Goal: Task Accomplishment & Management: Use online tool/utility

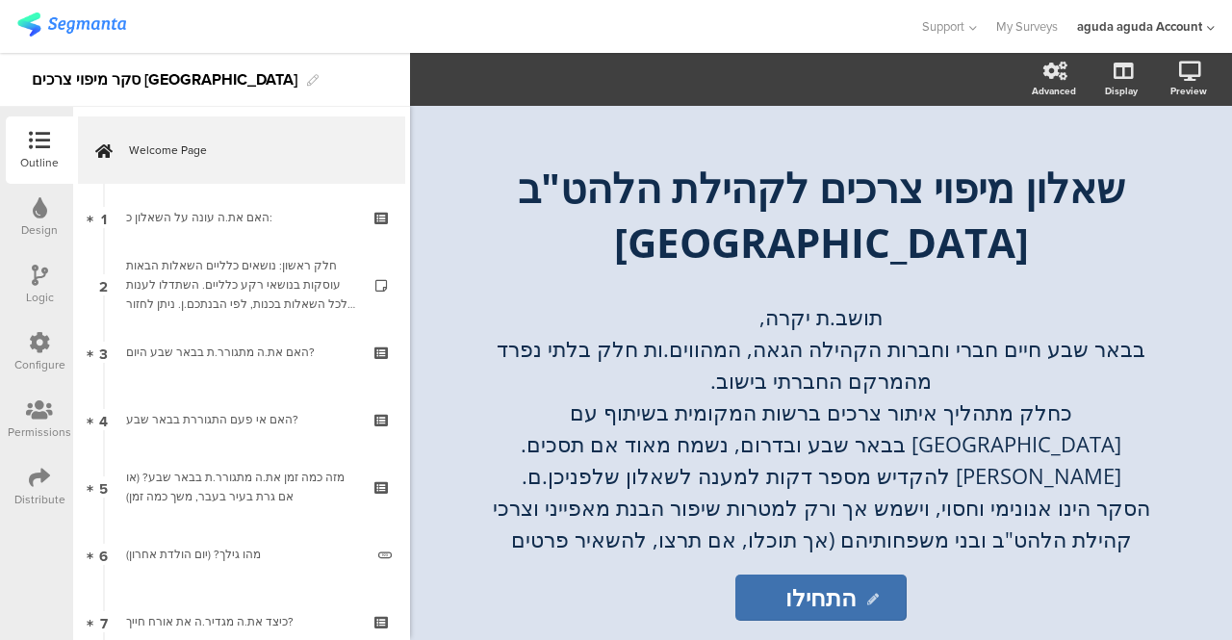
scroll to position [192, 0]
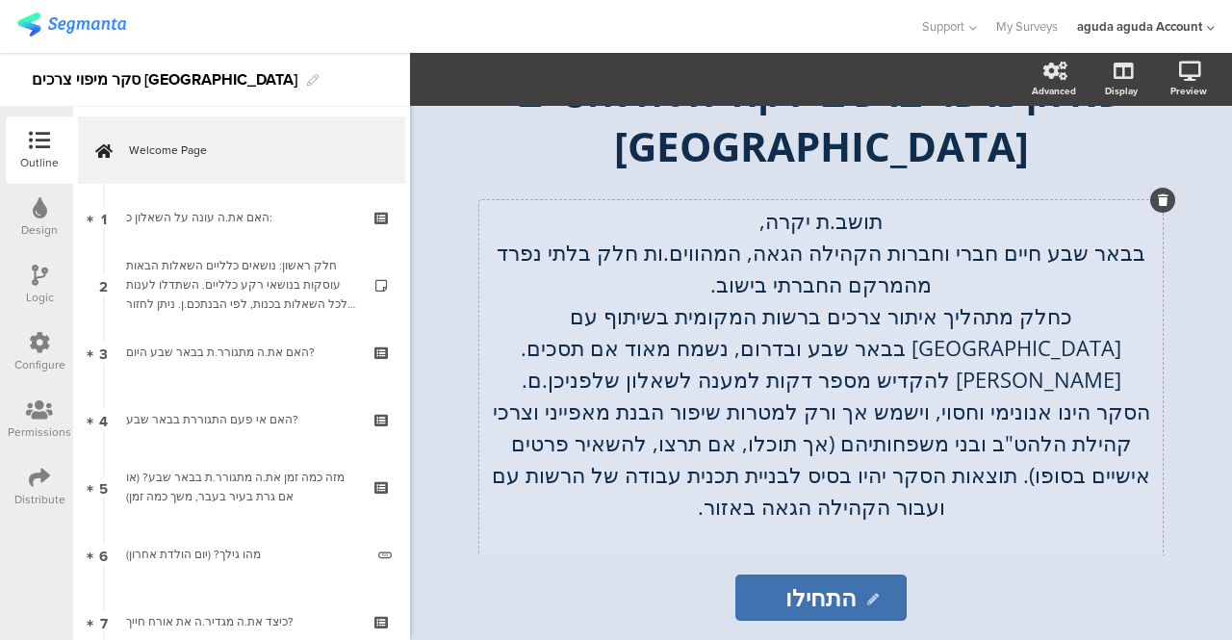
click at [510, 317] on div "תושב.ת יקרה, בבאר שבע [PERSON_NAME] חברי וחברות הקהילה הגאה, המהווים.ות חלק בלת…" at bounding box center [820, 443] width 683 height 486
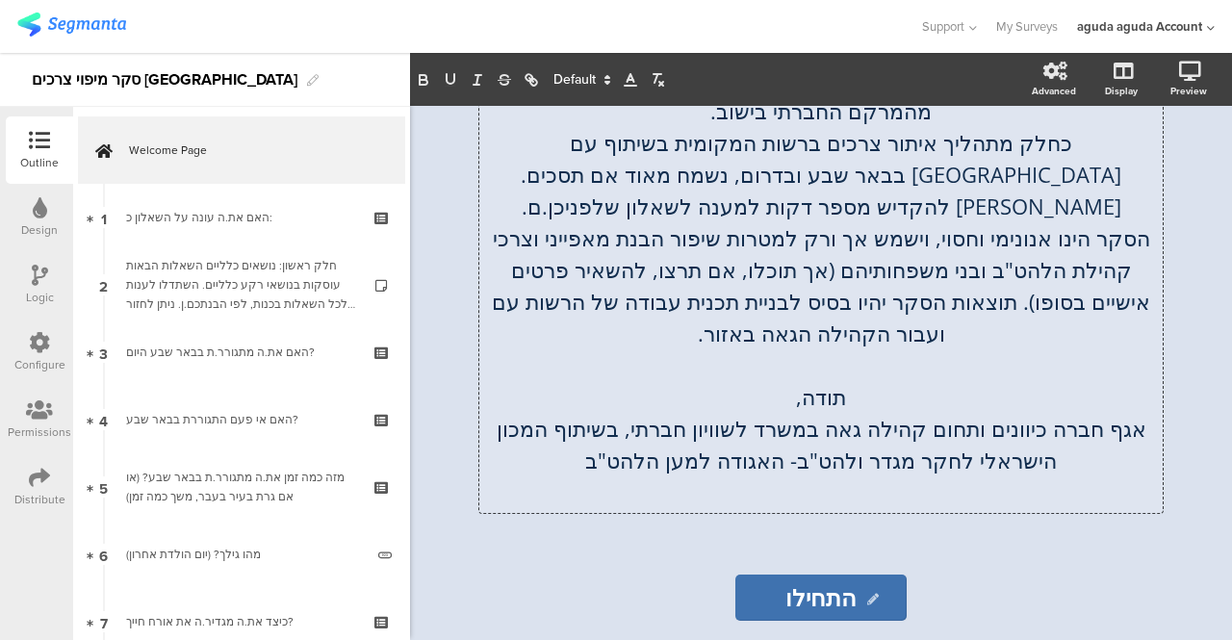
click at [1099, 426] on p "אגף חברה כיוונים ותחום קהילה גאה במשרד לשוויון חברתי, בשיתוף המכון הישראלי לחקר…" at bounding box center [821, 445] width 674 height 64
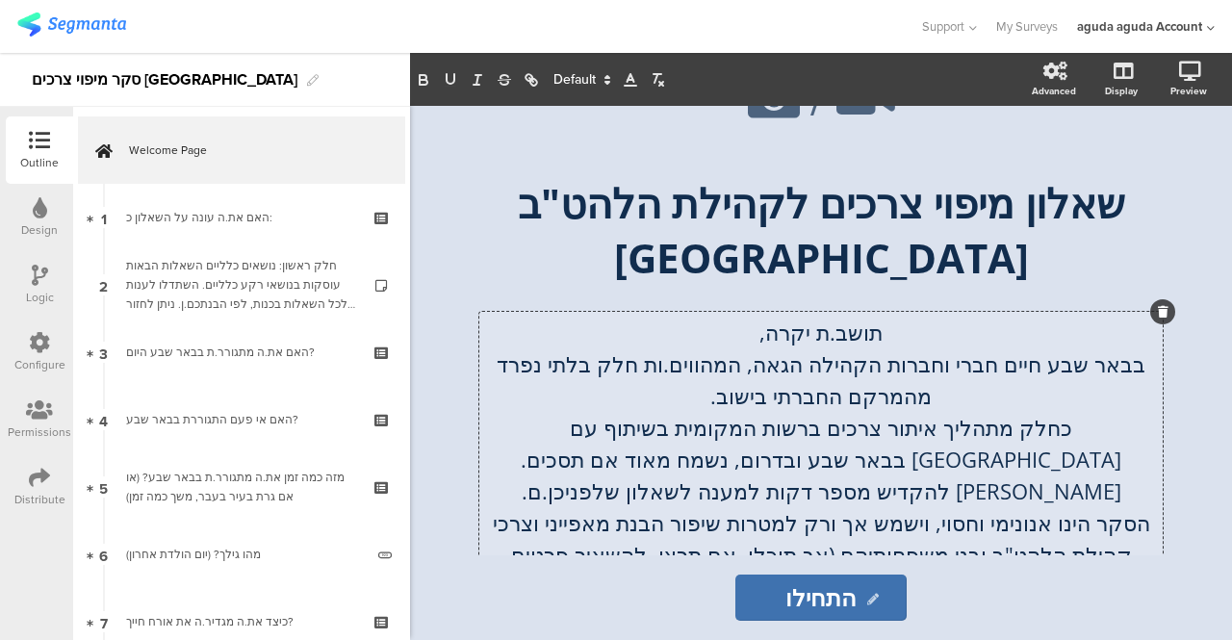
scroll to position [0, 0]
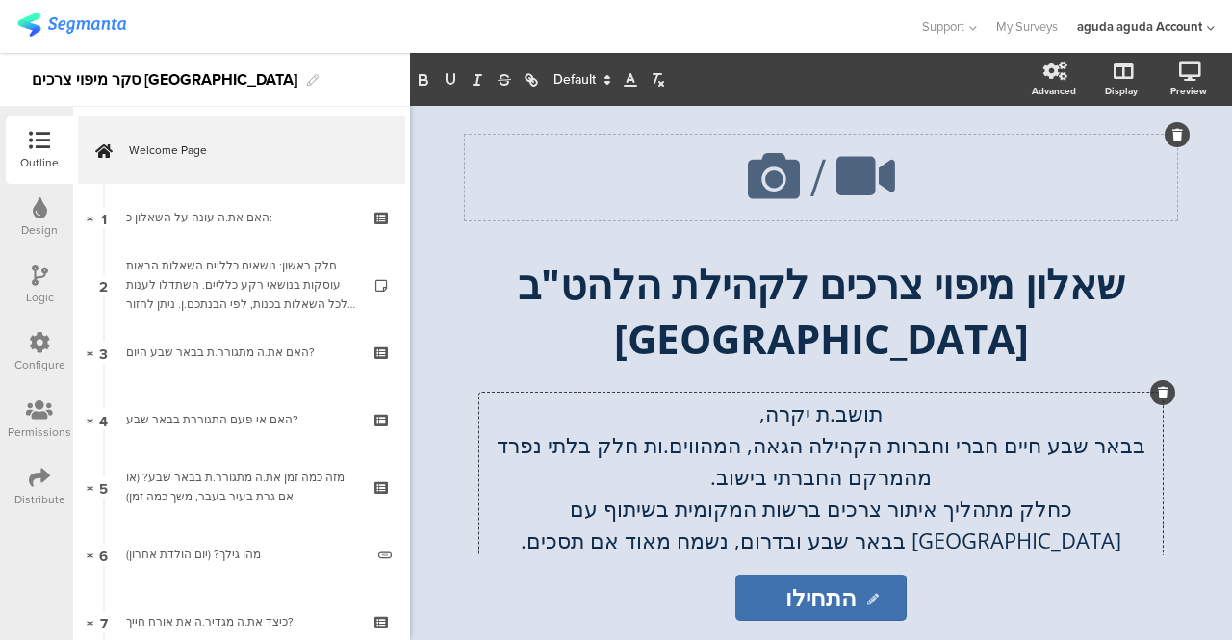
click at [779, 177] on icon at bounding box center [773, 175] width 65 height 65
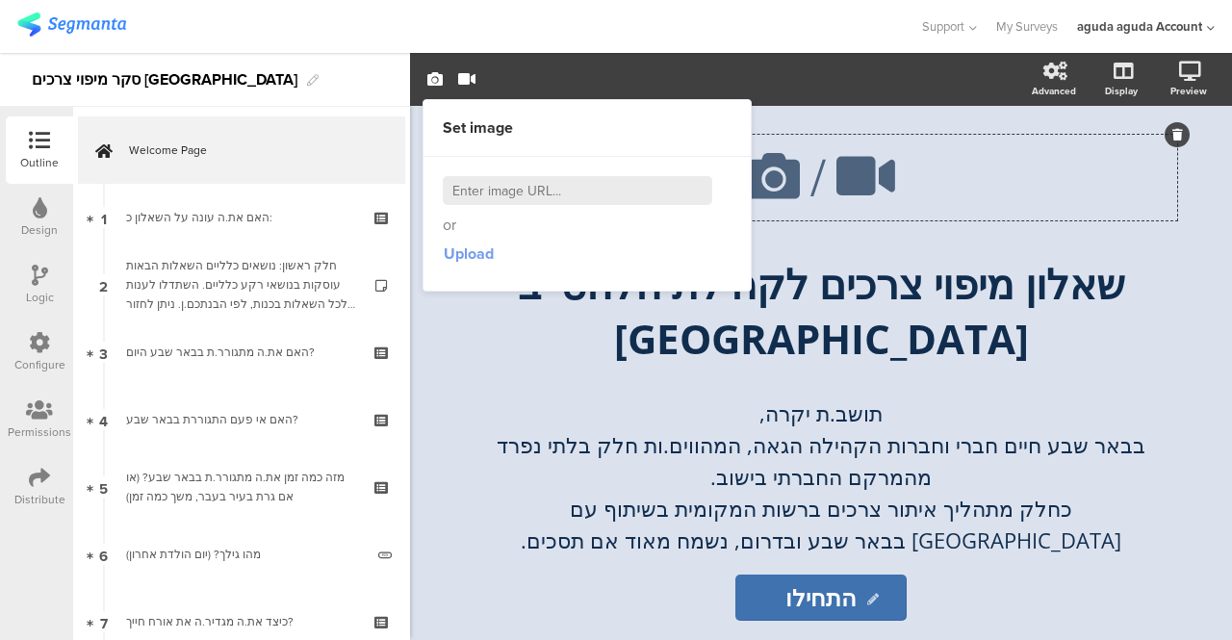
click at [458, 250] on span "Upload" at bounding box center [469, 254] width 50 height 22
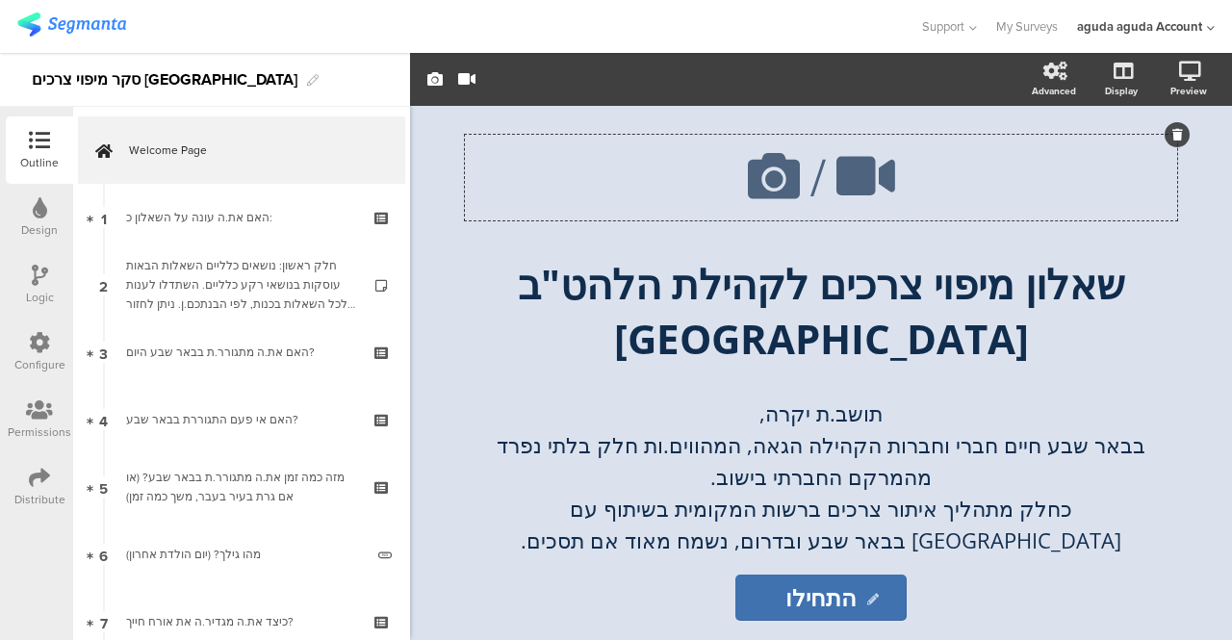
click at [794, 182] on icon at bounding box center [773, 175] width 65 height 65
click at [774, 184] on icon at bounding box center [773, 175] width 65 height 65
click at [847, 429] on p "בבאר שבע חיים חברי וחברות הקהילה הגאה, המהווים.ות חלק בלתי נפרד מהמרקם החברתי ב…" at bounding box center [821, 461] width 674 height 64
click at [778, 176] on icon at bounding box center [773, 175] width 65 height 65
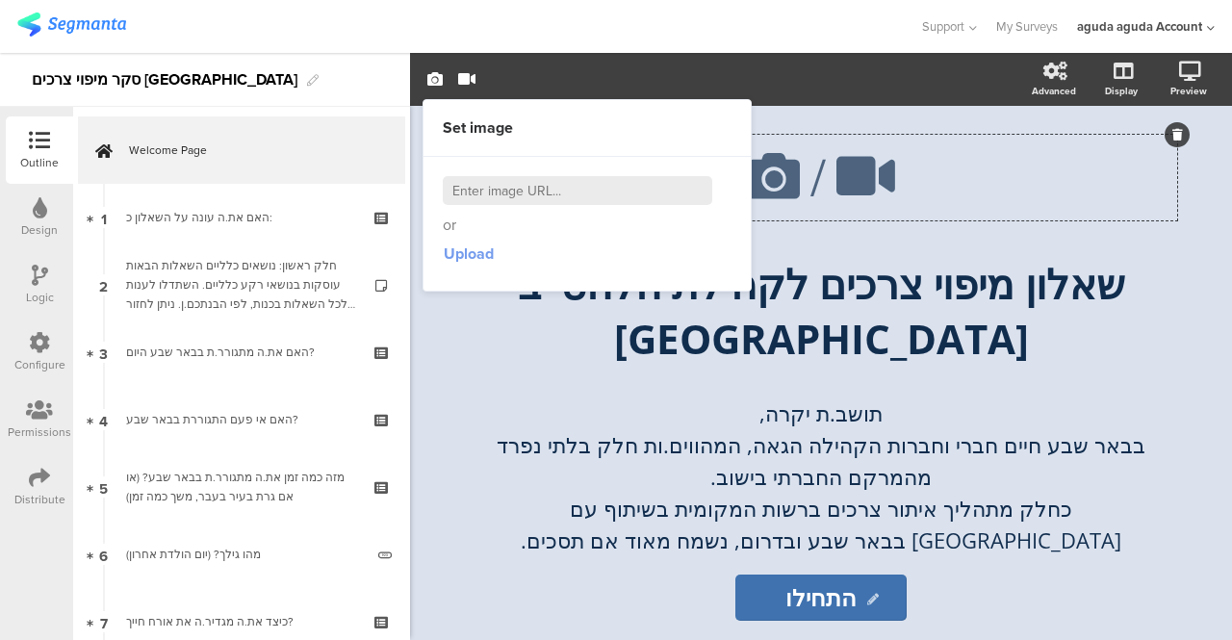
click at [460, 257] on span "Upload" at bounding box center [469, 254] width 50 height 22
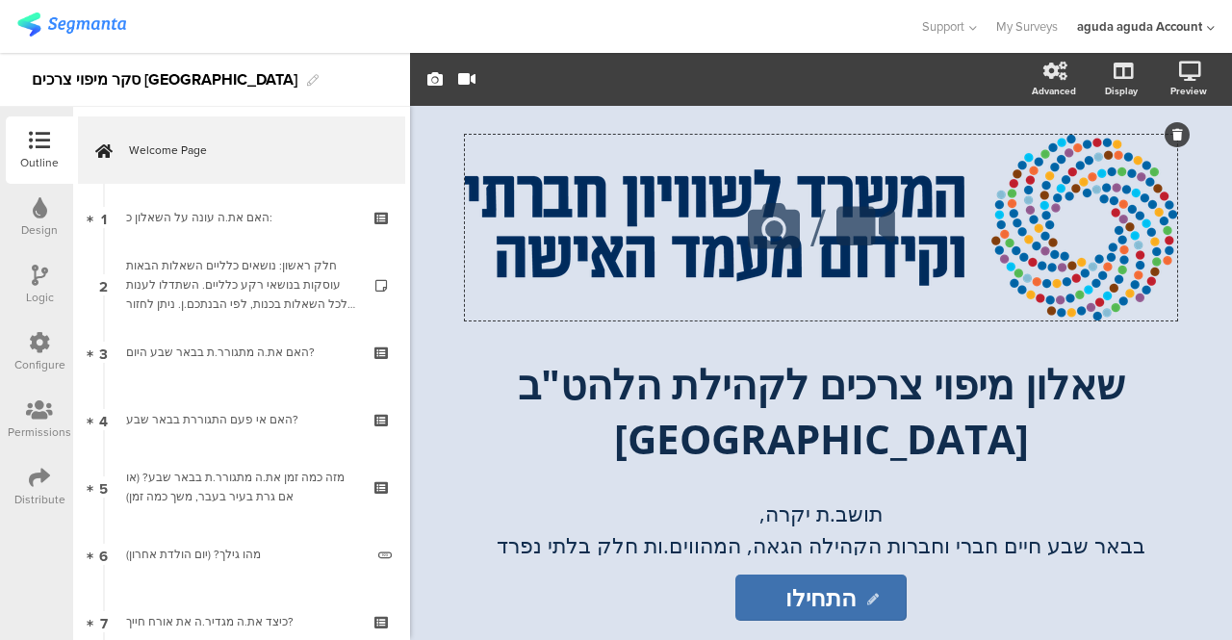
click at [1015, 207] on div "/" at bounding box center [821, 228] width 712 height 186
click at [554, 283] on div "/" at bounding box center [821, 228] width 712 height 186
click at [525, 253] on div "/" at bounding box center [821, 228] width 712 height 186
click at [1050, 178] on div "/" at bounding box center [821, 228] width 712 height 186
click at [793, 219] on icon at bounding box center [773, 225] width 65 height 65
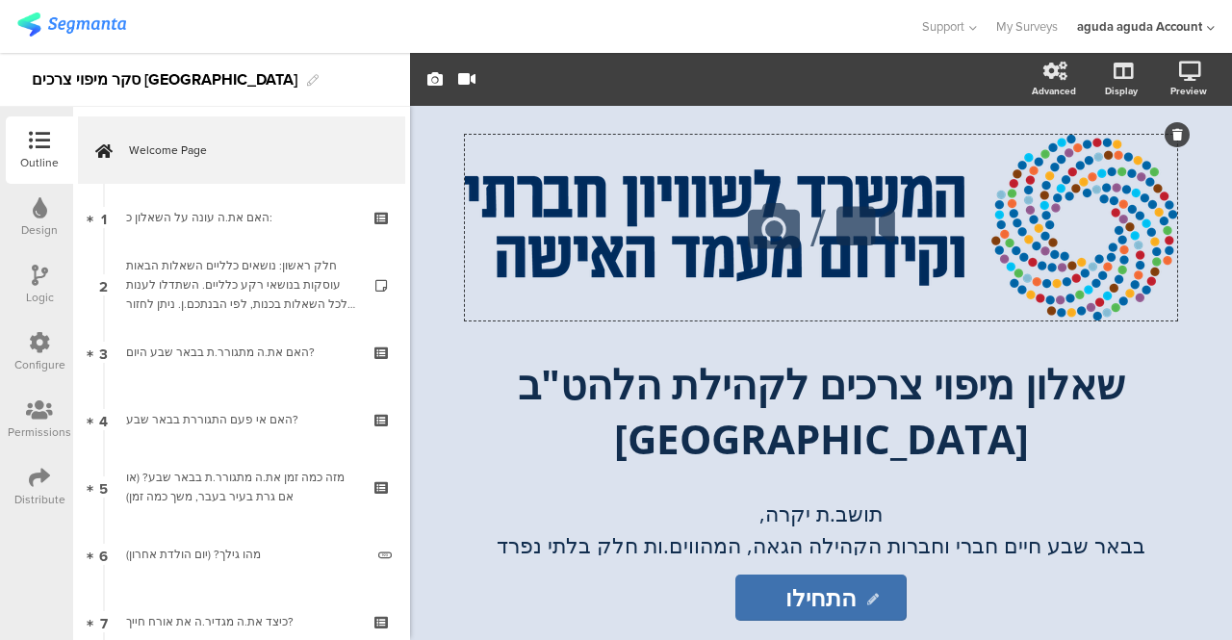
click at [931, 243] on div "/" at bounding box center [821, 228] width 712 height 186
drag, startPoint x: 931, startPoint y: 243, endPoint x: 1180, endPoint y: 134, distance: 272.3
click at [1180, 134] on icon at bounding box center [1177, 135] width 11 height 12
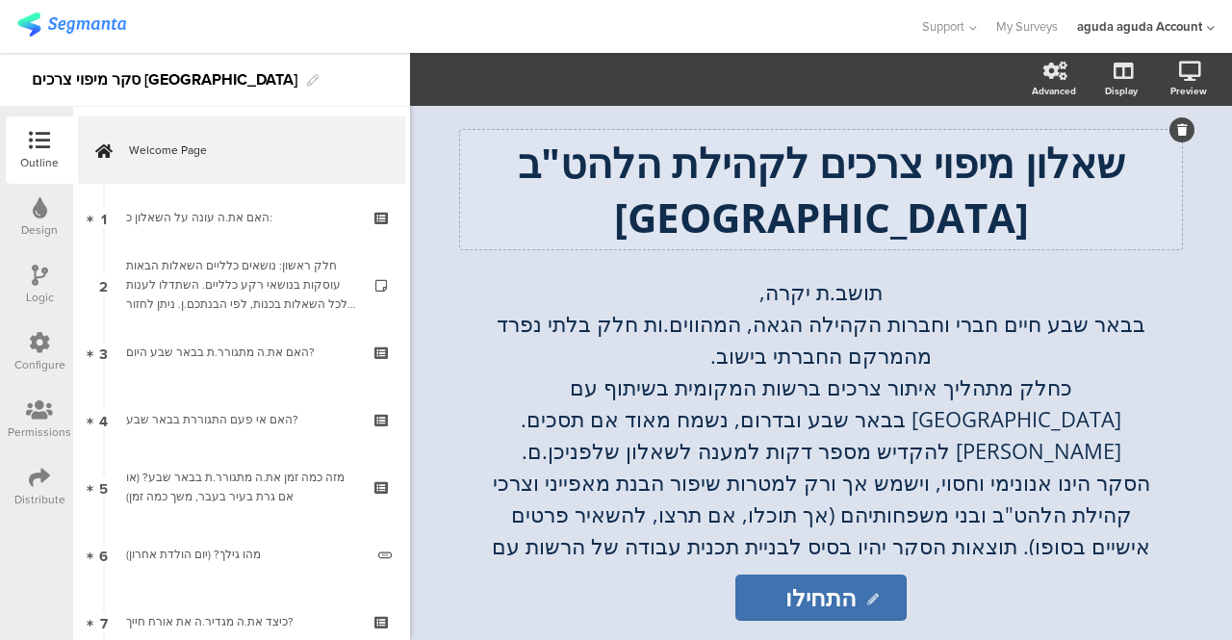
click at [1136, 162] on p "שאלון מיפוי צרכים לקהילת הלהט"ב בבאר שבע" at bounding box center [821, 190] width 712 height 110
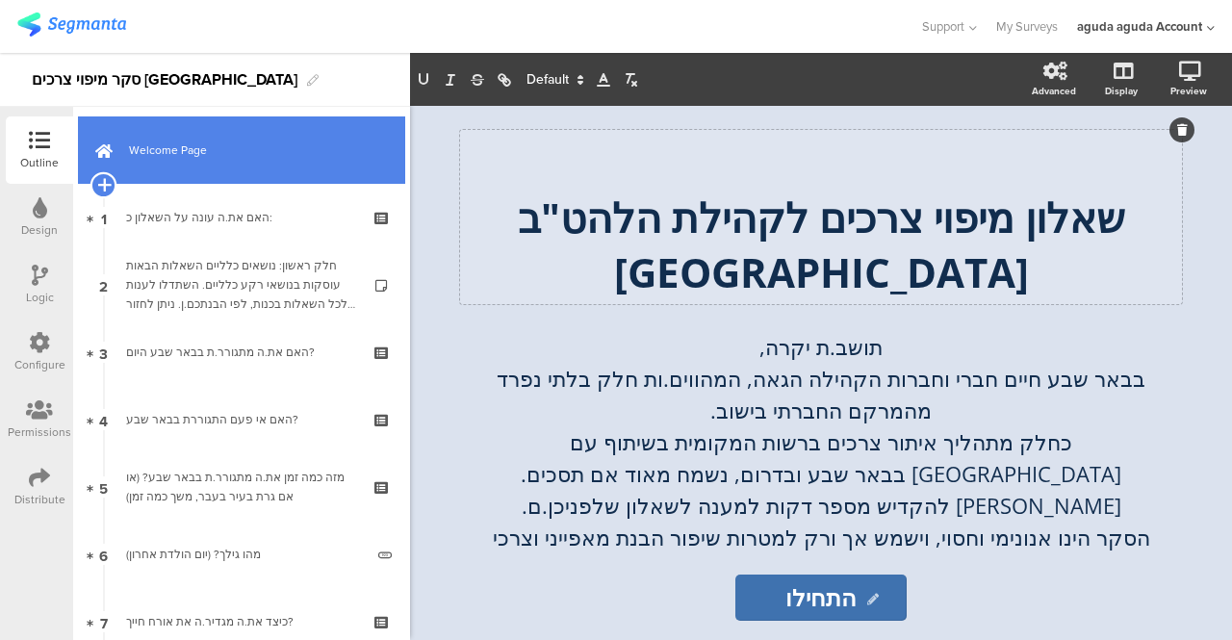
click at [104, 184] on icon at bounding box center [103, 184] width 13 height 17
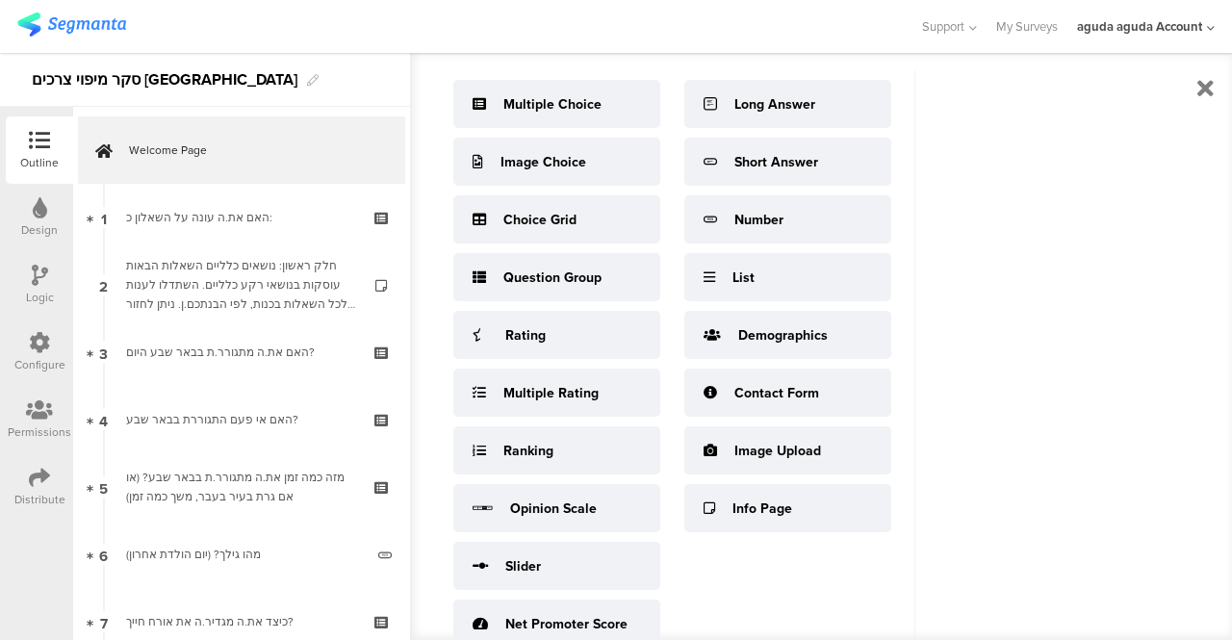
scroll to position [102, 0]
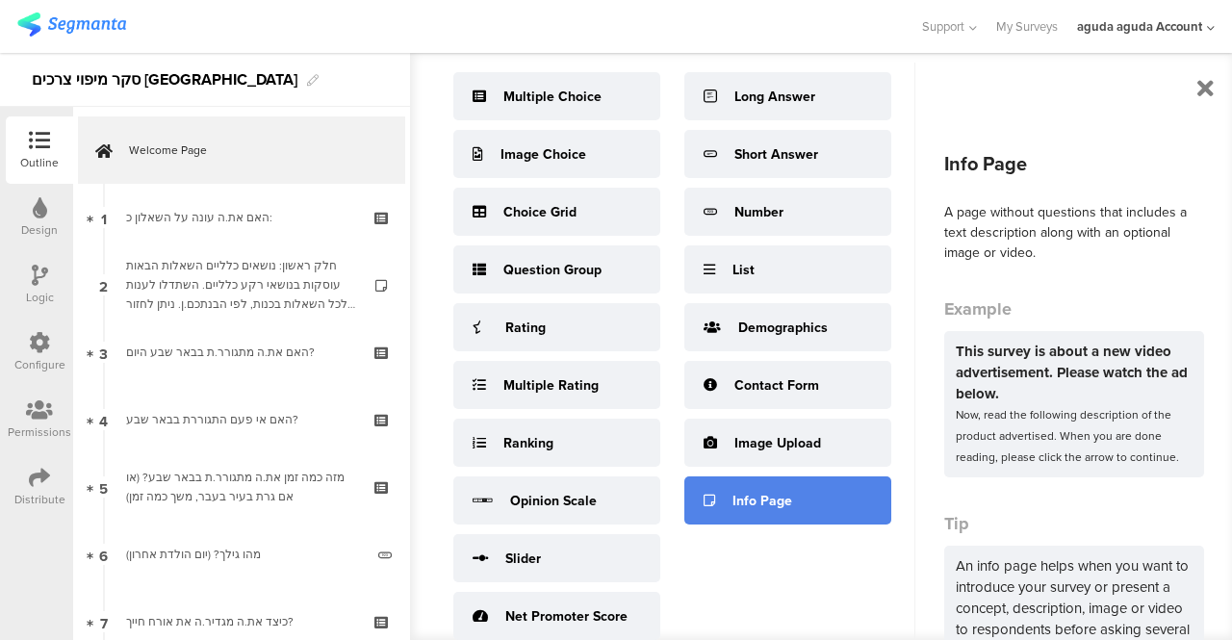
click at [749, 510] on div "Info Page" at bounding box center [762, 501] width 60 height 20
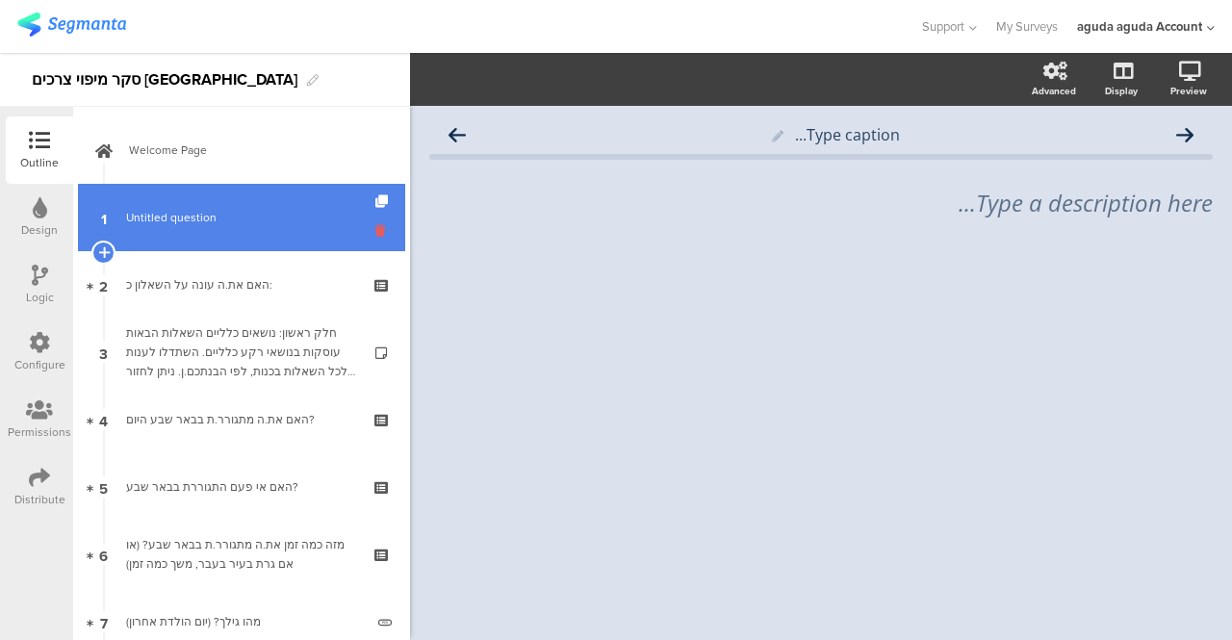
click at [375, 232] on icon at bounding box center [383, 230] width 16 height 18
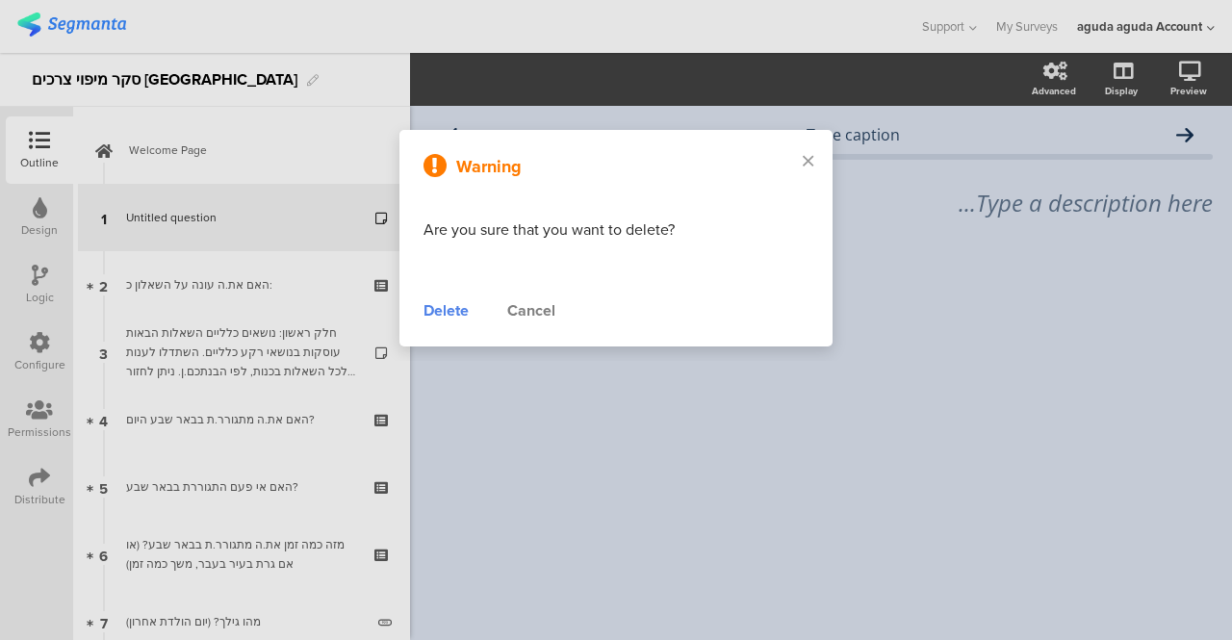
click at [436, 318] on div "Delete" at bounding box center [445, 310] width 45 height 23
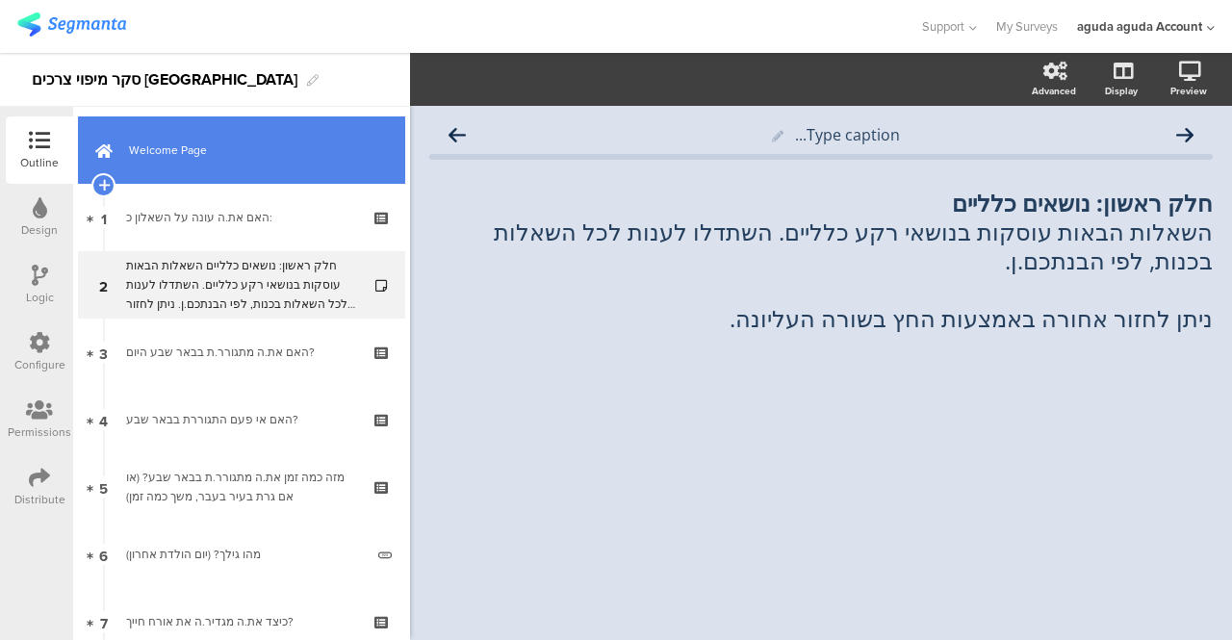
click at [162, 158] on span "Welcome Page" at bounding box center [252, 150] width 246 height 19
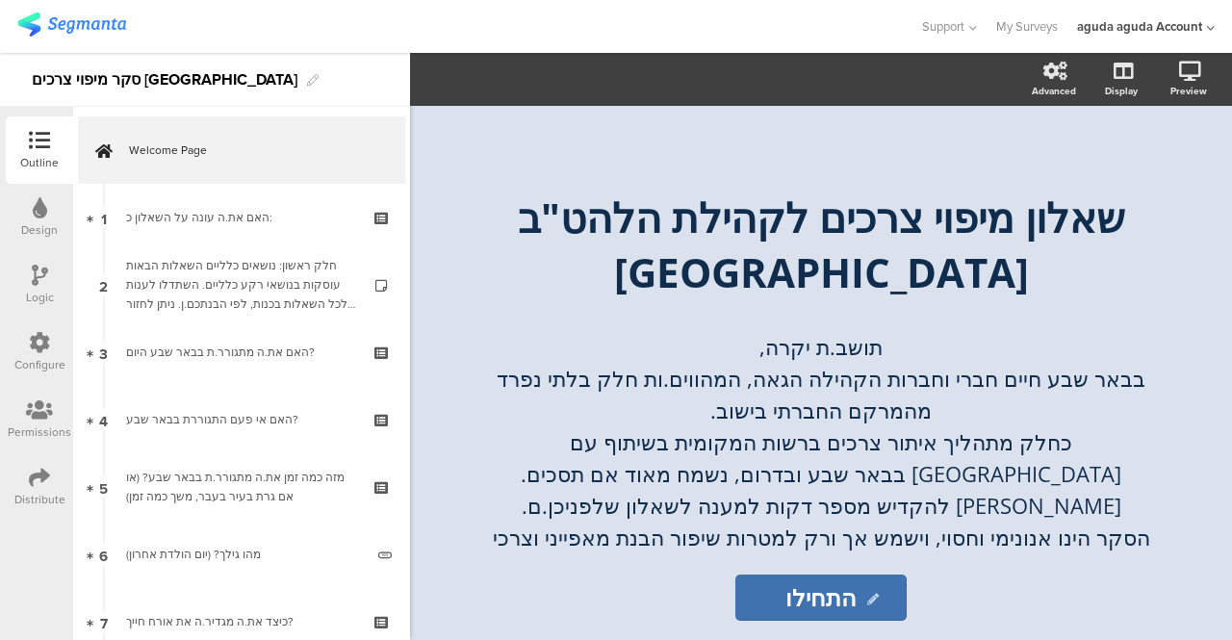
click at [41, 230] on div "Design" at bounding box center [39, 229] width 37 height 17
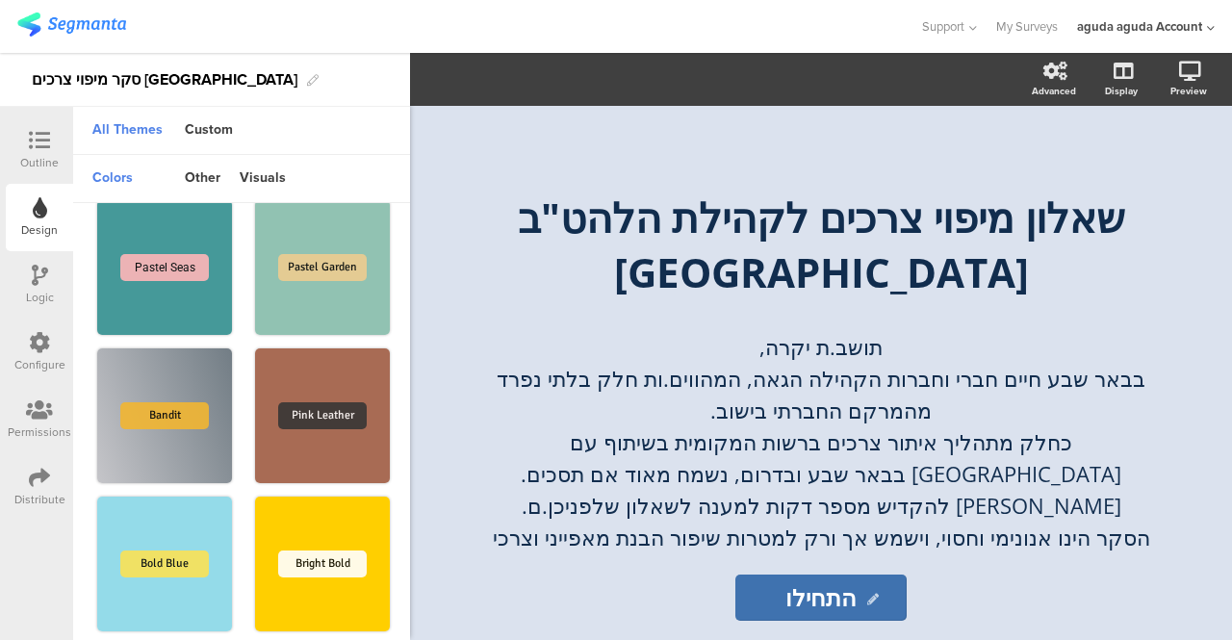
scroll to position [866, 0]
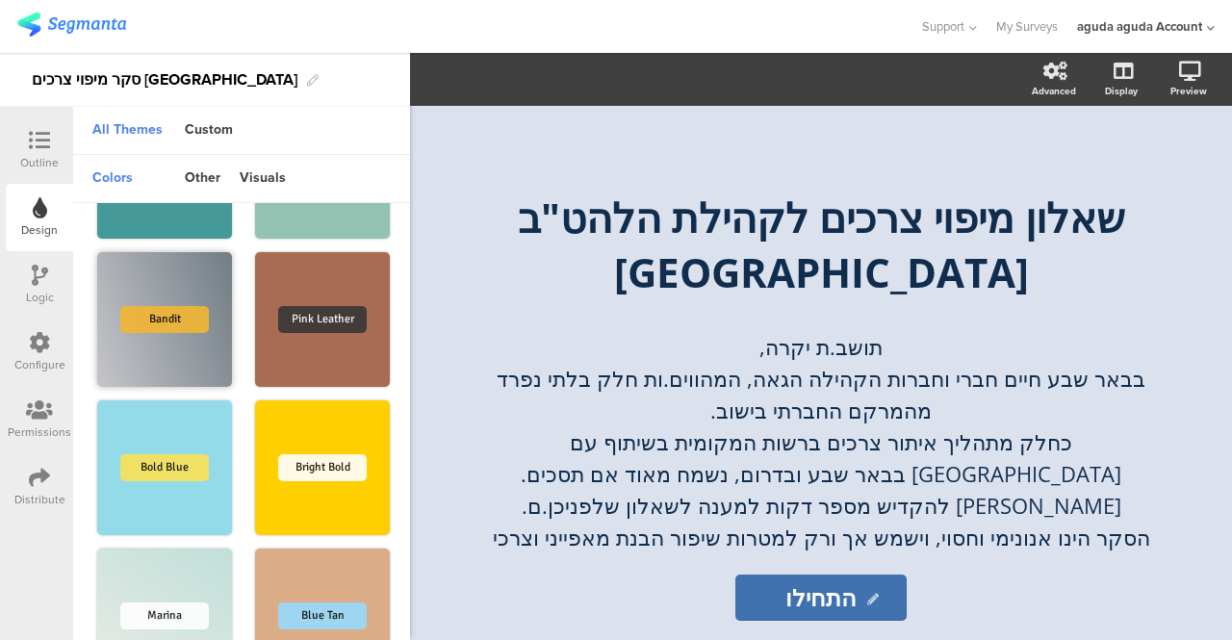
click at [167, 292] on div "Bandit" at bounding box center [164, 319] width 135 height 135
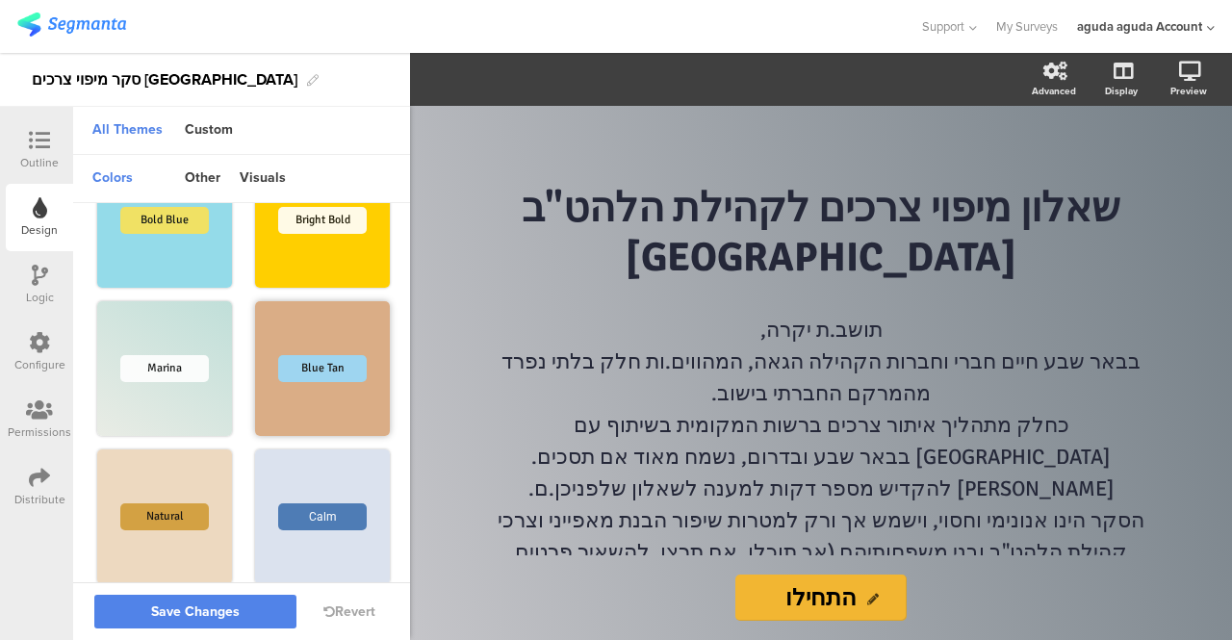
scroll to position [1140, 0]
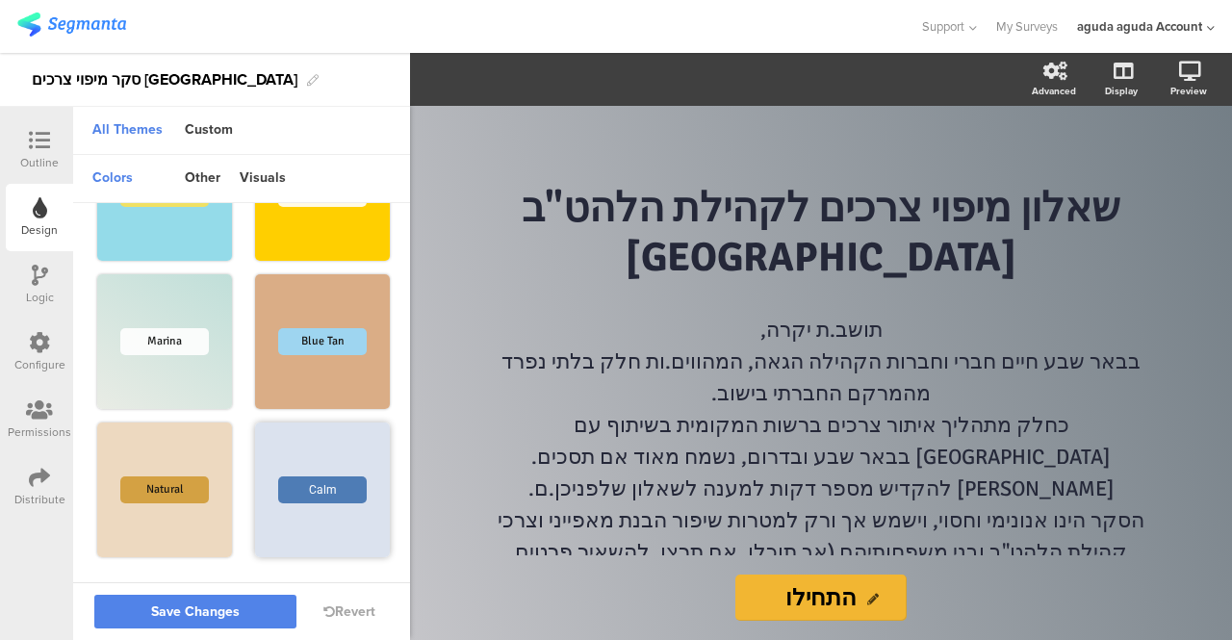
click at [283, 465] on div "Calm" at bounding box center [322, 489] width 135 height 135
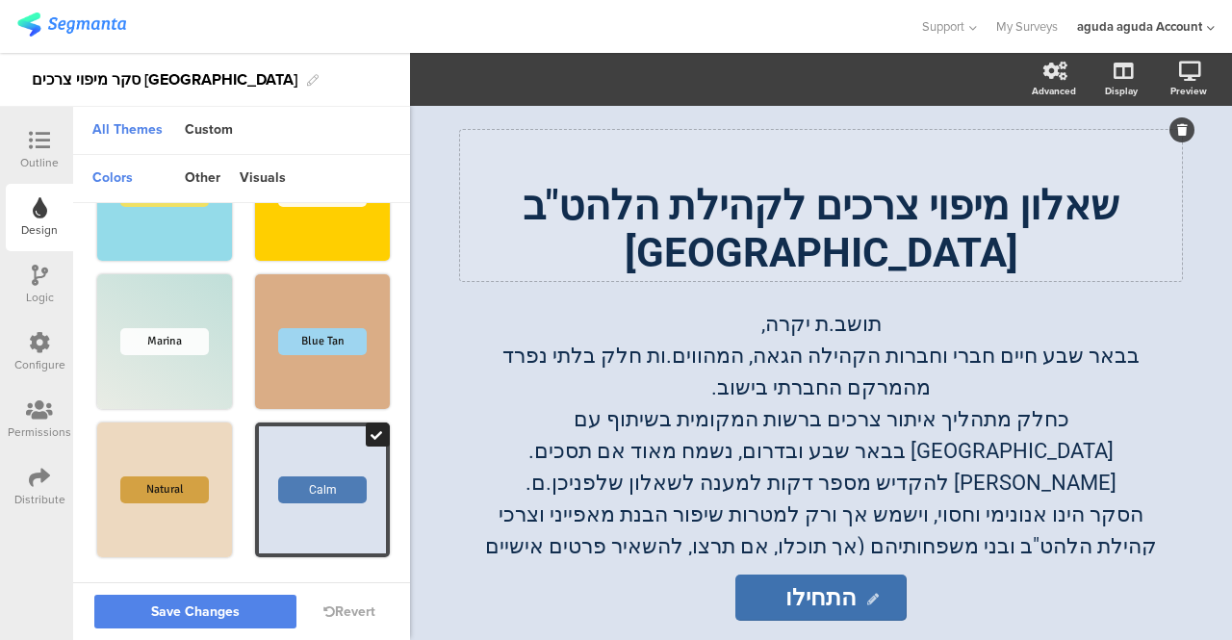
click at [743, 215] on div "שאלון מיפוי צרכים לקהילת הלהט"ב בבאר שבע שאלון מיפוי צרכים לקהילת הלהט"ב בבאר ש…" at bounding box center [821, 205] width 722 height 151
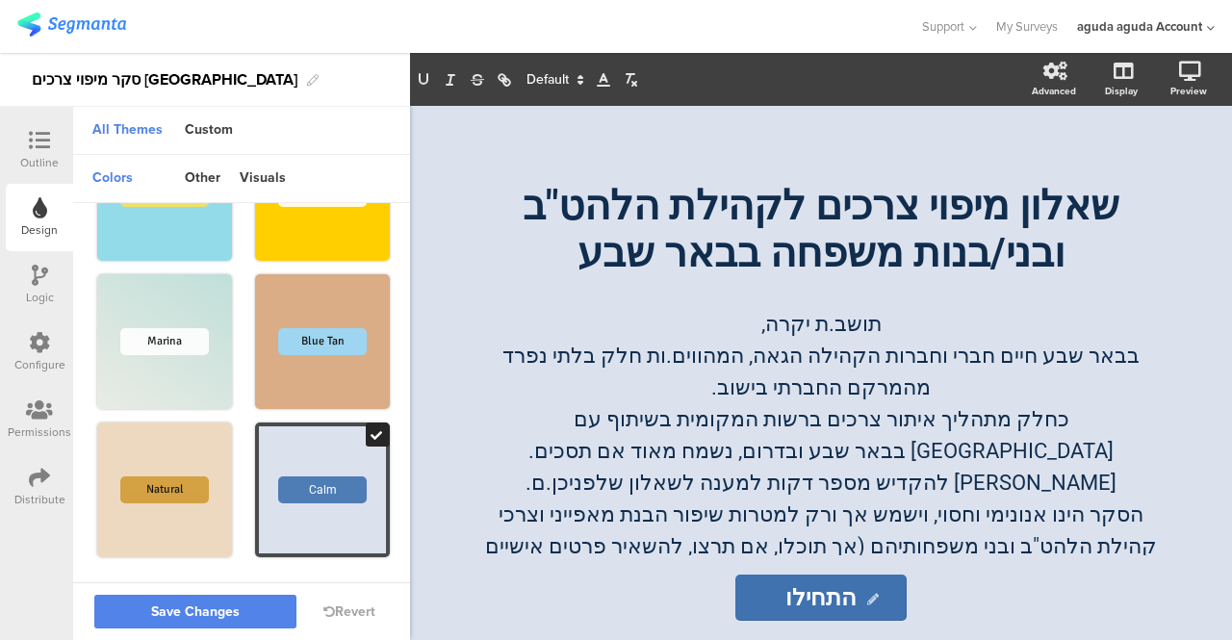
click at [40, 127] on div "Outline" at bounding box center [39, 149] width 67 height 67
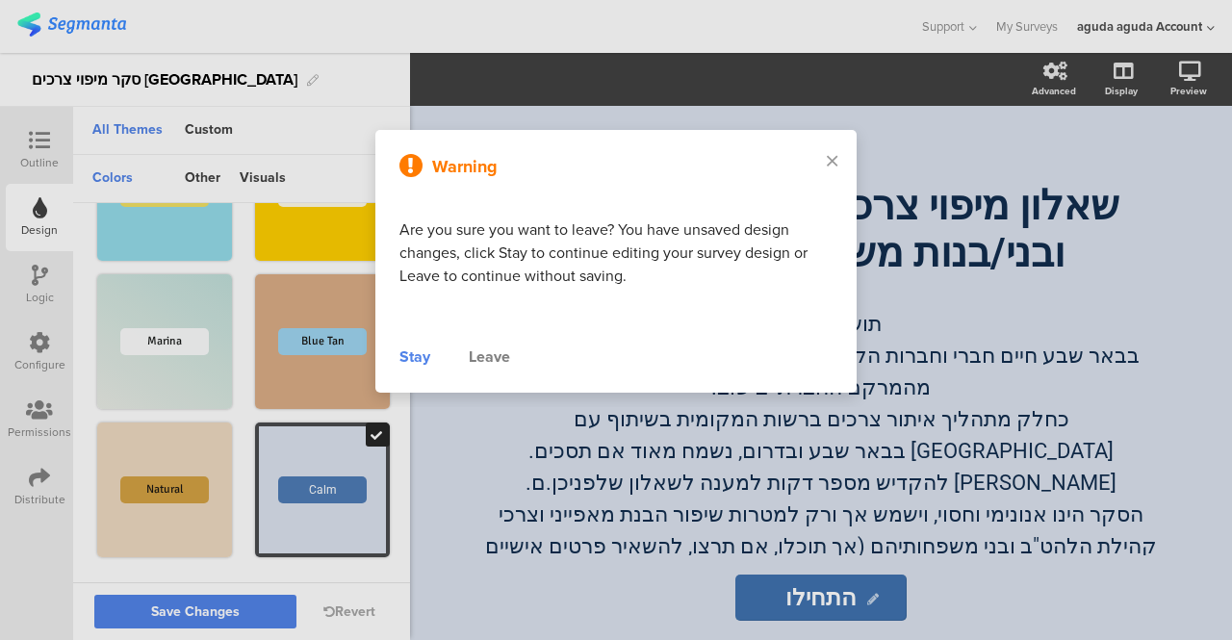
click at [406, 353] on div "Stay" at bounding box center [414, 356] width 31 height 23
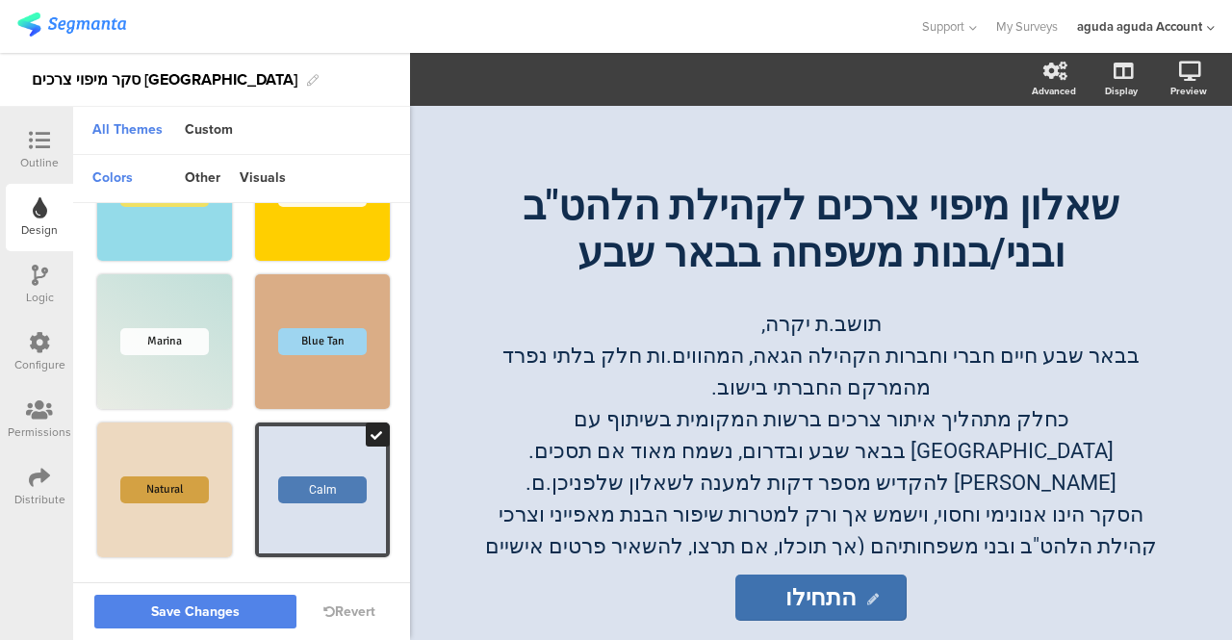
click at [23, 140] on div at bounding box center [39, 142] width 38 height 24
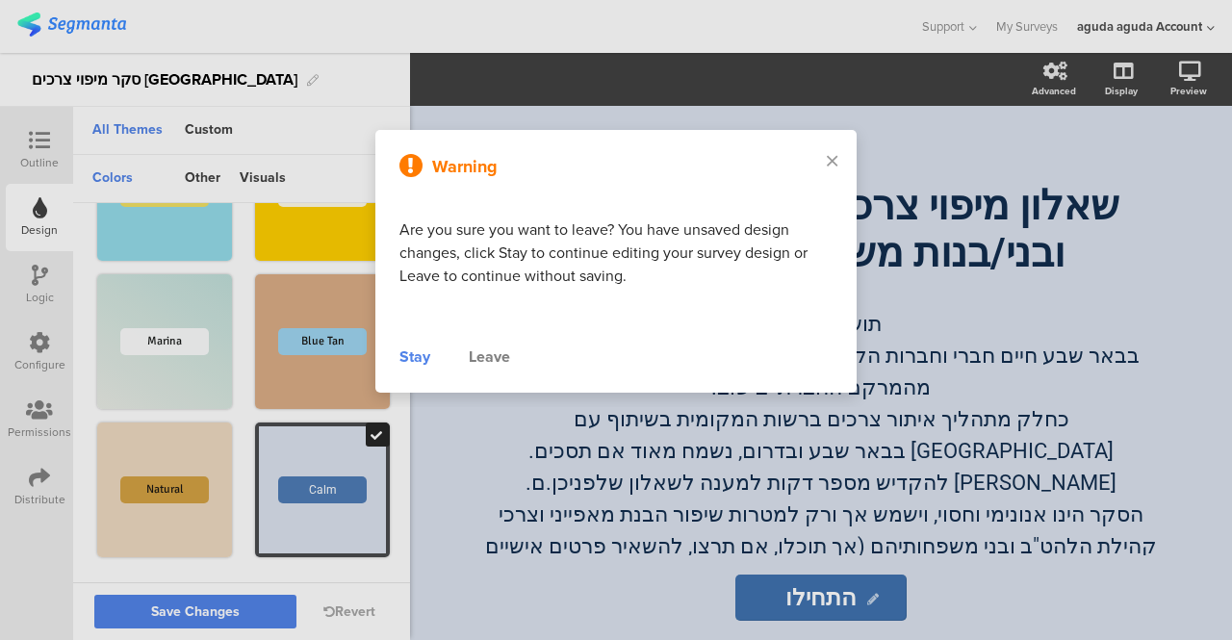
click at [496, 361] on div "Leave" at bounding box center [489, 356] width 41 height 23
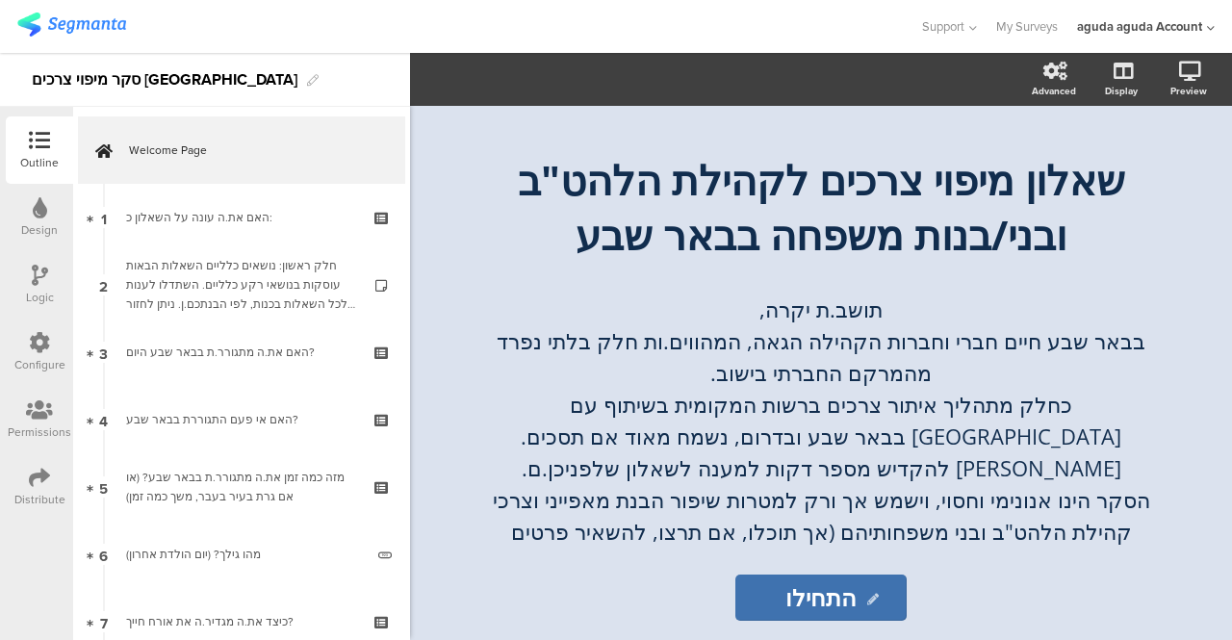
scroll to position [16, 0]
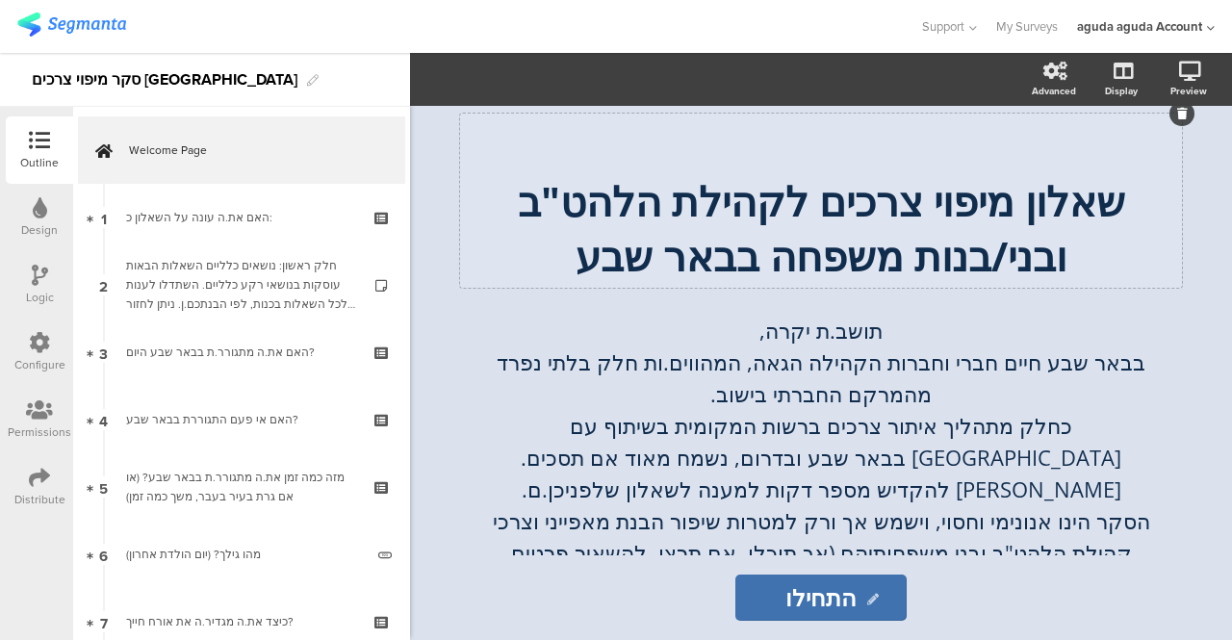
click at [768, 164] on p at bounding box center [821, 145] width 712 height 55
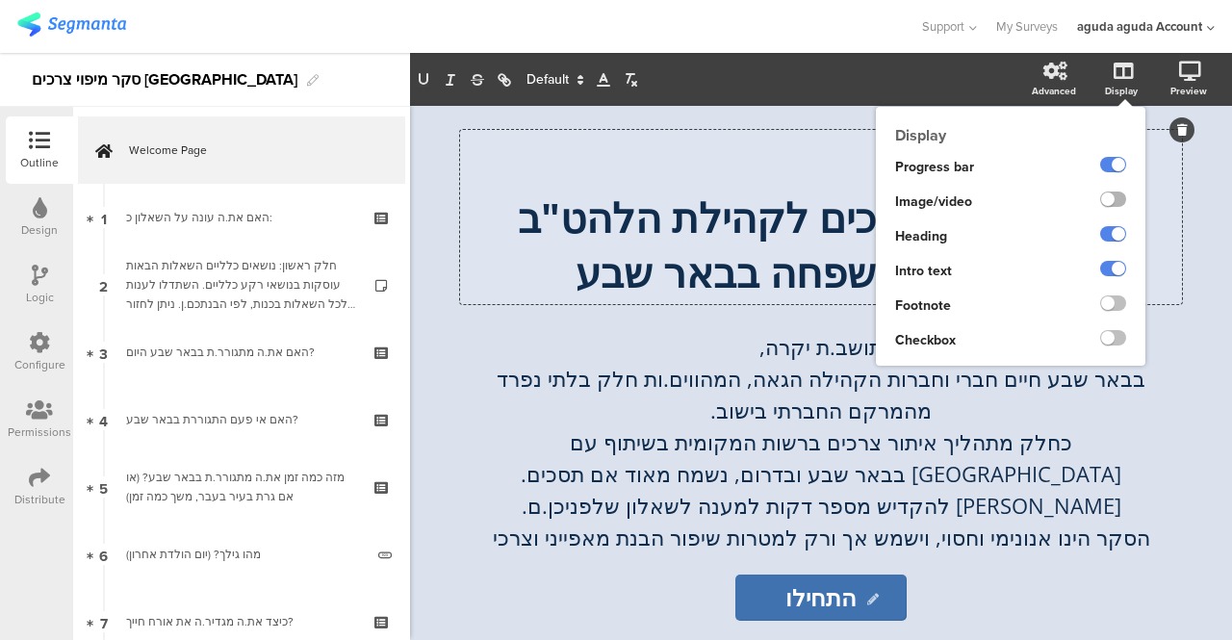
click at [1111, 197] on label at bounding box center [1113, 199] width 26 height 15
click at [0, 0] on input "checkbox" at bounding box center [0, 0] width 0 height 0
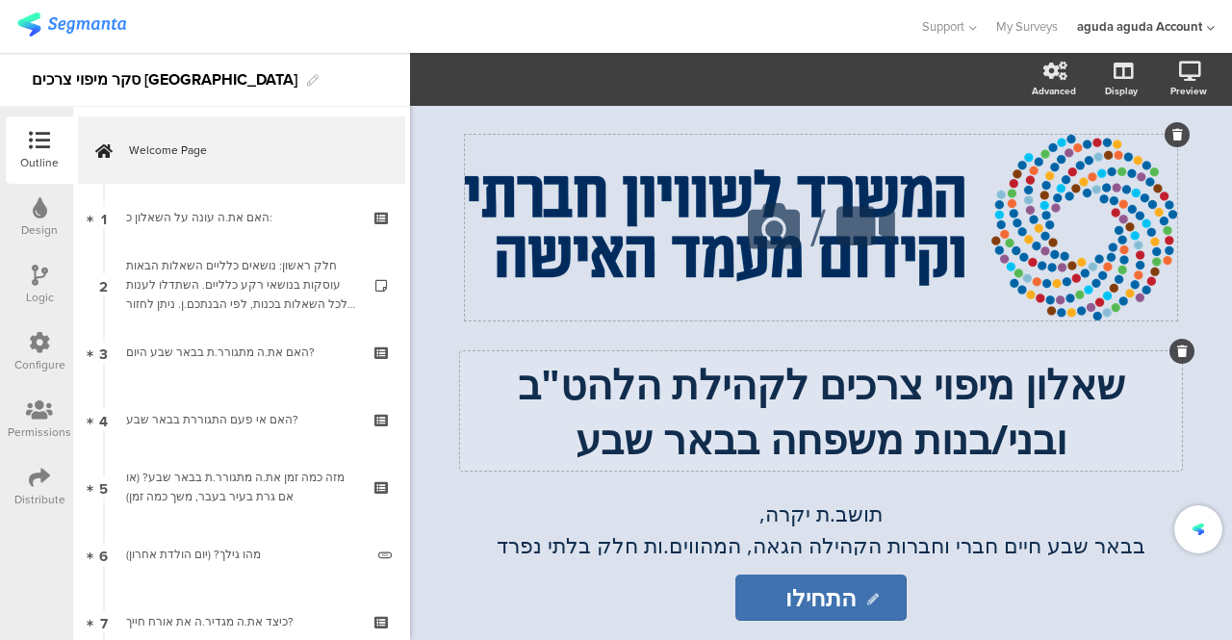
click at [744, 256] on div "/" at bounding box center [821, 228] width 712 height 186
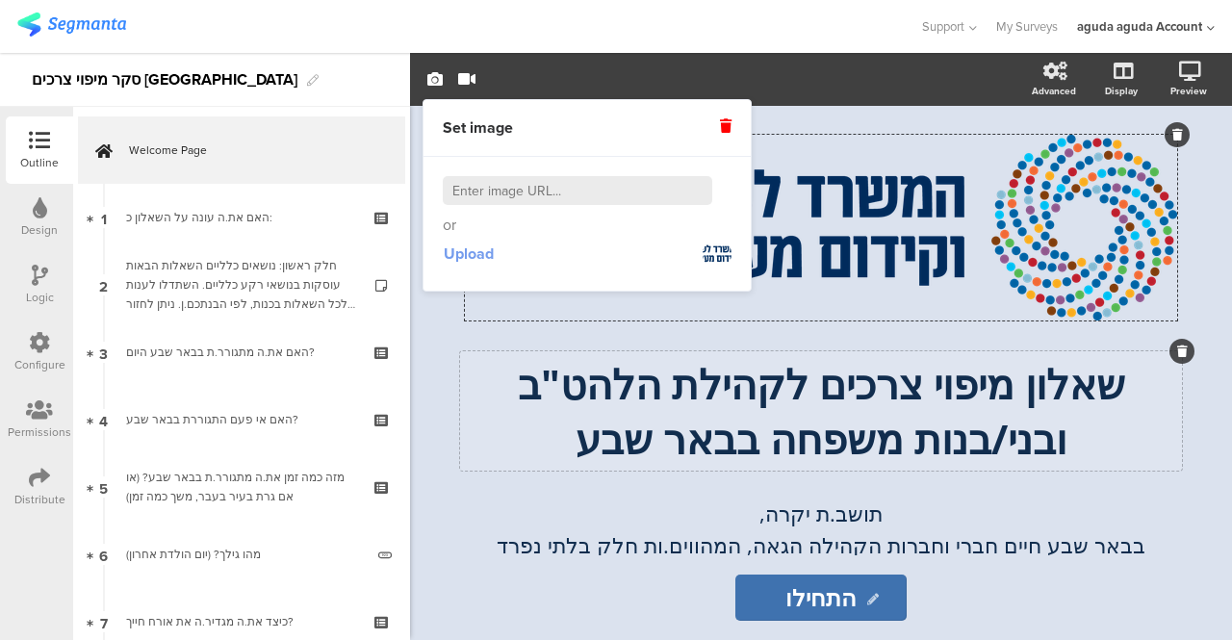
click at [472, 257] on span "Upload" at bounding box center [469, 254] width 50 height 22
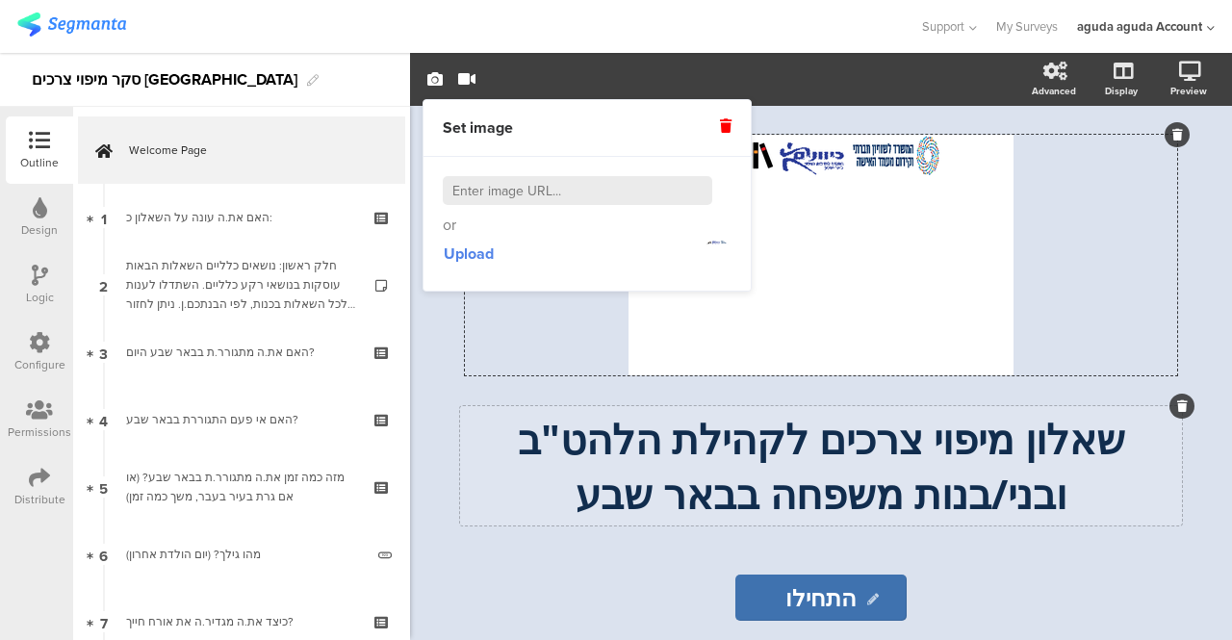
click at [724, 126] on icon at bounding box center [726, 125] width 12 height 13
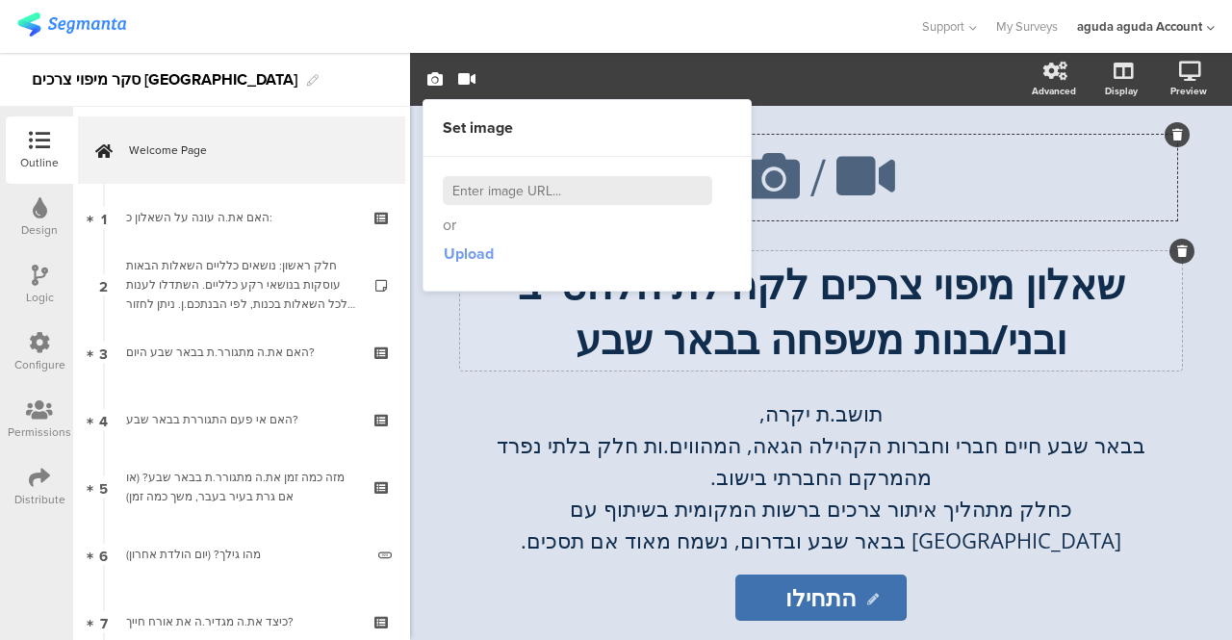
click at [471, 257] on span "Upload" at bounding box center [469, 254] width 50 height 22
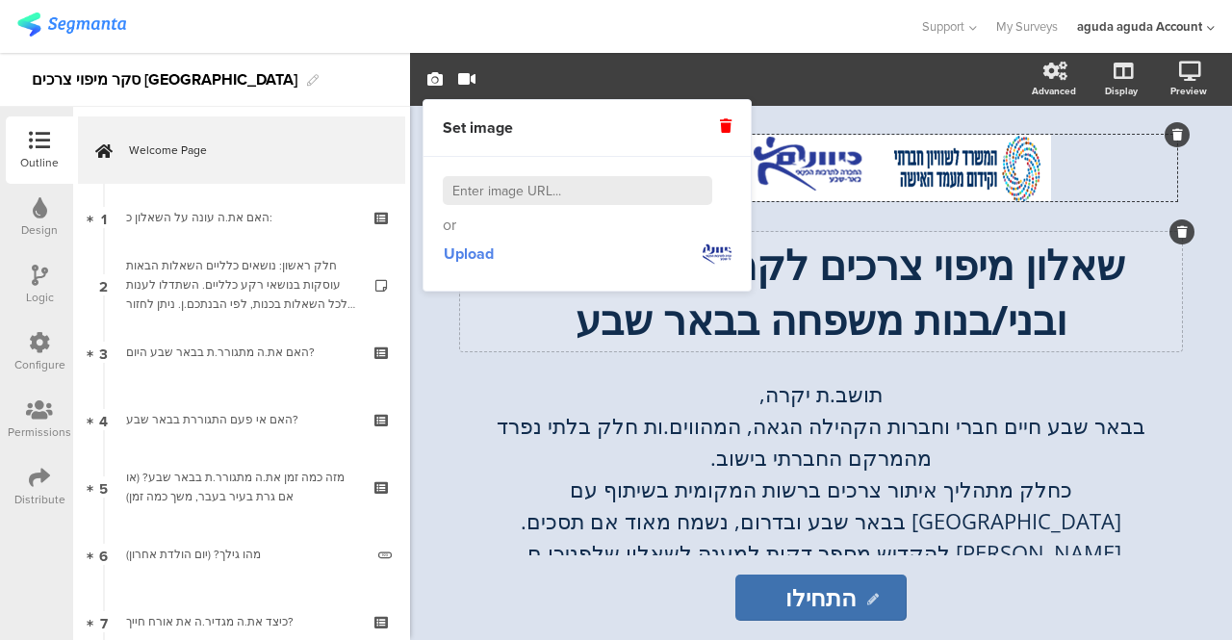
click at [528, 356] on div "/ שאלון מיפוי צרכים לקהילת הלהט"ב ובני/בנות משפחה בבאר שבע שאלון מיפוי צרכים לק…" at bounding box center [821, 520] width 712 height 771
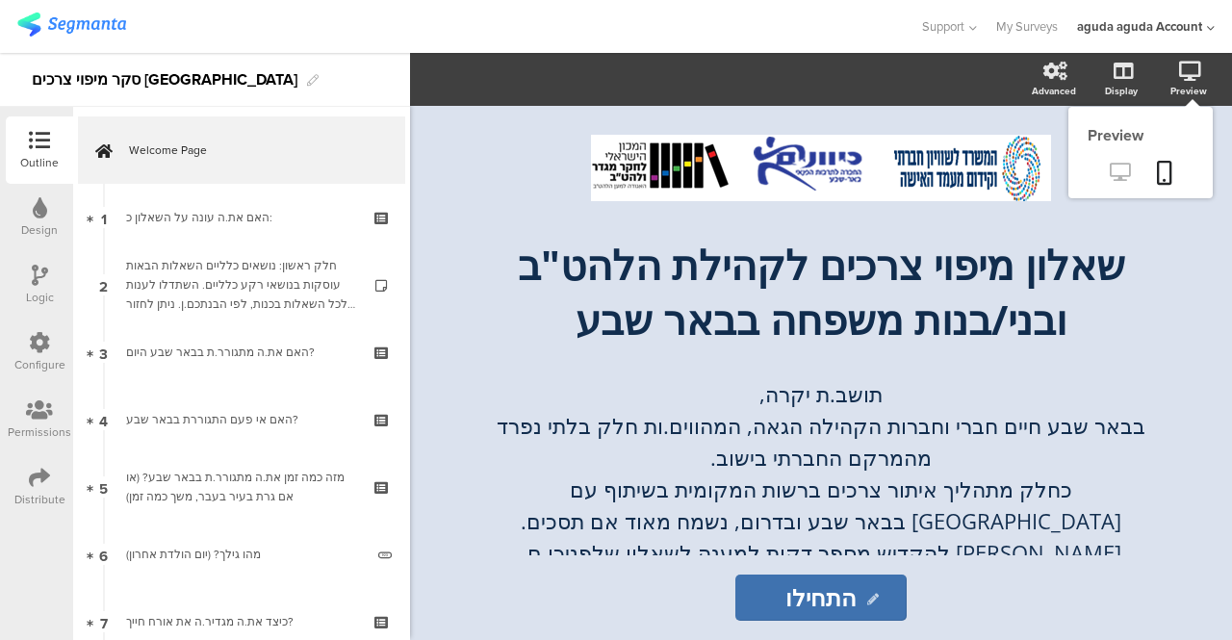
click at [1120, 170] on icon at bounding box center [1120, 172] width 20 height 18
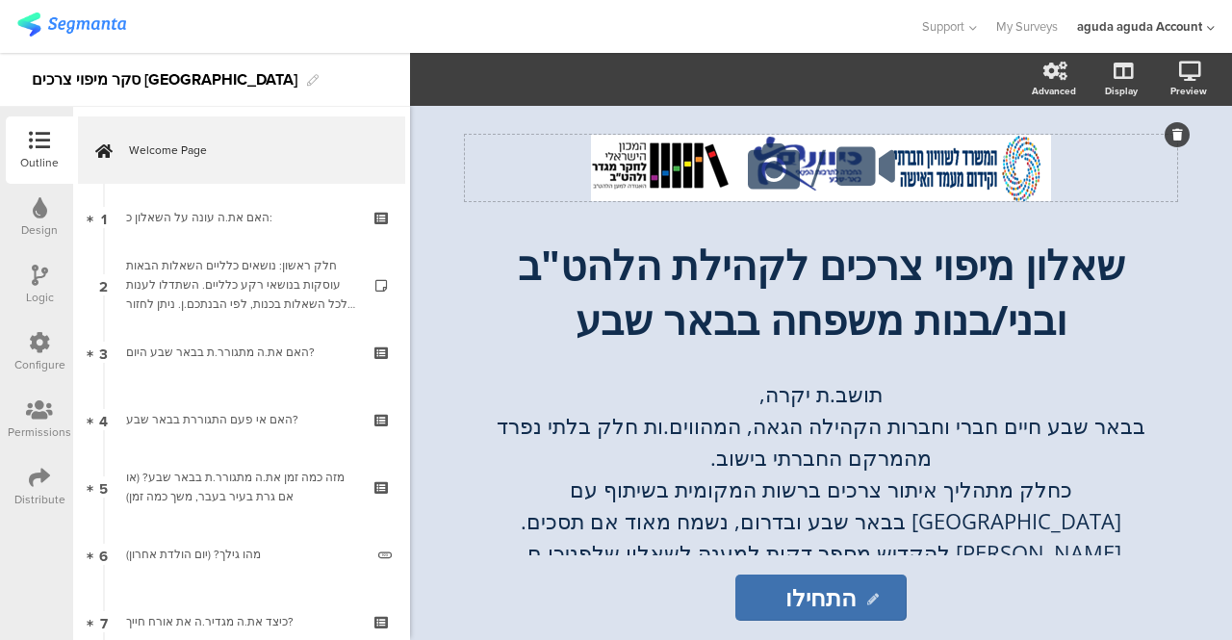
click at [1021, 163] on div "/" at bounding box center [821, 168] width 712 height 66
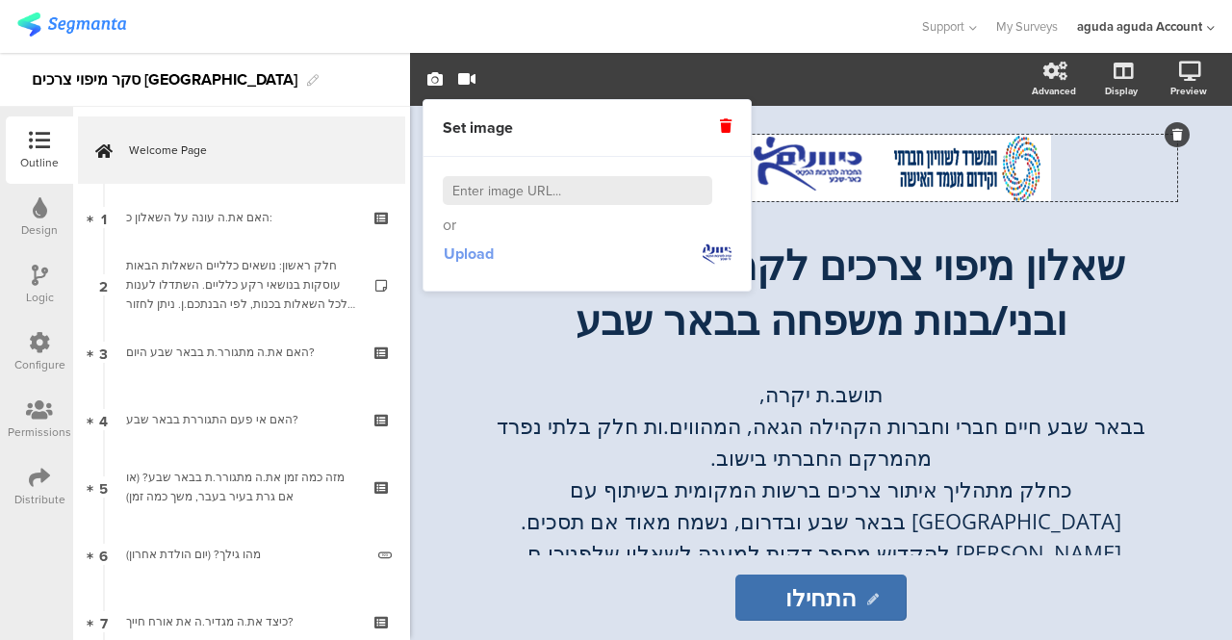
click at [487, 255] on span "Upload" at bounding box center [469, 254] width 50 height 22
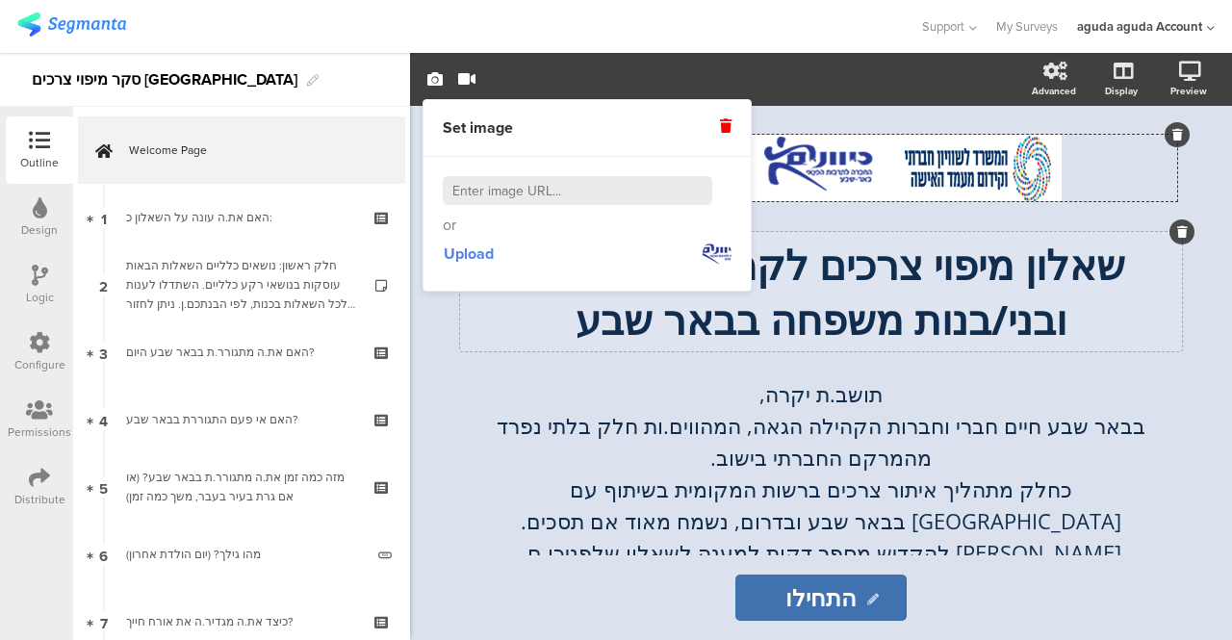
click at [487, 334] on p "שאלון מיפוי צרכים לקהילת הלהט"ב ובני/בנות משפחה בבאר שבע" at bounding box center [821, 292] width 712 height 110
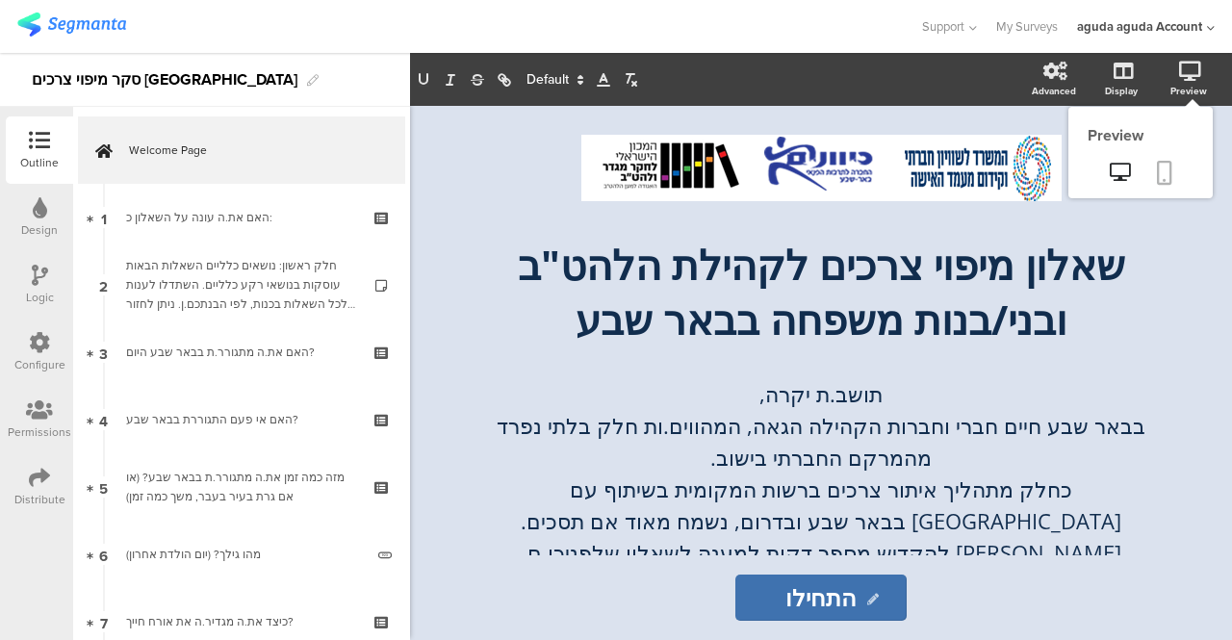
click at [1159, 170] on icon at bounding box center [1164, 173] width 15 height 24
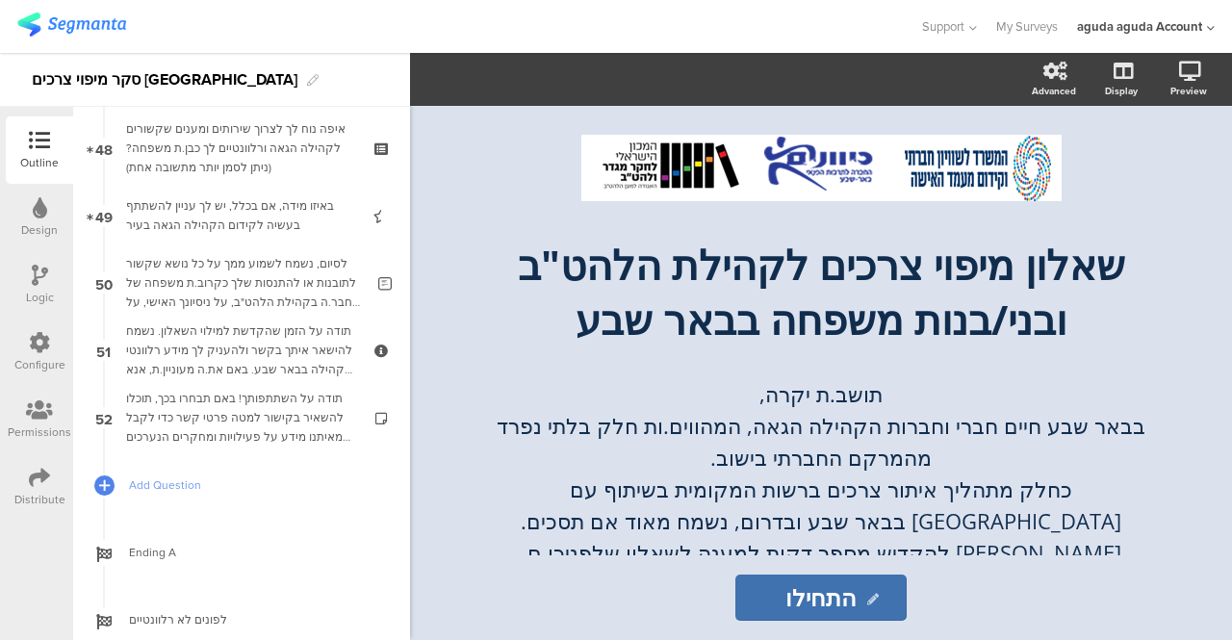
scroll to position [3291, 0]
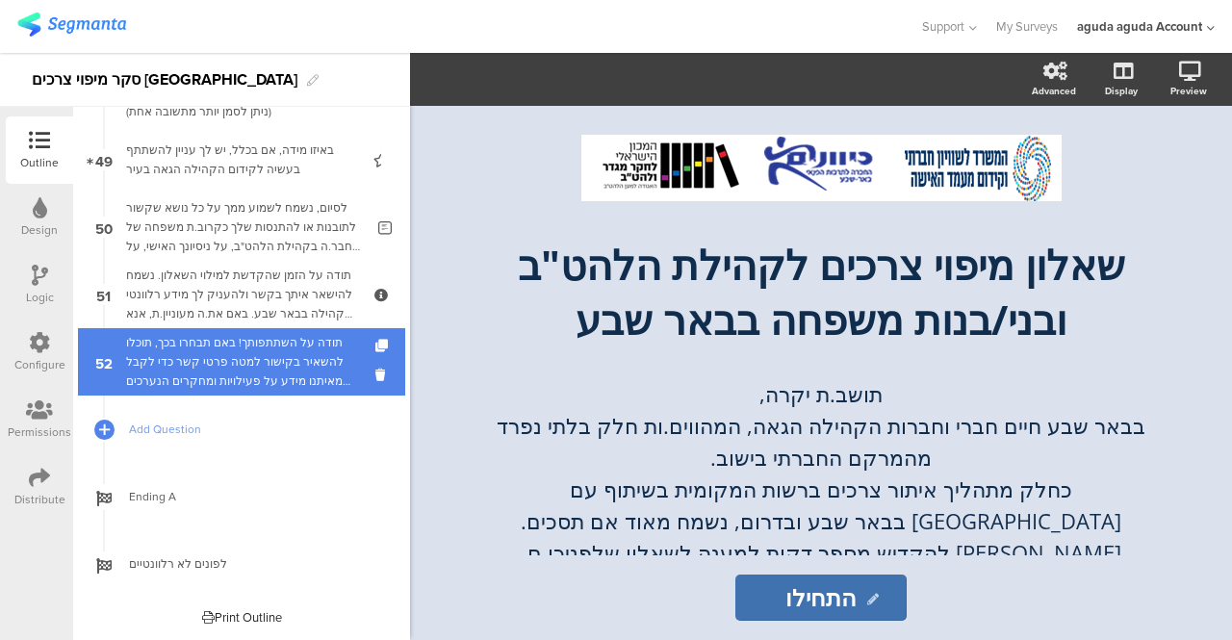
click at [228, 380] on div "תודה על השתתפותך! באם תבחרו בכך, תוכלו להשאיר בקישור למטה פרטי קשר כדי לקבל מאי…" at bounding box center [241, 362] width 230 height 58
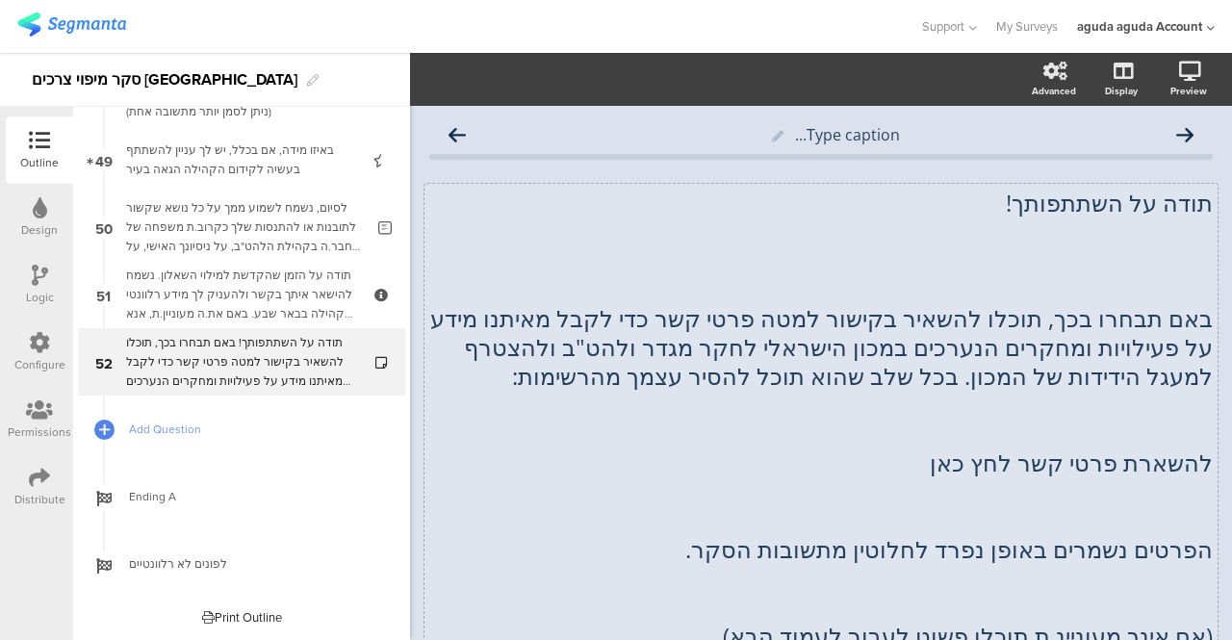
click at [1081, 474] on div "תודה על השתתפותך! באם תבחרו בכך, תוכלו להשאיר בקישור למטה פרטי קשר כדי לקבל מאי…" at bounding box center [820, 420] width 793 height 472
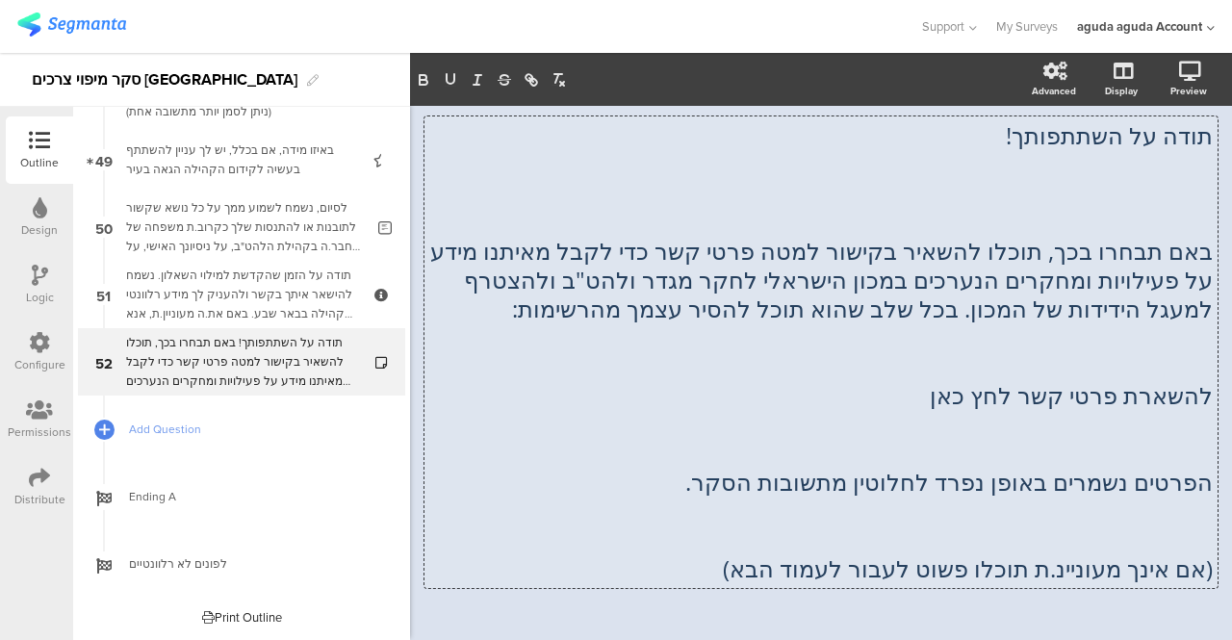
scroll to position [125, 0]
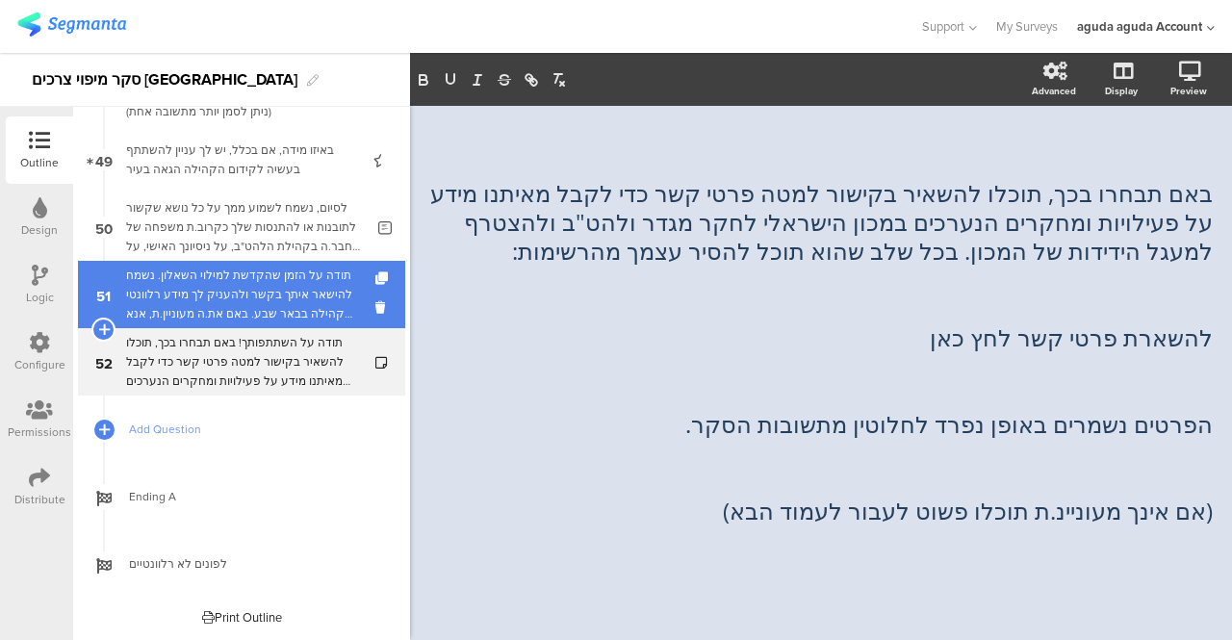
click at [252, 284] on div "תודה על הזמן שהקדשת למילוי השאלון. נשמח להישאר איתך בקשר ולהעניק לך מידע רלוונט…" at bounding box center [241, 295] width 230 height 58
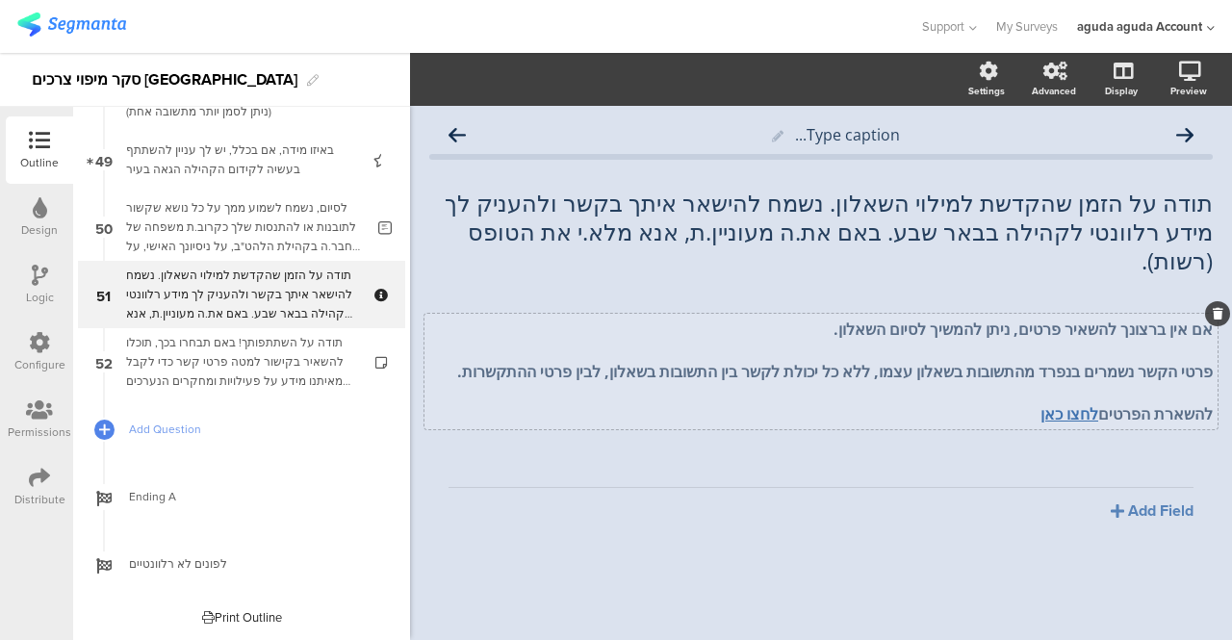
click at [1054, 387] on div "אם אין ברצונך להשאיר פרטים, ניתן להמשיך לסיום השאלון. פרטי הקשר נשמרים בנפרד מה…" at bounding box center [820, 371] width 793 height 115
drag, startPoint x: 1054, startPoint y: 387, endPoint x: 1111, endPoint y: 428, distance: 70.3
click at [1111, 428] on div "Type caption... תודה על הזמן שהקדשת למילוי השאלון. נשמח להישאר איתך בקשר ולהעני…" at bounding box center [820, 364] width 783 height 498
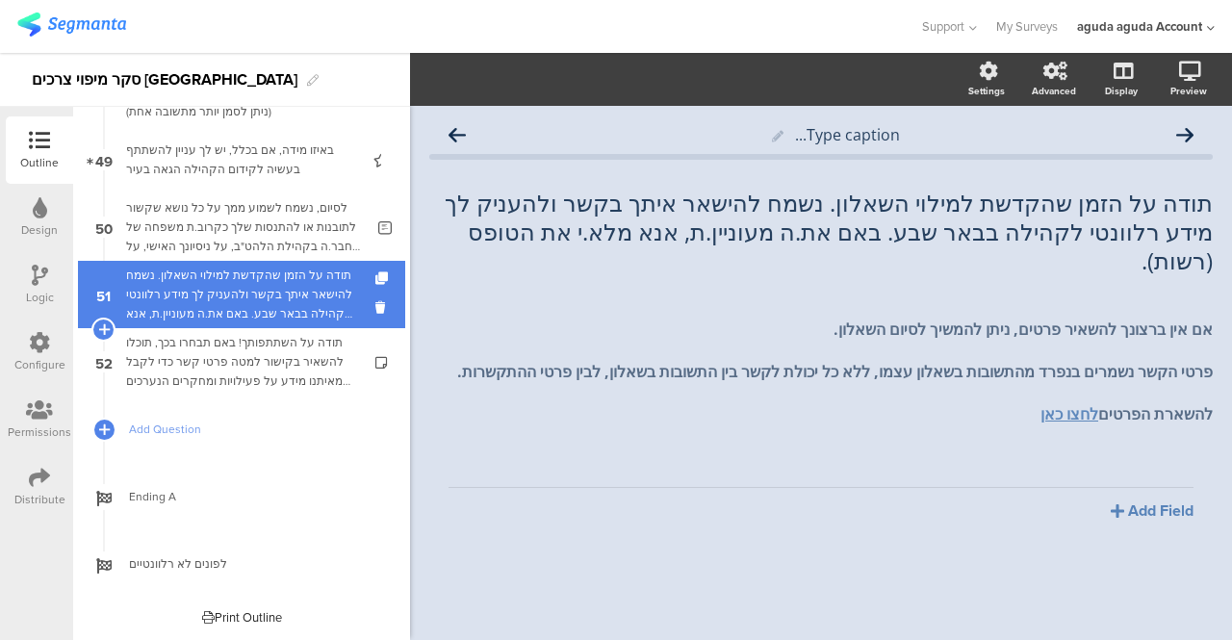
click at [235, 273] on div "תודה על הזמן שהקדשת למילוי השאלון. נשמח להישאר איתך בקשר ולהעניק לך מידע רלוונט…" at bounding box center [241, 295] width 230 height 58
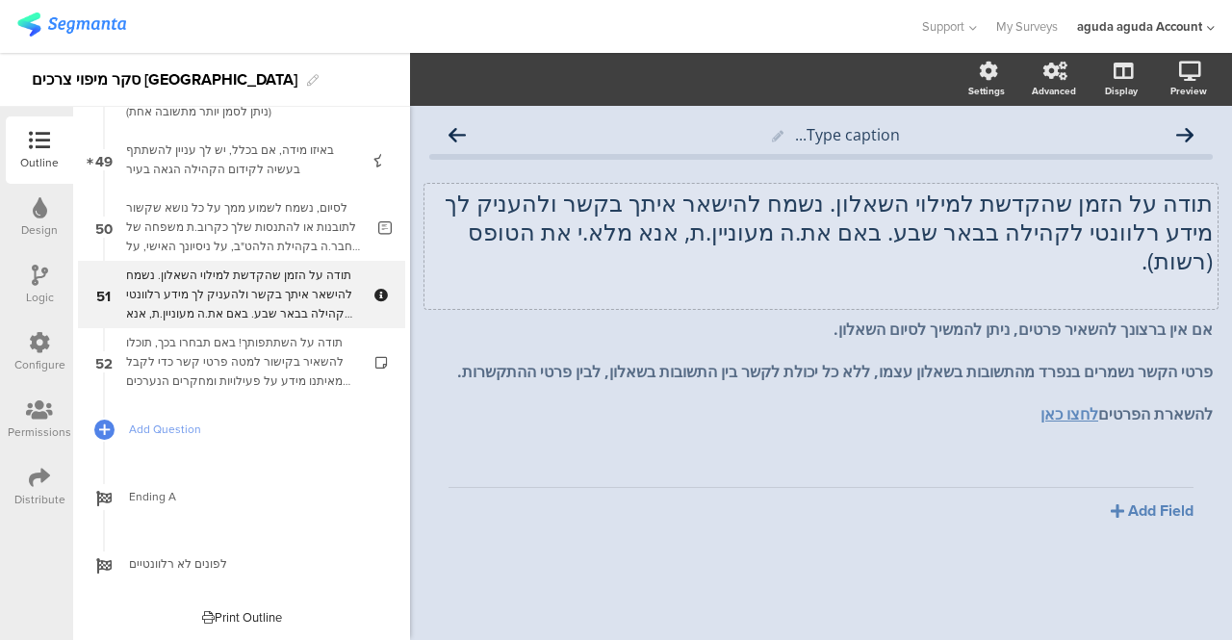
click at [774, 203] on div "תודה על הזמן שהקדשת למילוי השאלון. נשמח להישאר איתך בקשר ולהעניק לך מידע רלוונט…" at bounding box center [820, 246] width 793 height 125
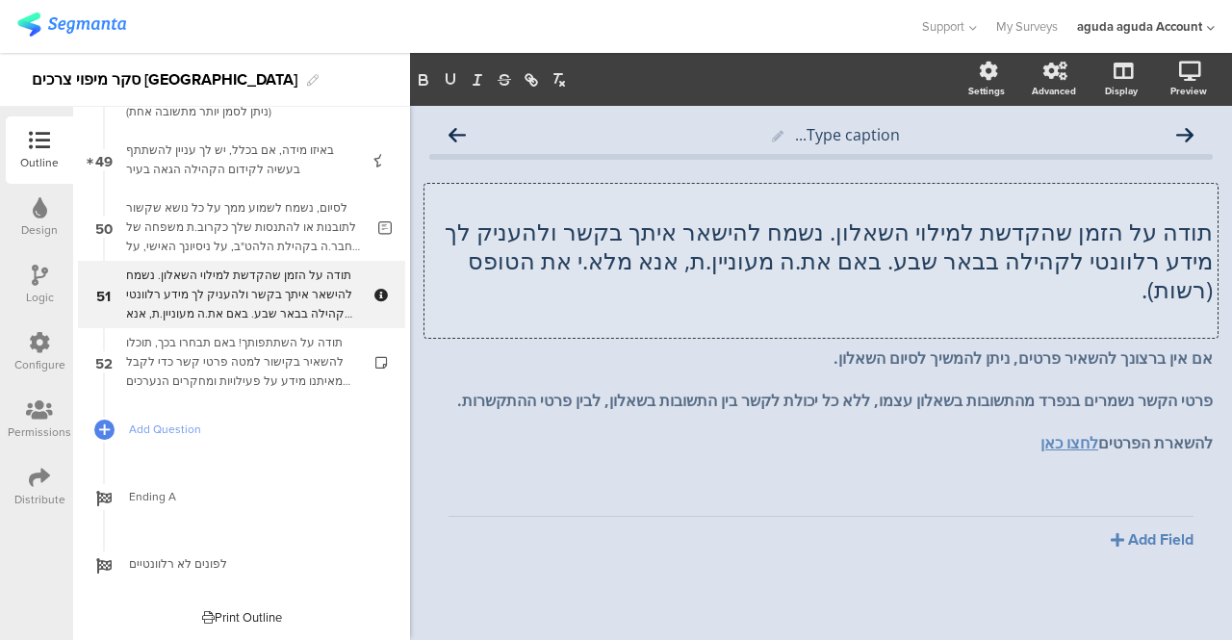
click at [922, 200] on p at bounding box center [820, 203] width 783 height 29
click at [1199, 198] on p "🌹" at bounding box center [820, 203] width 783 height 29
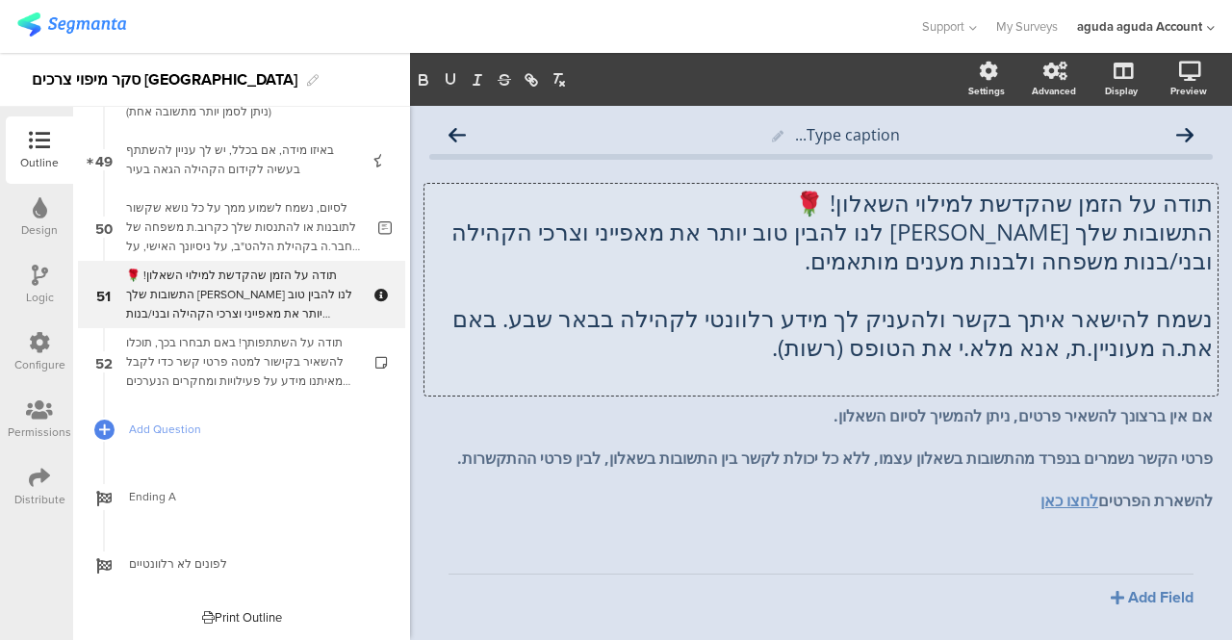
click at [1193, 323] on p "נשמח להישאר איתך בקשר ולהעניק לך מידע רלוונטי לקהילה בבאר שבע. באם את.ה מעוניין…" at bounding box center [820, 333] width 783 height 58
click at [812, 420] on div "אם אין ברצונך להשאיר פרטים, ניתן להמשיך לסיום השאלון. פרטי הקשר נשמרים בנפרד מה…" at bounding box center [820, 457] width 793 height 115
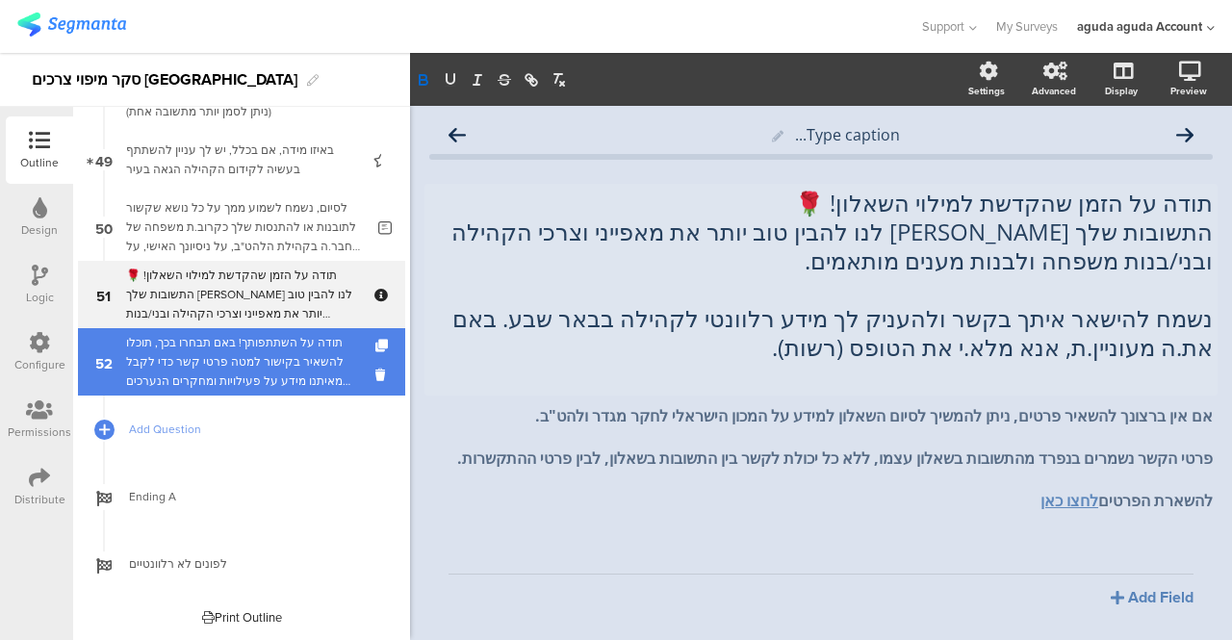
click at [260, 372] on div "תודה על השתתפותך! באם תבחרו בכך, תוכלו להשאיר בקישור למטה פרטי קשר כדי לקבל מאי…" at bounding box center [241, 362] width 230 height 58
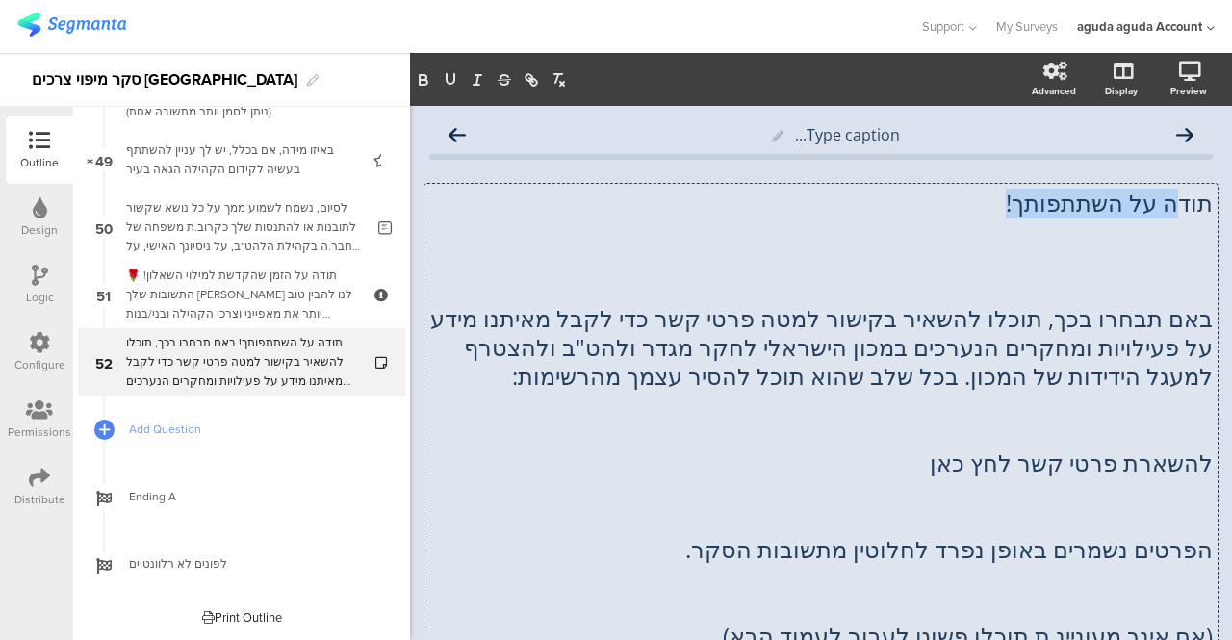
drag, startPoint x: 990, startPoint y: 193, endPoint x: 1169, endPoint y: 214, distance: 180.1
click at [1169, 214] on div "תודה על השתתפותך! באם תבחרו בכך, תוכלו להשאיר בקישור למטה פרטי קשר כדי לקבל מאי…" at bounding box center [820, 420] width 793 height 472
click at [934, 276] on p at bounding box center [820, 289] width 783 height 29
click at [1007, 201] on p "זהו, הגעת לסיום 🙂" at bounding box center [820, 203] width 783 height 29
click at [1155, 253] on p at bounding box center [820, 260] width 783 height 29
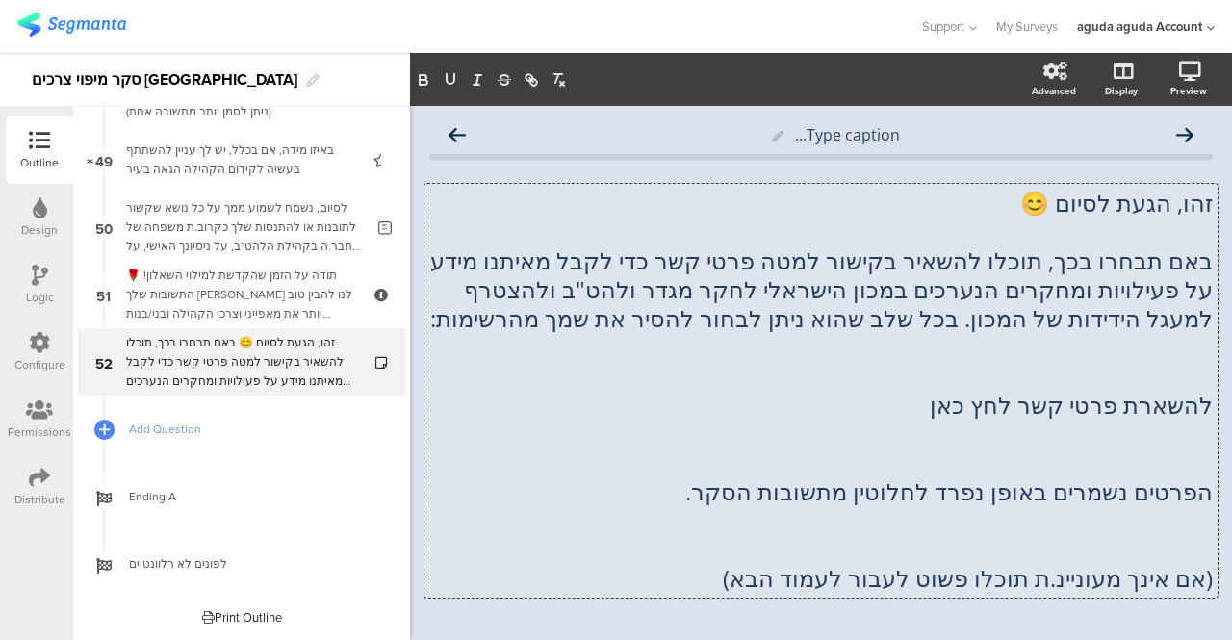
click at [1098, 265] on p "באם תבחרו בכך, תוכלו להשאיר בקישור למטה פרטי קשר כדי לקבל מאיתנו מידע על פעילוי…" at bounding box center [820, 289] width 783 height 87
click at [1195, 269] on p "באם תבחרו בכך, תוכלו להשאיר בקישור למטה פרטי קשר כדי לקבל מאיתנו מידע על פעילוי…" at bounding box center [820, 289] width 783 height 87
click at [1026, 326] on p "באם תבחרו בכך, תוכלו להשאיר בקישור למטה פרטי קשר כדי לקבל מאיתנו מידע על פעילוי…" at bounding box center [820, 289] width 783 height 87
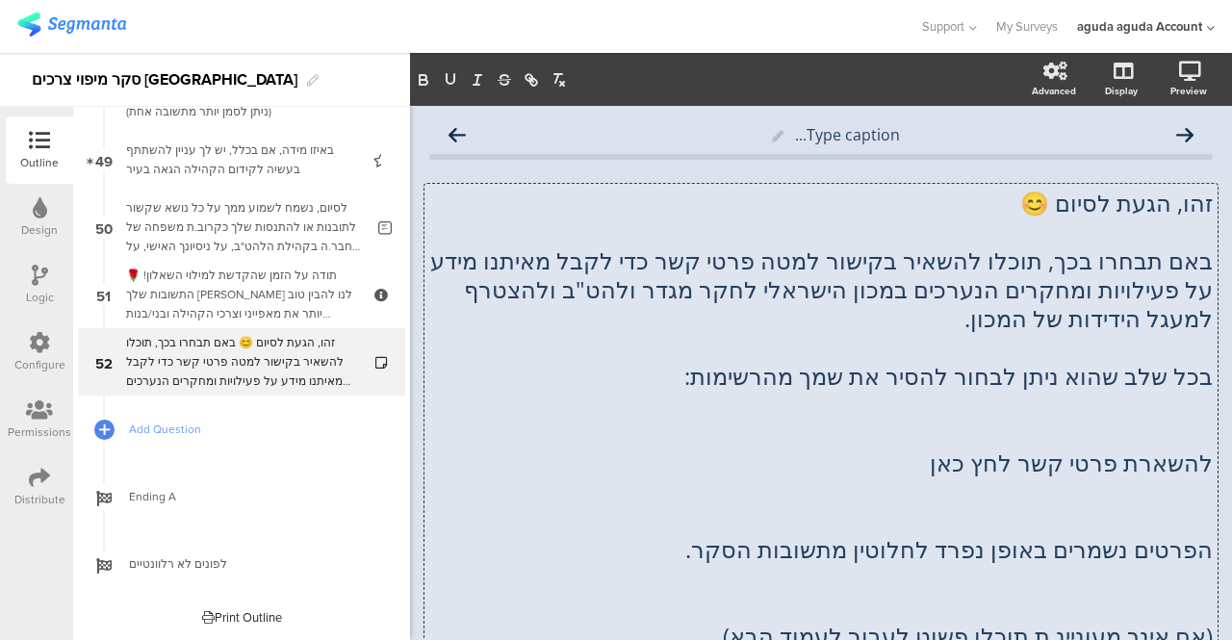
click at [742, 334] on p at bounding box center [820, 347] width 783 height 29
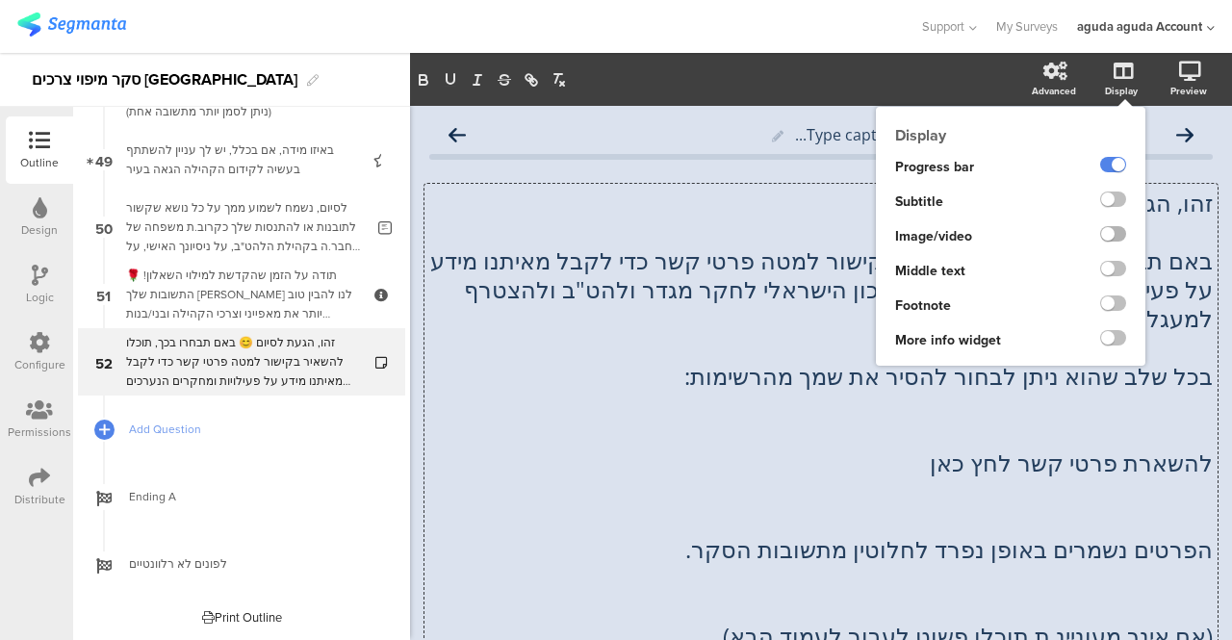
click at [1102, 228] on label at bounding box center [1113, 233] width 26 height 15
click at [0, 0] on input "checkbox" at bounding box center [0, 0] width 0 height 0
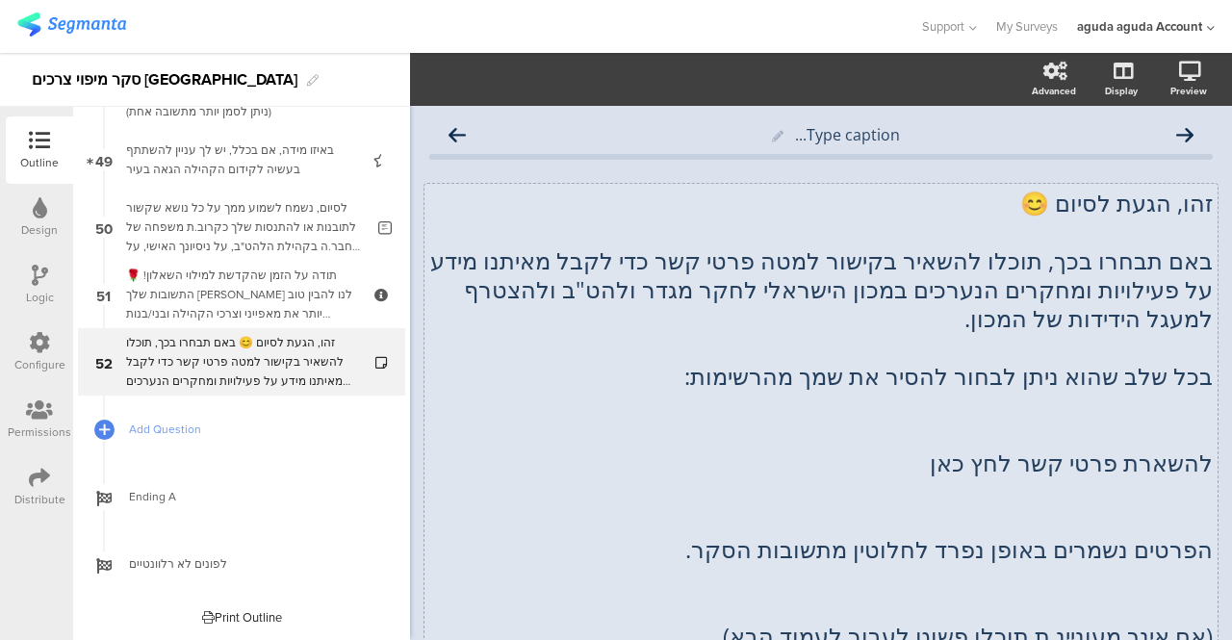
click at [683, 383] on div "זהו, הגעת לסיום 😊 באם תבחרו בכך, תוכלו להשאיר בקישור למטה פרטי קשר כדי לקבל מאי…" at bounding box center [820, 420] width 793 height 472
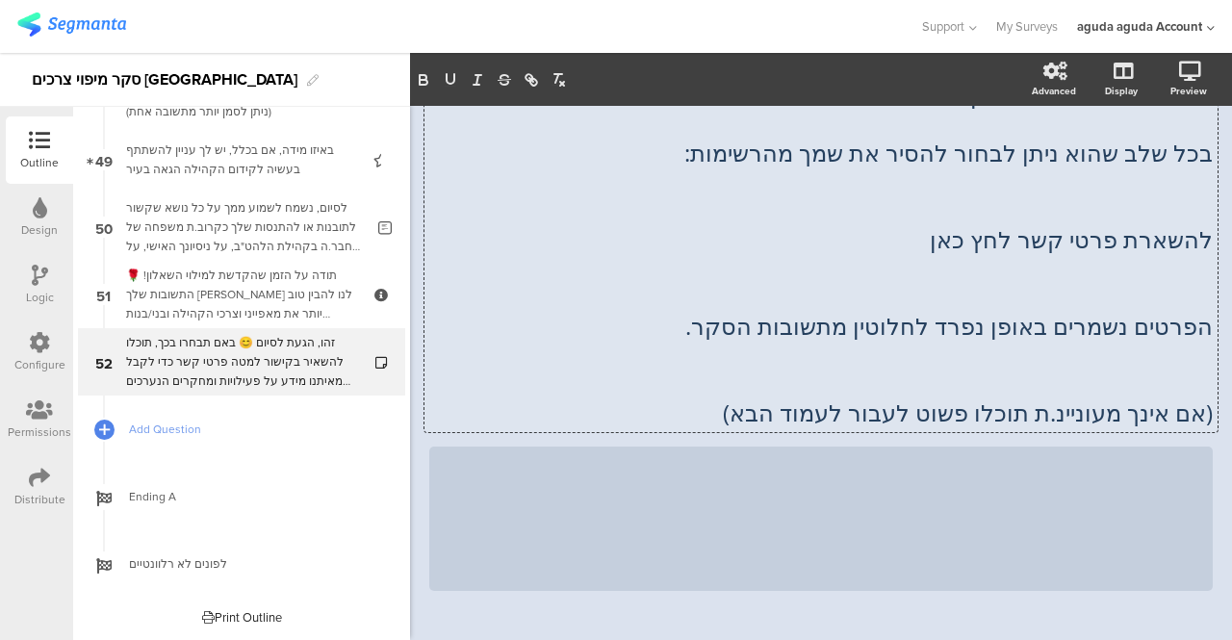
scroll to position [192, 0]
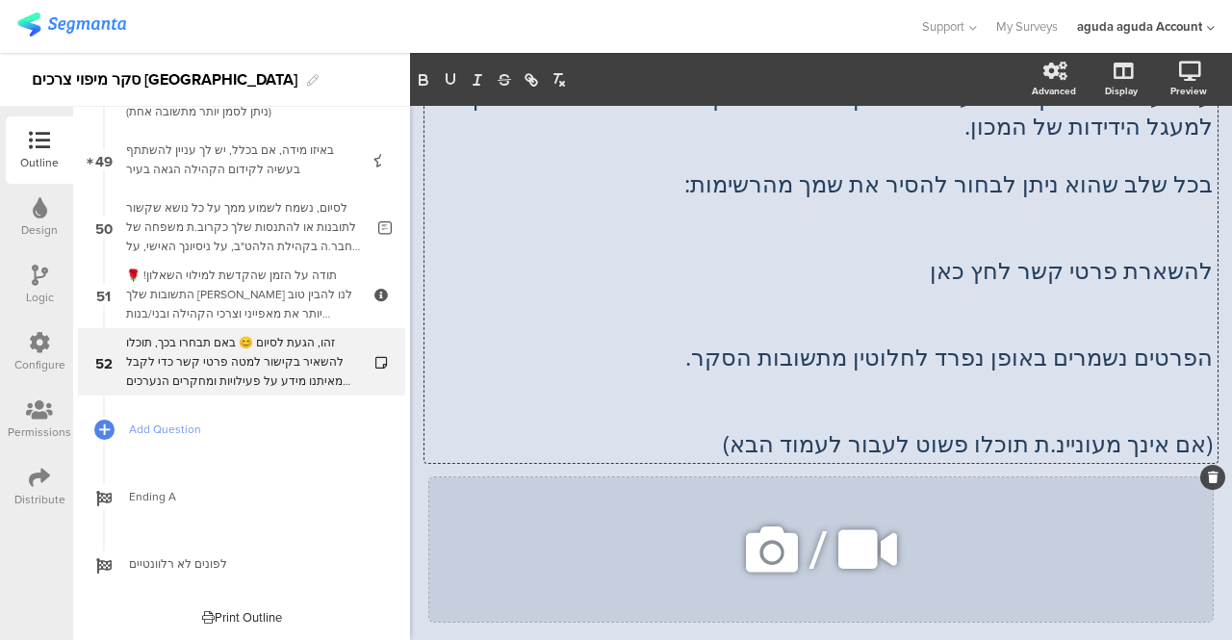
click at [755, 548] on icon at bounding box center [771, 549] width 65 height 65
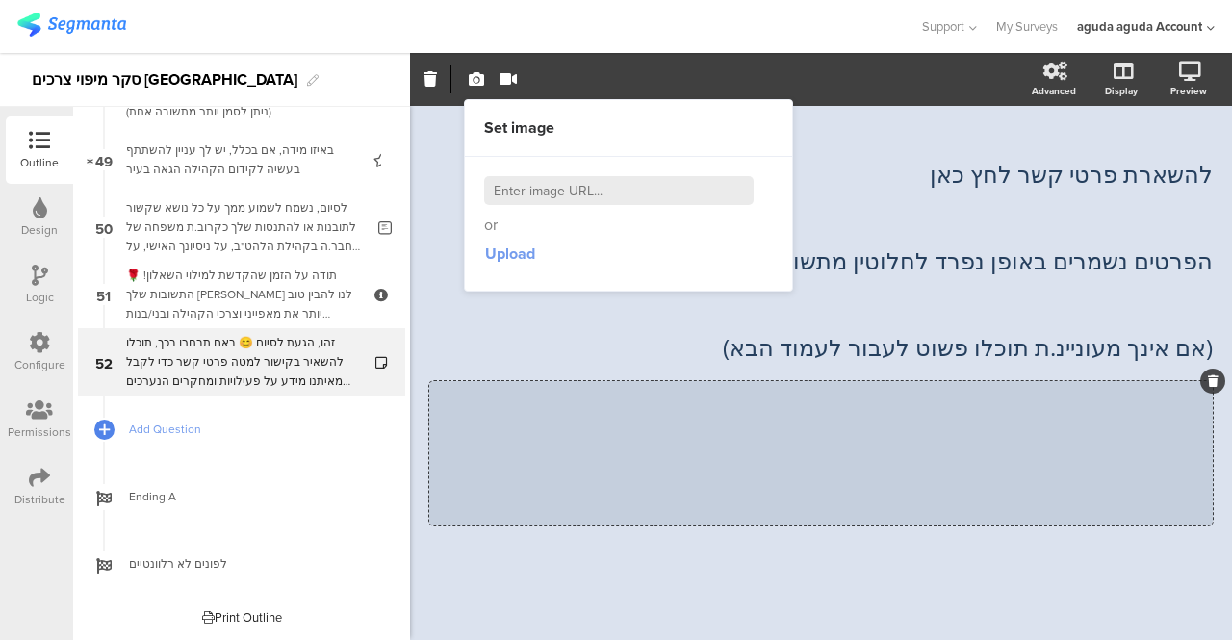
click at [500, 251] on span "Upload" at bounding box center [510, 254] width 50 height 22
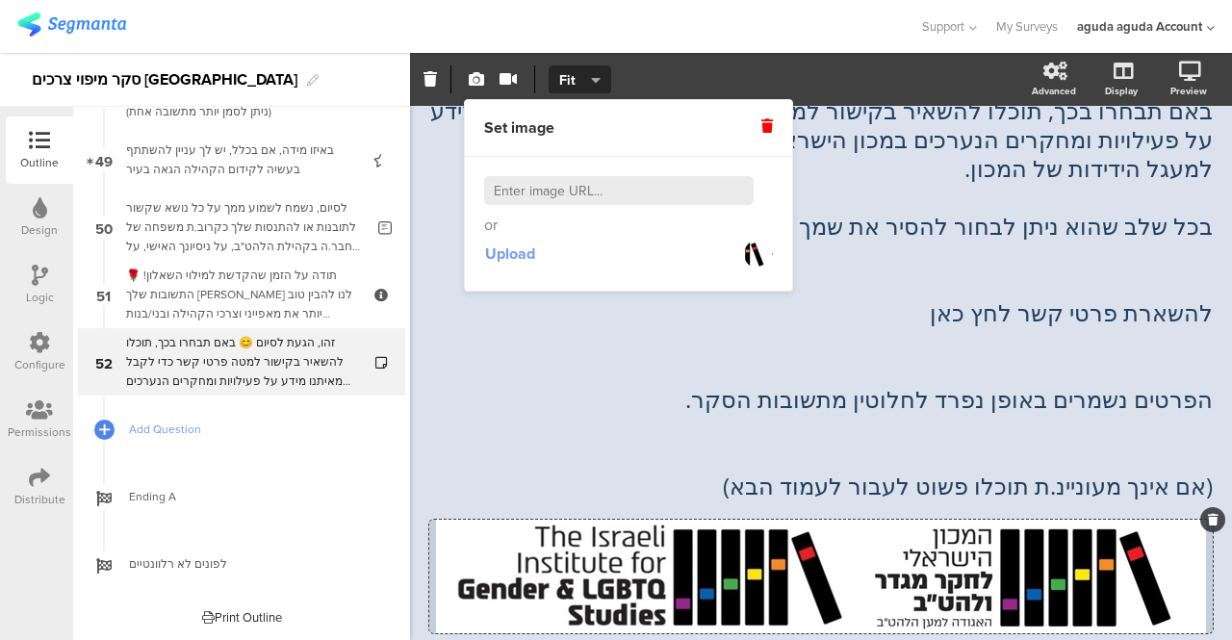
scroll to position [258, 0]
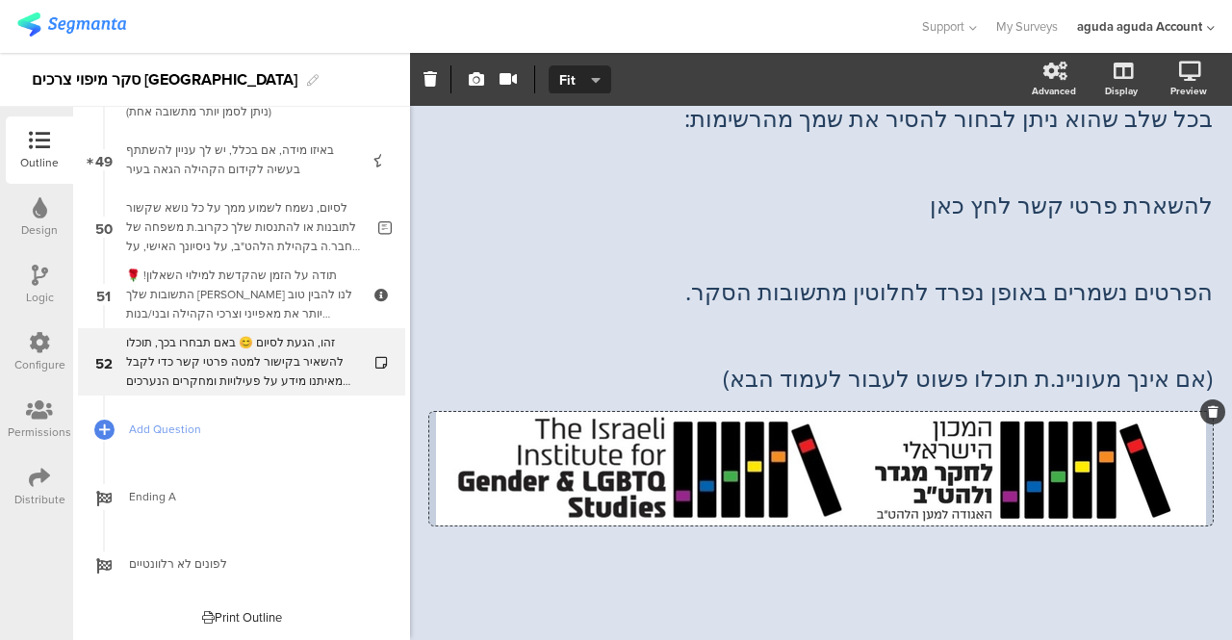
click at [686, 562] on div "Type caption... זהו, הגעת לסיום 😊 באם תבחרו בכך, תוכלו להשאיר בקישור למטה פרטי …" at bounding box center [820, 245] width 783 height 774
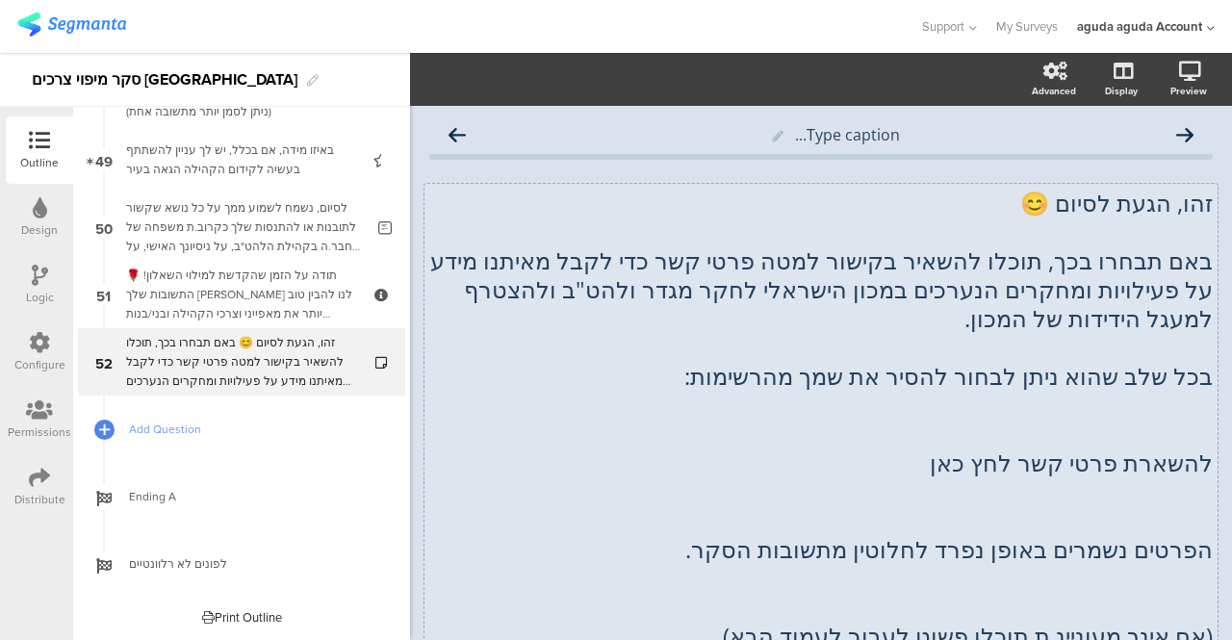
click at [1041, 211] on div "זהו, הגעת לסיום 😊 באם תבחרו בכך, תוכלו להשאיר בקישור למטה פרטי קשר כדי לקבל מאי…" at bounding box center [820, 420] width 783 height 462
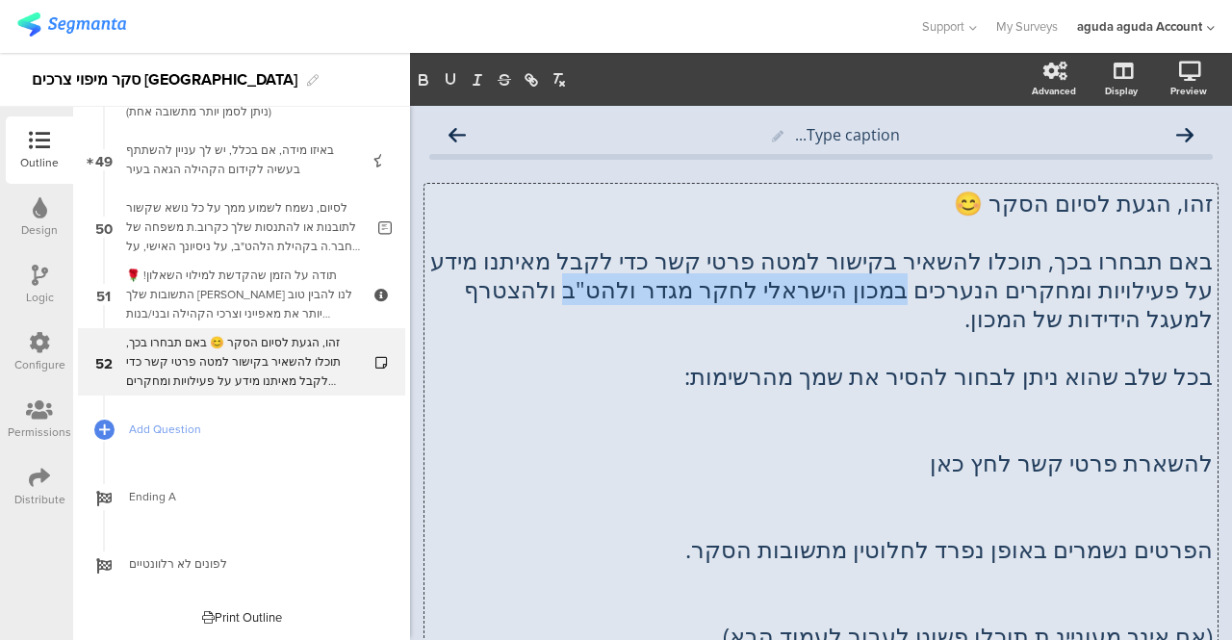
drag, startPoint x: 942, startPoint y: 293, endPoint x: 624, endPoint y: 298, distance: 318.6
click at [624, 298] on p "באם תבחרו בכך, תוכלו להשאיר בקישור למטה פרטי קשר כדי לקבל מאיתנו מידע על פעילוי…" at bounding box center [820, 289] width 783 height 87
click at [506, 78] on icon "button" at bounding box center [504, 79] width 17 height 17
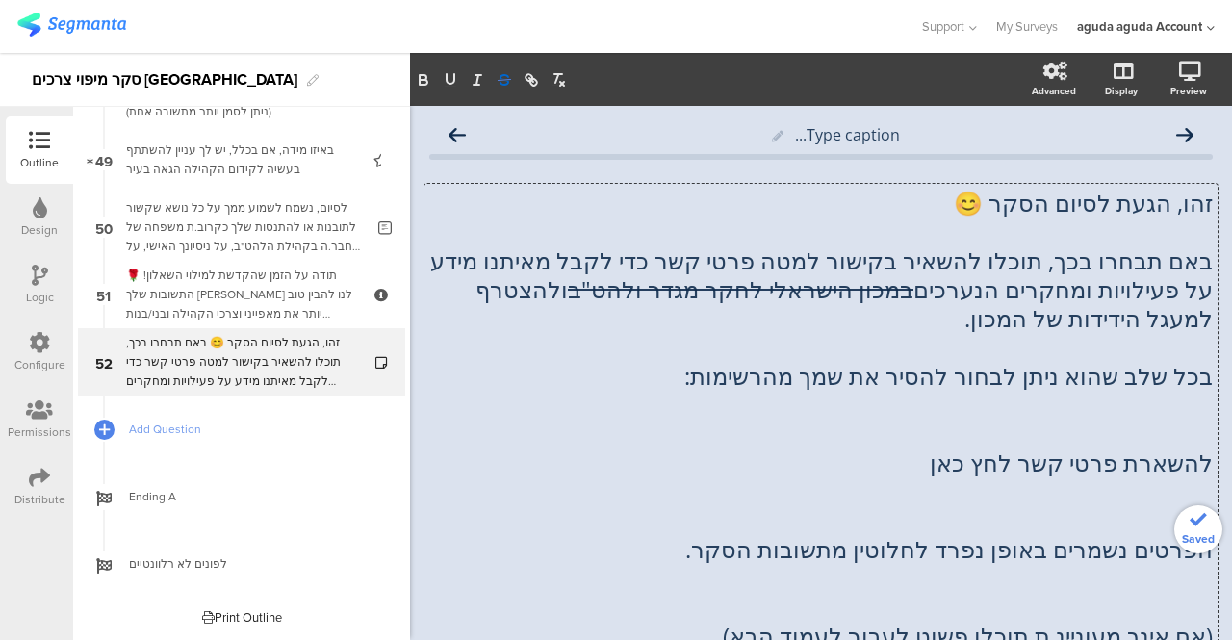
click at [506, 78] on icon "button" at bounding box center [504, 79] width 17 height 17
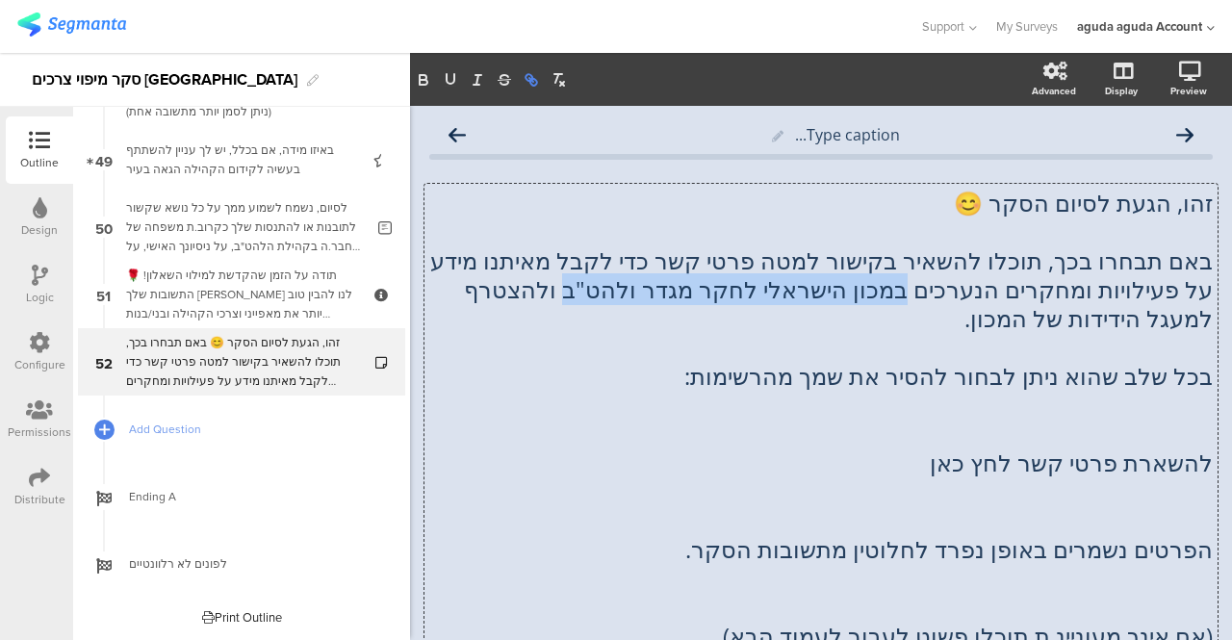
click at [529, 84] on icon "button" at bounding box center [531, 79] width 17 height 17
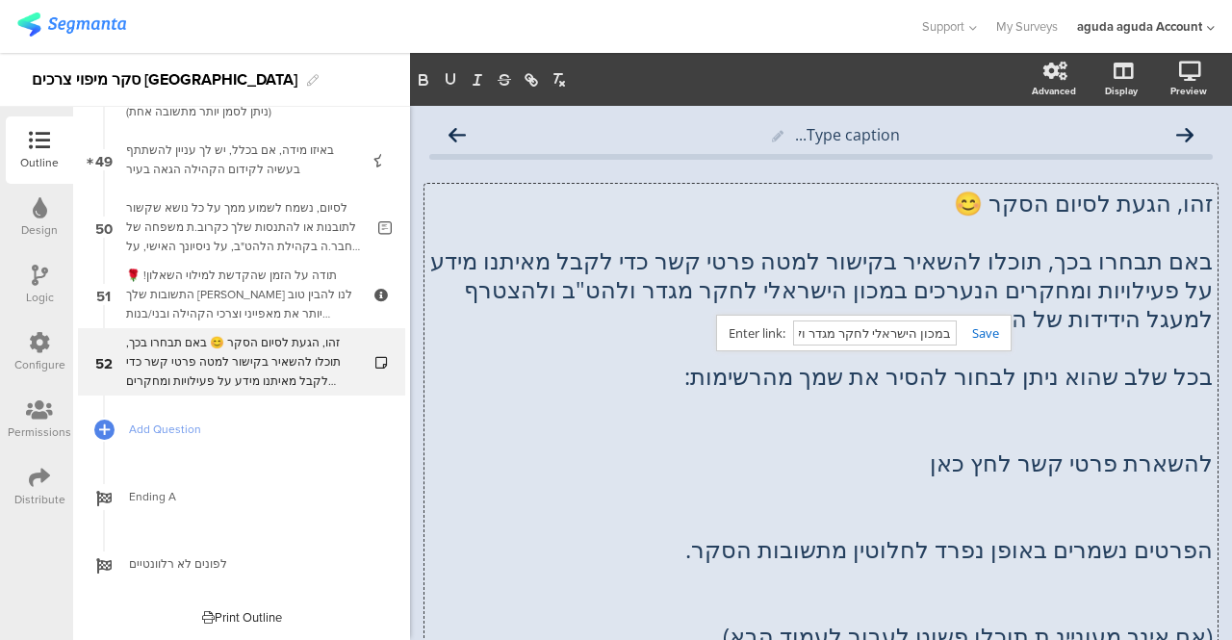
click at [869, 342] on input "במכון הישראלי לחקר מגדר ולהט"ב" at bounding box center [875, 332] width 164 height 25
paste input "https://www.lgbtq-research.org.il/"
type input "במכון הישראלי לhttps://www.lgbtq-research.org.il/חקר מגדר ולהט"ב"
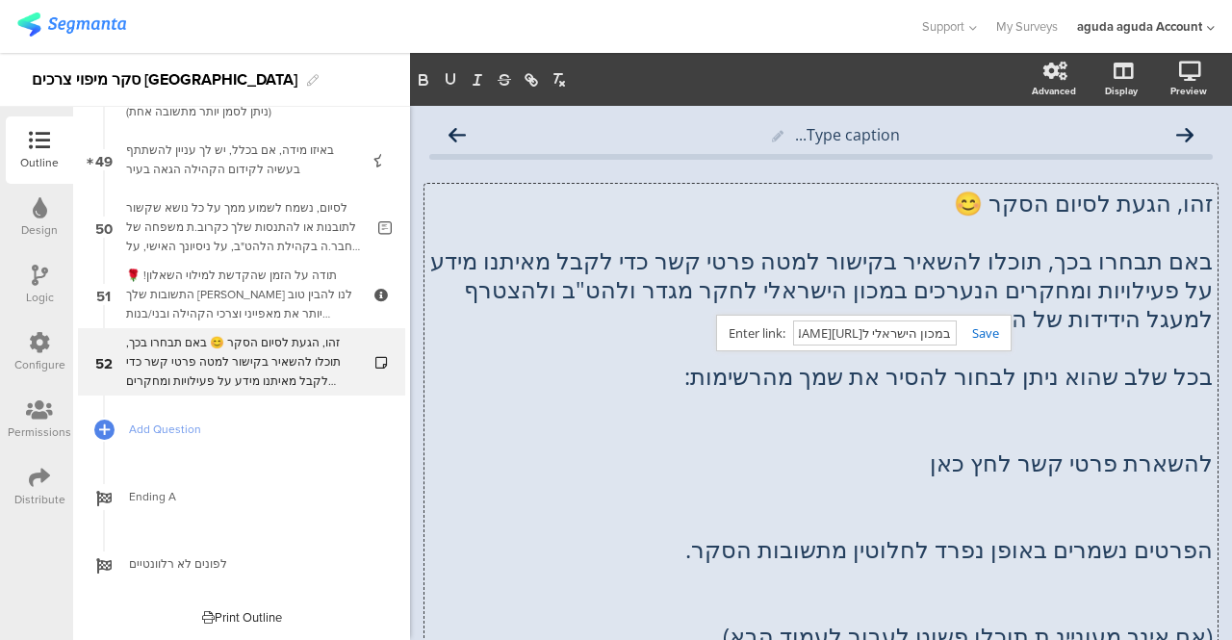
click at [986, 334] on link at bounding box center [978, 332] width 42 height 17
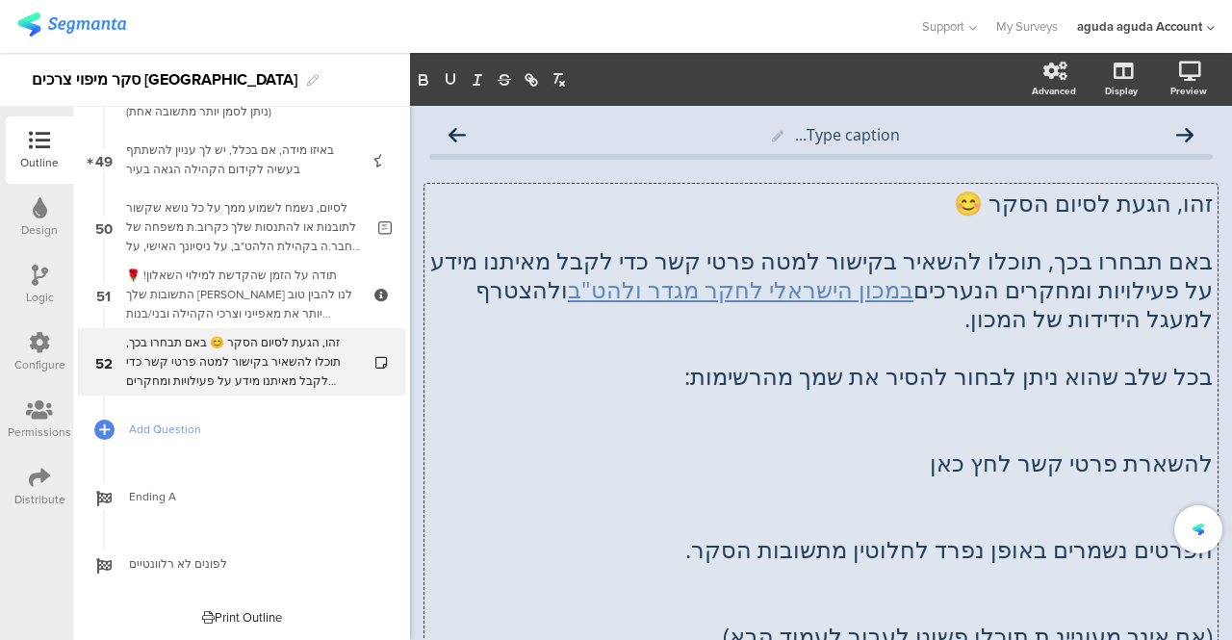
click at [933, 336] on p at bounding box center [820, 347] width 783 height 29
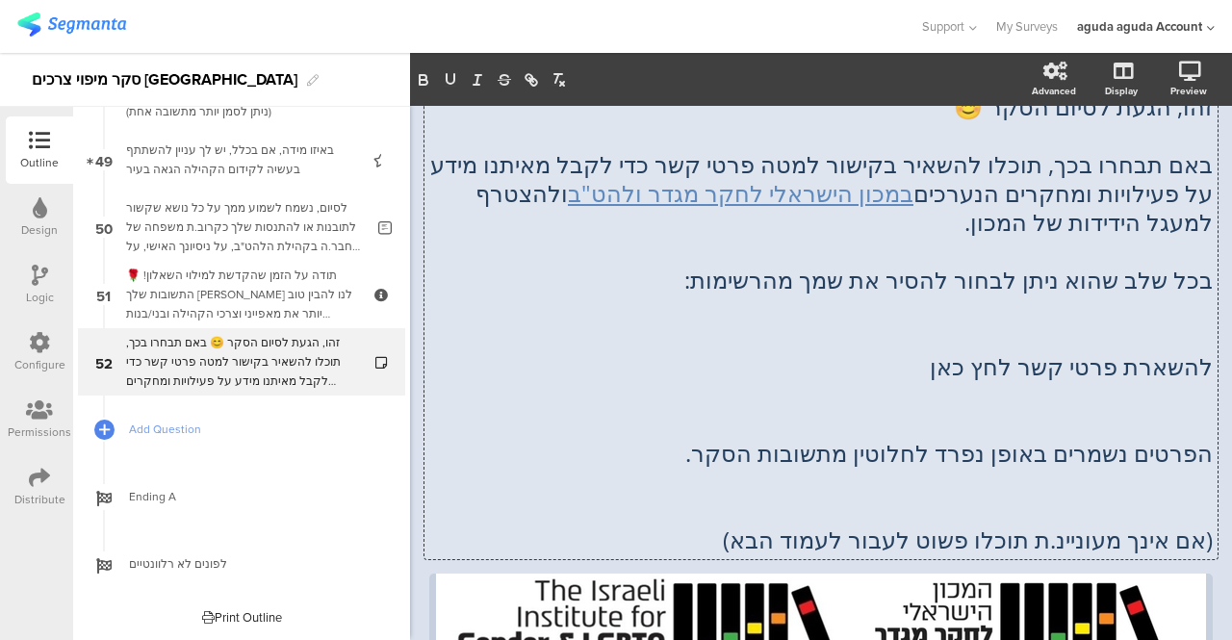
scroll to position [192, 0]
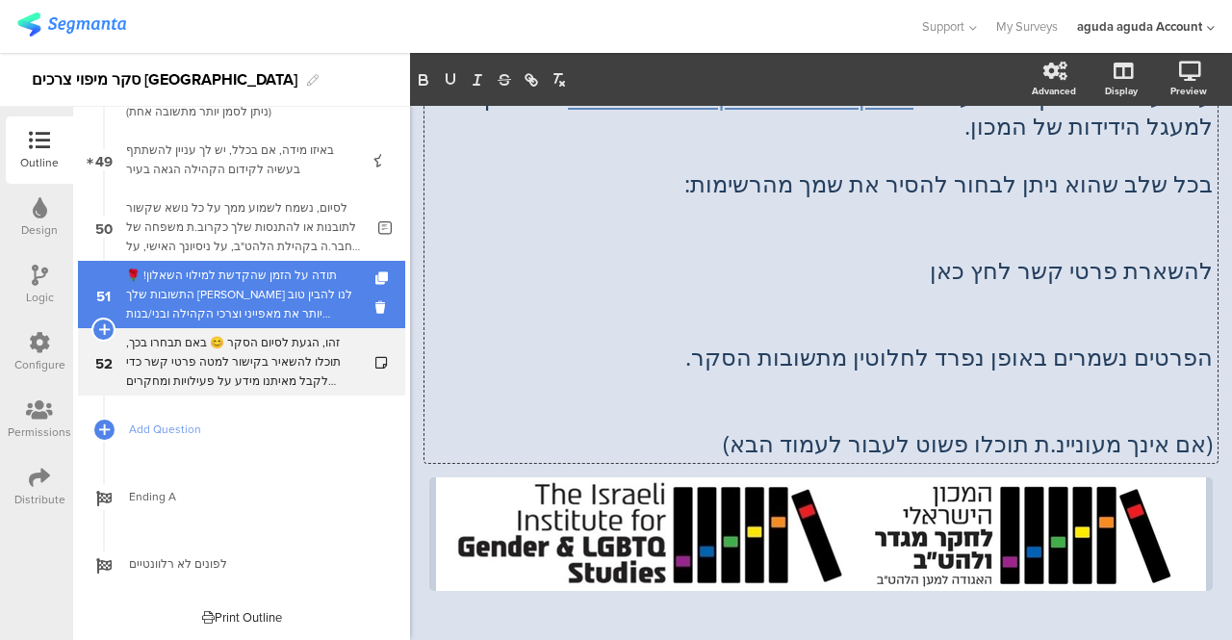
click at [254, 288] on div "תודה על הזמן שהקדשת למילוי השאלון! 🌹התשובות שלך יעזרו לנו להבין טוב יותר את מאפ…" at bounding box center [241, 295] width 230 height 58
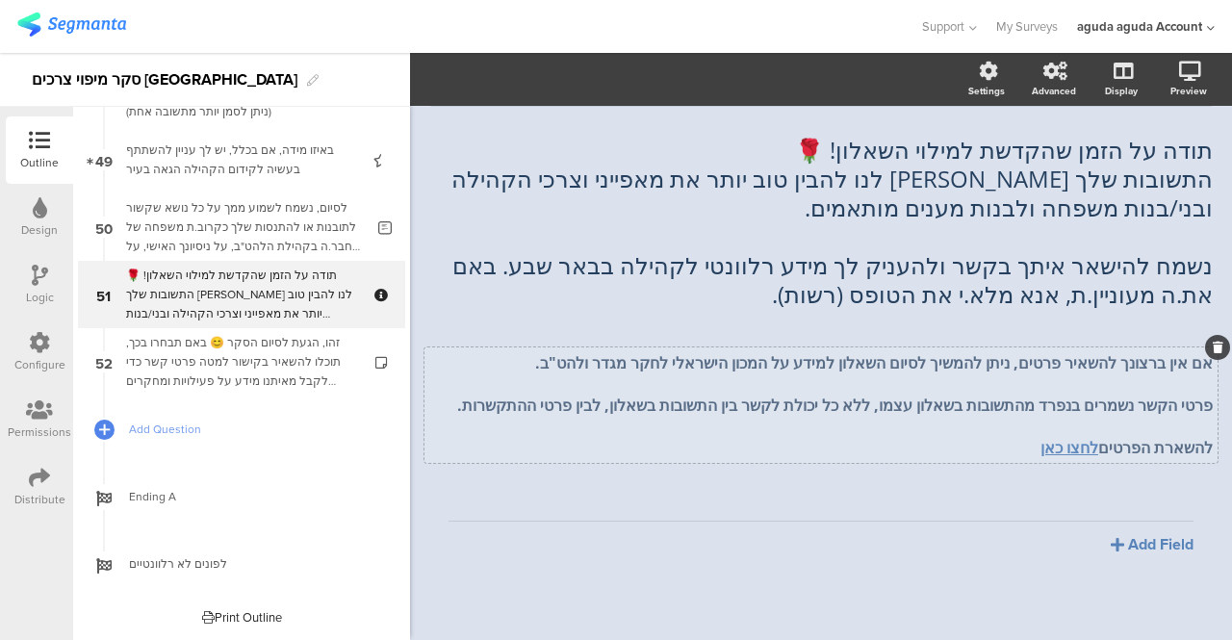
scroll to position [90, 0]
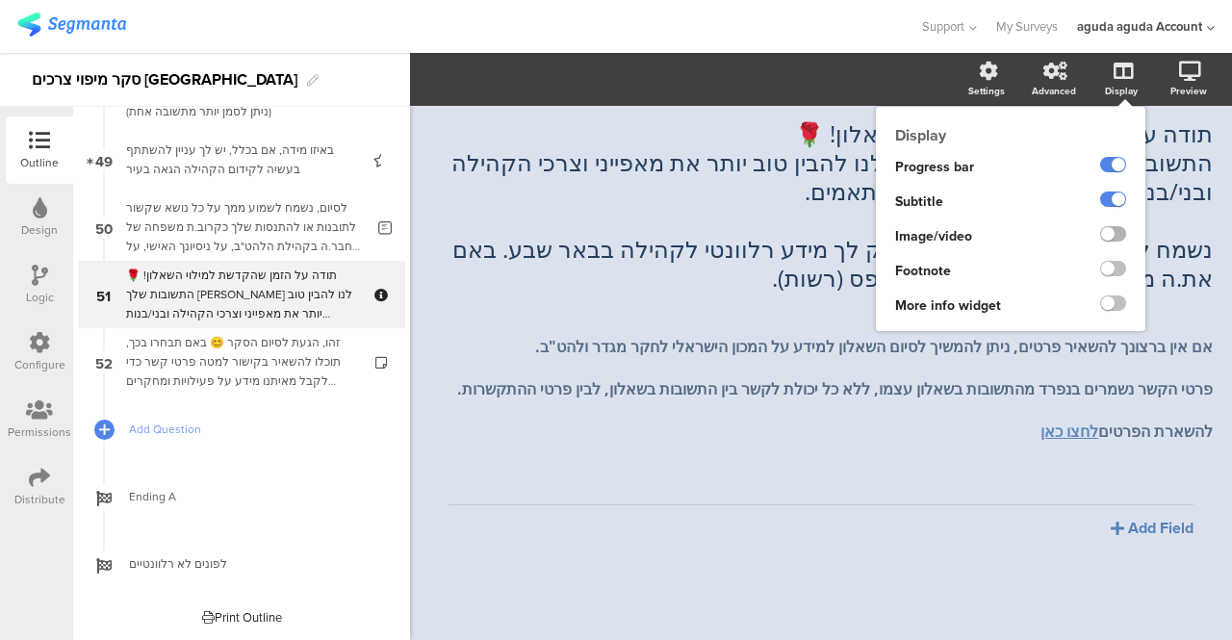
click at [1100, 236] on label at bounding box center [1113, 233] width 26 height 15
click at [0, 0] on input "checkbox" at bounding box center [0, 0] width 0 height 0
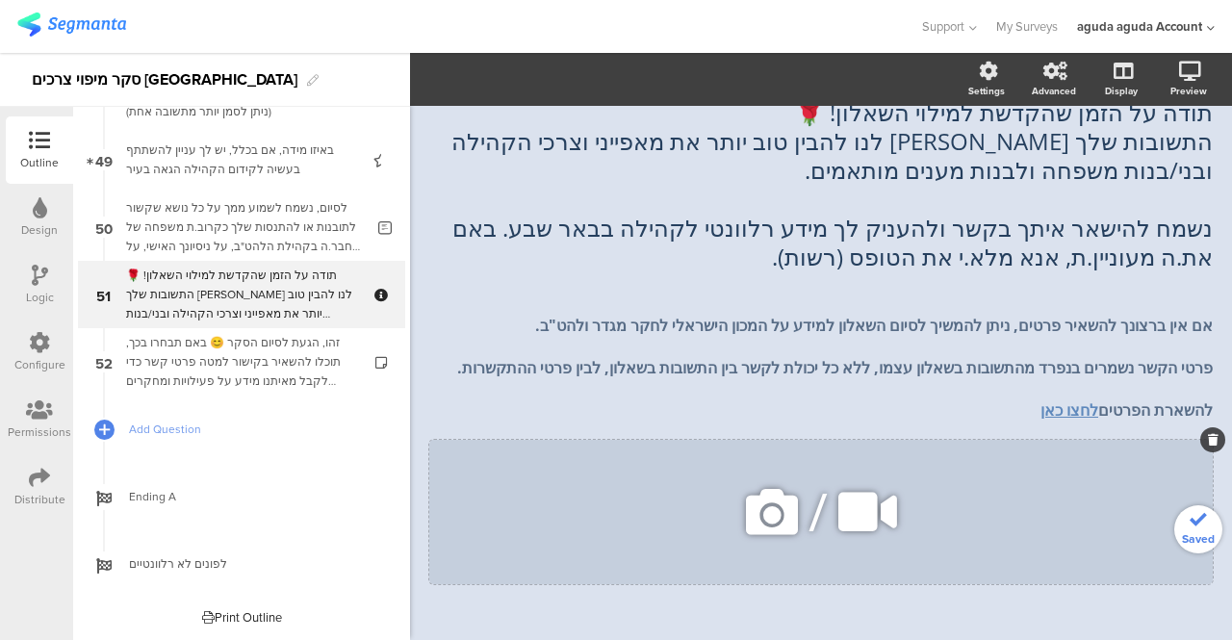
click at [772, 545] on icon at bounding box center [771, 511] width 65 height 65
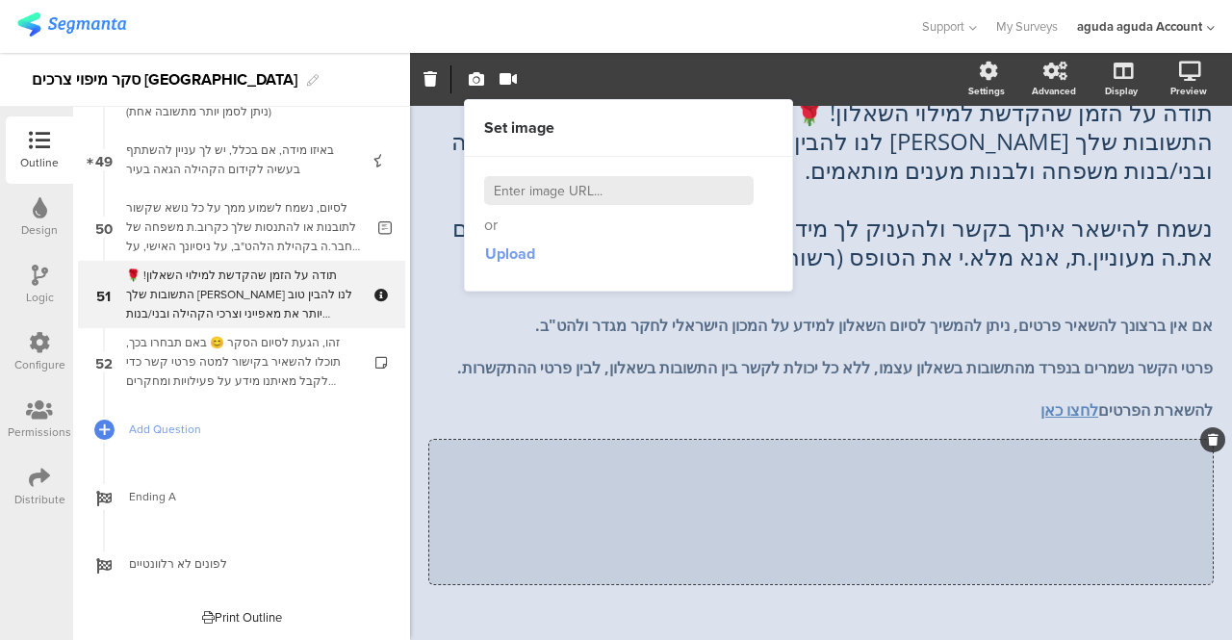
click at [498, 252] on span "Upload" at bounding box center [510, 254] width 50 height 22
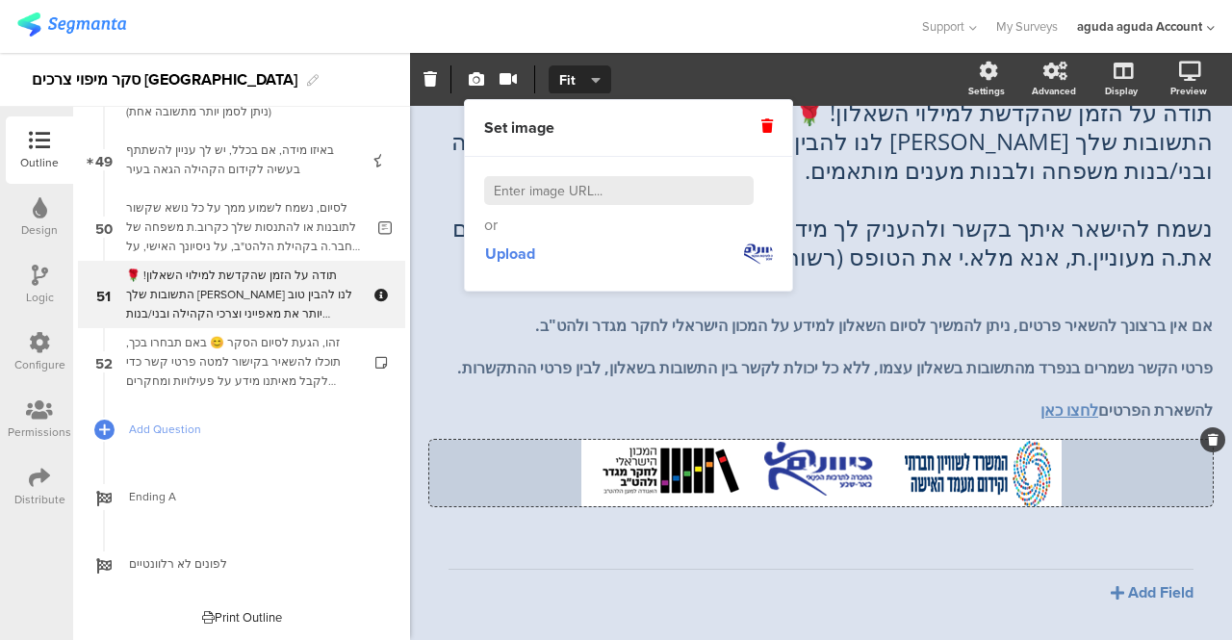
click at [629, 603] on div "Add Field Text Name URL Email Date Phone number Dropdown US State Country Check…" at bounding box center [820, 586] width 745 height 35
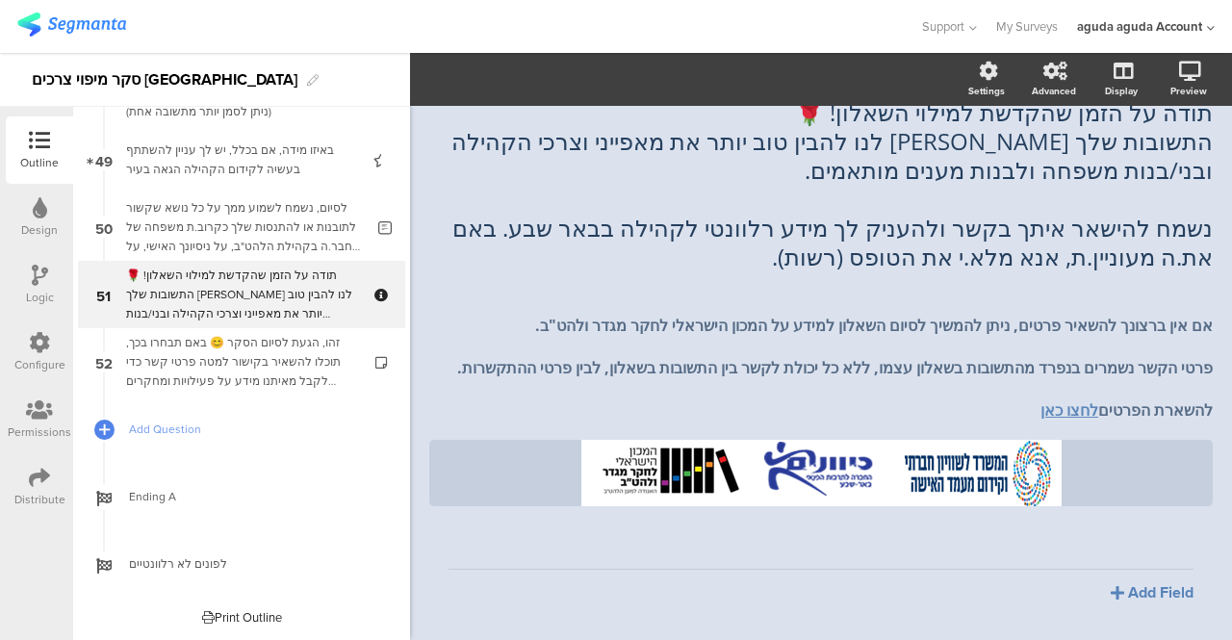
click at [606, 603] on div "Add Field Text Name URL Email Date Phone number Dropdown US State Country Check…" at bounding box center [820, 586] width 745 height 35
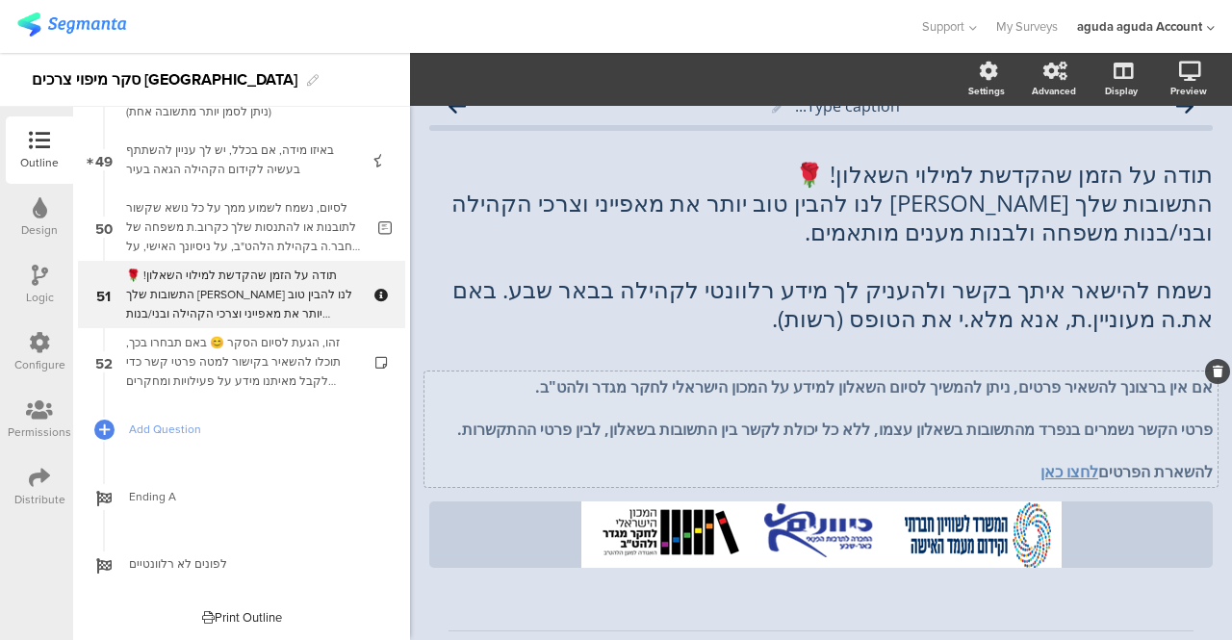
scroll to position [0, 0]
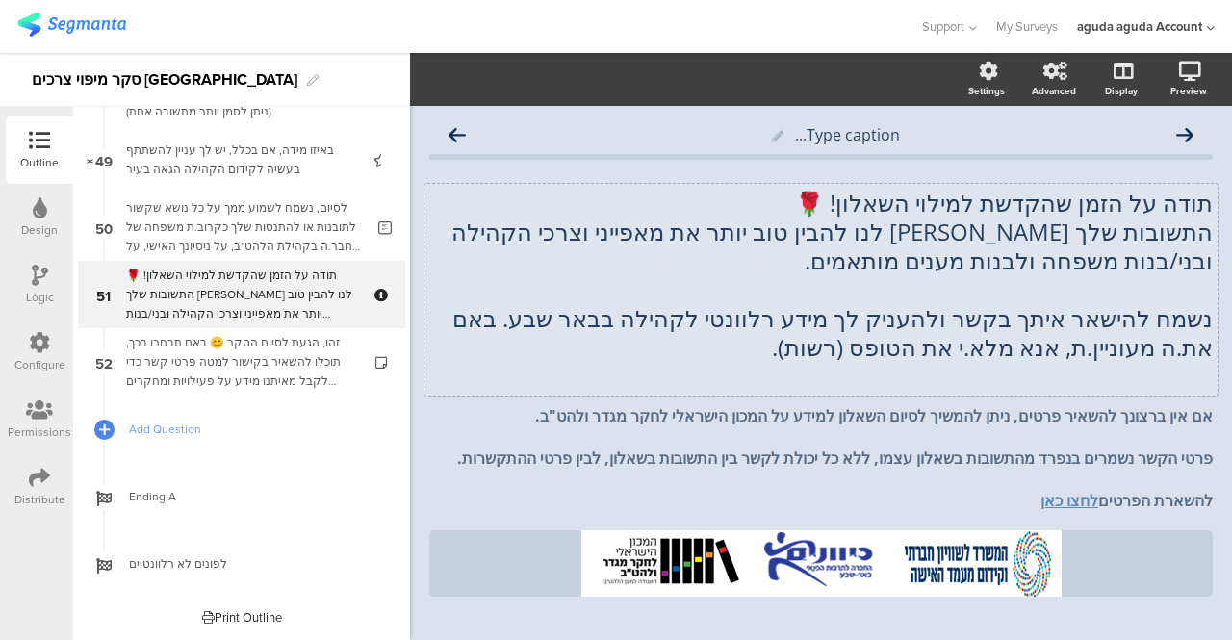
click at [660, 340] on p "נשמח להישאר איתך בקשר ולהעניק לך מידע רלוונטי לקהילה בבאר שבע. באם את.ה מעוניין…" at bounding box center [820, 333] width 783 height 58
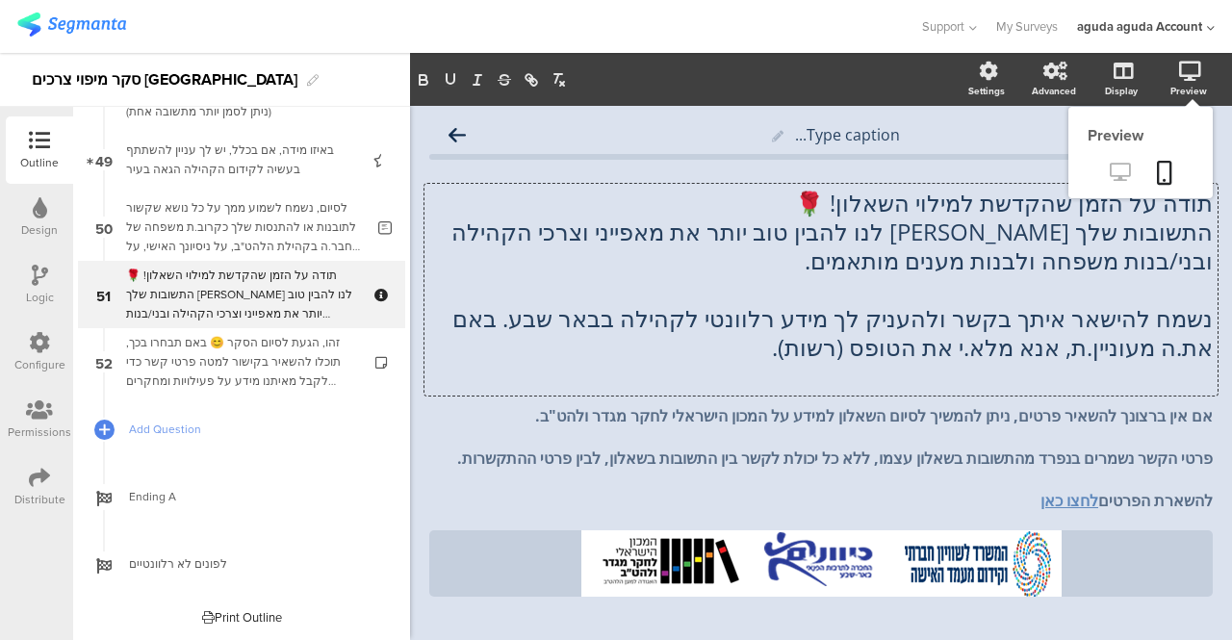
click at [1110, 174] on icon at bounding box center [1120, 172] width 20 height 18
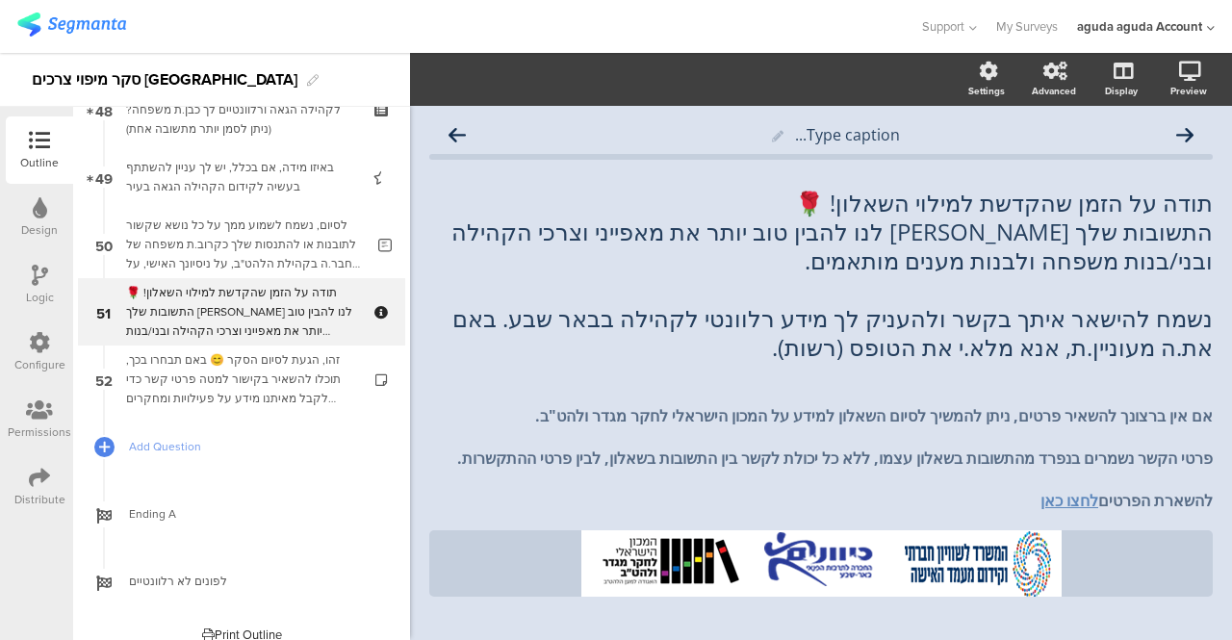
scroll to position [3291, 0]
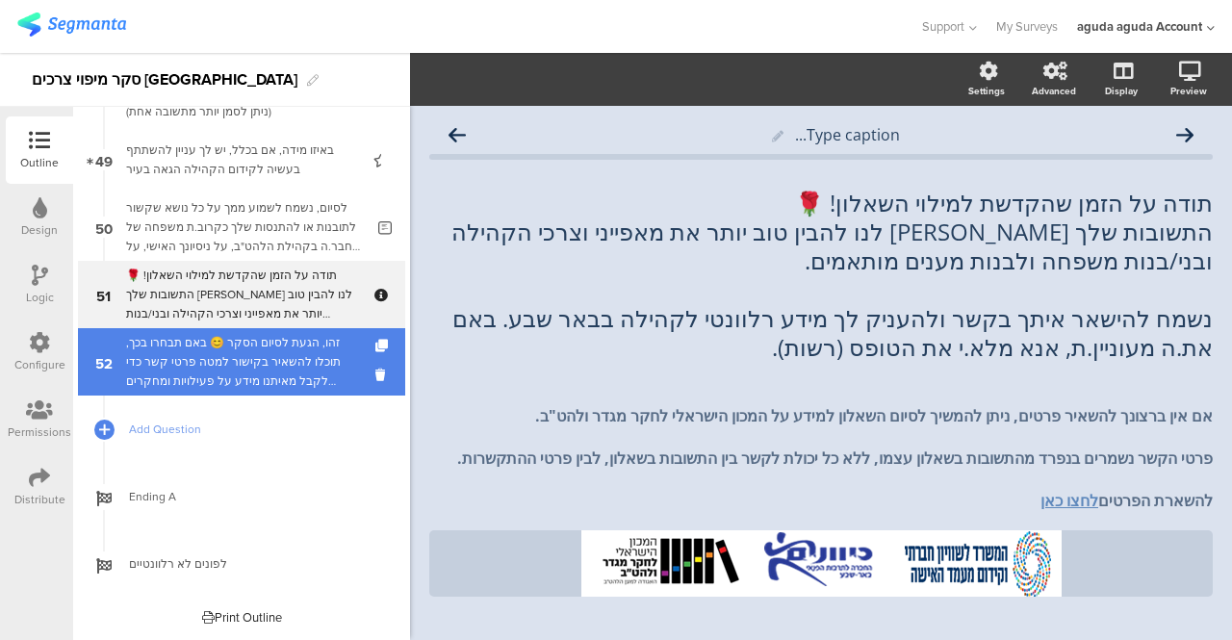
click at [239, 340] on div "זהו, הגעת לסיום הסקר 😊 באם תבחרו בכך, תוכלו להשאיר בקישור למטה פרטי קשר כדי לקב…" at bounding box center [241, 362] width 230 height 58
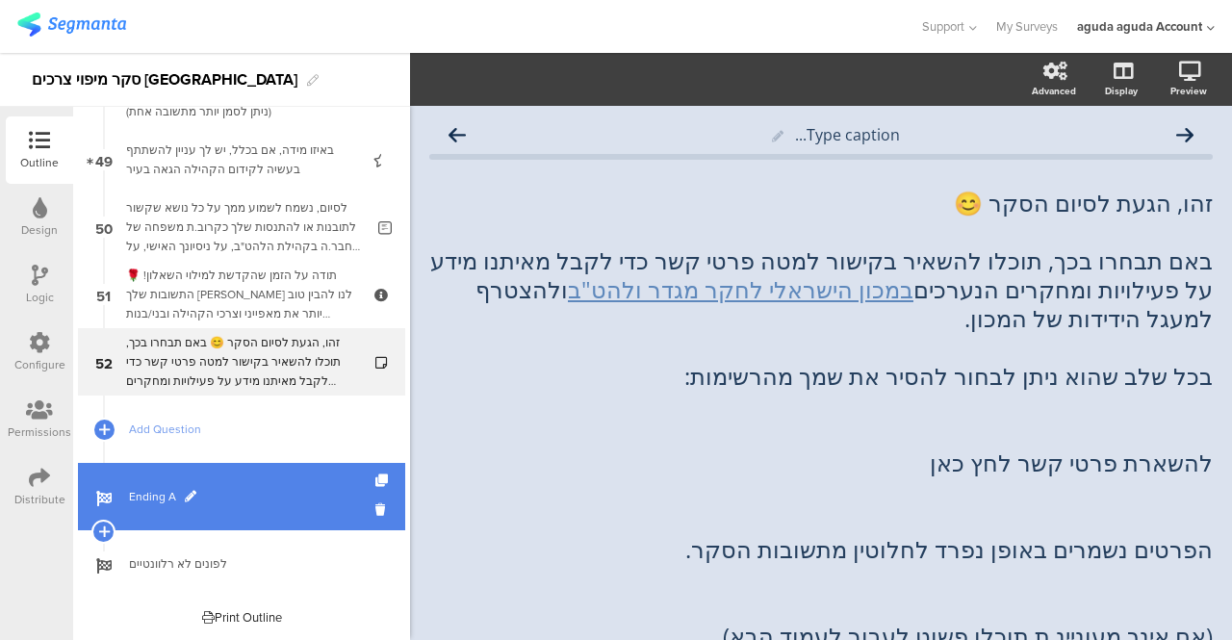
click at [149, 496] on span "Ending A" at bounding box center [252, 496] width 246 height 19
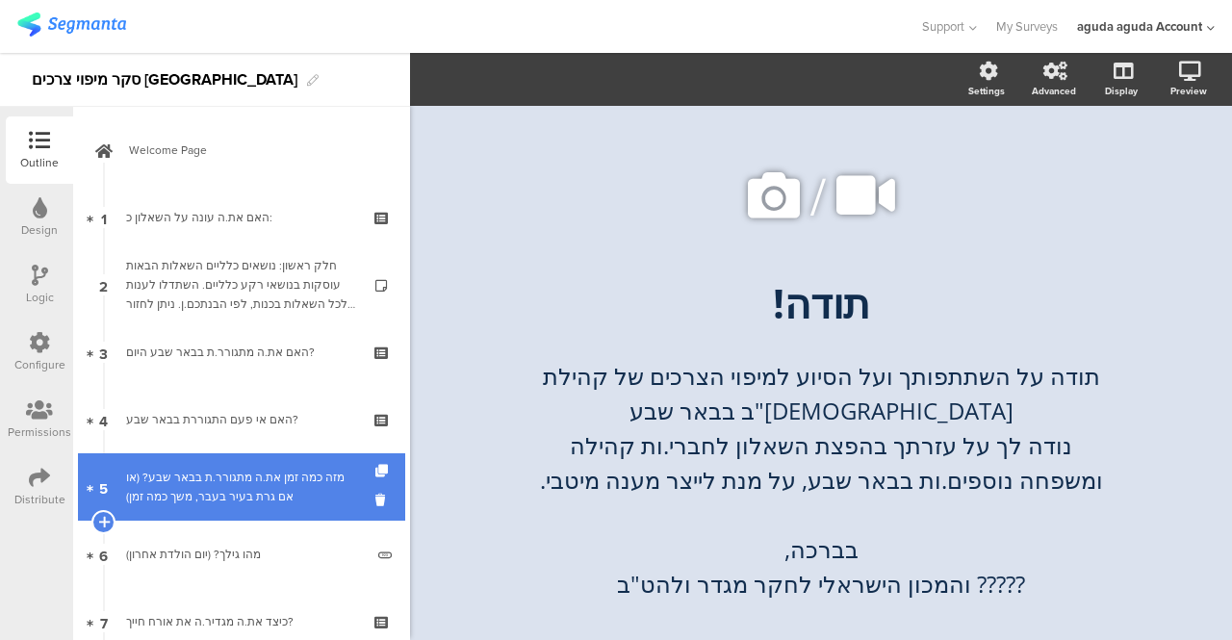
click at [204, 490] on div "מזה כמה זמן את.ה מתגורר.ת בבאר שבע? (או אם גרת בעיר בעבר, משך כמה זמן)" at bounding box center [241, 487] width 230 height 38
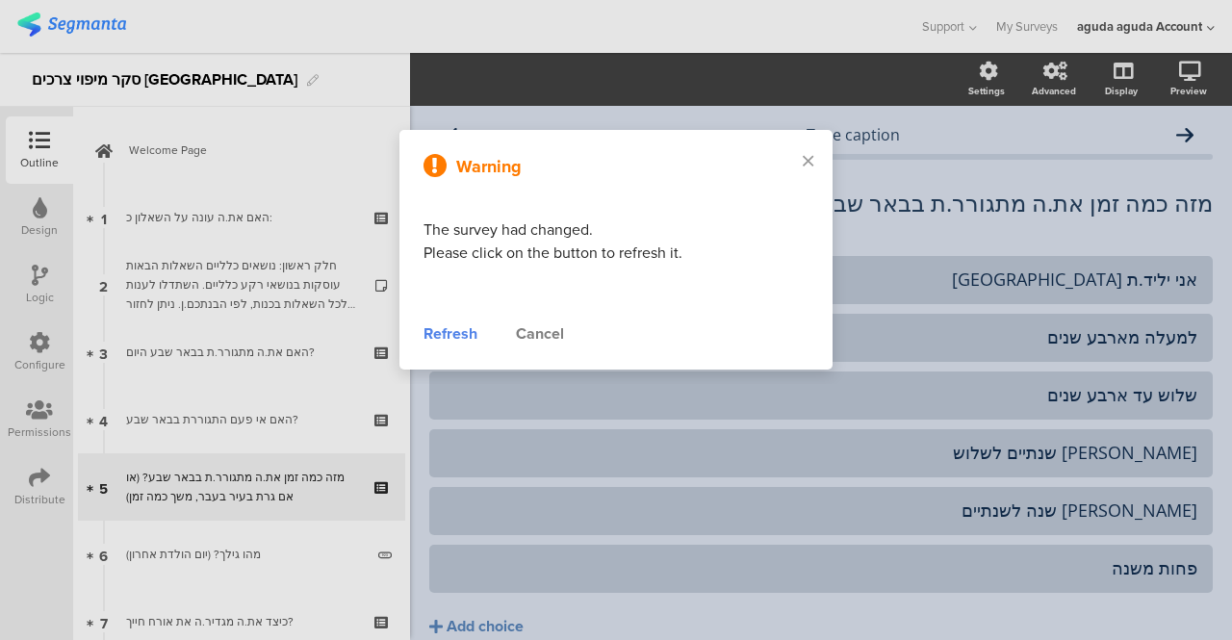
click at [452, 340] on div "Refresh" at bounding box center [450, 333] width 54 height 23
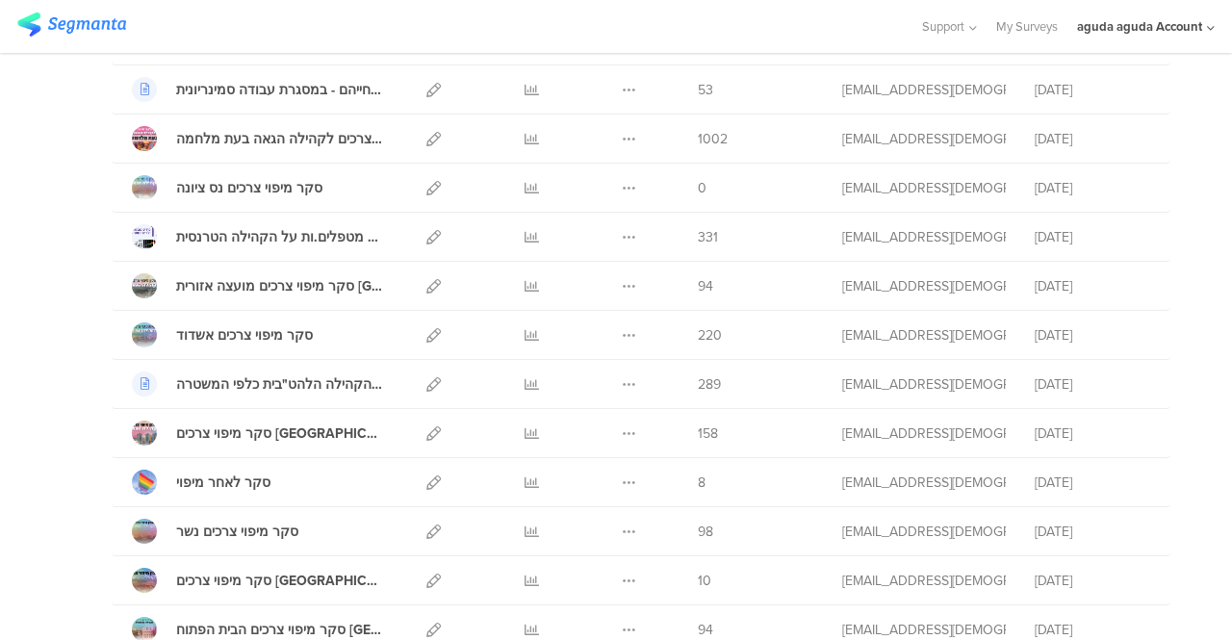
scroll to position [1155, 0]
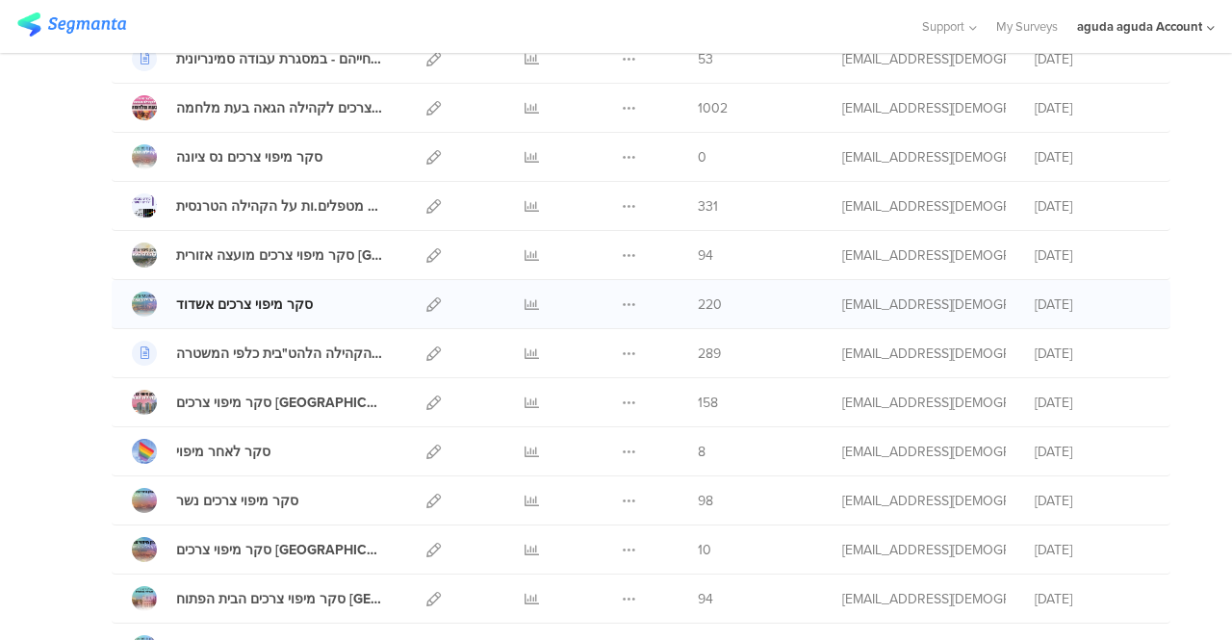
click at [217, 294] on div "סקר מיפוי צרכים אשדוד" at bounding box center [244, 304] width 137 height 20
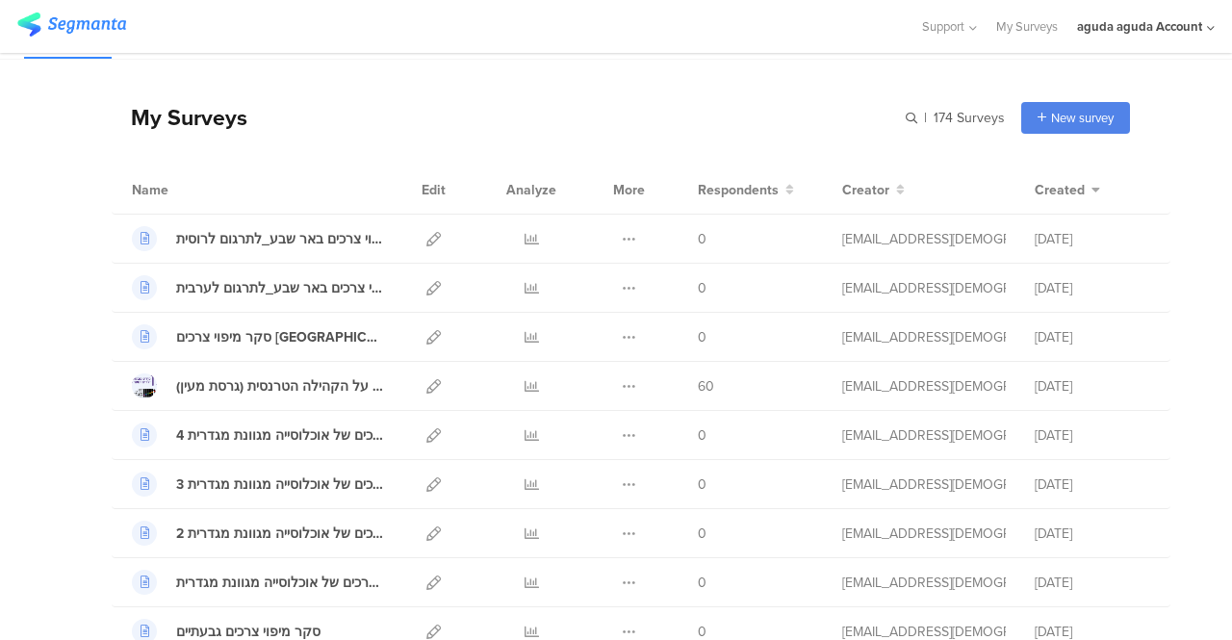
scroll to position [0, 0]
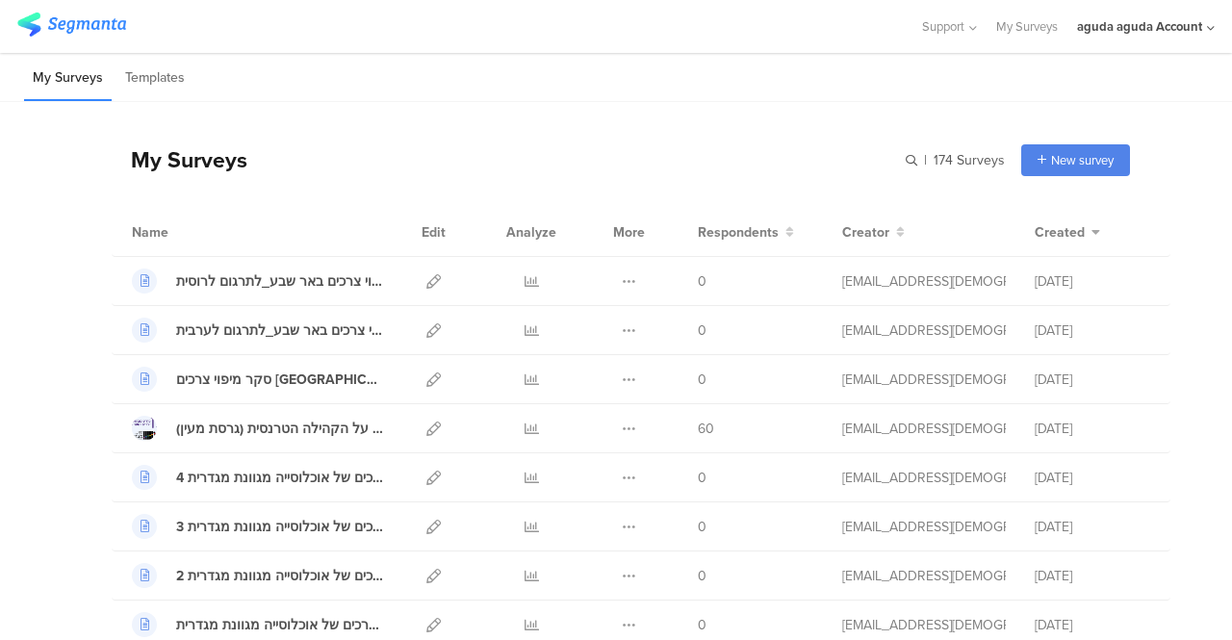
click at [1170, 30] on div "aguda aguda Account" at bounding box center [1139, 26] width 125 height 18
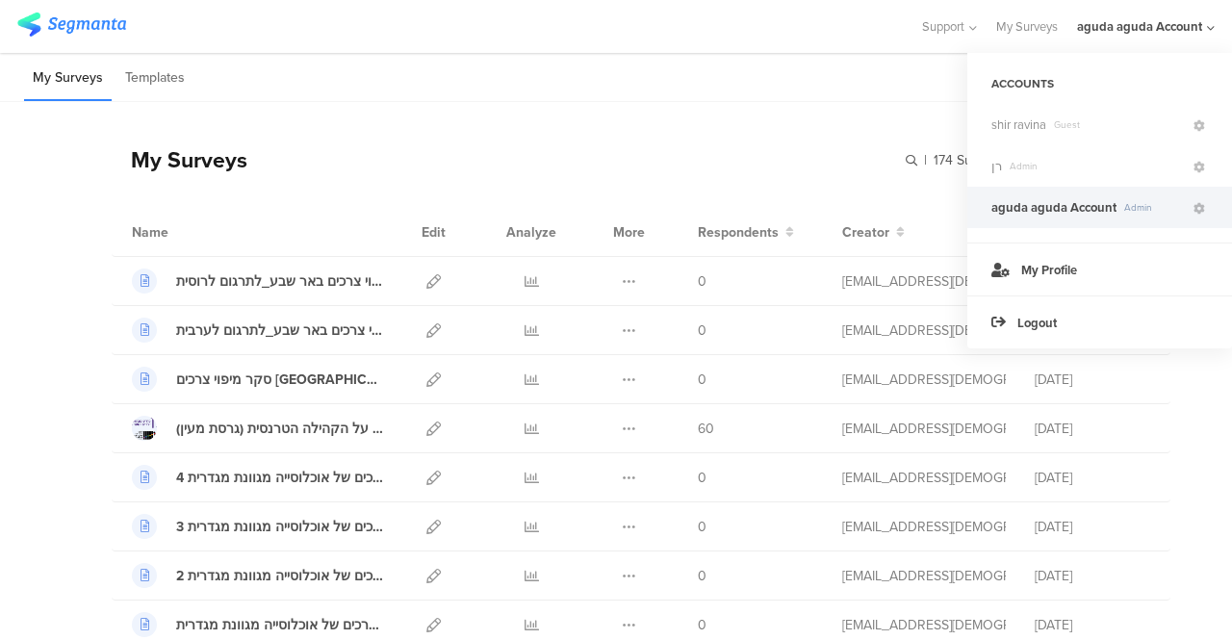
click at [1170, 30] on div "aguda aguda Account" at bounding box center [1139, 26] width 125 height 18
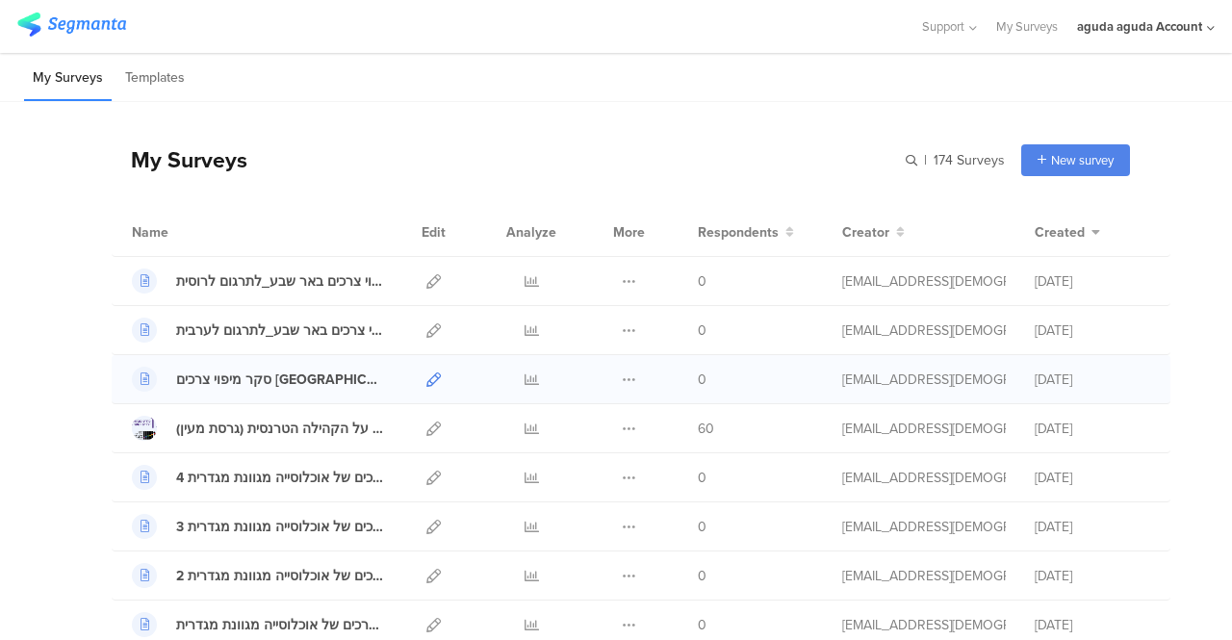
click at [426, 377] on icon at bounding box center [433, 379] width 14 height 14
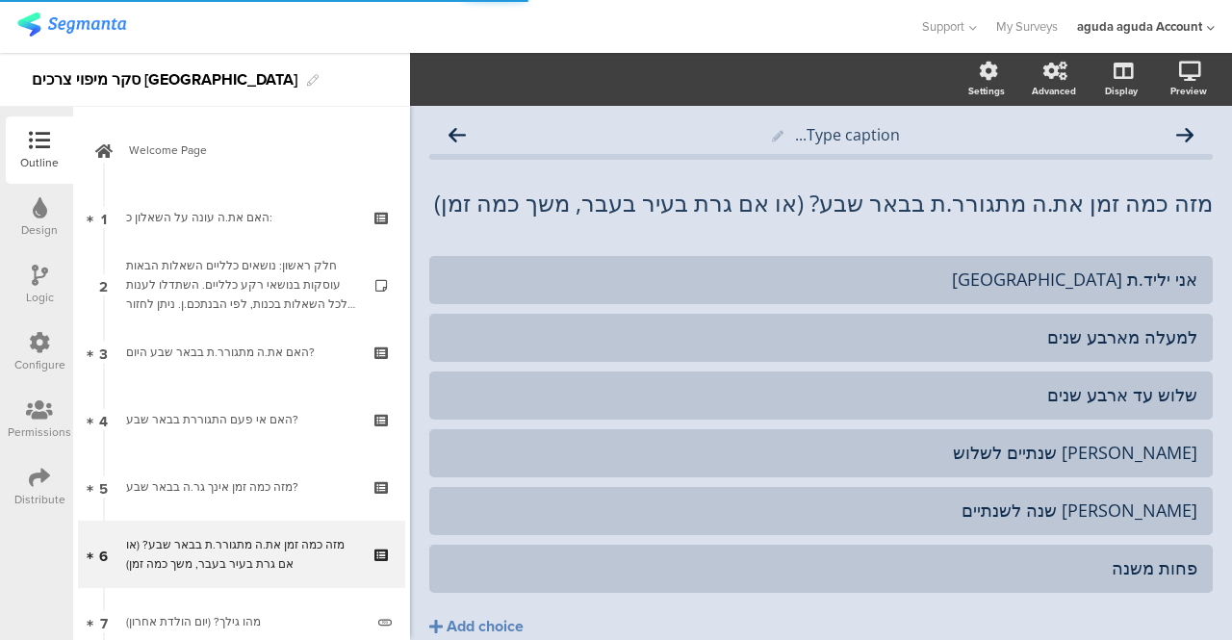
scroll to position [181, 0]
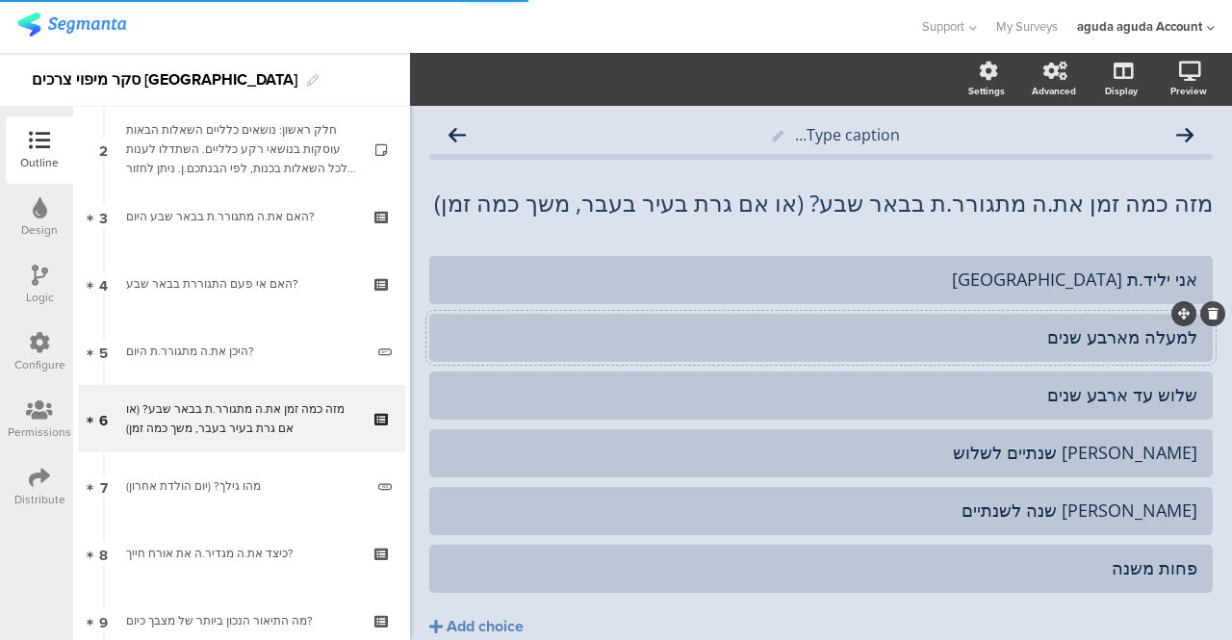
scroll to position [181, 0]
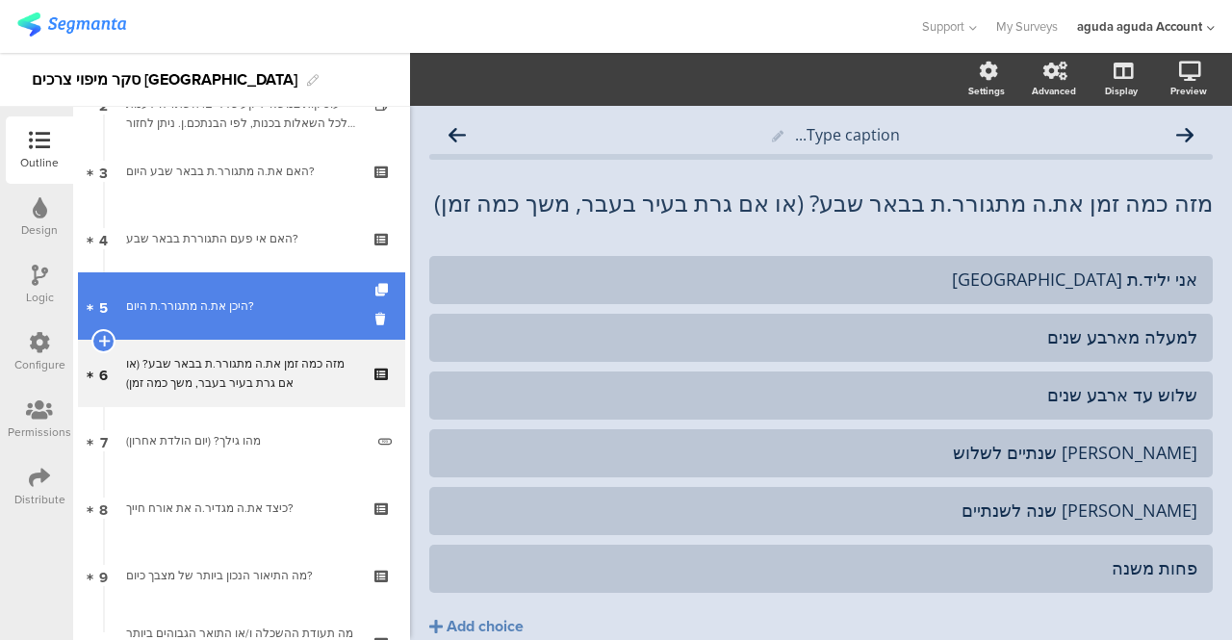
click at [187, 296] on div "היכן את.ה מתגורר.ת היום?" at bounding box center [245, 305] width 238 height 19
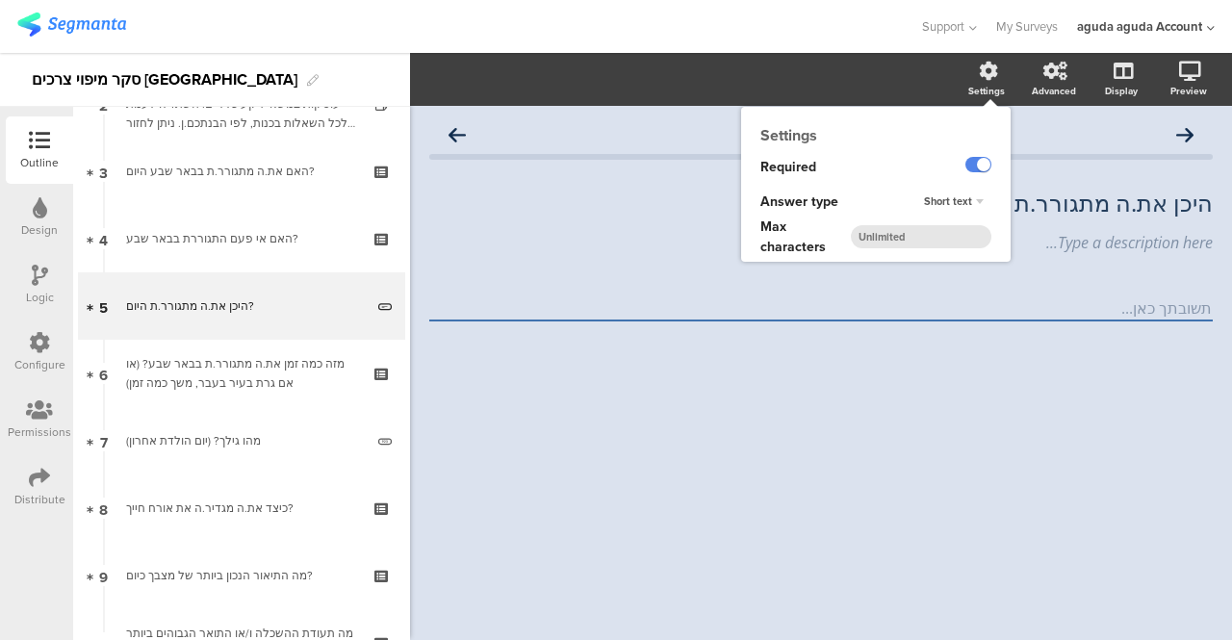
click at [985, 200] on div "Short text" at bounding box center [953, 202] width 75 height 23
click at [945, 219] on div "Long text" at bounding box center [948, 220] width 114 height 20
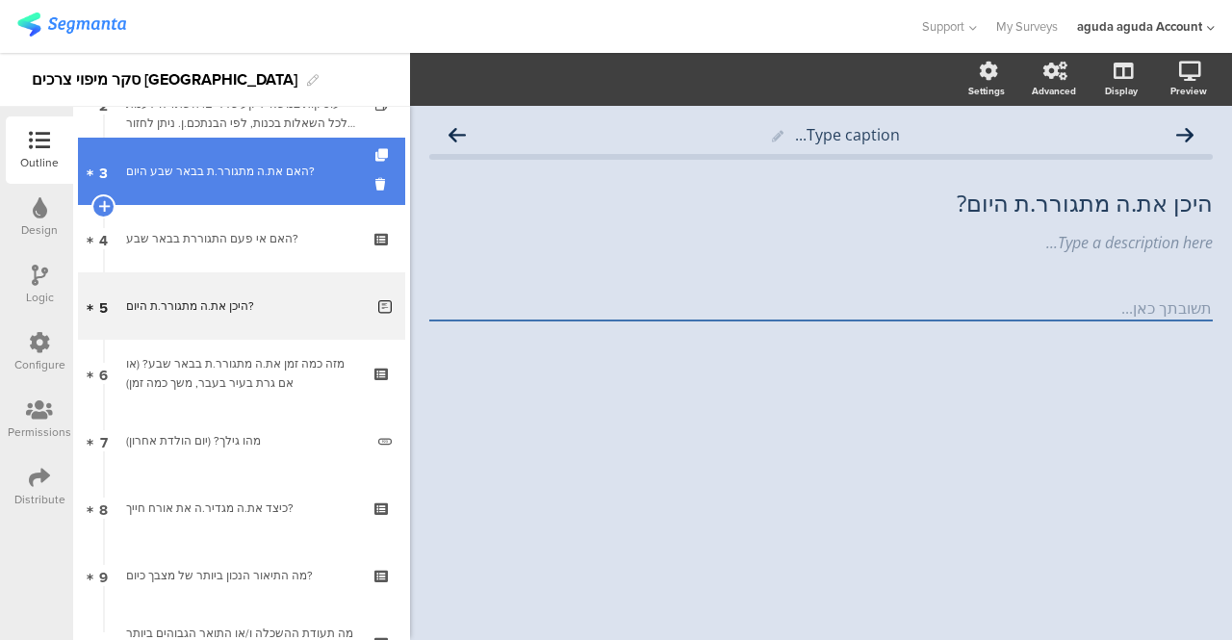
click at [242, 179] on div "האם את.ה מתגורר.ת בבאר שבע היום?" at bounding box center [241, 171] width 230 height 19
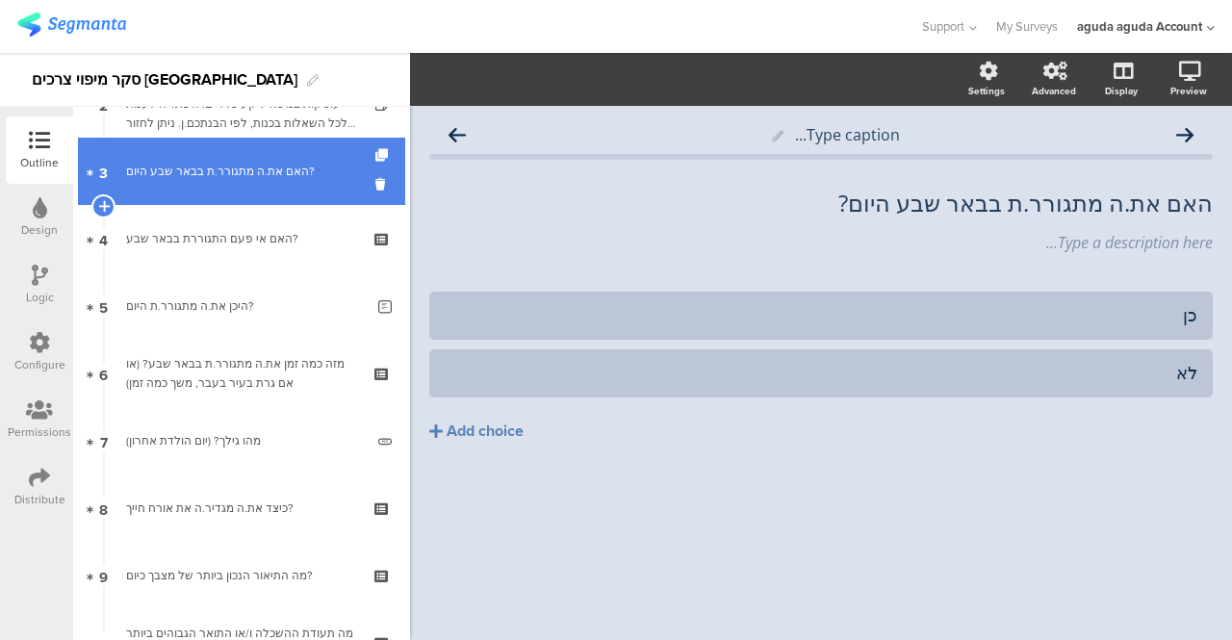
click at [205, 176] on div "האם את.ה מתגורר.ת בבאר שבע היום?" at bounding box center [241, 171] width 230 height 19
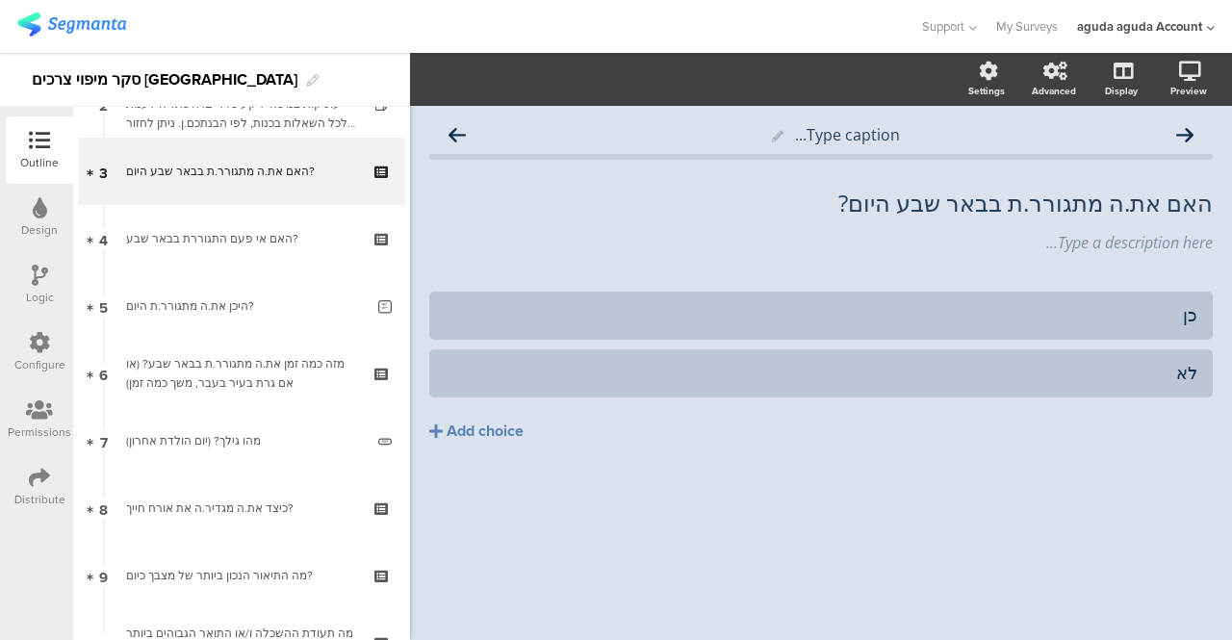
click at [35, 281] on icon at bounding box center [40, 275] width 16 height 21
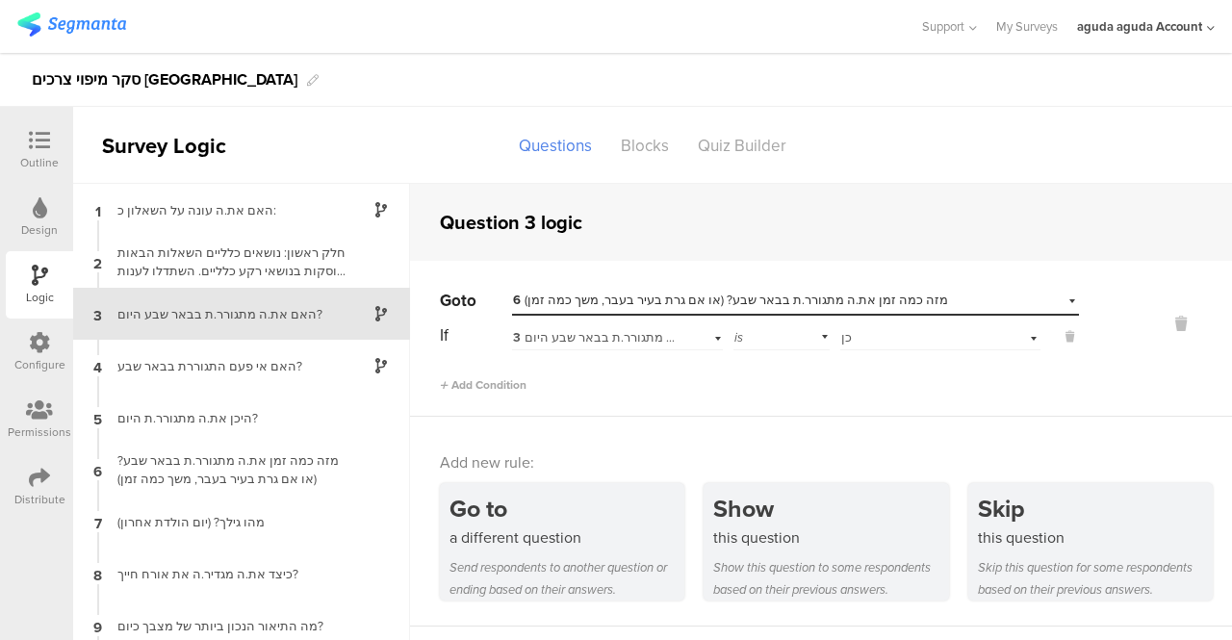
click at [163, 319] on div "האם את.ה מתגורר.ת בבאר שבע היום?" at bounding box center [226, 314] width 241 height 18
click at [50, 143] on div at bounding box center [39, 142] width 38 height 24
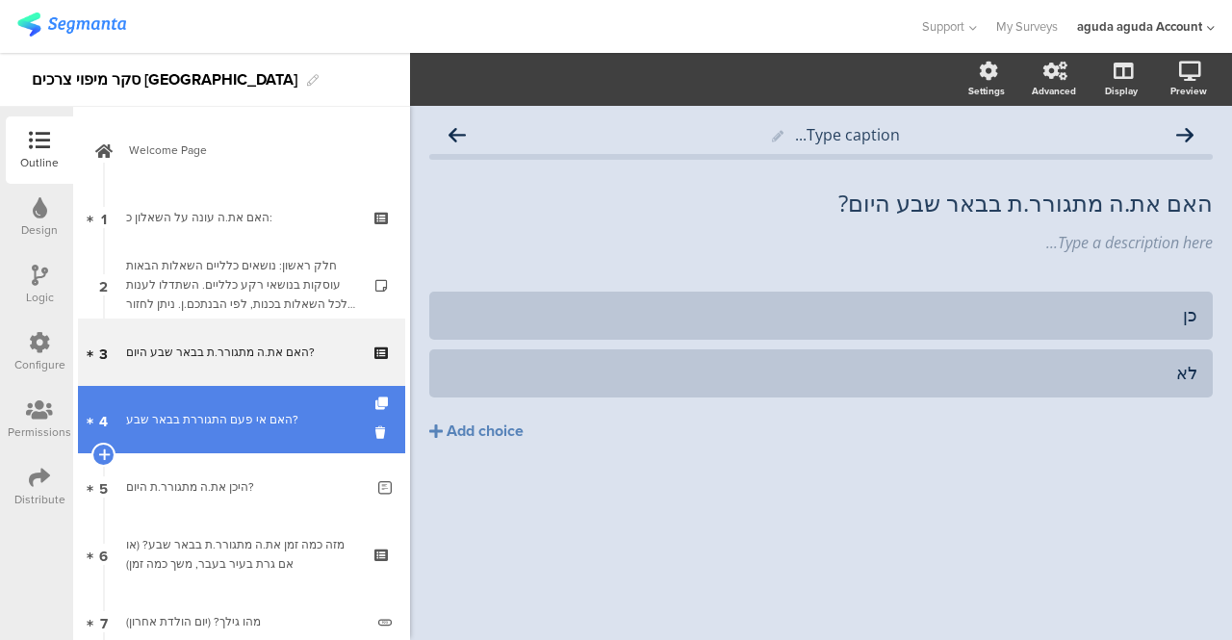
click at [246, 412] on div "האם אי פעם התגוררת בבאר שבע?" at bounding box center [241, 419] width 230 height 19
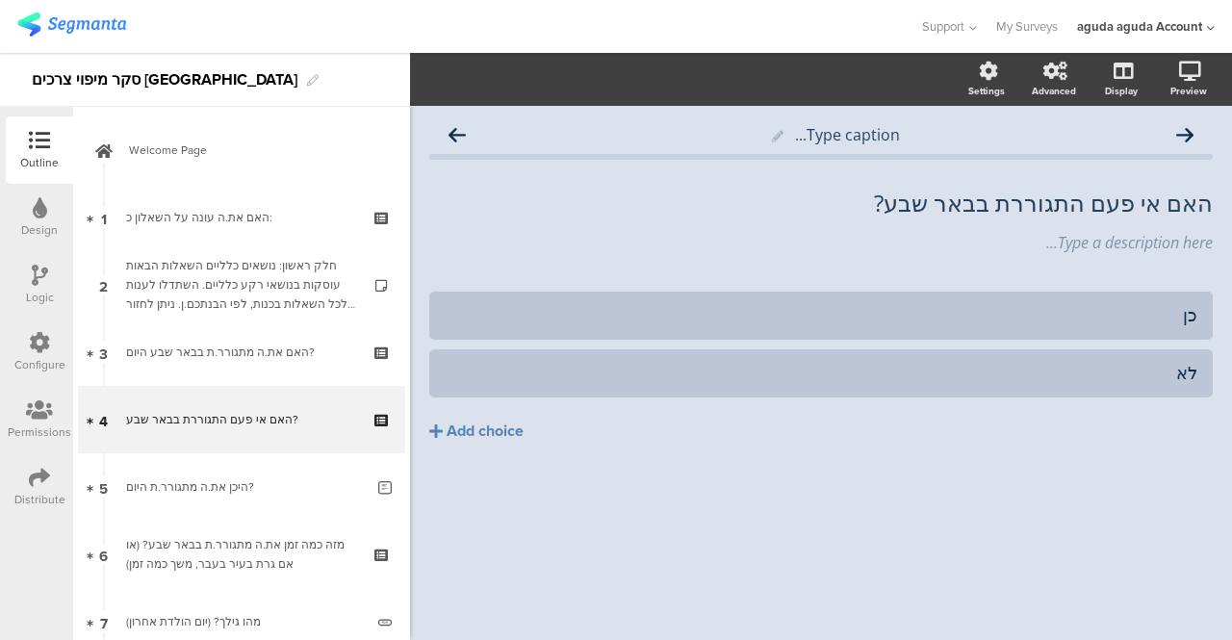
click at [29, 278] on div "Logic" at bounding box center [39, 284] width 67 height 67
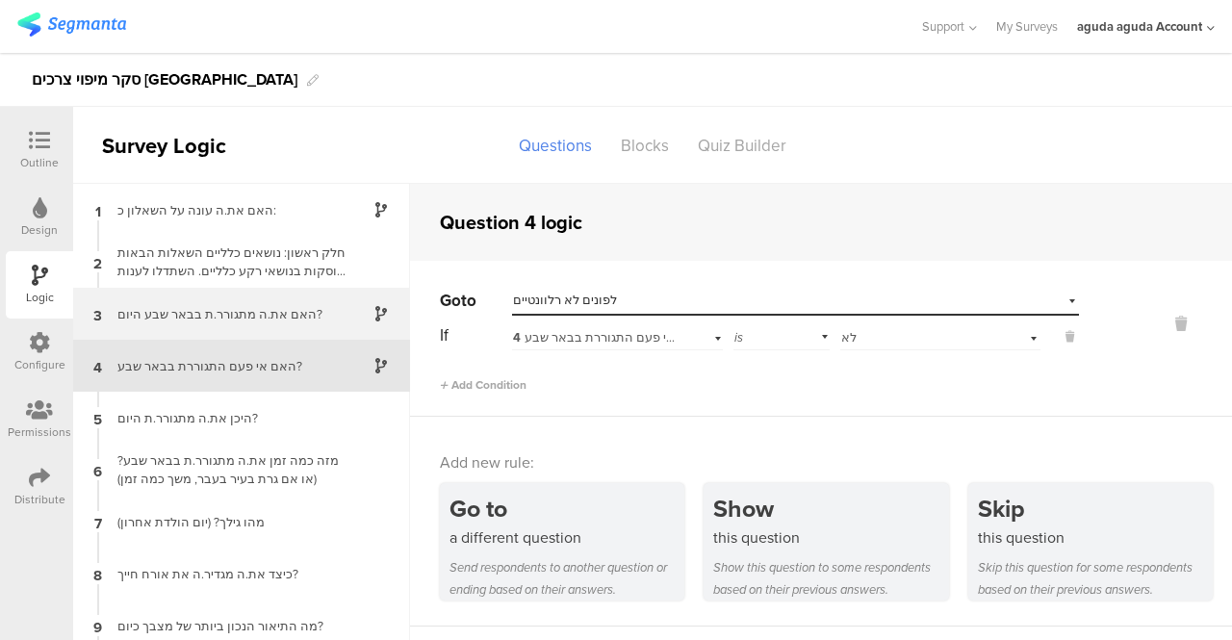
click at [302, 320] on div "האם את.ה מתגורר.ת בבאר שבע היום?" at bounding box center [226, 314] width 241 height 18
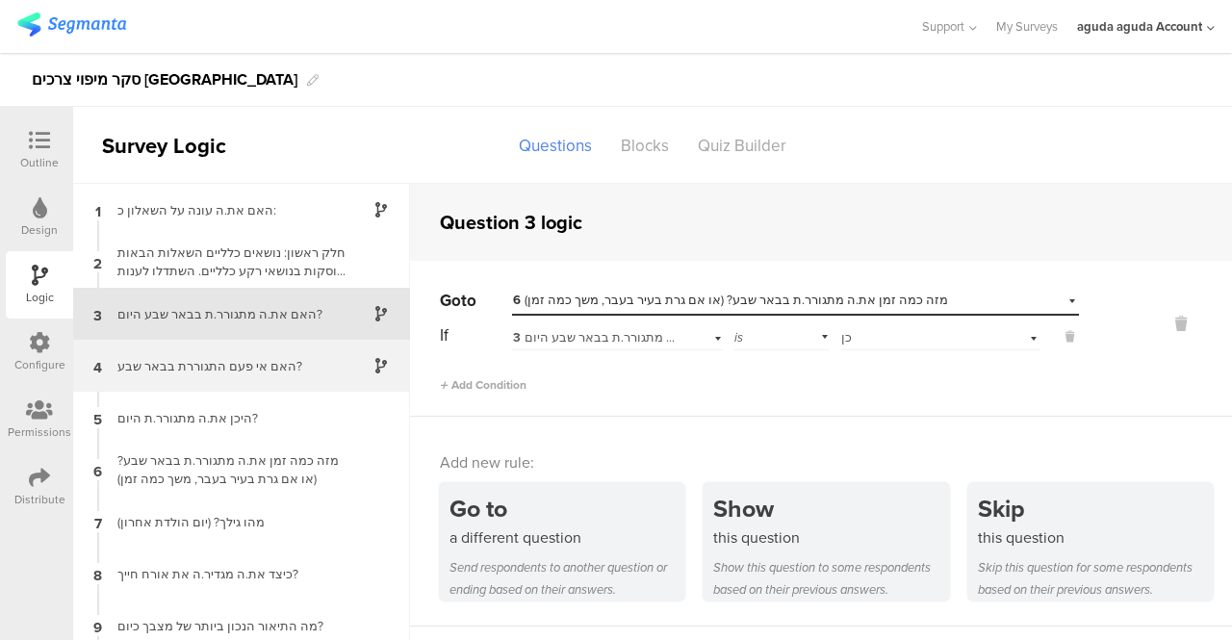
click at [223, 369] on div "האם אי פעם התגוררת בבאר שבע?" at bounding box center [226, 366] width 241 height 18
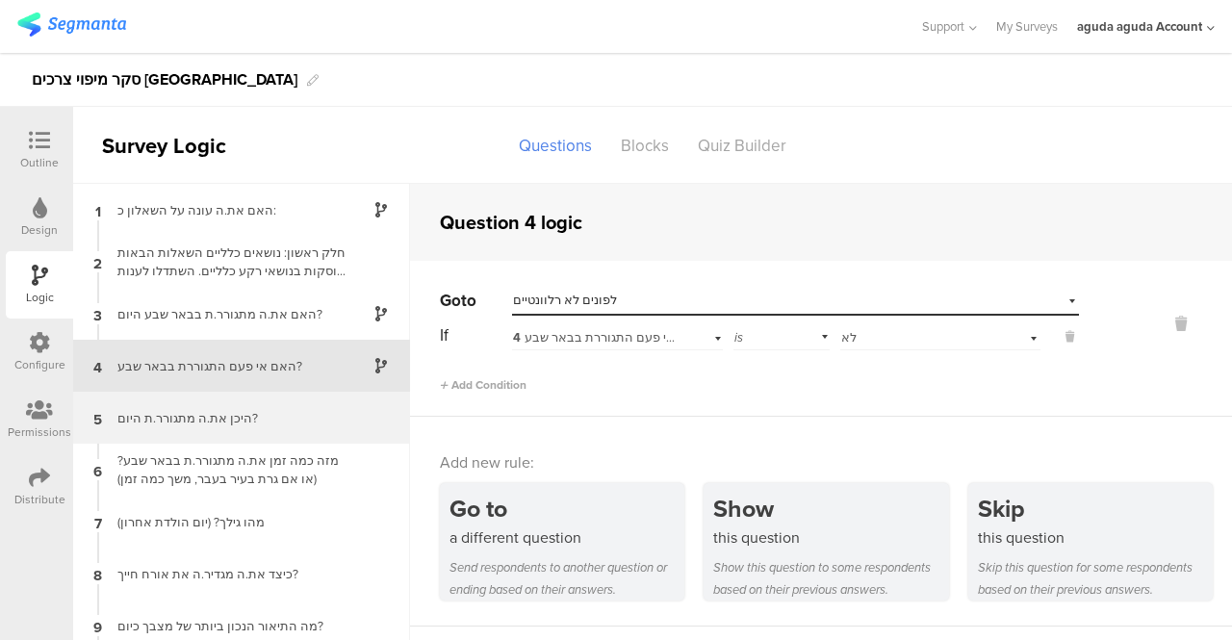
click at [206, 413] on div "היכן את.ה מתגורר.ת היום?" at bounding box center [226, 418] width 241 height 18
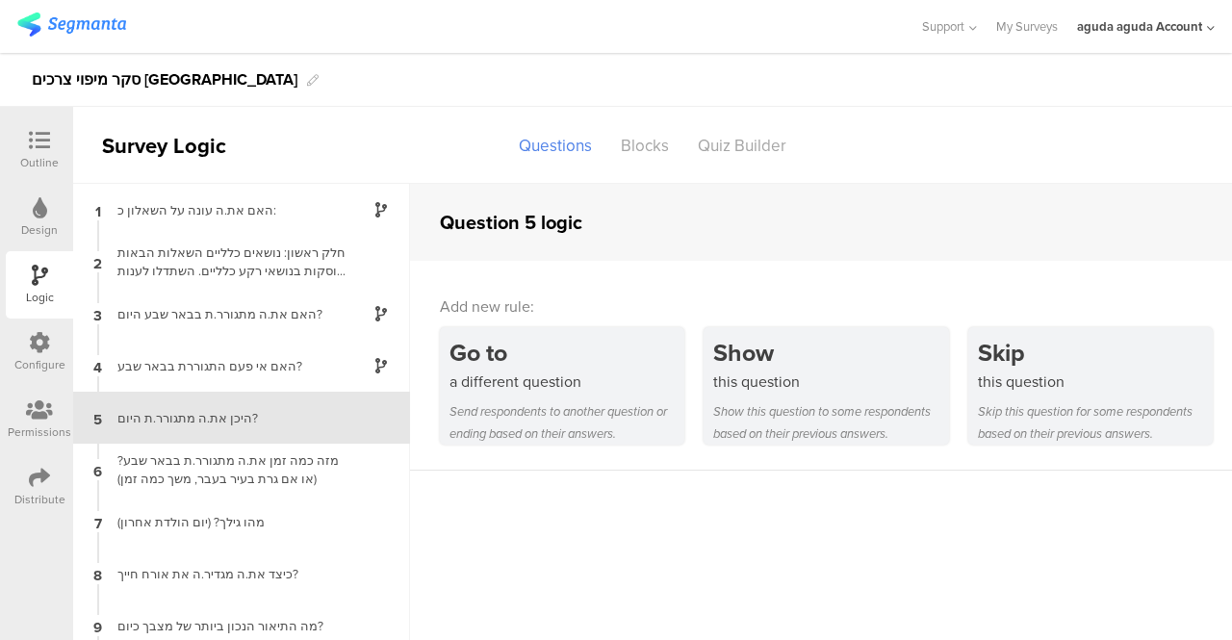
scroll to position [44, 0]
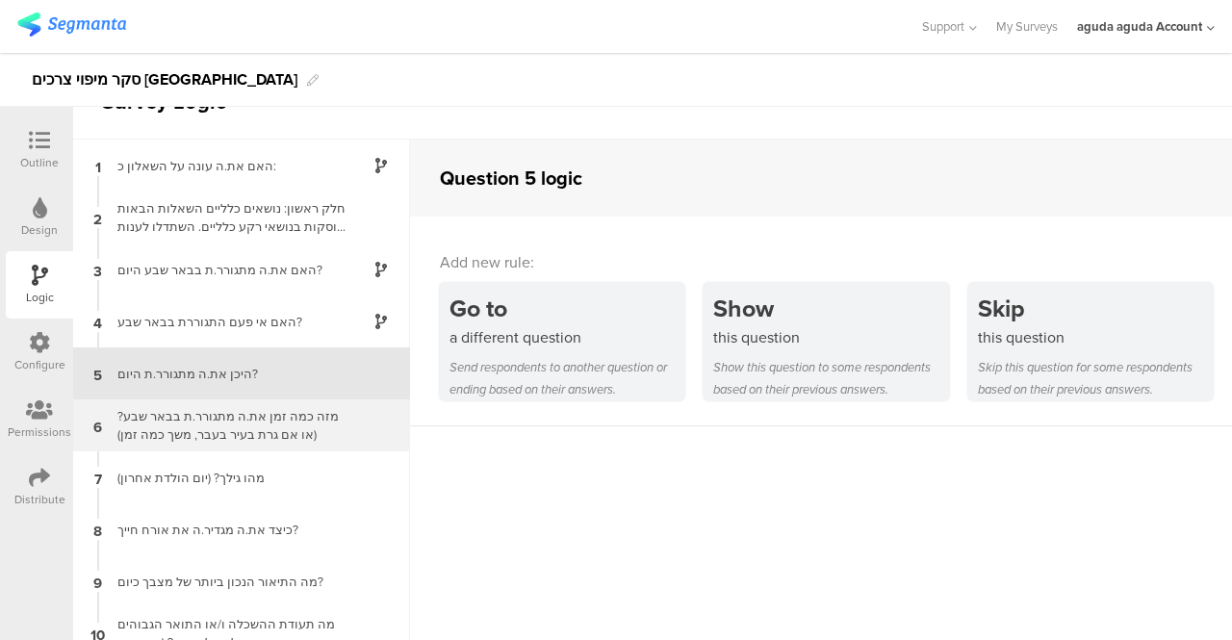
click at [213, 432] on div "מזה כמה זמן את.ה מתגורר.ת בבאר שבע? (או אם גרת בעיר בעבר, משך כמה זמן)" at bounding box center [226, 425] width 241 height 37
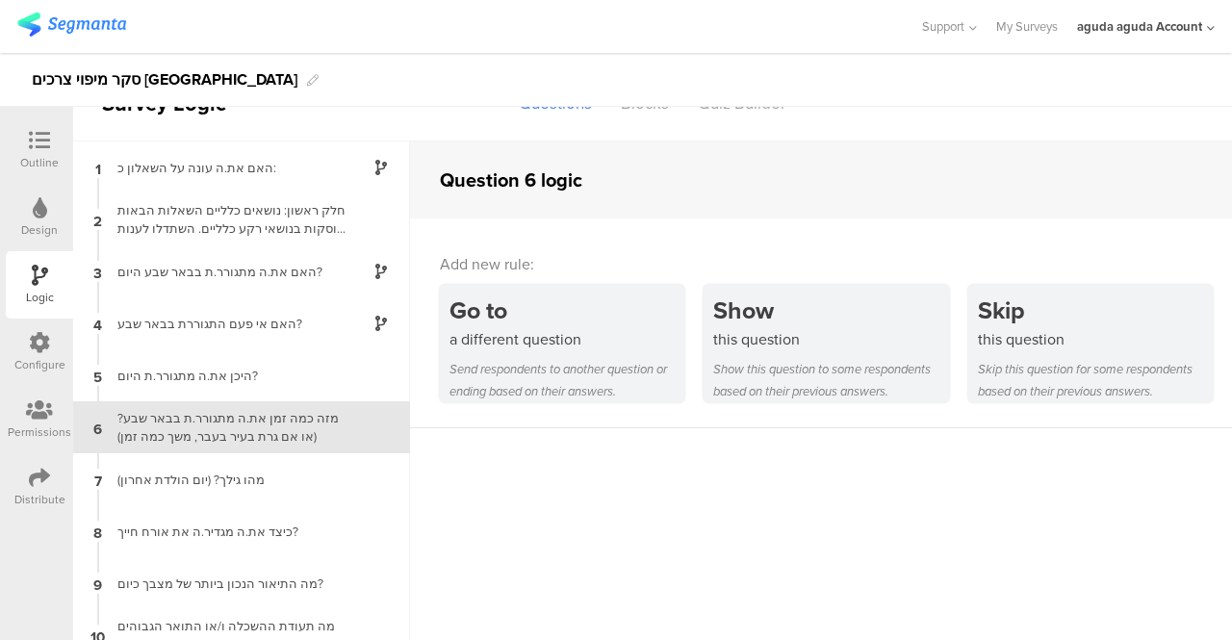
scroll to position [19, 0]
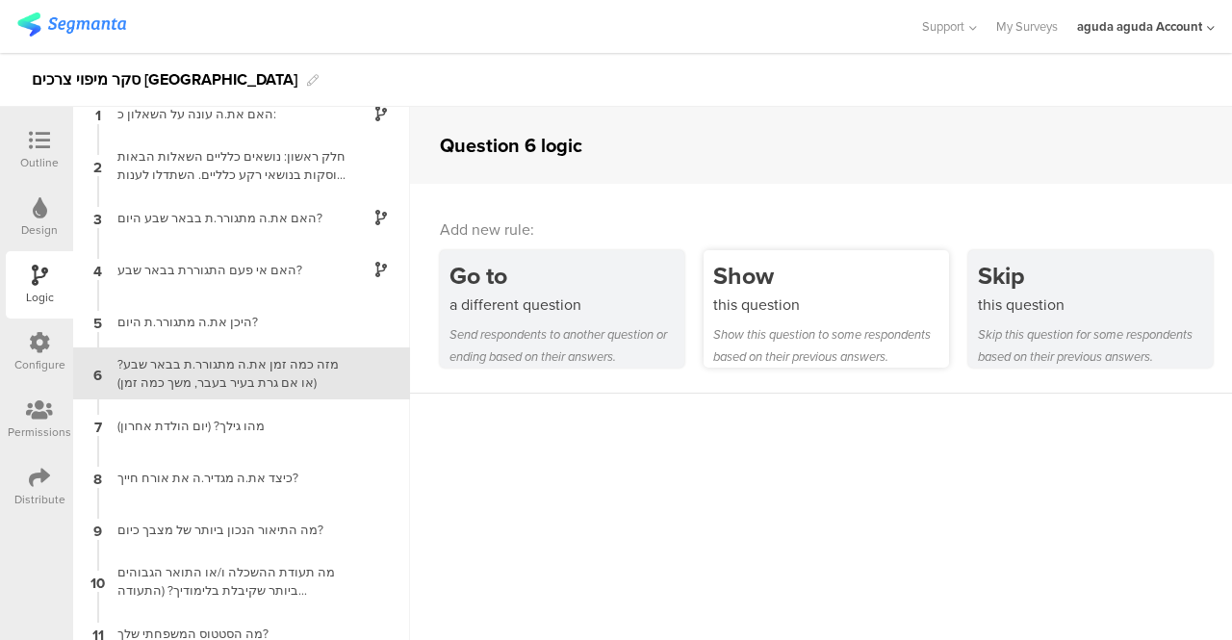
click at [756, 299] on div "this question" at bounding box center [830, 305] width 235 height 22
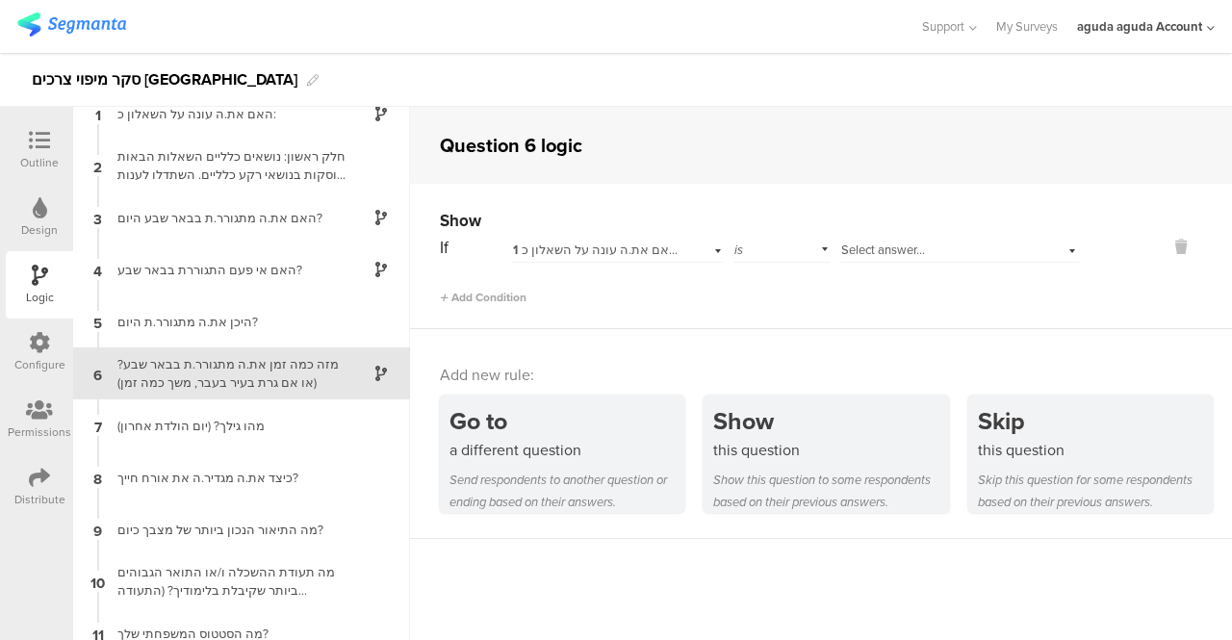
click at [33, 134] on icon at bounding box center [39, 140] width 21 height 21
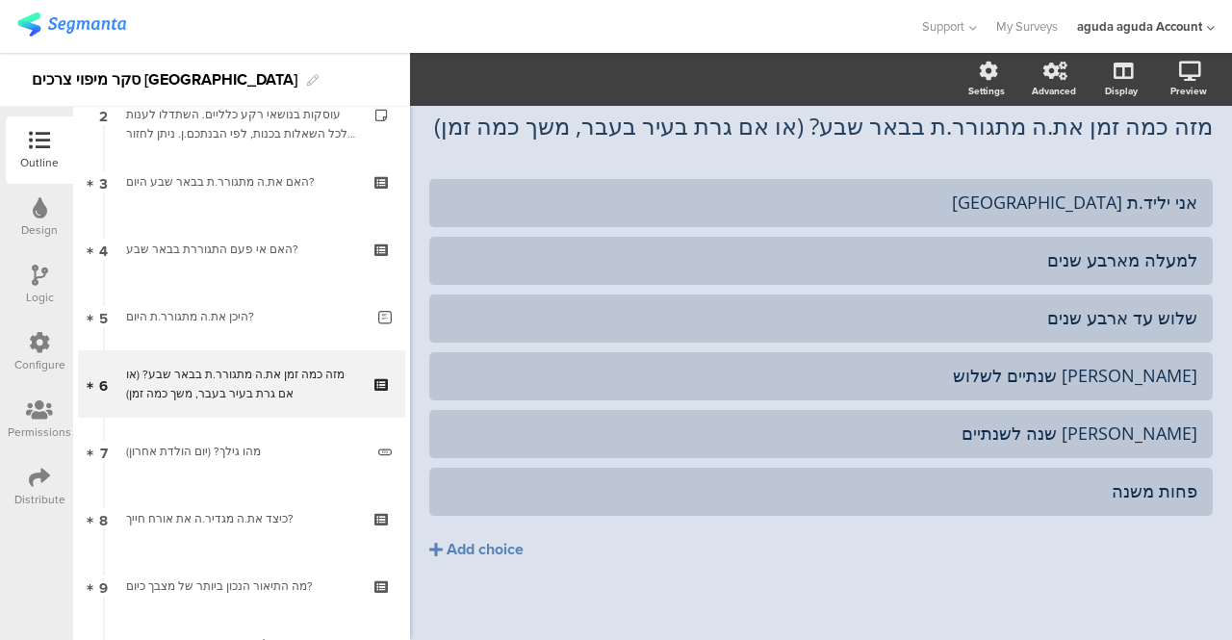
scroll to position [181, 0]
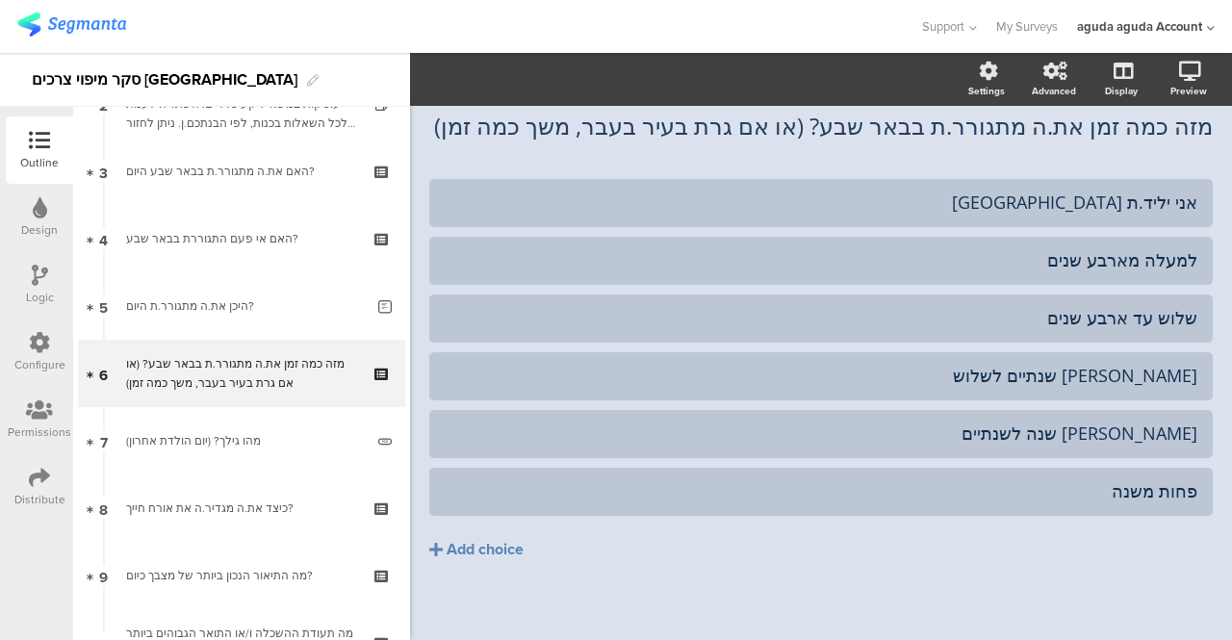
click at [520, 157] on div "מזה כמה זמן את.ה מתגורר.ת בבאר שבע? (או אם גרת בעיר בעבר, משך כמה זמן) מזה כמה …" at bounding box center [820, 125] width 783 height 67
click at [1012, 208] on div "אני יליד.ת [GEOGRAPHIC_DATA]" at bounding box center [821, 203] width 753 height 22
drag, startPoint x: 930, startPoint y: 582, endPoint x: 913, endPoint y: 618, distance: 39.2
click at [918, 621] on div "אני יליד.ת באר שבע למעלה מארבע שנים שלוש עד ארבע שנים" at bounding box center [820, 410] width 783 height 462
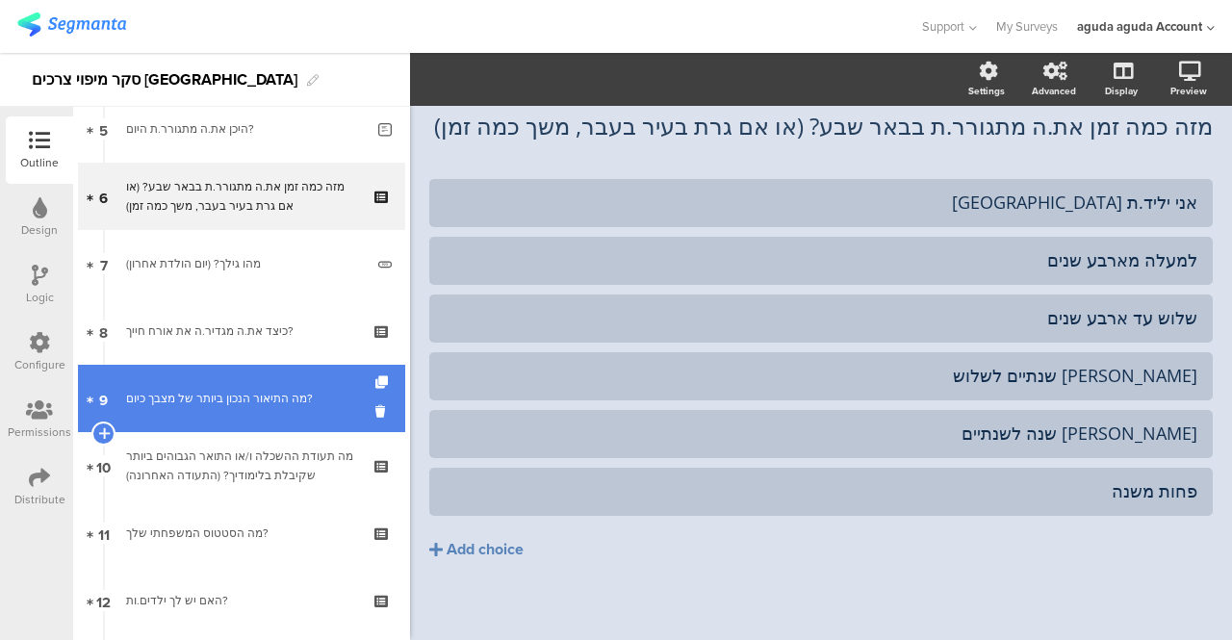
scroll to position [373, 0]
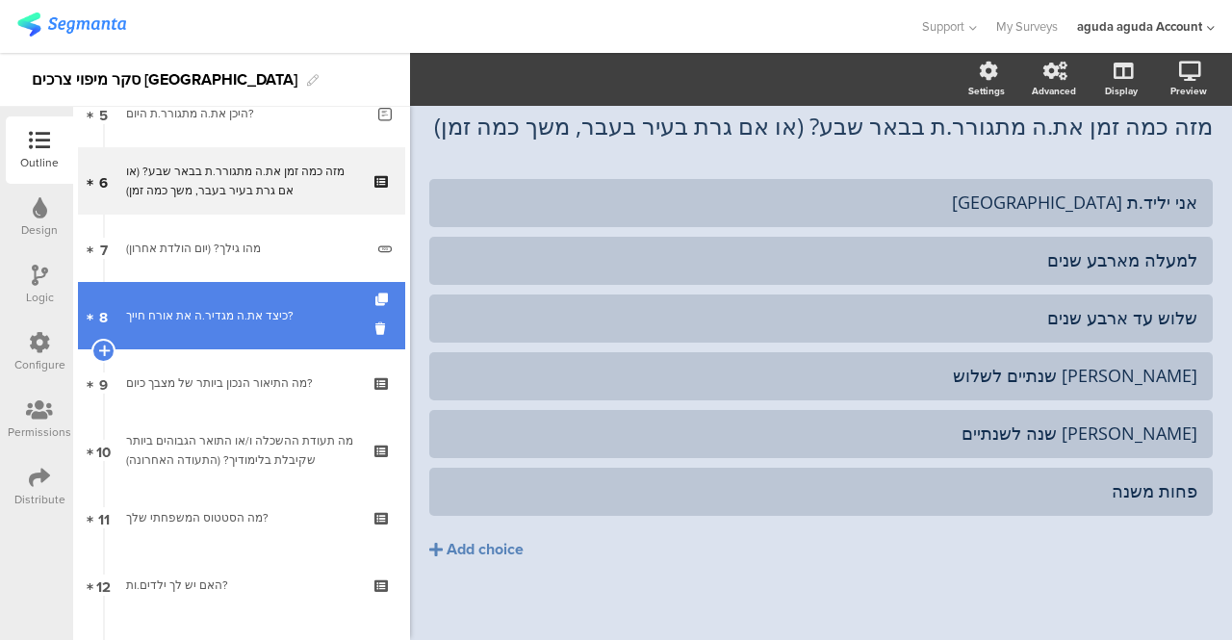
click at [212, 322] on div "כיצד את.ה מגדיר.ה את אורח חייך?" at bounding box center [241, 315] width 230 height 19
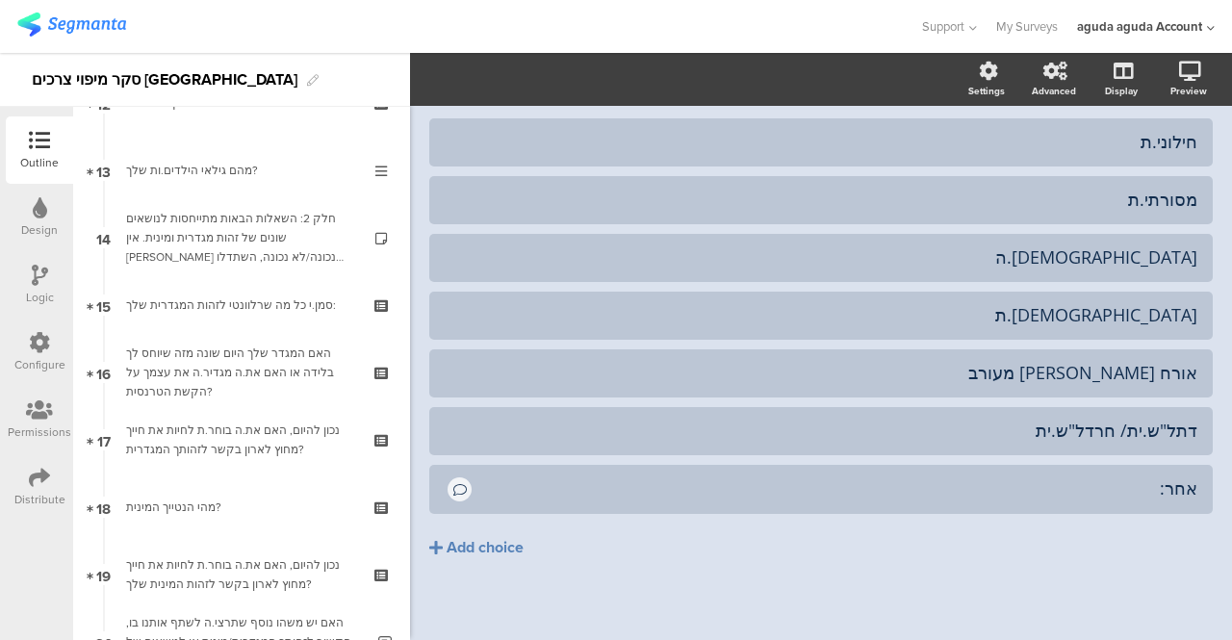
scroll to position [874, 0]
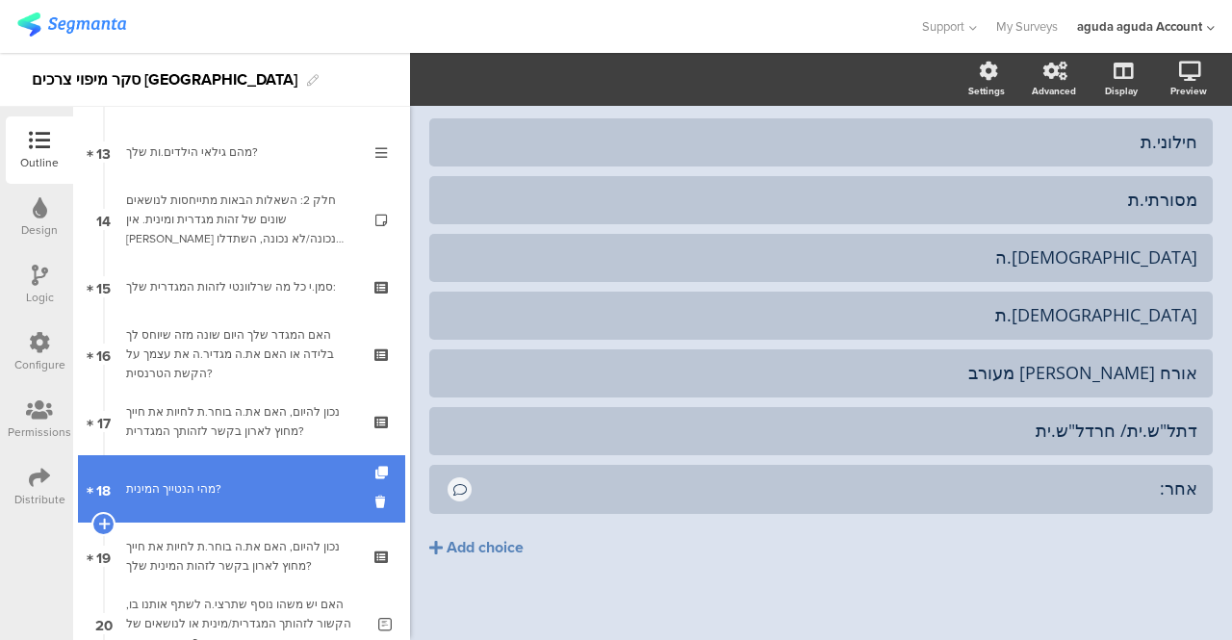
click at [197, 483] on div "מהי הנטייך המינית?" at bounding box center [241, 488] width 230 height 19
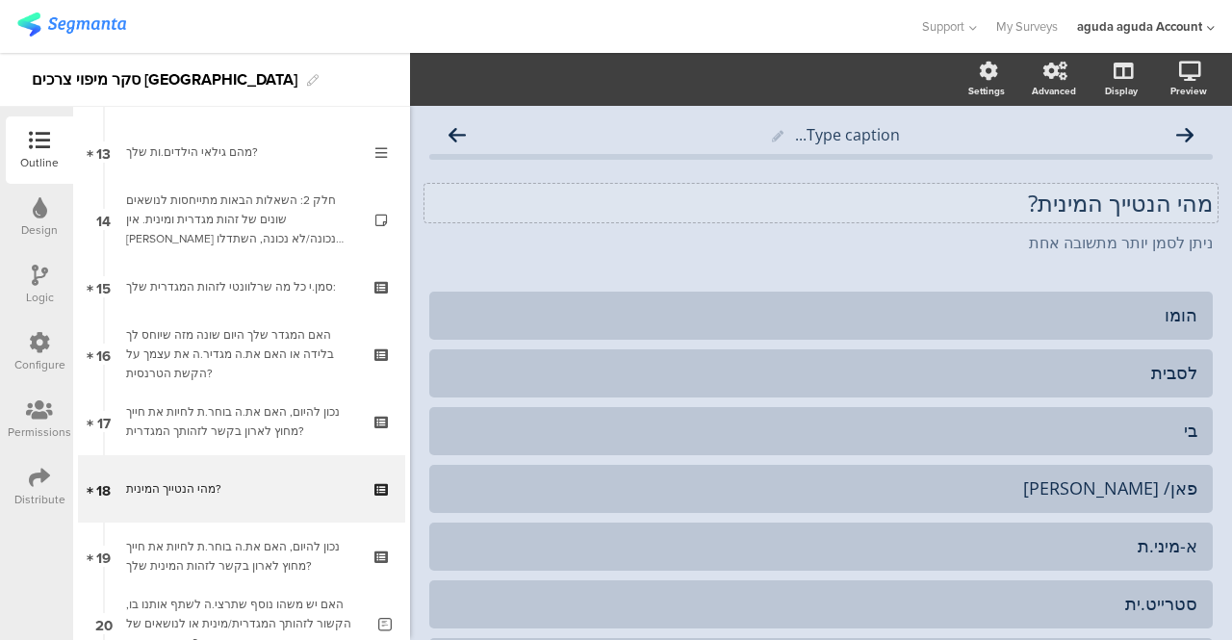
click at [1145, 197] on div "מהי הנטייך המינית? מהי הנטייך המינית?" at bounding box center [820, 203] width 793 height 38
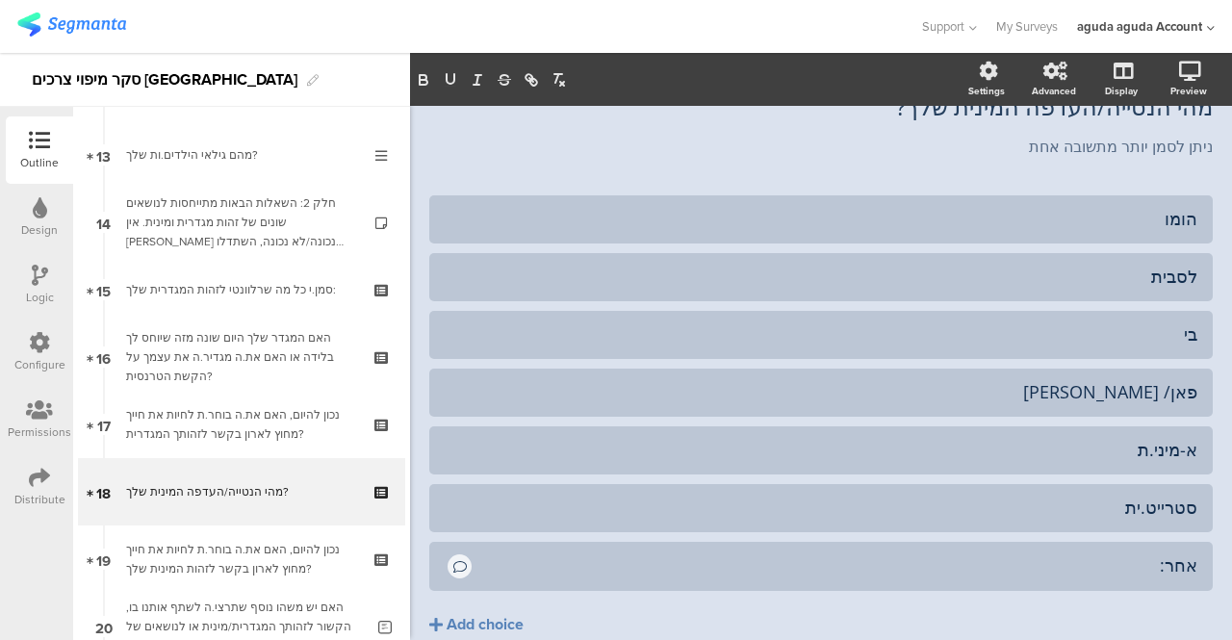
scroll to position [1016, 0]
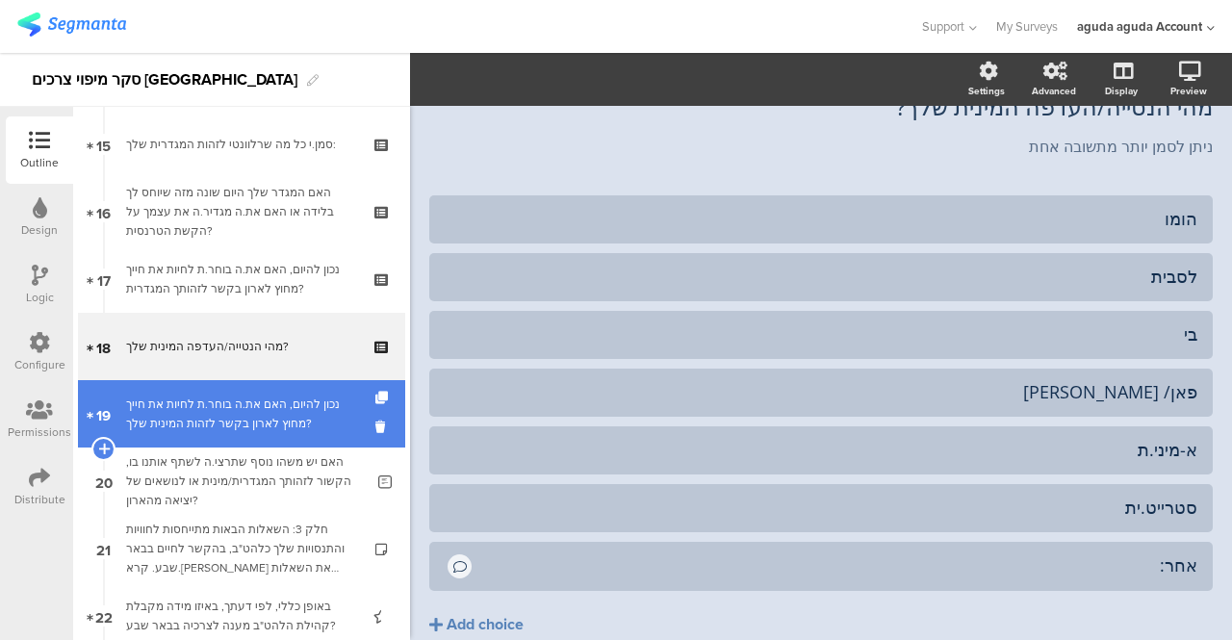
click at [254, 412] on div "נכון להיום, האם את.ה בוחר.ת לחיות את חייך מחוץ לארון בקשר לזהות המינית שלך?" at bounding box center [241, 414] width 230 height 38
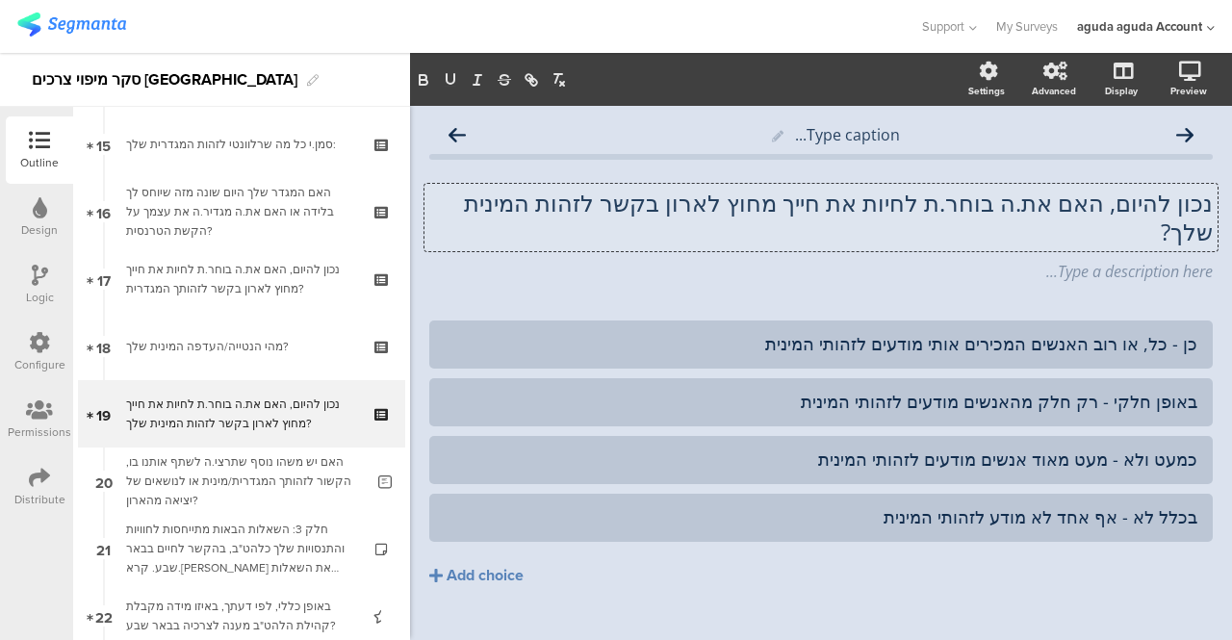
click at [989, 194] on div "נכון להיום, האם את.ה בוחר.ת לחיות את חייך מחוץ לארון בקשר לזהות המינית שלך? נכו…" at bounding box center [820, 217] width 793 height 67
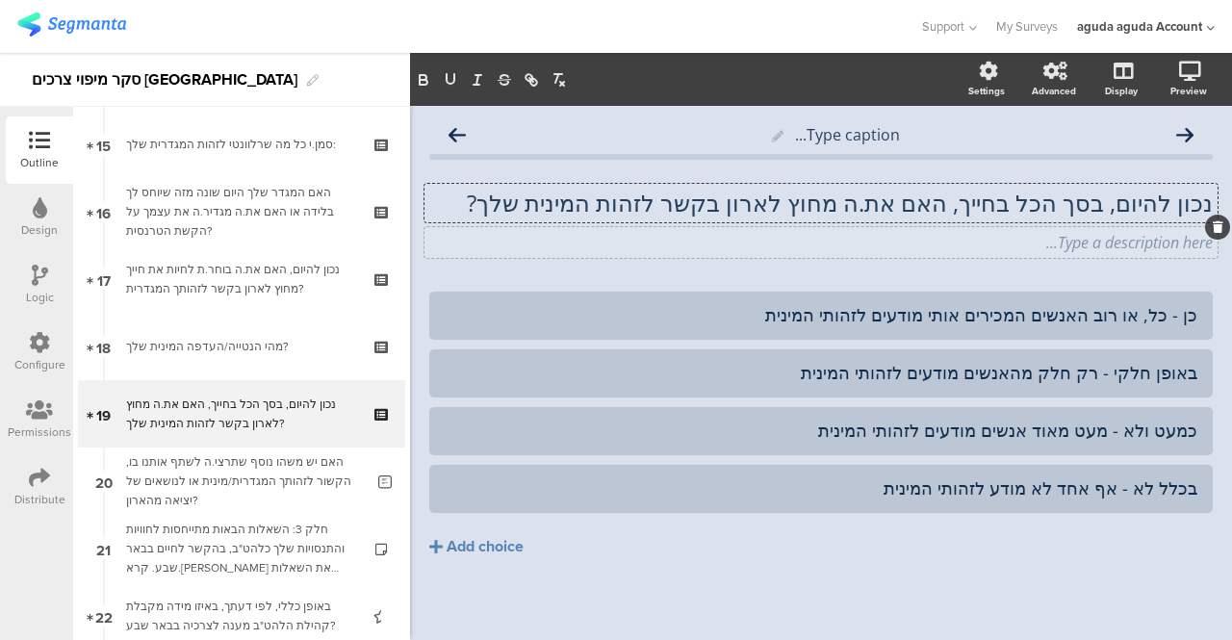
click at [1072, 239] on div "Type a description here..." at bounding box center [820, 242] width 793 height 31
click at [675, 549] on button "Add choice" at bounding box center [820, 547] width 783 height 48
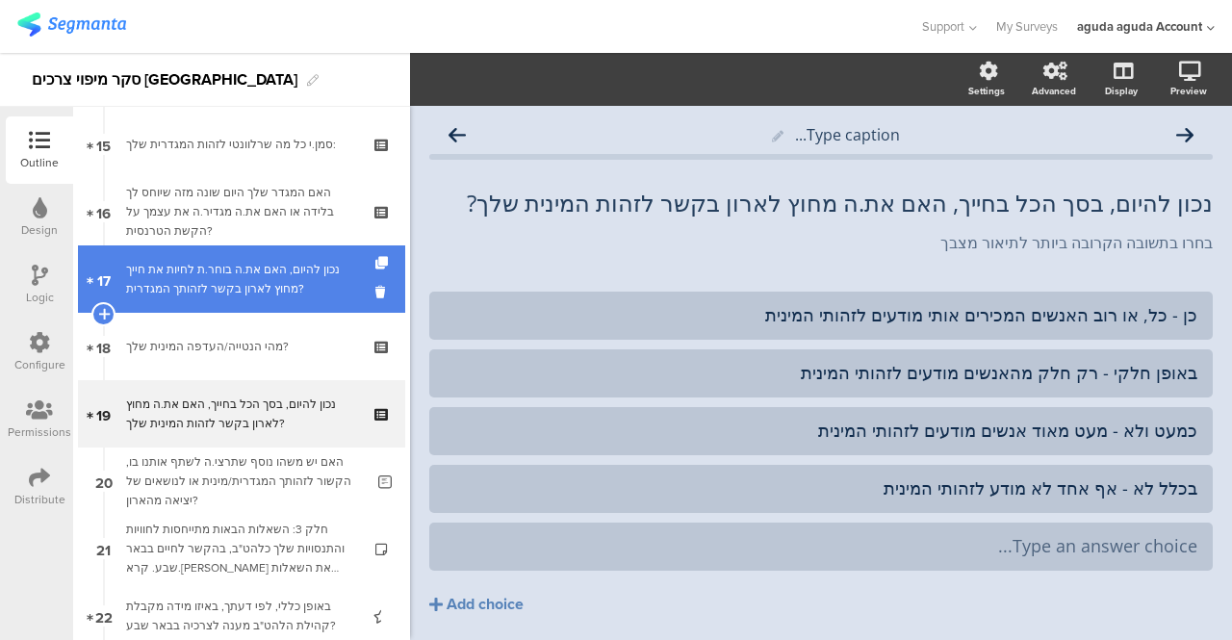
click at [204, 281] on div "נכון להיום, האם את.ה בוחר.ת לחיות את חייך מחוץ לארון בקשר לזהותך המגדרית?" at bounding box center [241, 279] width 230 height 38
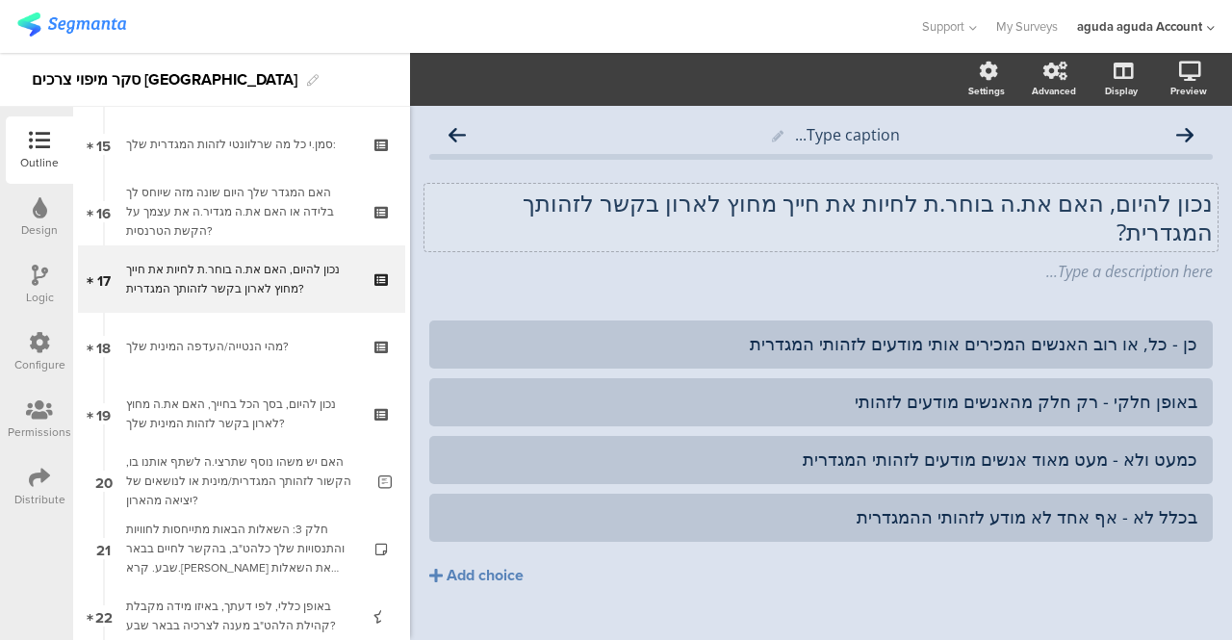
click at [1094, 206] on div "נכון להיום, האם את.ה בוחר.ת לחיות את חייך מחוץ לארון בקשר לזהותך המגדרית? נכון …" at bounding box center [820, 217] width 793 height 67
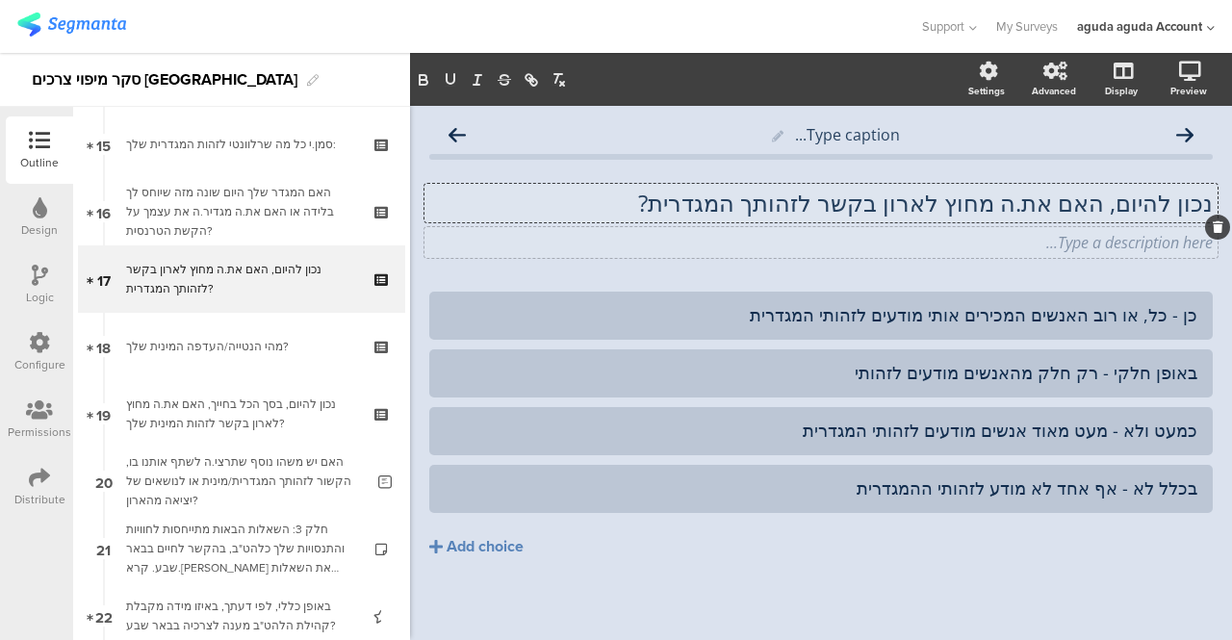
click at [1136, 240] on div "Type a description here..." at bounding box center [820, 242] width 793 height 31
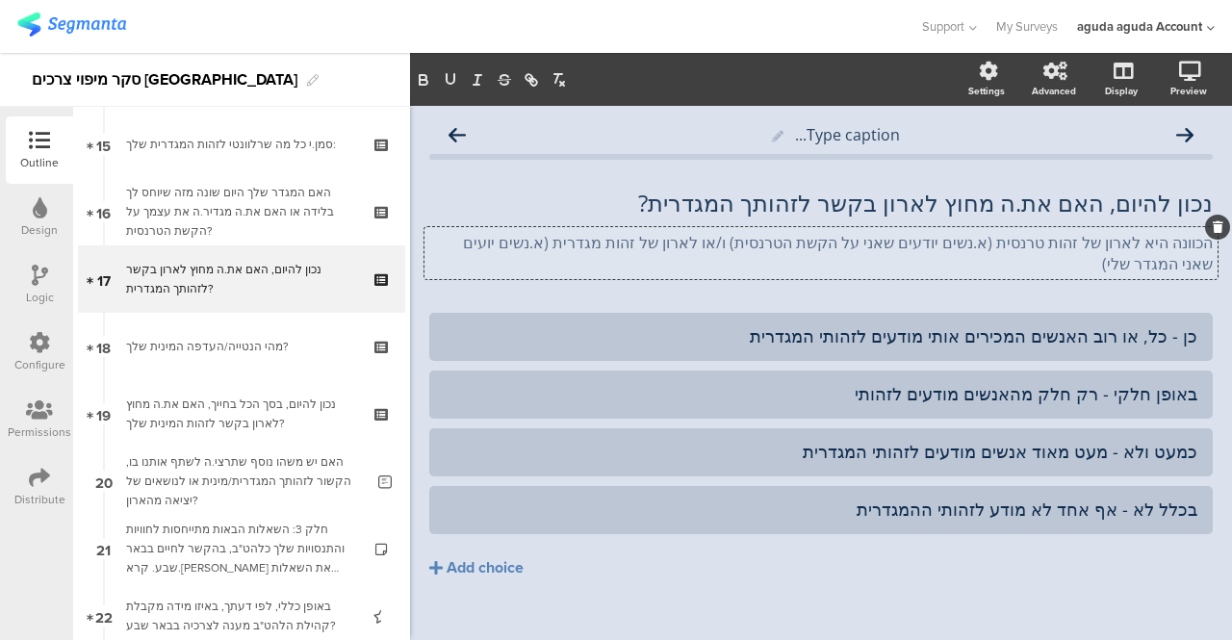
click at [498, 242] on p "הכוונה היא לארון של זהות טרנסית (א.נשים יודעים שאני על הקשת הטרנסית) ו/או לארון…" at bounding box center [820, 253] width 783 height 42
click at [1114, 243] on p "הכוונה היא לארון של זהות טרנסית (א.נשים יודעים שאני על הקשת הטרנסית) ו/או לארון…" at bounding box center [820, 253] width 783 height 42
click at [665, 584] on button "Add choice" at bounding box center [820, 568] width 783 height 48
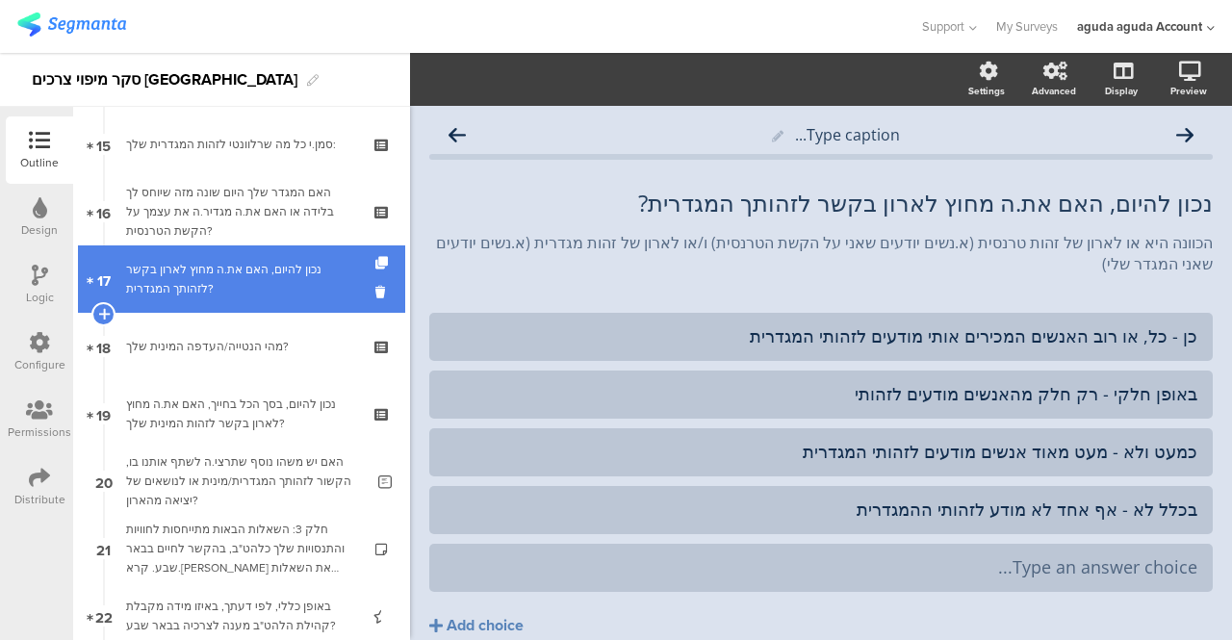
click at [300, 280] on div "נכון להיום, האם את.ה מחוץ לארון בקשר לזהותך המגדרית?" at bounding box center [241, 279] width 230 height 38
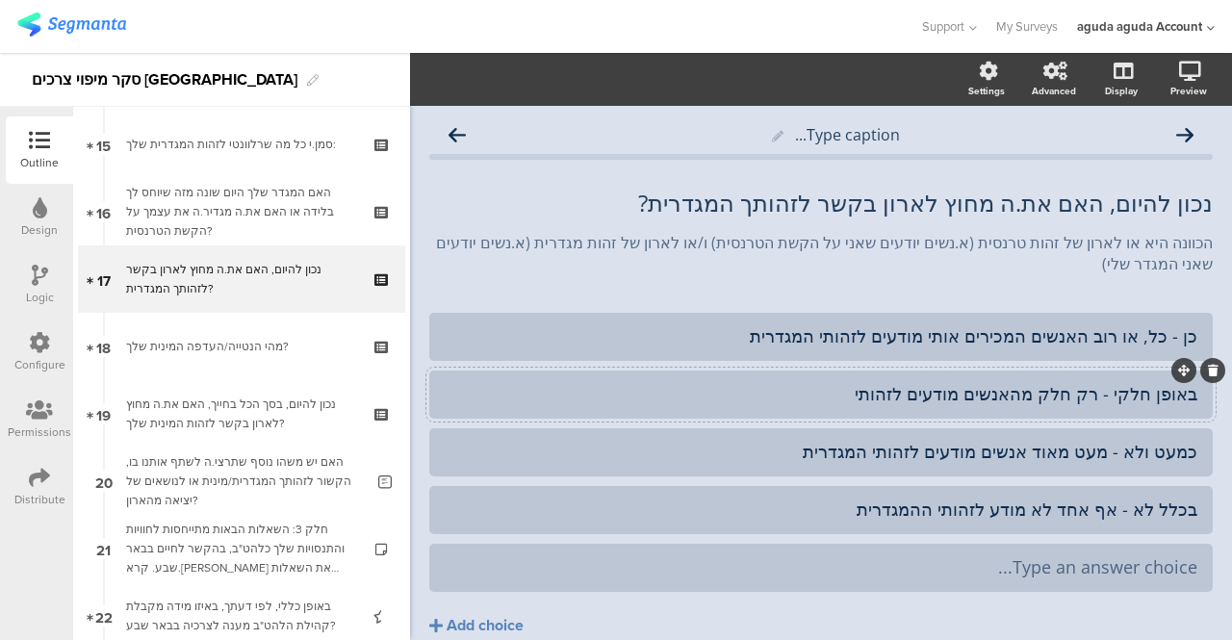
click at [863, 391] on div "באופן חלקי - רק חלק מהאנשים מודעים לזהותי" at bounding box center [821, 394] width 753 height 22
click at [812, 637] on button "Add choice" at bounding box center [820, 625] width 783 height 48
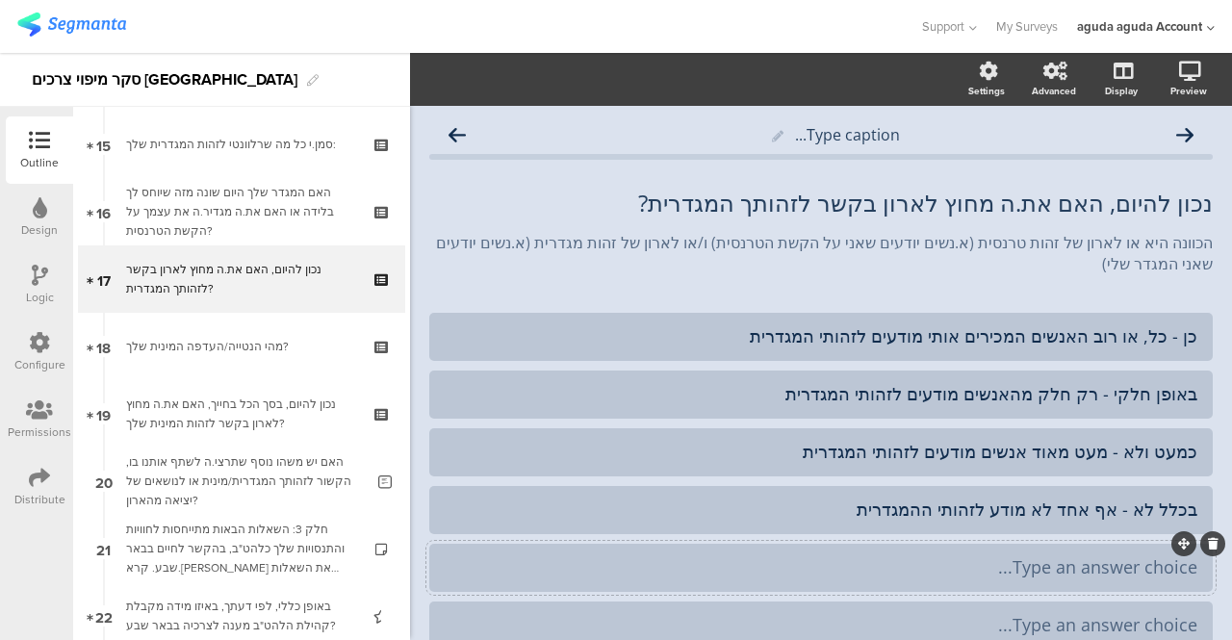
click at [1205, 540] on div at bounding box center [1212, 543] width 25 height 25
click at [1208, 540] on icon at bounding box center [1213, 544] width 11 height 12
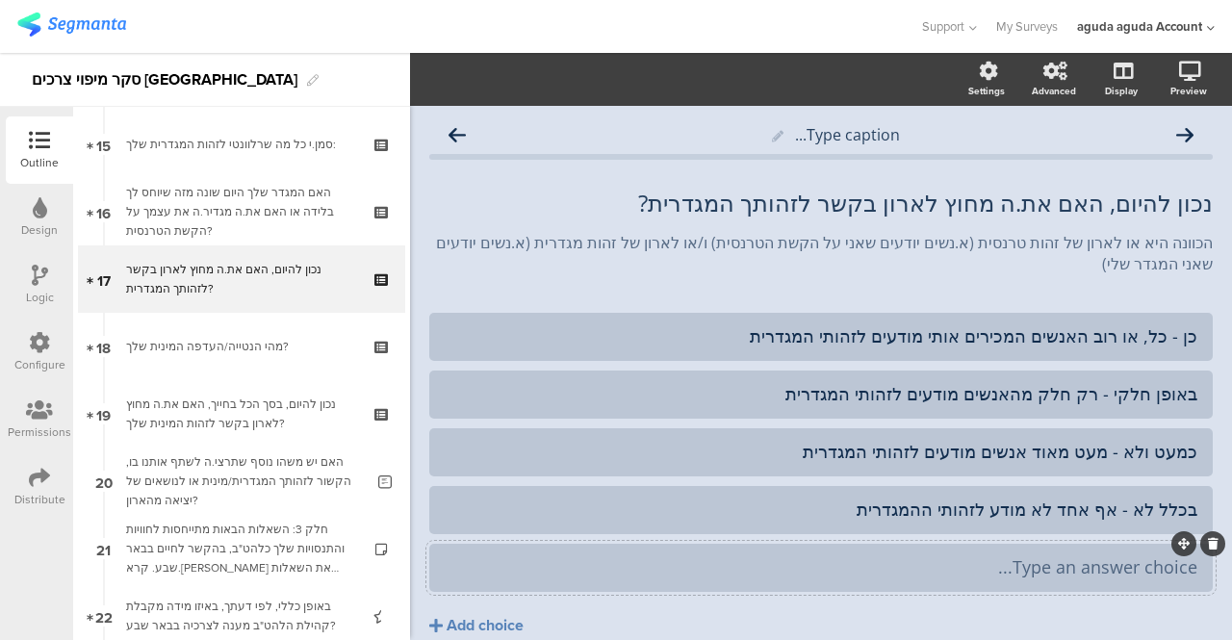
click at [1208, 546] on icon at bounding box center [1213, 544] width 11 height 12
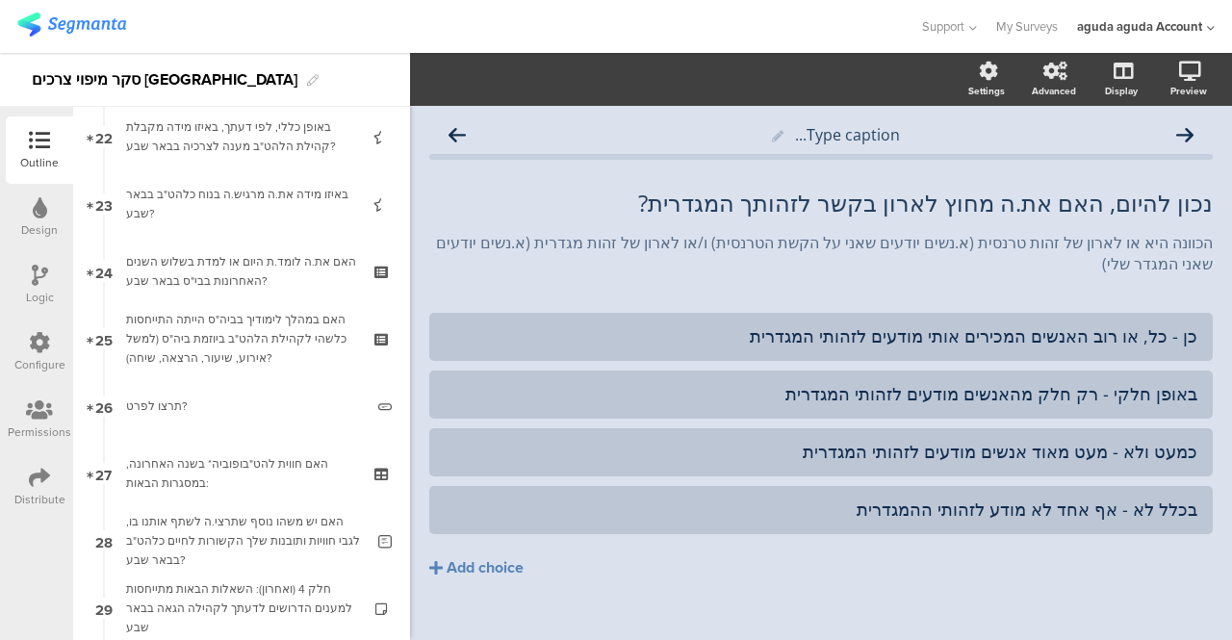
scroll to position [1600, 0]
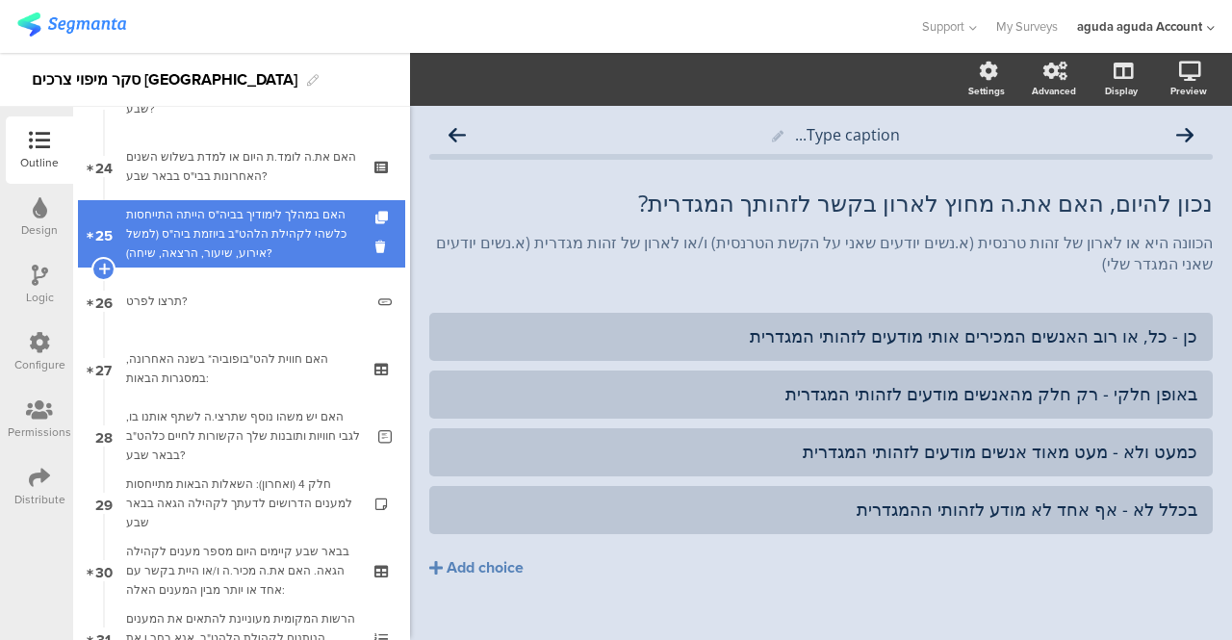
click at [248, 248] on div "האם במהלך לימודיך בביה"ס הייתה התייחסות כלשהי לקהילת הלהט"ב ביוזמת ביה"ס (למשל …" at bounding box center [241, 234] width 230 height 58
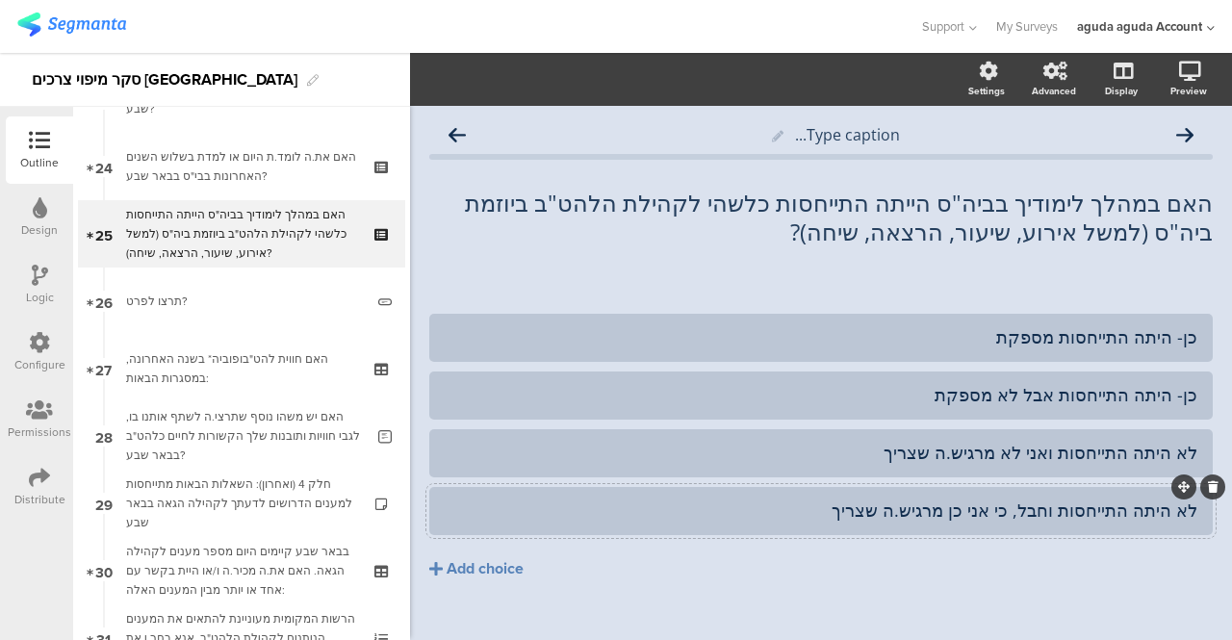
click at [1042, 509] on div "לא היתה התייחסות וחבל, כי אני כן מרגיש.ה שצריך" at bounding box center [821, 510] width 753 height 22
click at [1151, 526] on div "לא היתה התייחסות, אבל אני כן מרגיש.ה שהיה צריך" at bounding box center [821, 511] width 753 height 32
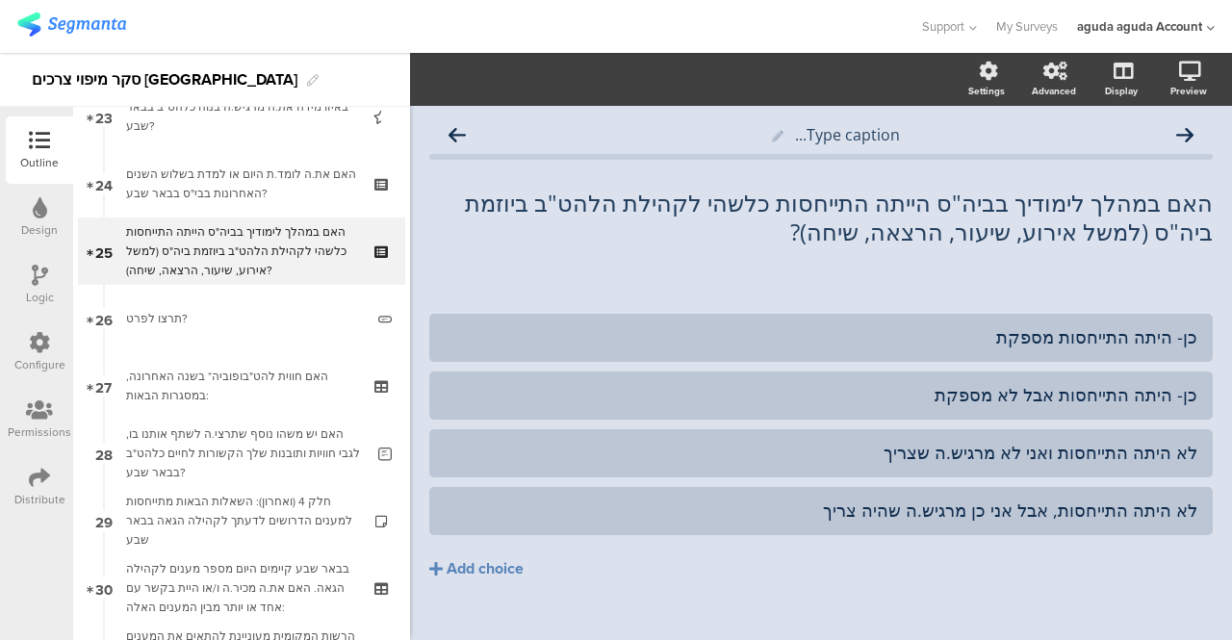
scroll to position [1724, 0]
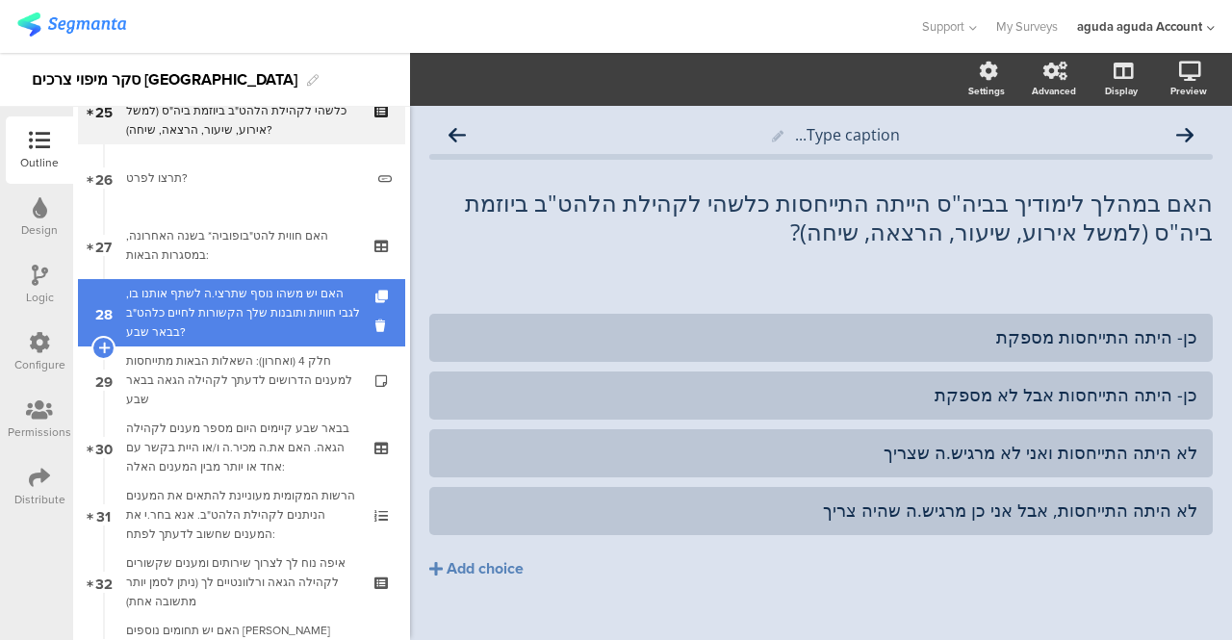
click at [212, 322] on div "האם יש משהו נוסף שתרצי.ה לשתף אותנו בו, לגבי חוויות ותובנות שלך הקשורות לחיים כ…" at bounding box center [245, 313] width 238 height 58
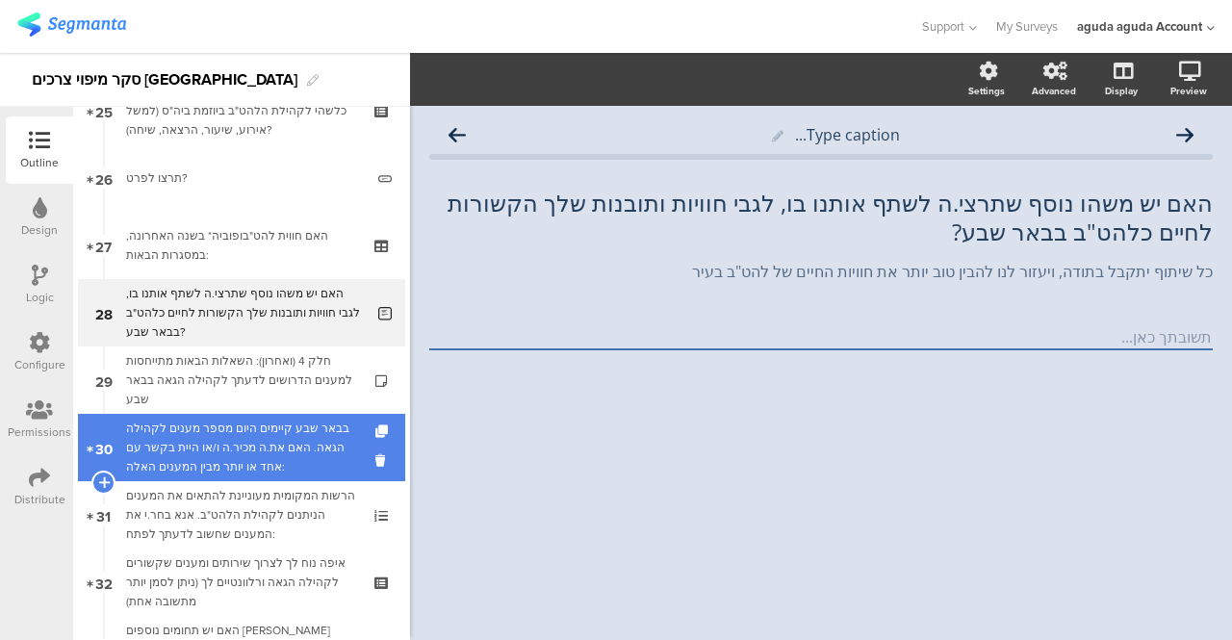
click at [214, 446] on div "בבאר שבע קיימים היום מספר מענים לקהילה הגאה. האם את.ה מכיר.ה ו/או היית בקשר עם …" at bounding box center [241, 448] width 230 height 58
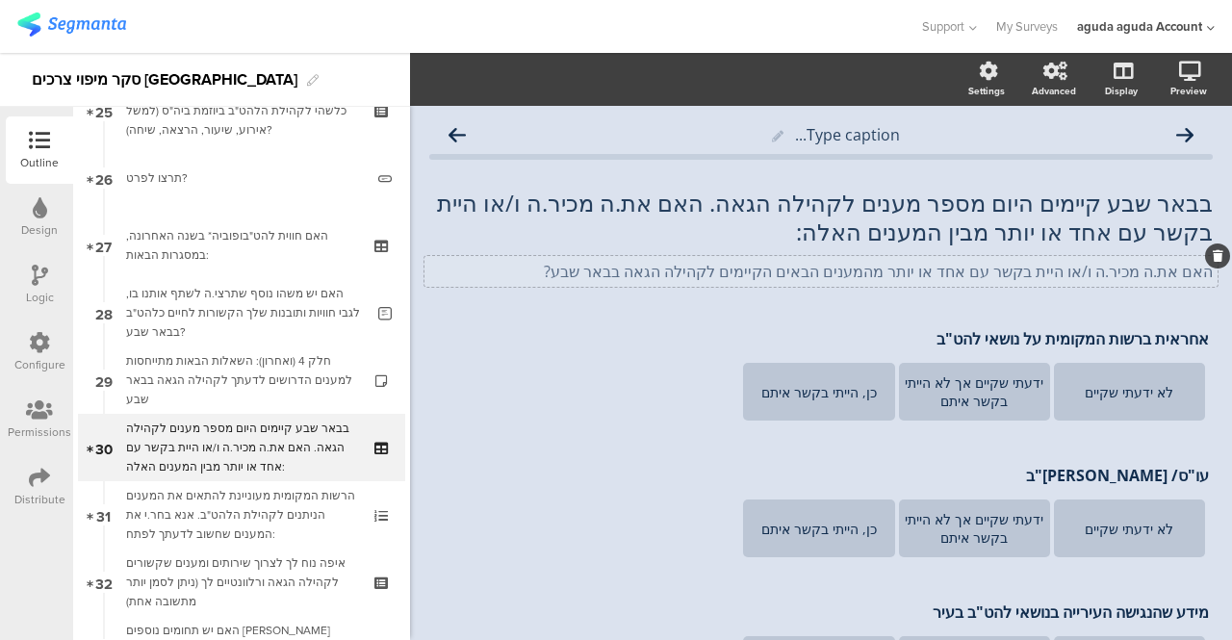
click at [1213, 261] on icon at bounding box center [1218, 256] width 11 height 12
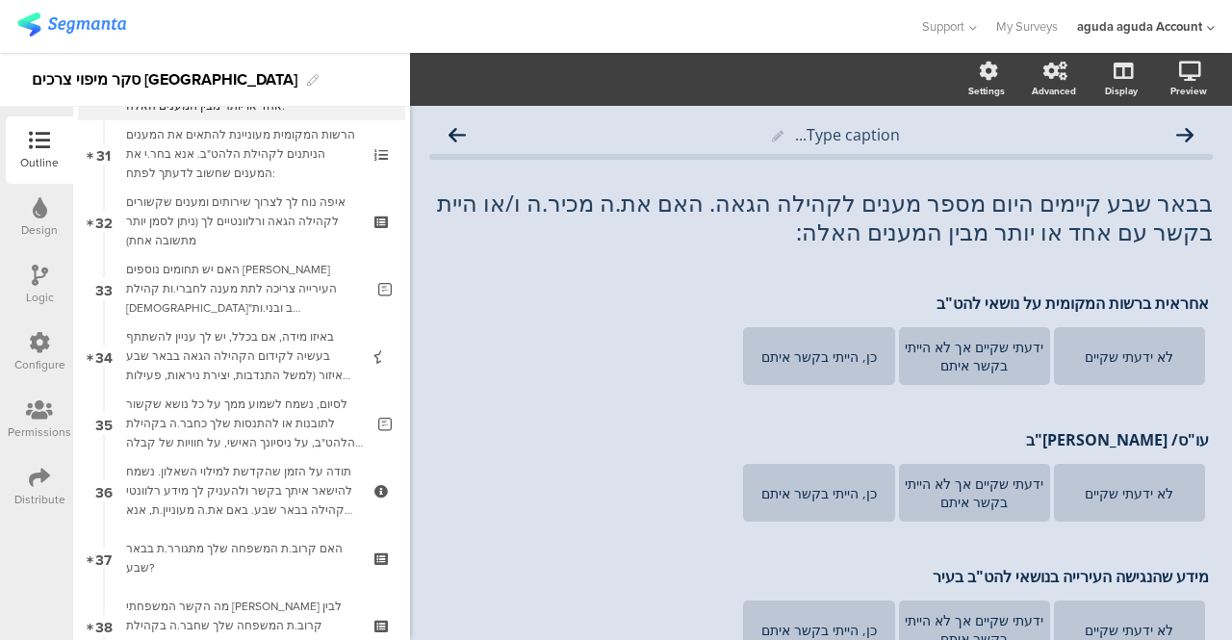
scroll to position [2245, 0]
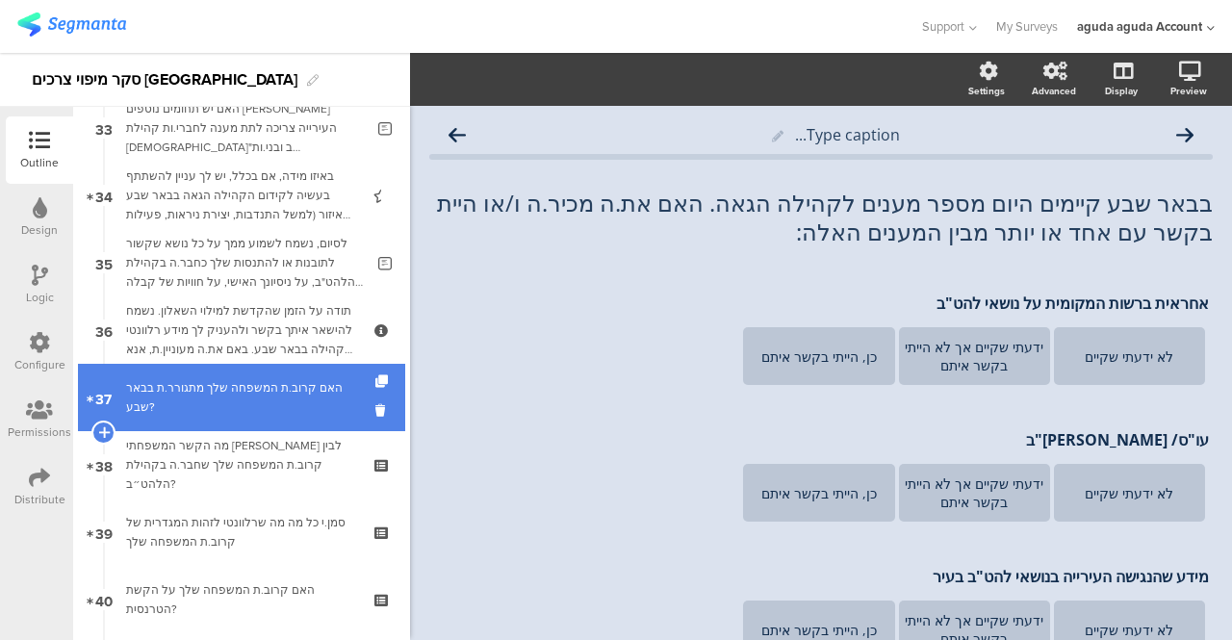
click at [282, 396] on div "האם קרוב.ת המשפחה שלך מתגורר.ת בבאר שבע?" at bounding box center [241, 397] width 230 height 38
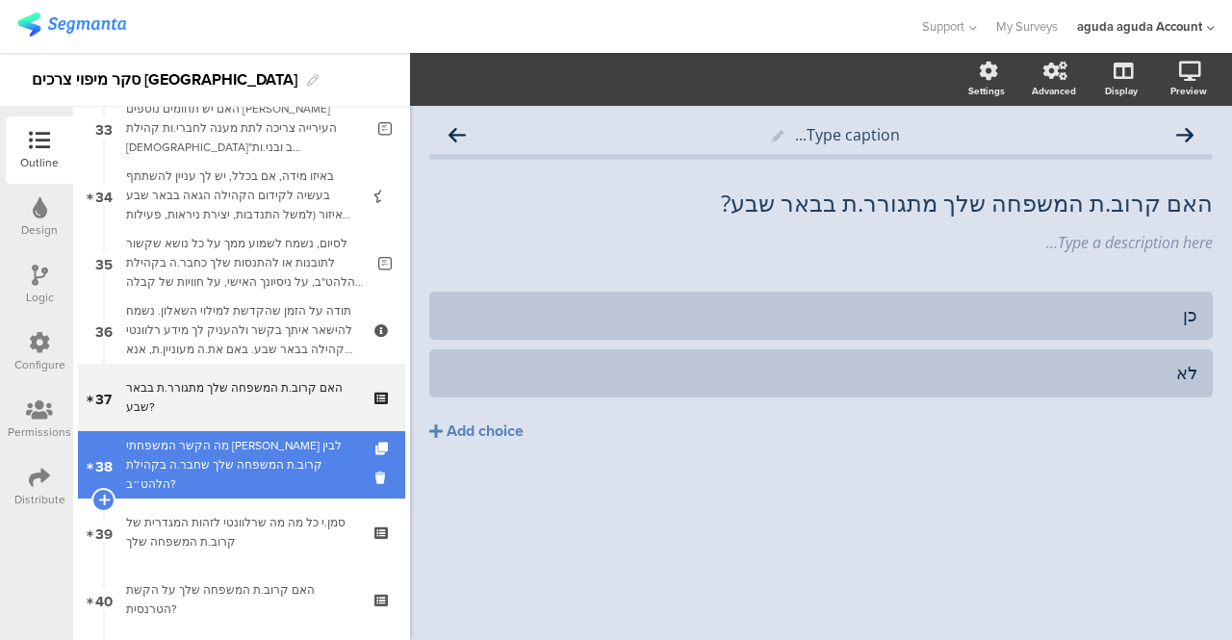
click at [222, 467] on div "מה הקשר המשפחתי [PERSON_NAME] לבין קרוב.ת המשפחה שלך שחבר.ה בקהילת הלהט״ב?" at bounding box center [241, 465] width 230 height 58
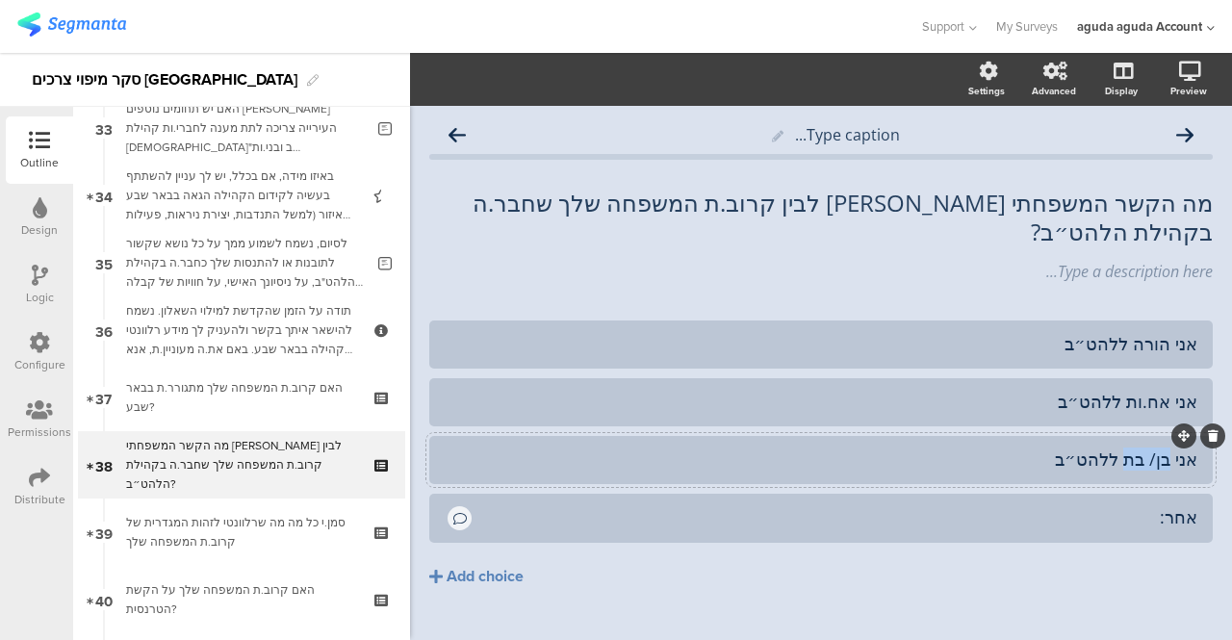
drag, startPoint x: 1115, startPoint y: 434, endPoint x: 1153, endPoint y: 422, distance: 39.3
click at [1153, 448] on div "אני בן/ בת ללהט״ב" at bounding box center [821, 459] width 753 height 22
click at [688, 575] on div "אני הורה ללהט״ב אני אח.ות ללהט״ב אני ילד/ילדה של ללהט״ב" at bounding box center [820, 493] width 783 height 347
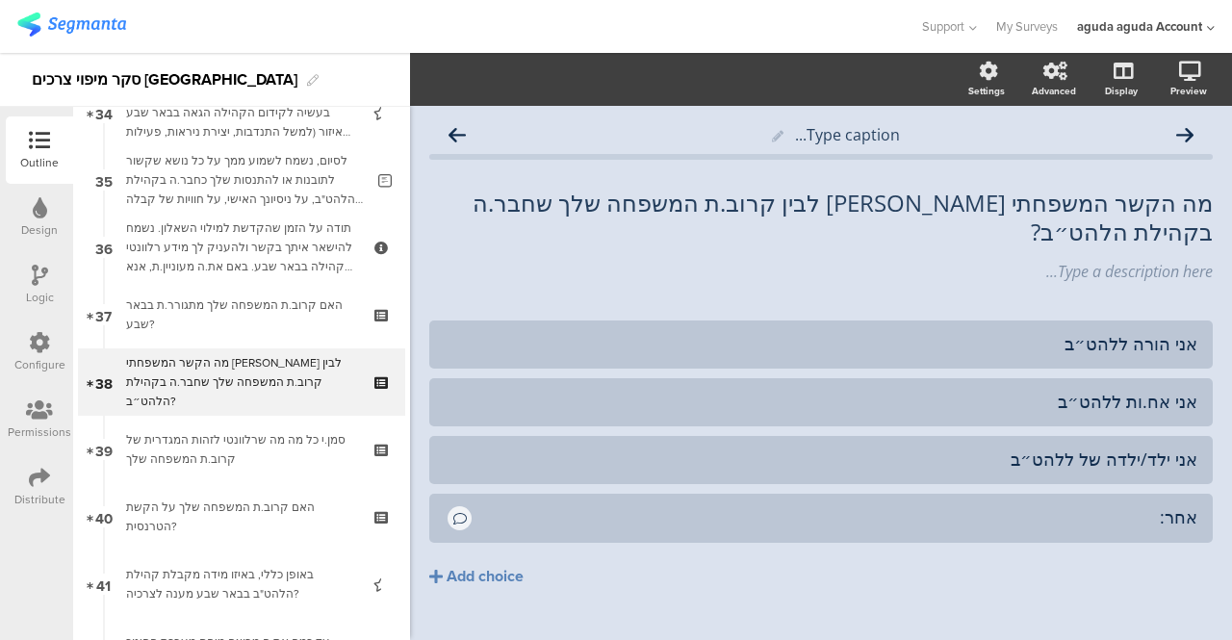
scroll to position [2414, 0]
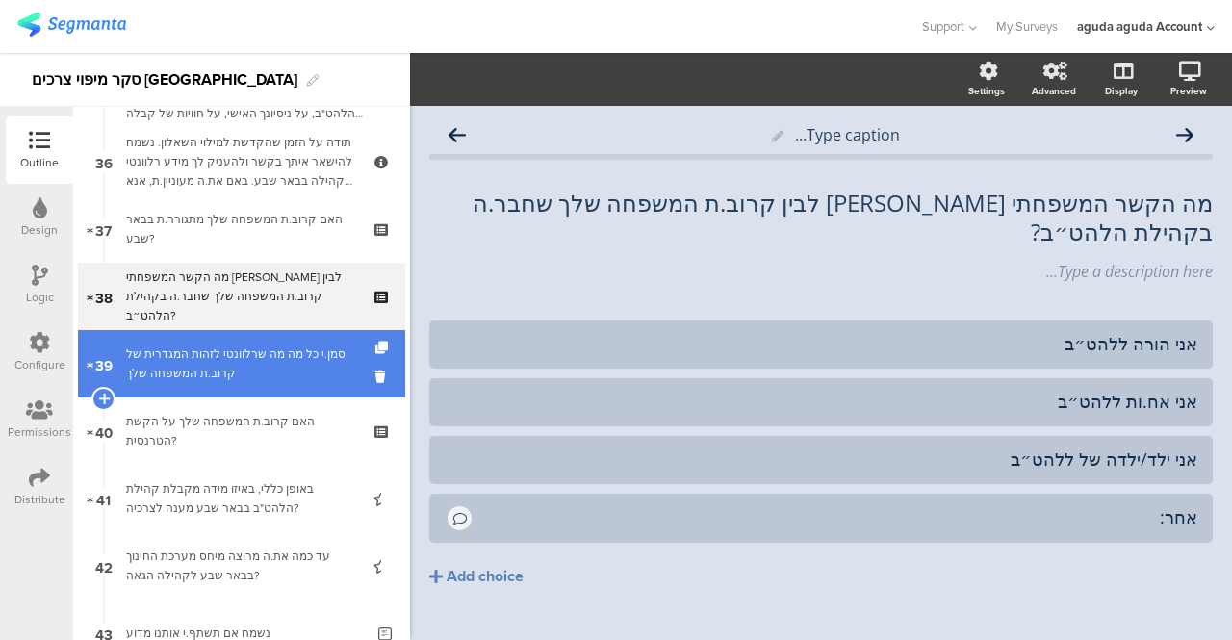
click at [194, 359] on div "סמן.י כל מה מה שרלוונטי לזהות המגדרית של קרוב.ת המשפחה שלך" at bounding box center [241, 364] width 230 height 38
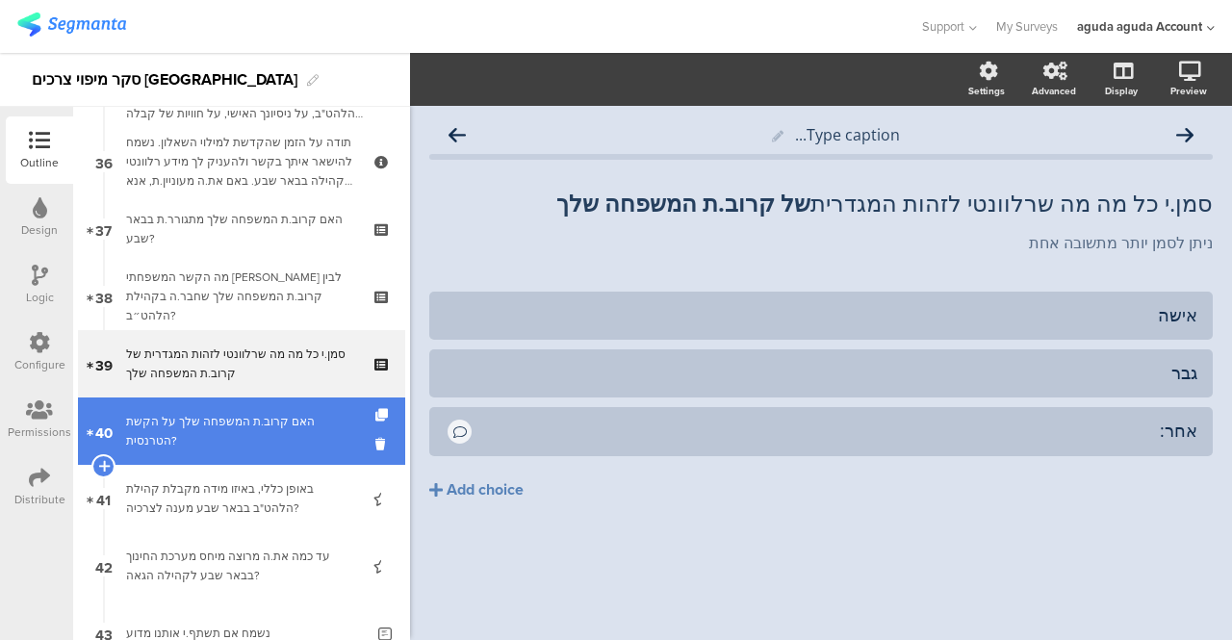
click at [191, 413] on div "האם קרוב.ת המשפחה שלך על הקשת הטרנסית?" at bounding box center [241, 431] width 230 height 38
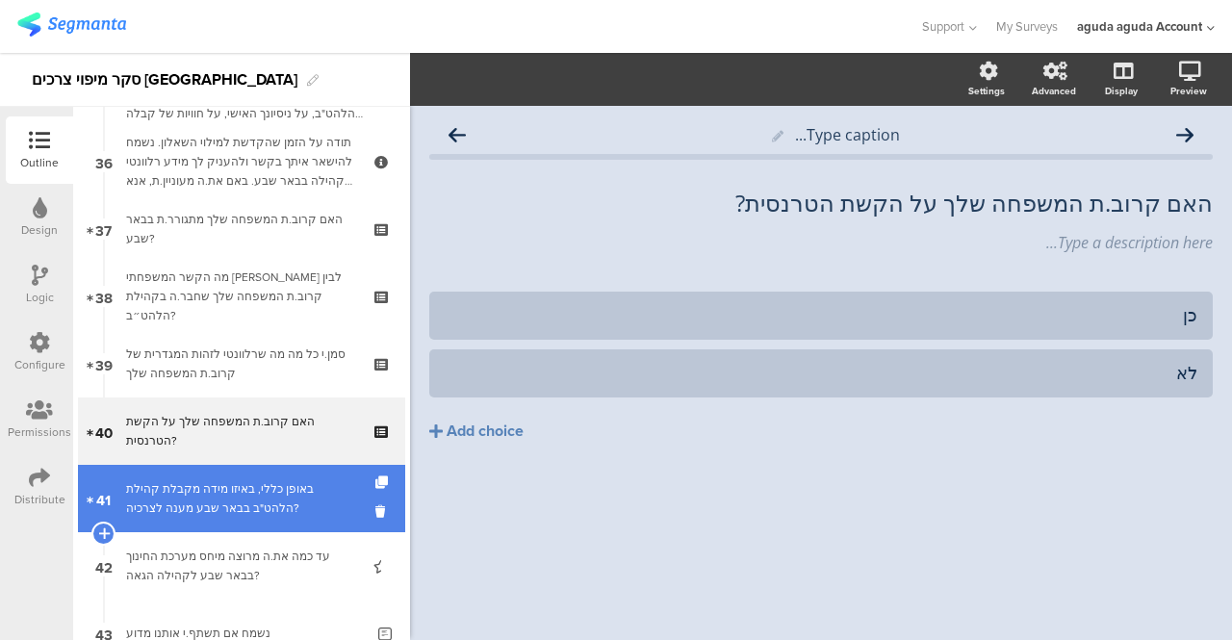
click at [174, 486] on div "באופן כללי, באיזו מידה מקבלת קהילת הלהט"ב בבאר שבע מענה לצרכיה?" at bounding box center [241, 498] width 230 height 38
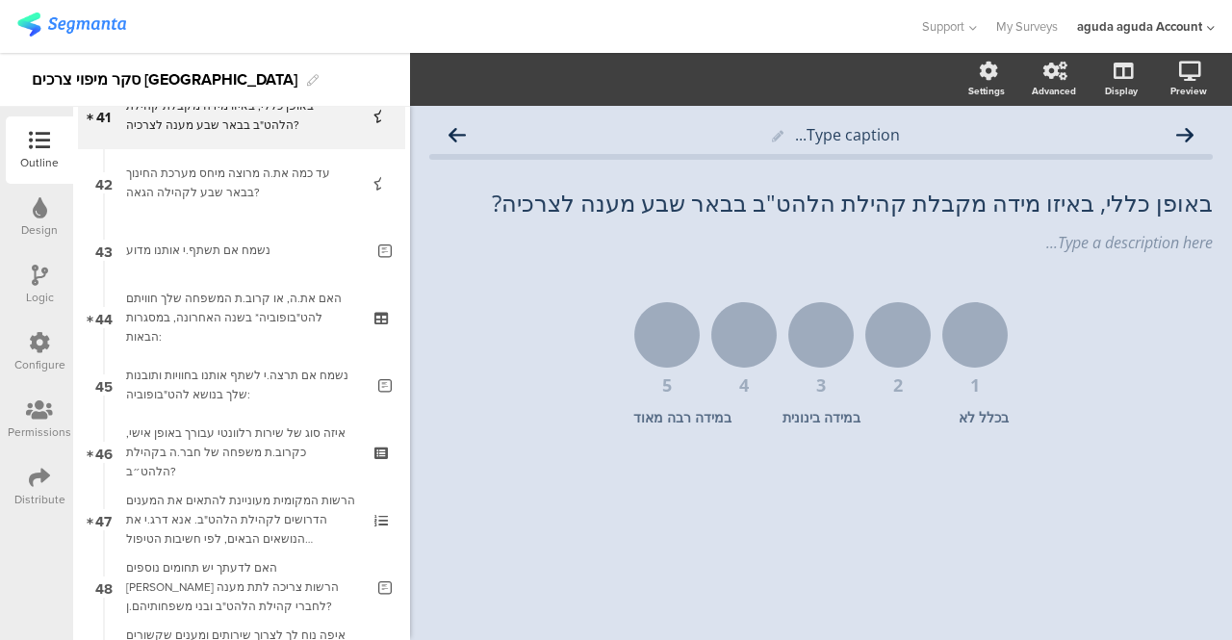
scroll to position [2827, 0]
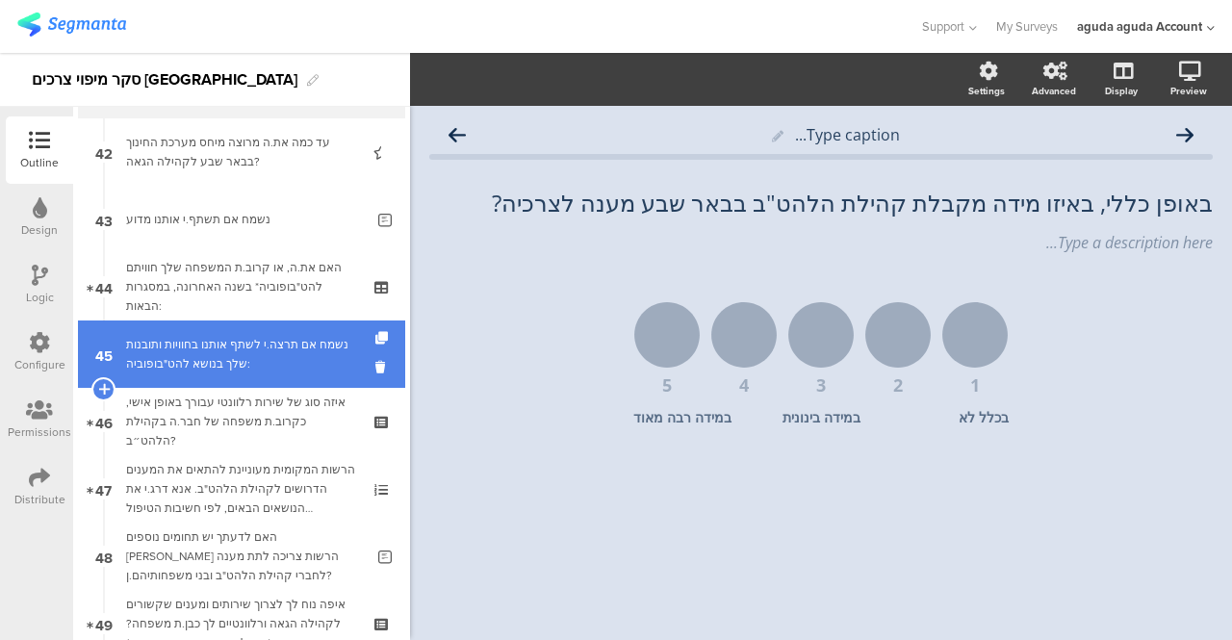
click at [211, 361] on div "נשמח אם תרצה.י לשתף אותנו בחוויות ותובנות שלך בנושא להט"בופוביה:" at bounding box center [245, 354] width 238 height 38
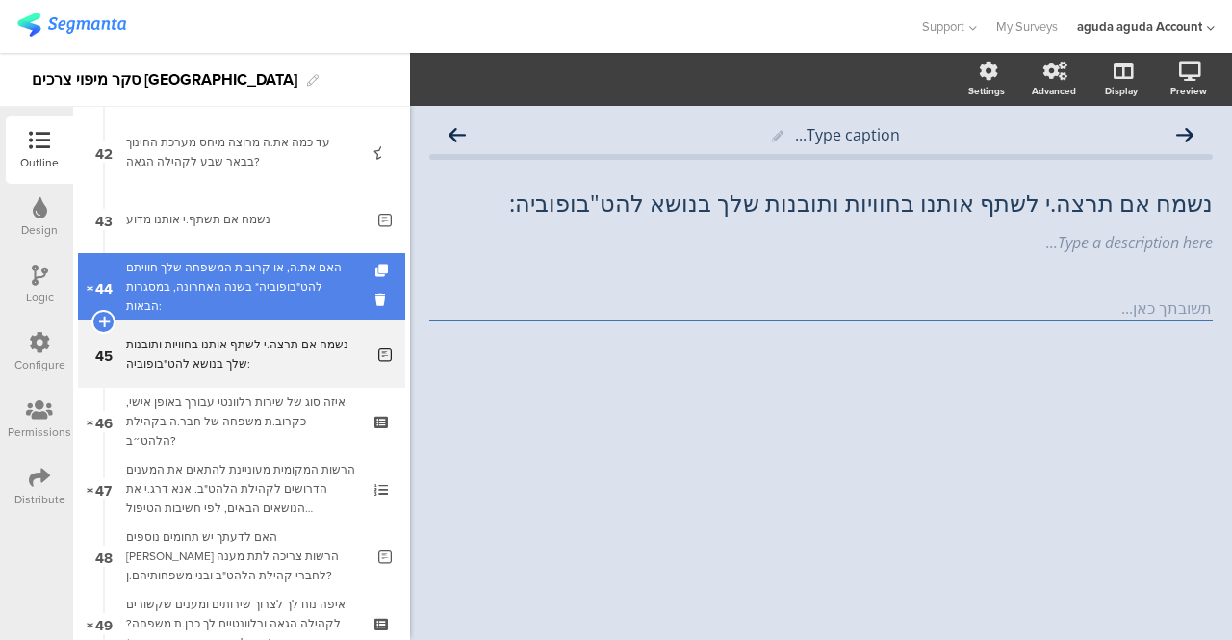
click at [267, 309] on link "44 האם את.ה, או קרוב.ת המשפחה שלך חוויתם להט"בופוביה* בשנה האחרונה, במסגרות הבא…" at bounding box center [241, 286] width 327 height 67
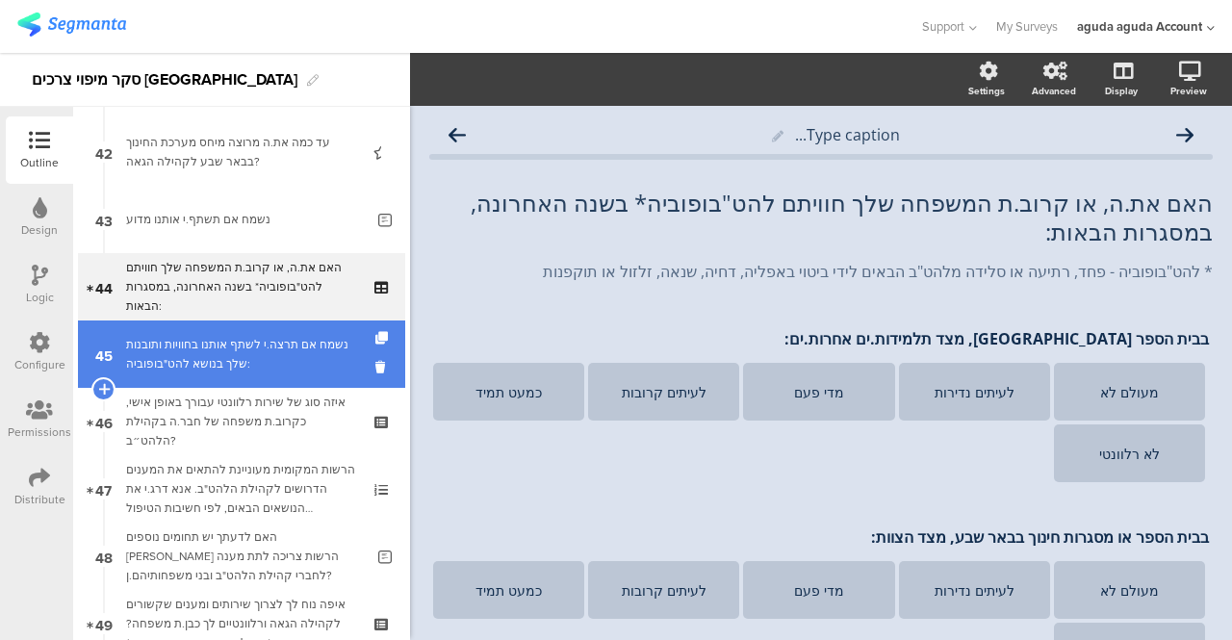
click at [292, 348] on div "נשמח אם תרצה.י לשתף אותנו בחוויות ותובנות שלך בנושא להט"בופוביה:" at bounding box center [245, 354] width 238 height 38
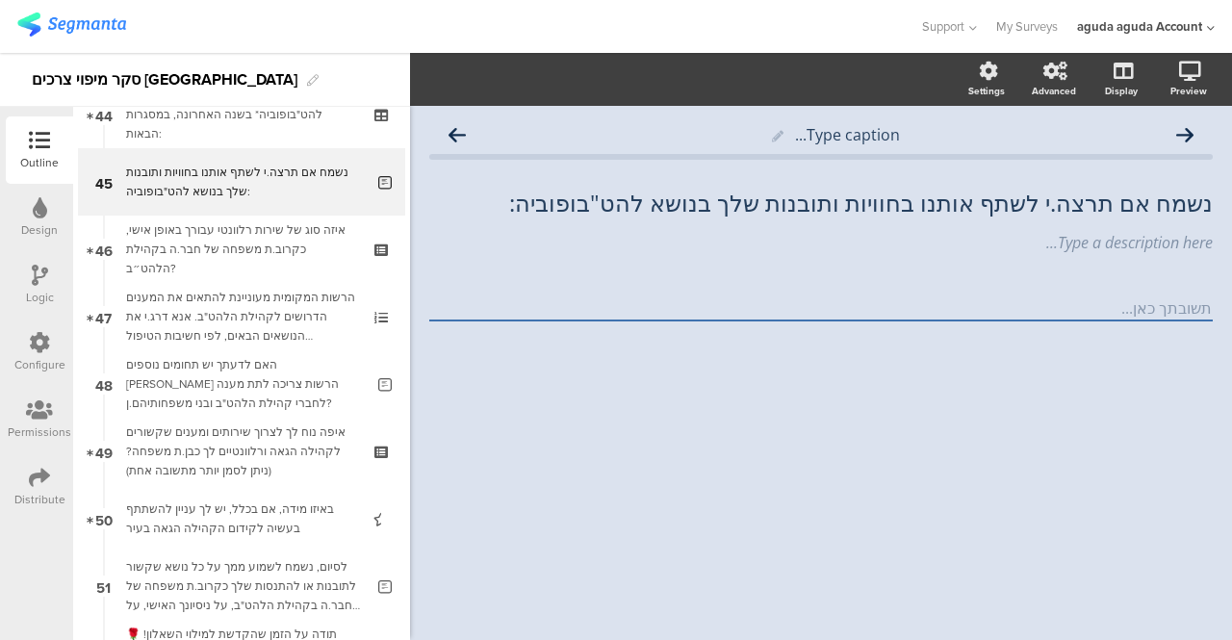
scroll to position [3010, 0]
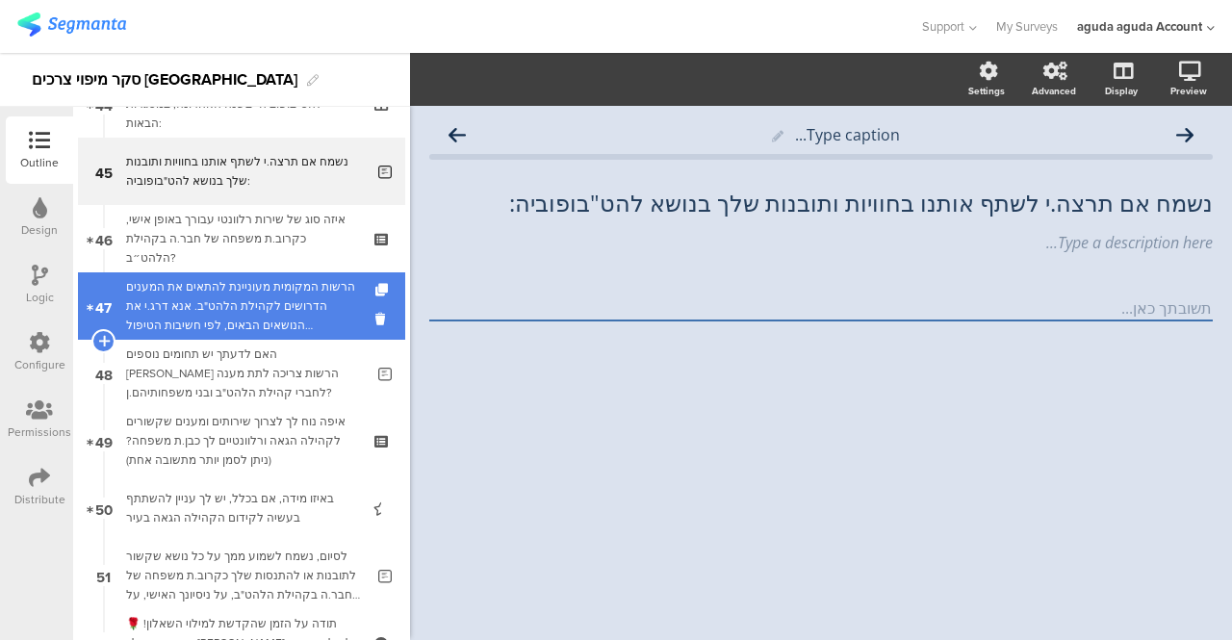
click at [177, 322] on div "הרשות המקומית מעוניינת להתאים את המענים הדרושים לקהילת הלהט"ב. אנא דרג.י את הנו…" at bounding box center [241, 306] width 230 height 58
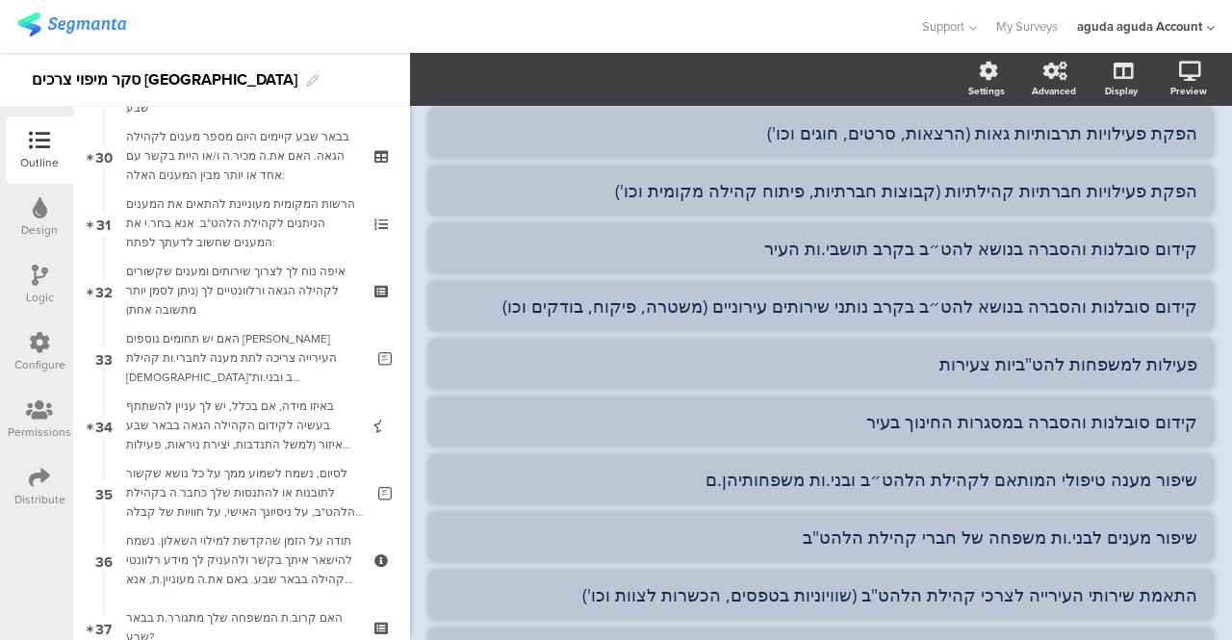
scroll to position [2000, 0]
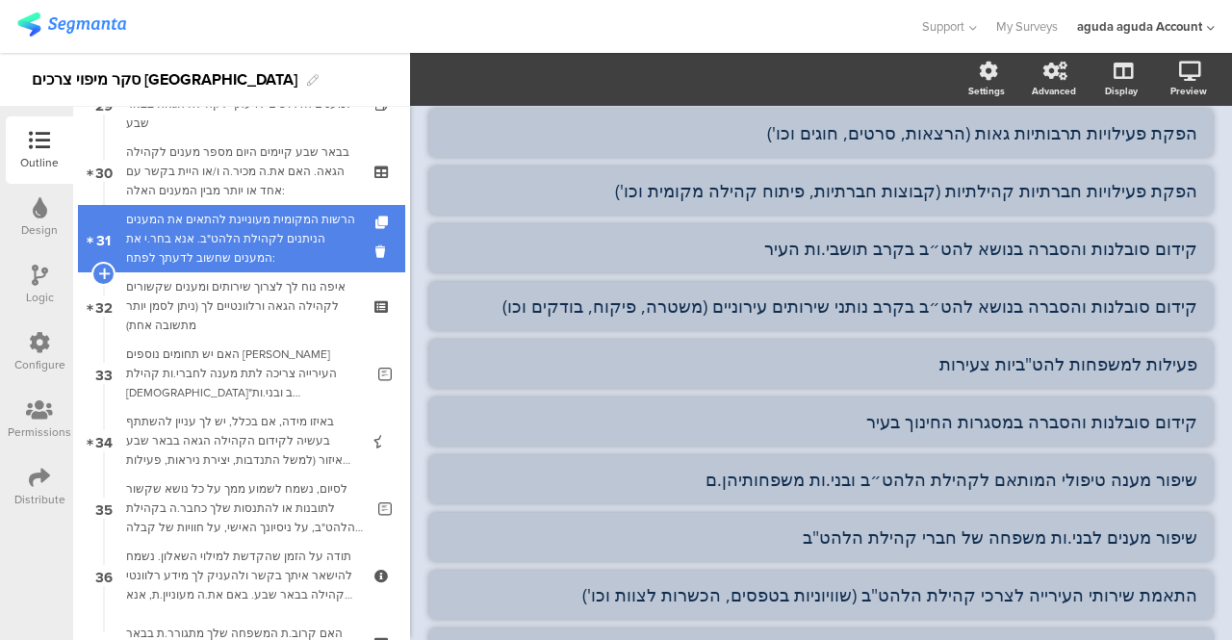
click at [245, 234] on div "הרשות המקומית מעוניינת להתאים את המענים הניתנים לקהילת הלהט"ב. אנא בחר.י את המע…" at bounding box center [241, 239] width 230 height 58
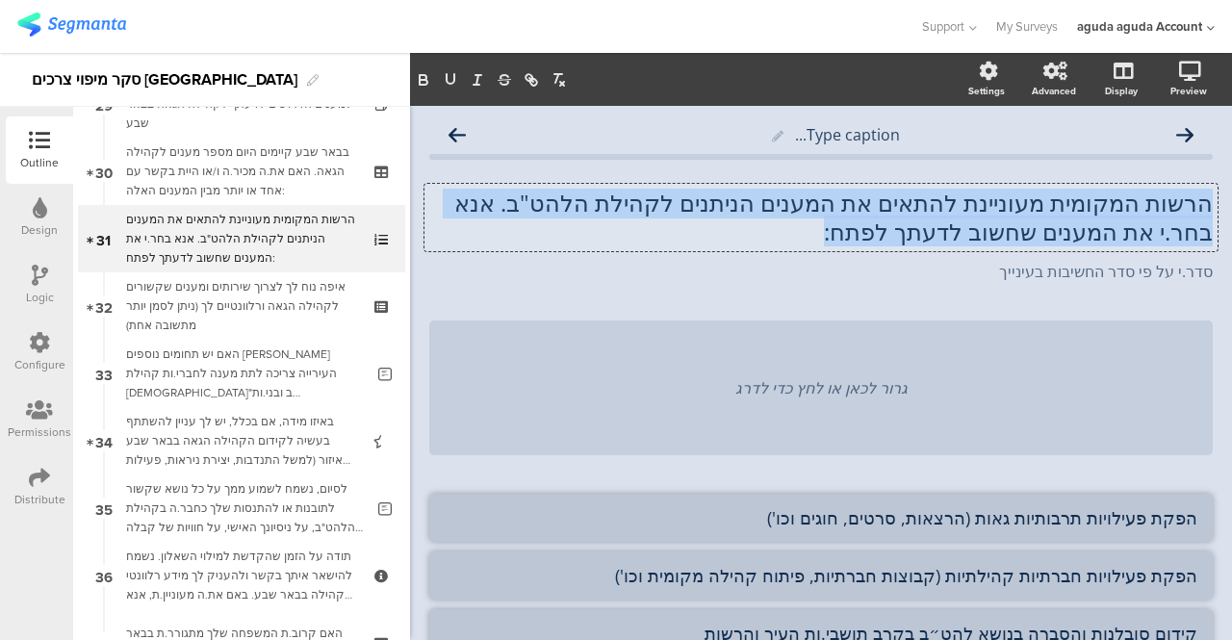
drag, startPoint x: 1197, startPoint y: 205, endPoint x: 770, endPoint y: 242, distance: 428.9
click at [770, 242] on div "הרשות המקומית מעוניינת להתאים את המענים הניתנים לקהילת הלהט"ב. אנא בחר.י את המע…" at bounding box center [820, 217] width 793 height 67
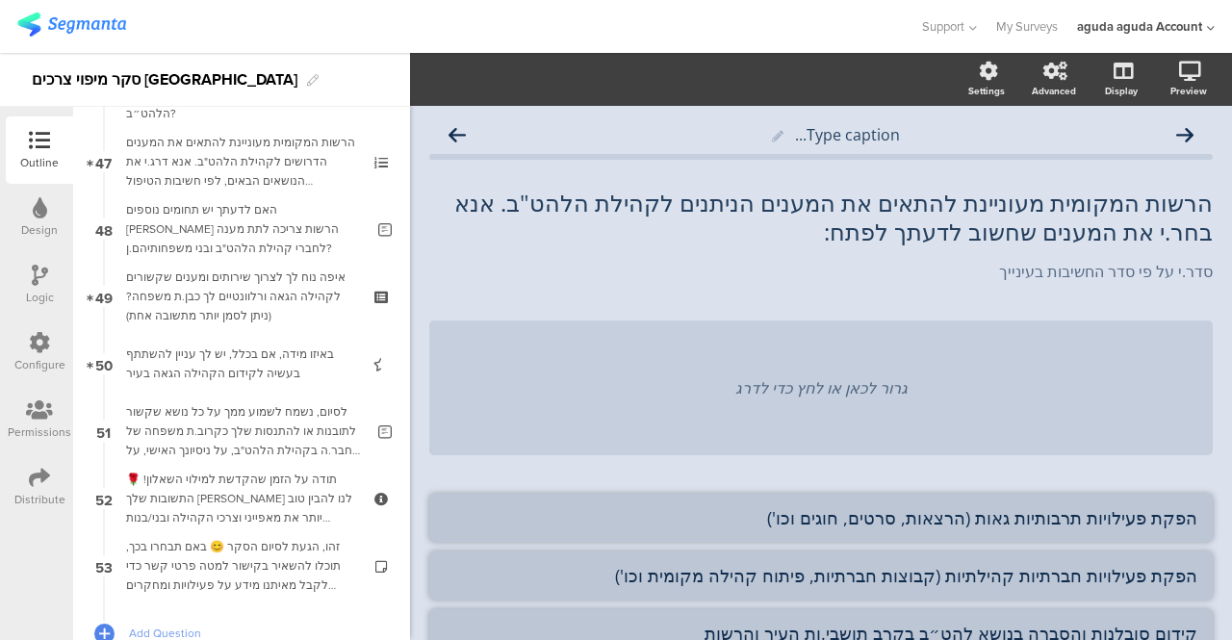
scroll to position [3015, 0]
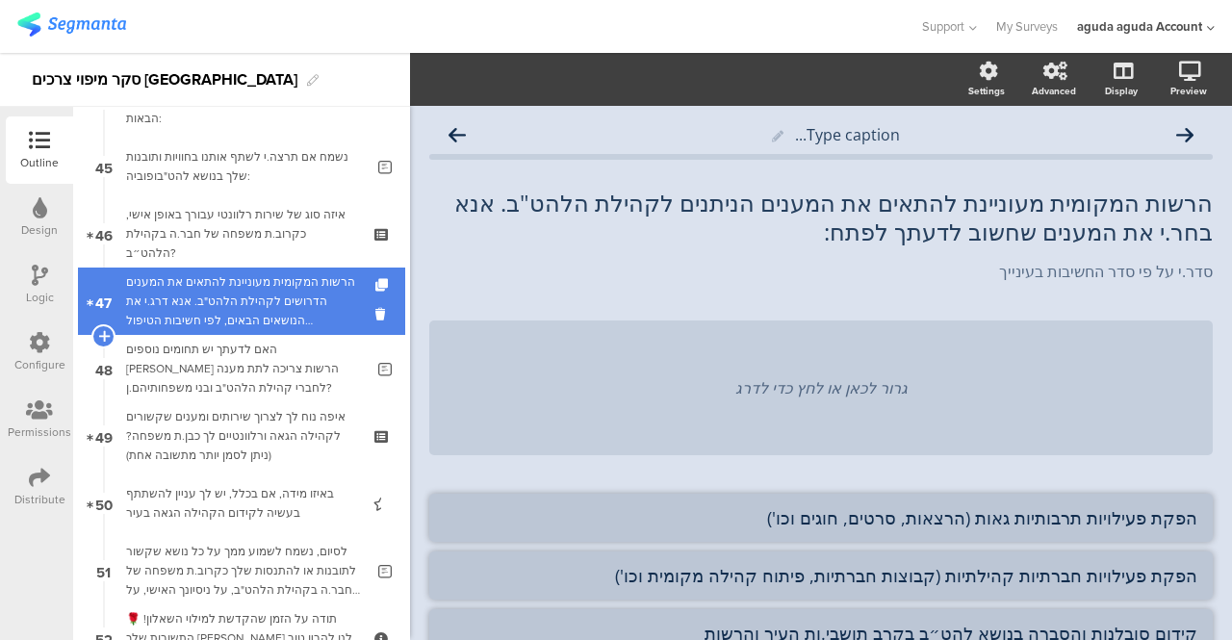
click at [258, 278] on div "הרשות המקומית מעוניינת להתאים את המענים הדרושים לקהילת הלהט"ב. אנא דרג.י את הנו…" at bounding box center [241, 301] width 230 height 58
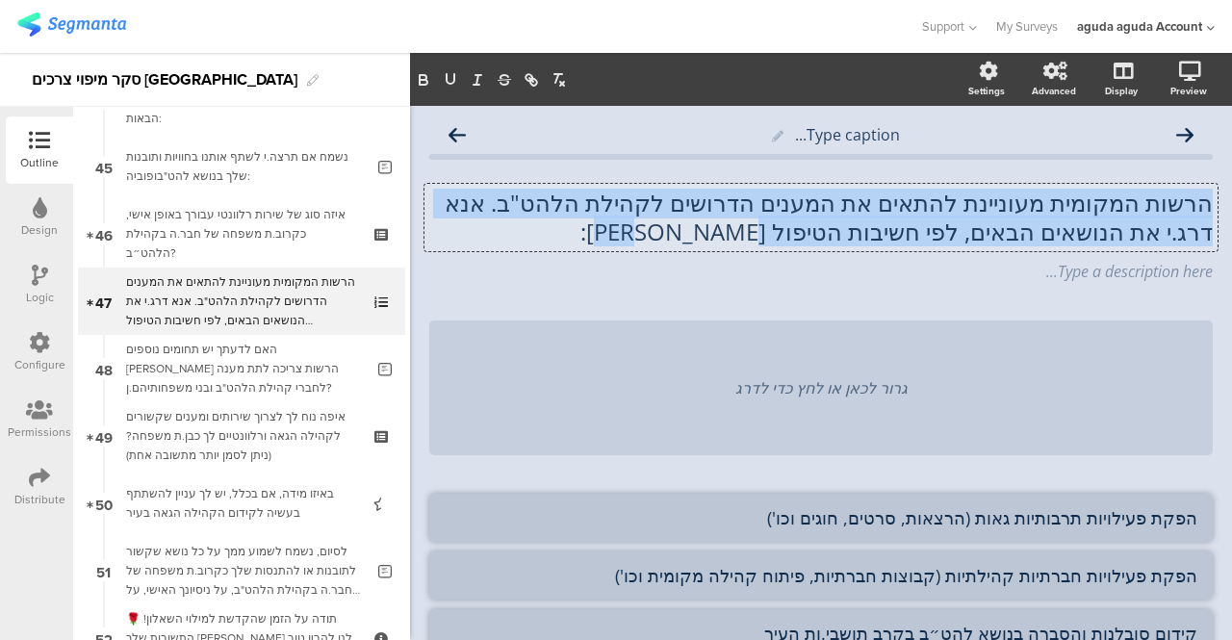
drag, startPoint x: 1191, startPoint y: 201, endPoint x: 695, endPoint y: 245, distance: 498.6
click at [695, 245] on div "הרשות המקומית מעוניינת להתאים את המענים הדרושים לקהילת הלהט"ב. אנא דרג.י את הנו…" at bounding box center [820, 217] width 793 height 67
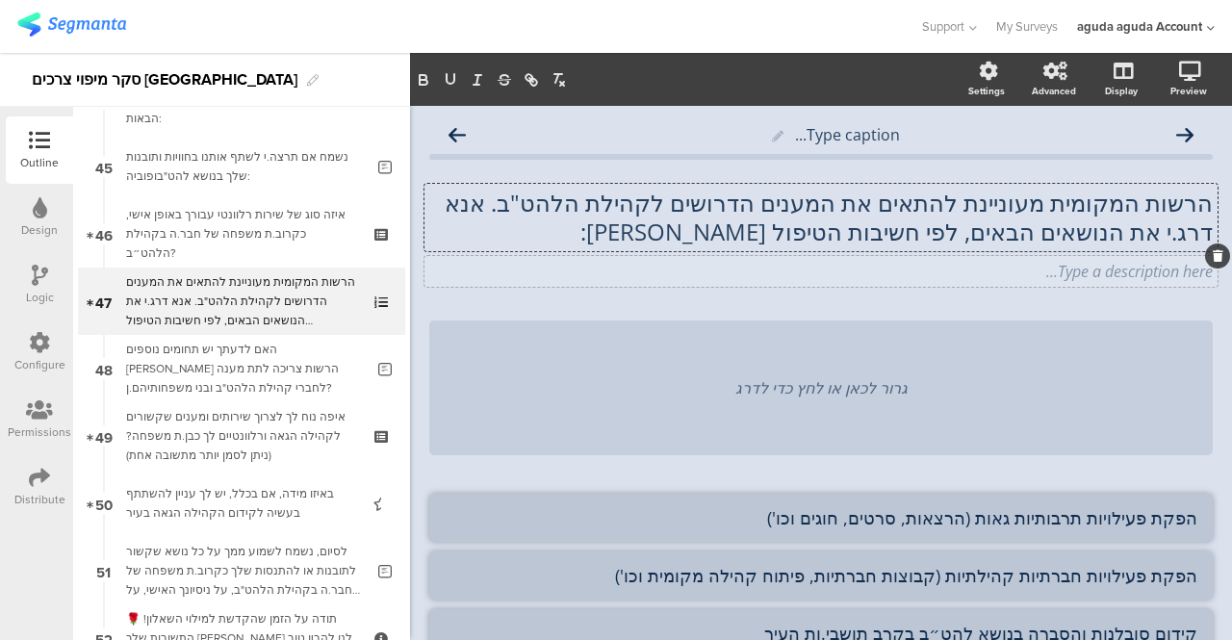
scroll to position [1, 0]
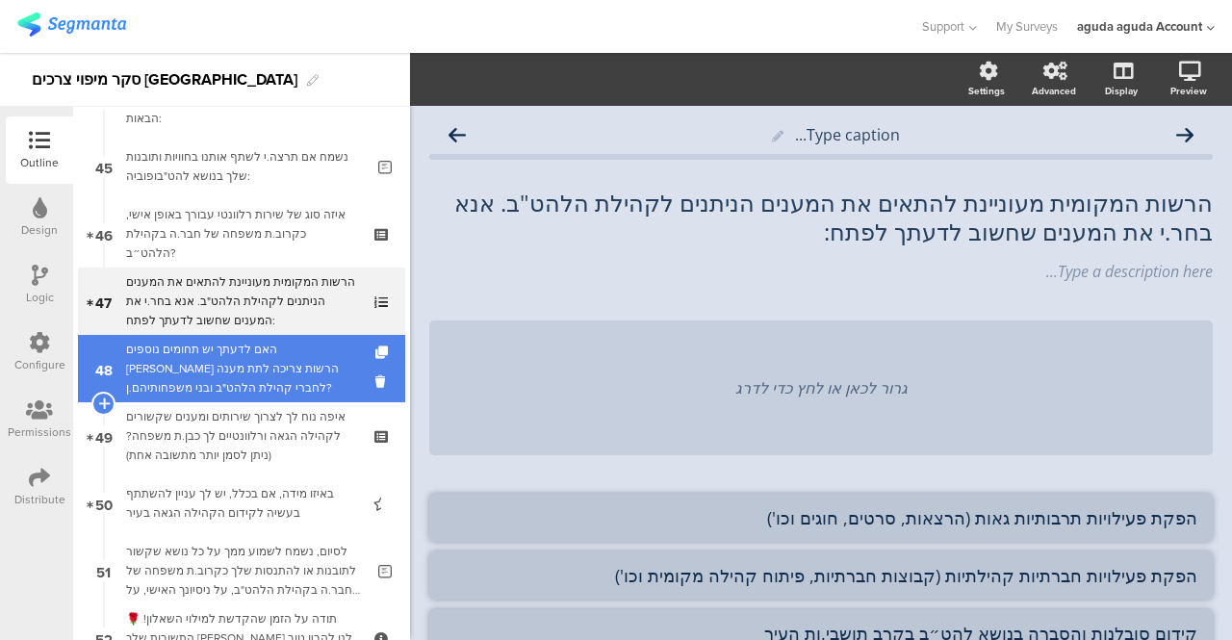
click at [196, 370] on div "האם לדעתך יש תחומים נוספים שבהם הרשות צריכה לתת מענה לחברי קהילת הלהט"ב ובני מש…" at bounding box center [245, 369] width 238 height 58
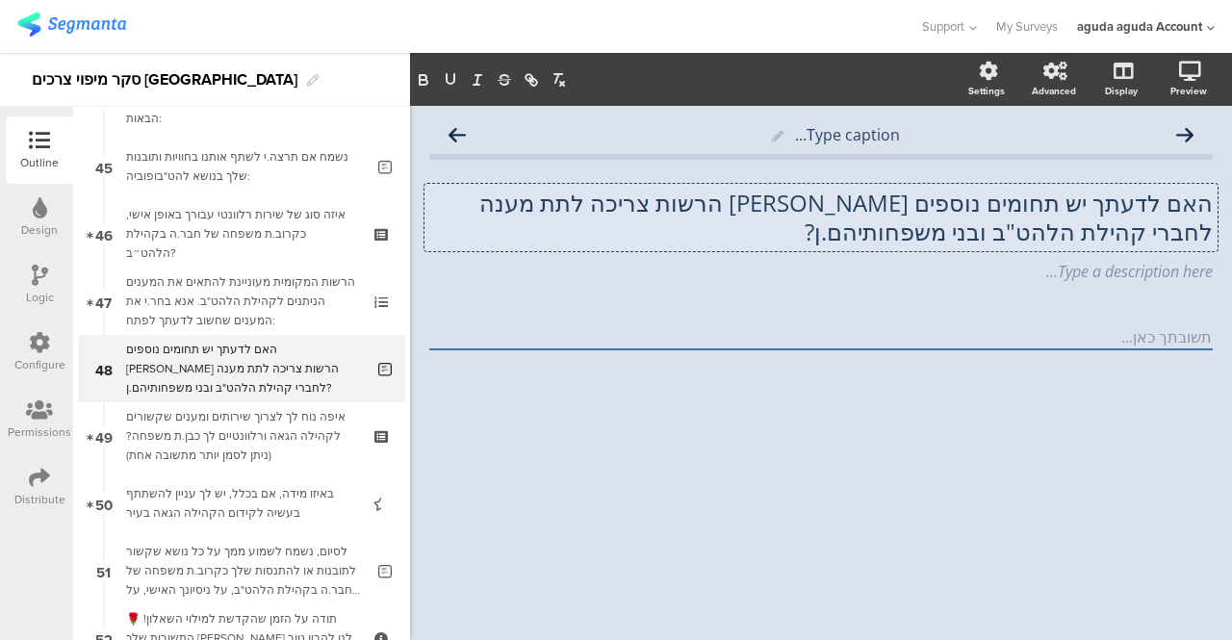
scroll to position [1, 0]
drag, startPoint x: 1122, startPoint y: 234, endPoint x: 1069, endPoint y: 232, distance: 53.0
click at [1069, 232] on div "האם לדעתך יש תחומים נוספים שבהם הרשות צריכה לתת מענה לחברי קהילת הלהט"ב ובני מש…" at bounding box center [820, 217] width 793 height 67
click at [639, 561] on div "Type caption... האם לדעתך יש תחומים נוספים שבהם הרשות צריכה לתת מענה לחברי קהיל…" at bounding box center [821, 373] width 822 height 534
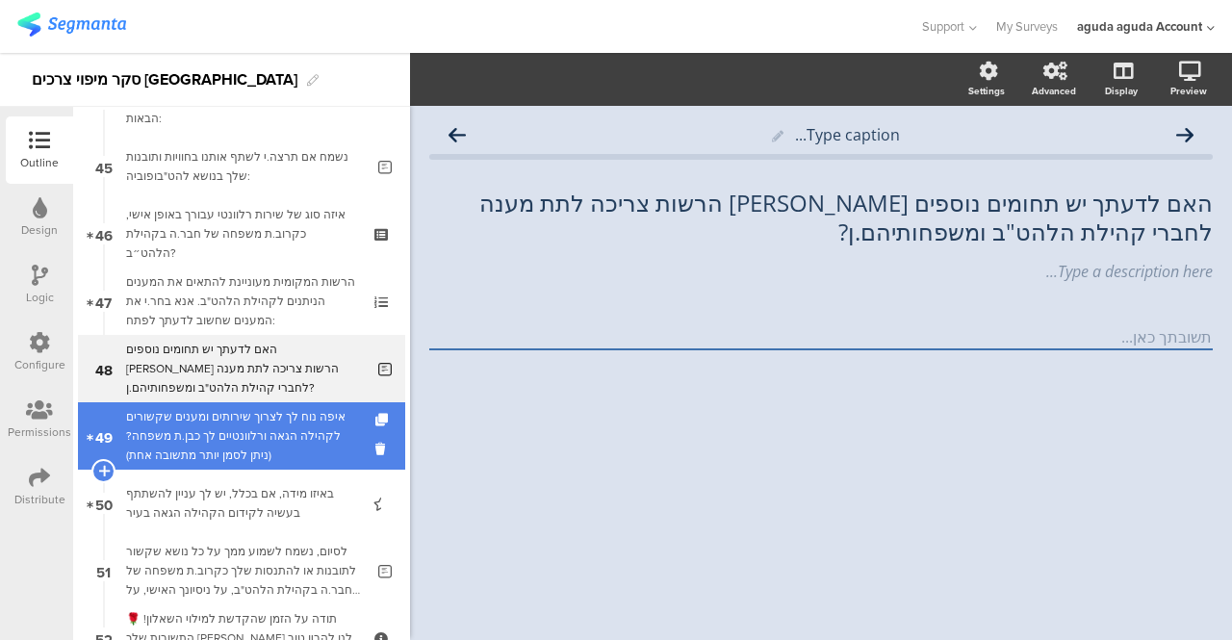
click at [216, 423] on div "איפה נוח לך לצרוך שירותים ומענים שקשורים לקהילה הגאה ורלוונטיים לך כבן.ת משפחה?…" at bounding box center [241, 436] width 230 height 58
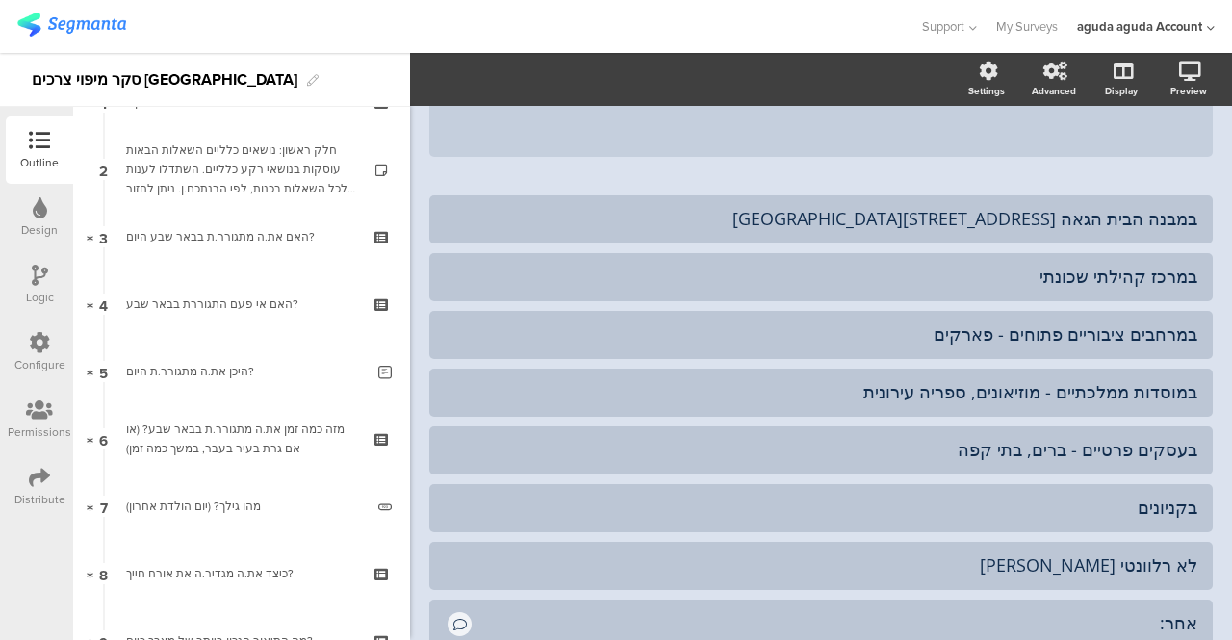
scroll to position [122, 0]
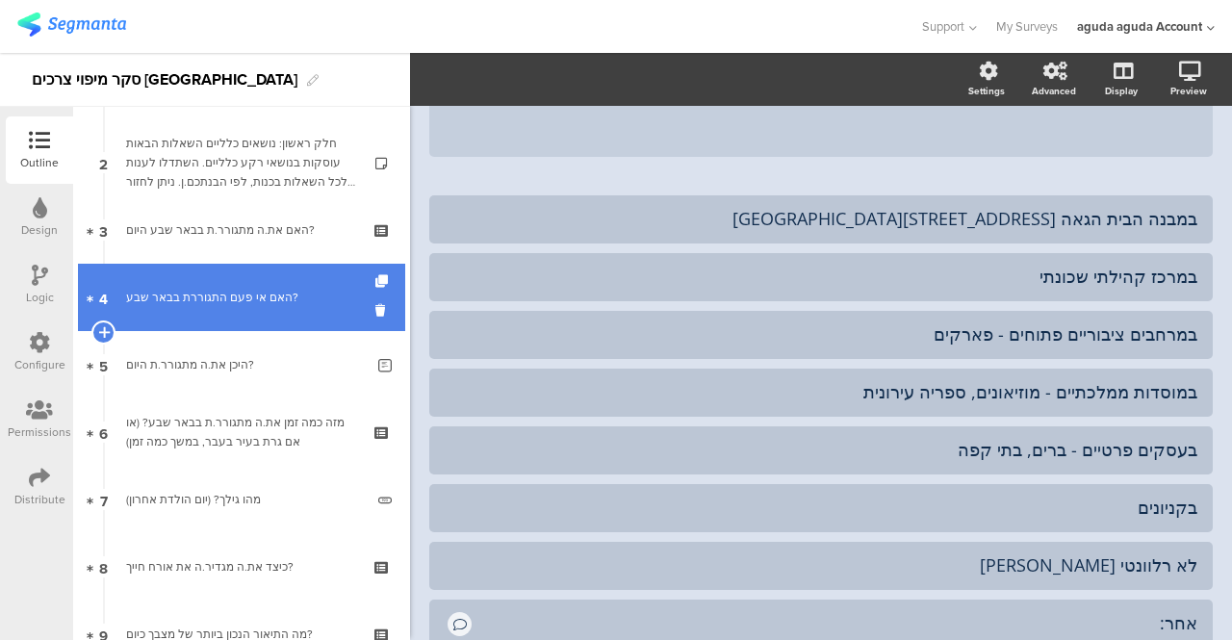
click at [263, 288] on div "האם אי פעם התגוררת בבאר שבע?" at bounding box center [241, 297] width 230 height 19
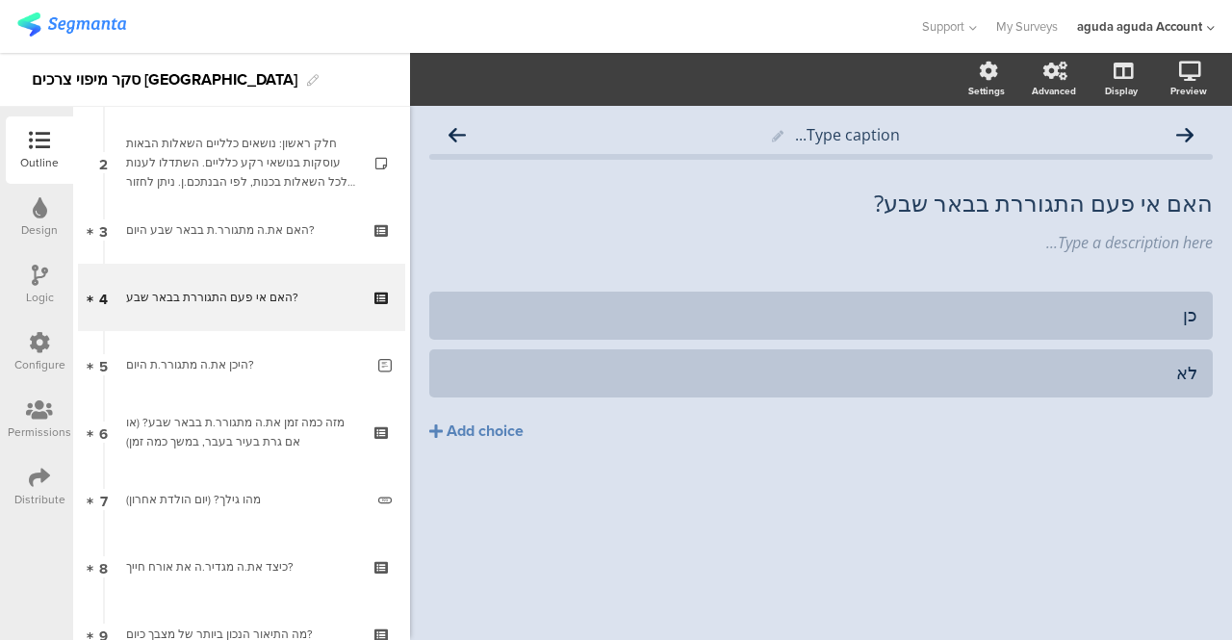
click at [37, 277] on icon at bounding box center [40, 275] width 16 height 21
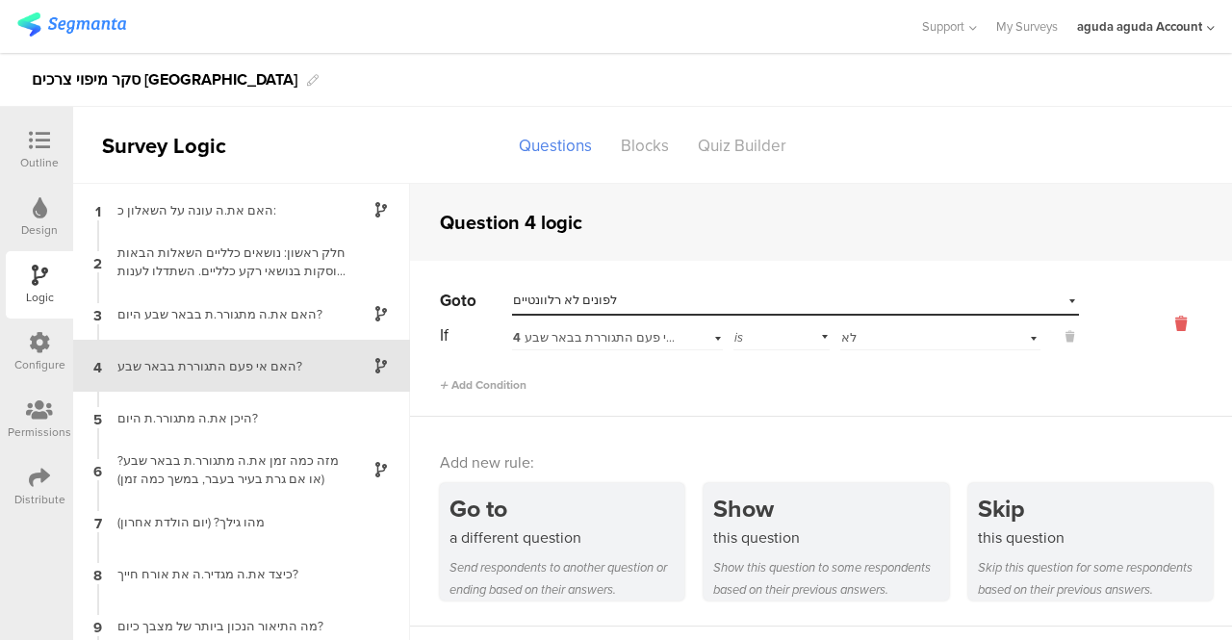
click at [1163, 328] on icon at bounding box center [1181, 324] width 46 height 22
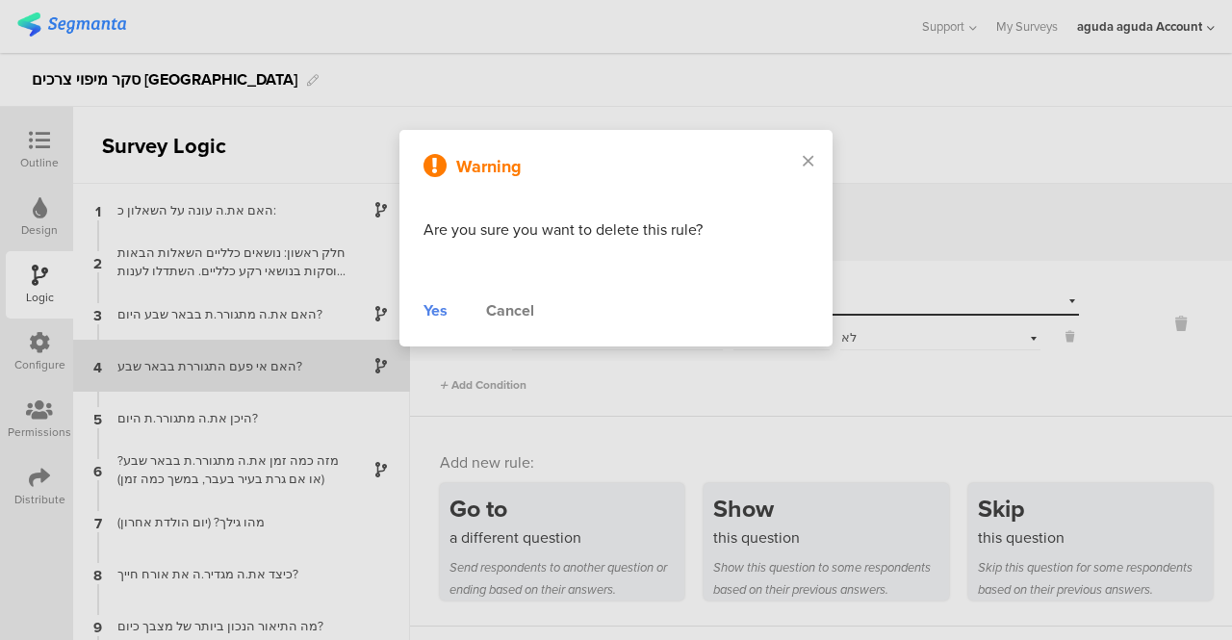
click at [430, 308] on div "Yes" at bounding box center [435, 310] width 24 height 23
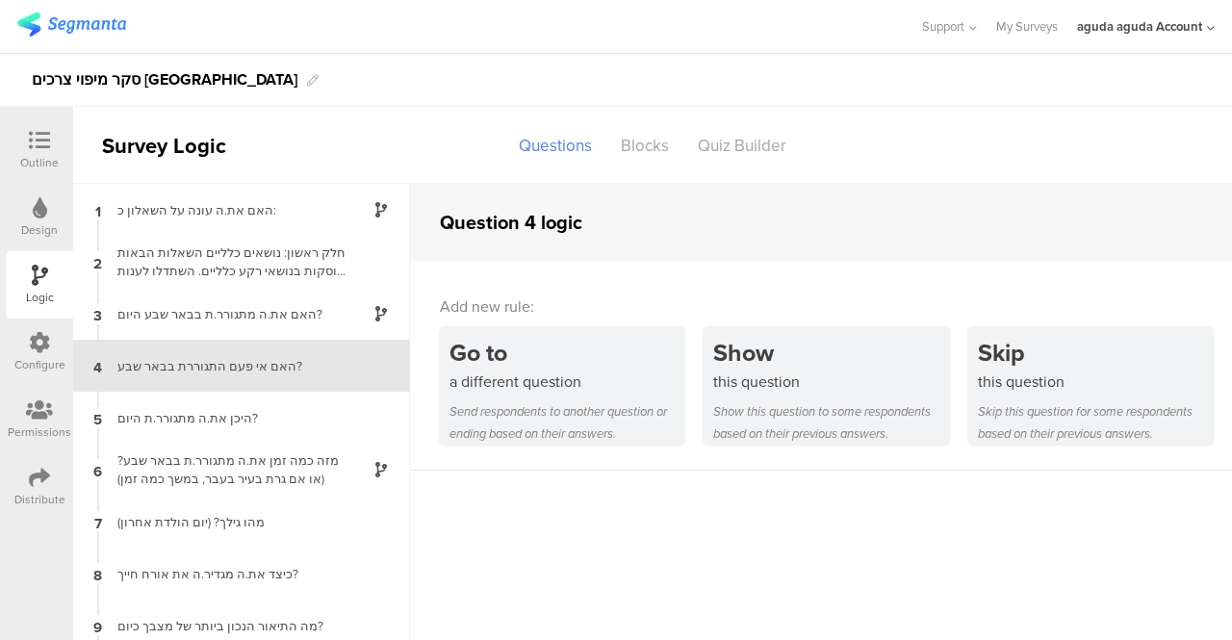
click at [48, 143] on icon at bounding box center [39, 140] width 21 height 21
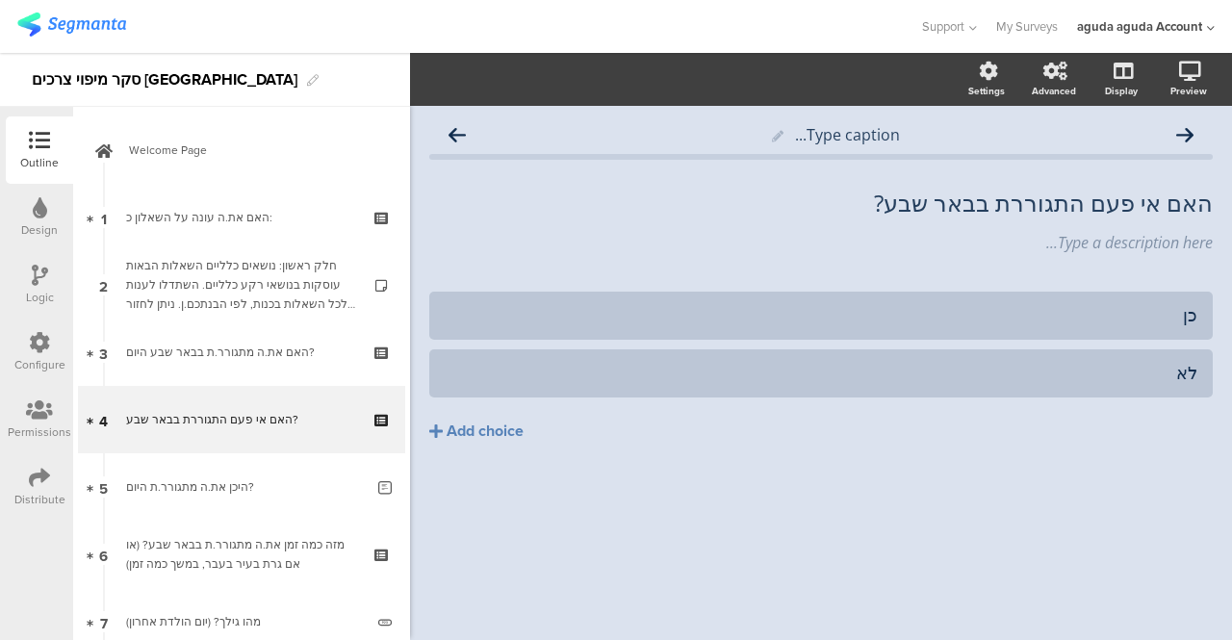
scroll to position [46, 0]
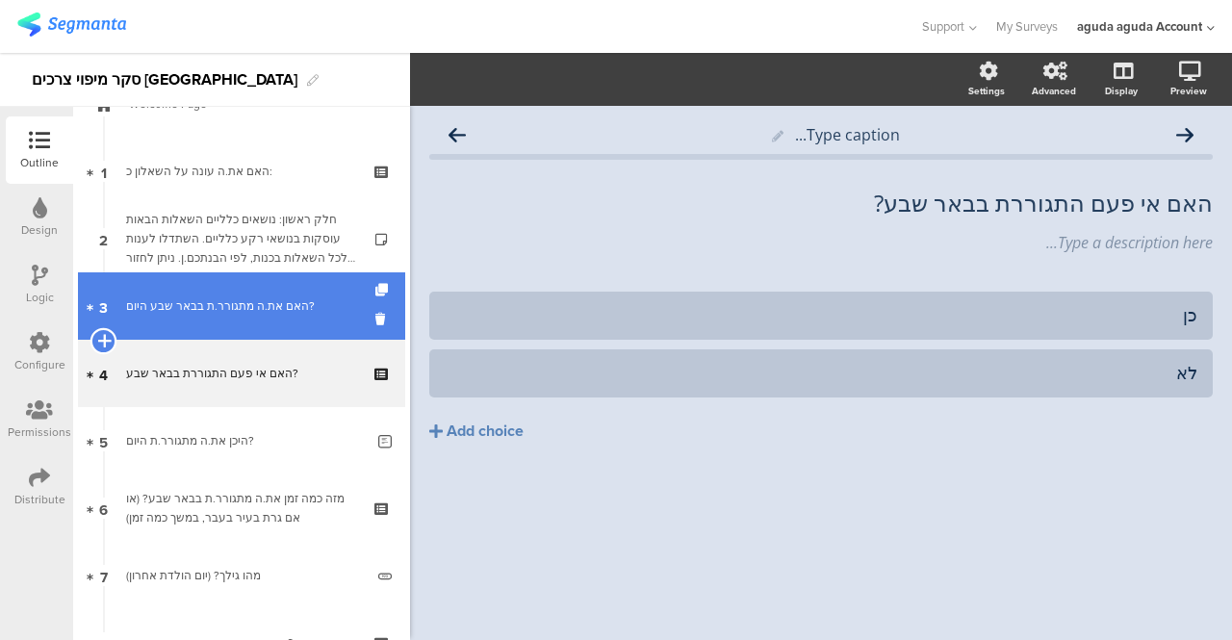
click at [106, 345] on icon at bounding box center [103, 340] width 13 height 17
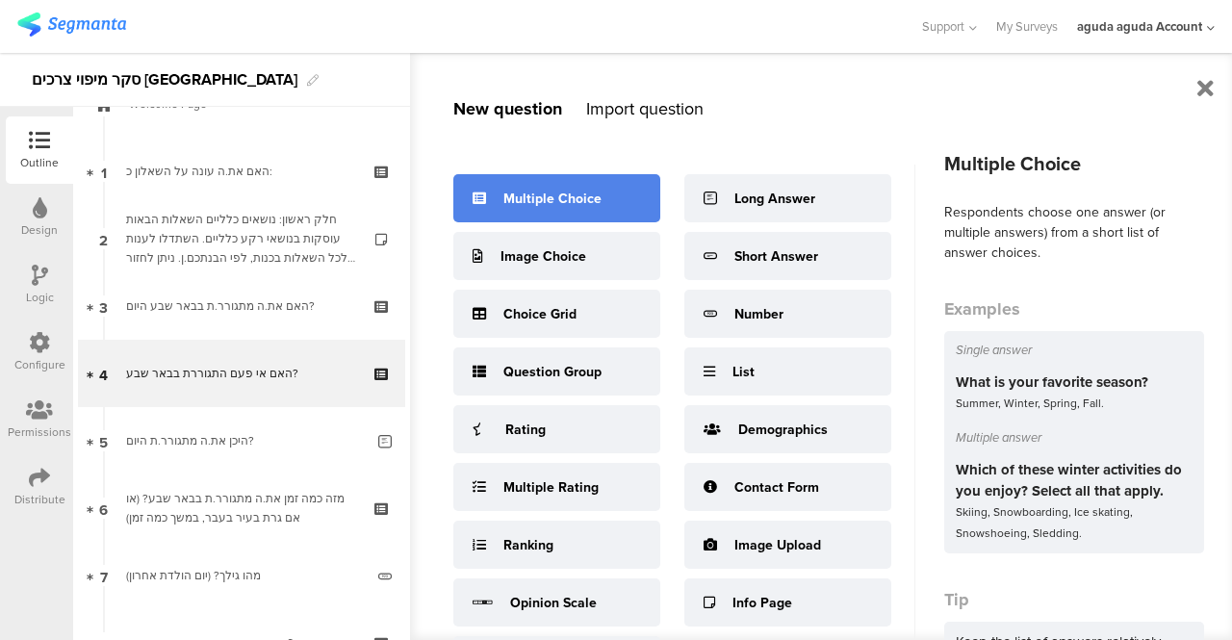
click at [556, 206] on div "Multiple Choice" at bounding box center [552, 199] width 98 height 20
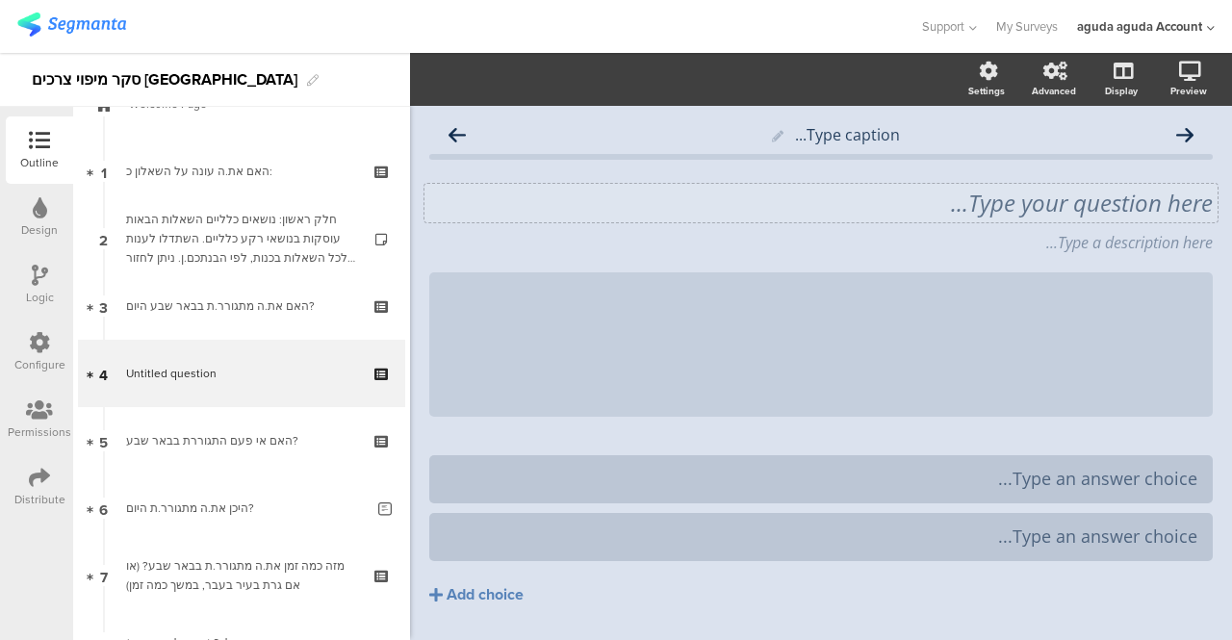
click at [1091, 201] on div "Type your question here..." at bounding box center [820, 203] width 783 height 29
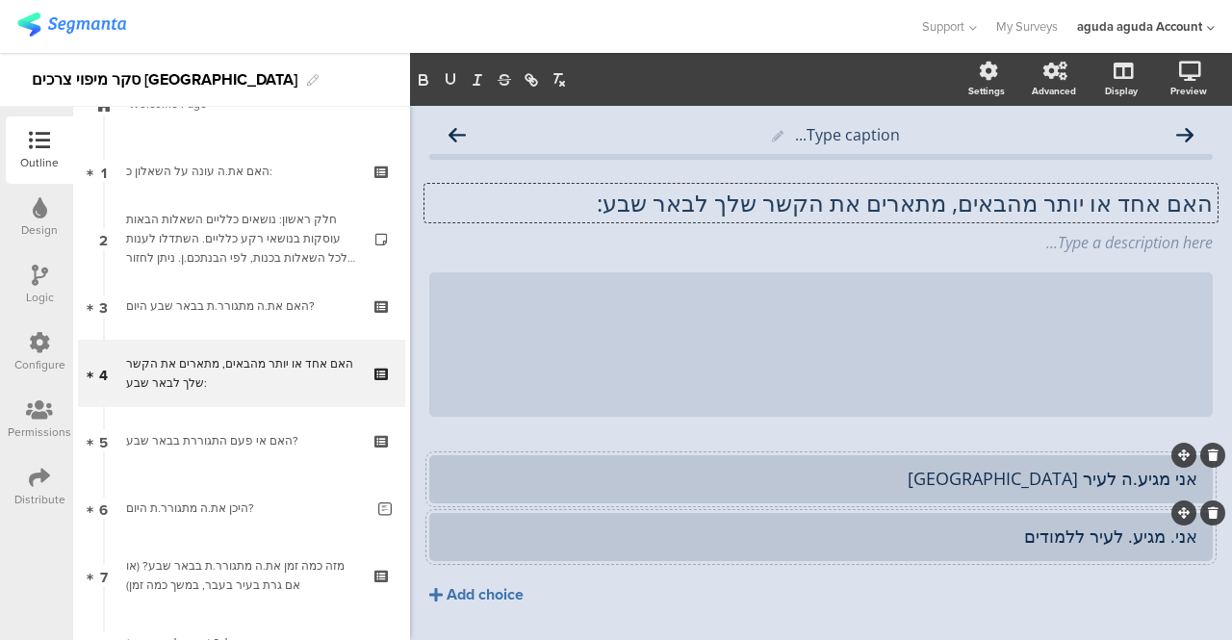
click at [502, 589] on div "Add choice" at bounding box center [485, 595] width 77 height 20
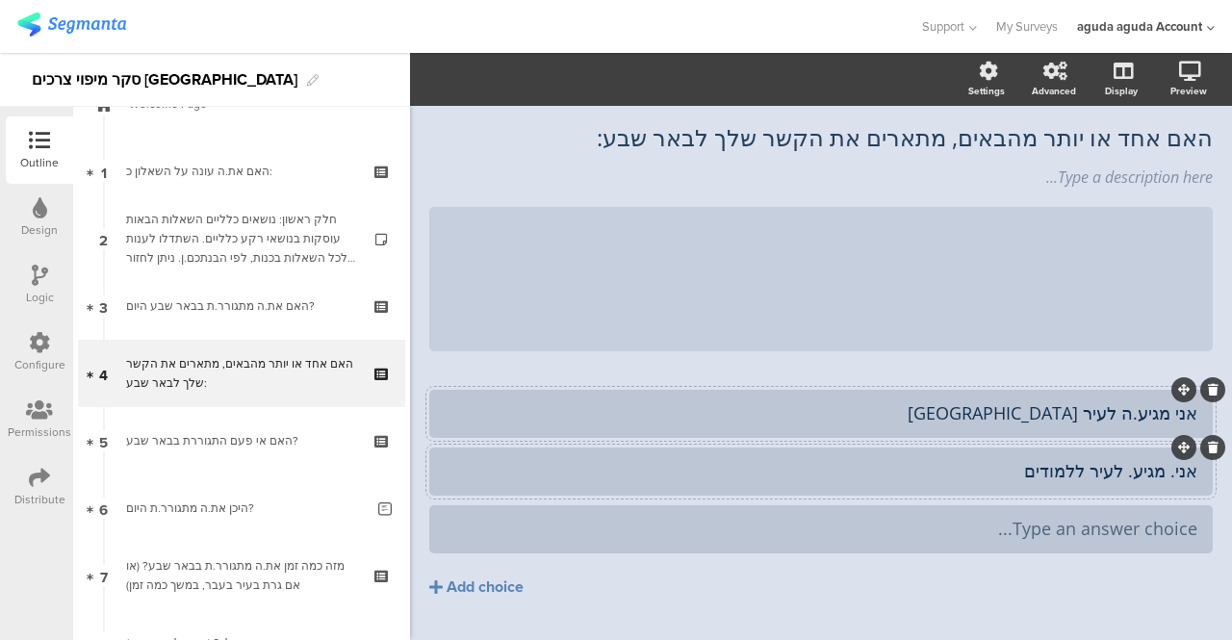
scroll to position [96, 0]
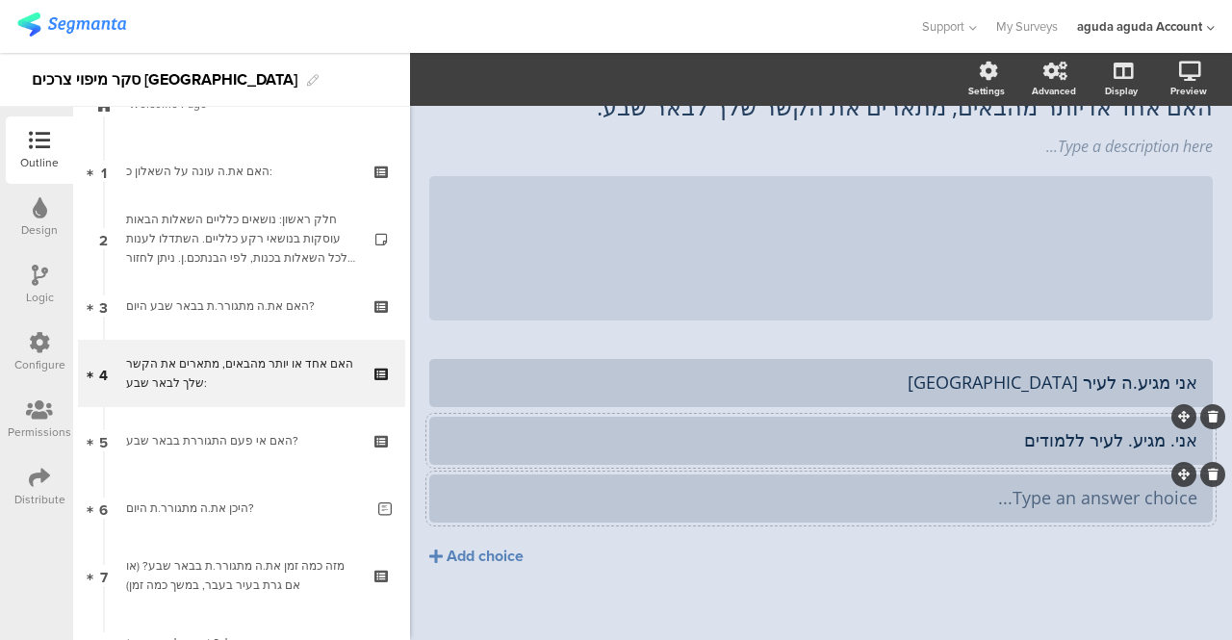
click at [782, 492] on div "Type an answer choice..." at bounding box center [821, 498] width 753 height 22
click at [501, 559] on div "Add choice" at bounding box center [485, 557] width 77 height 20
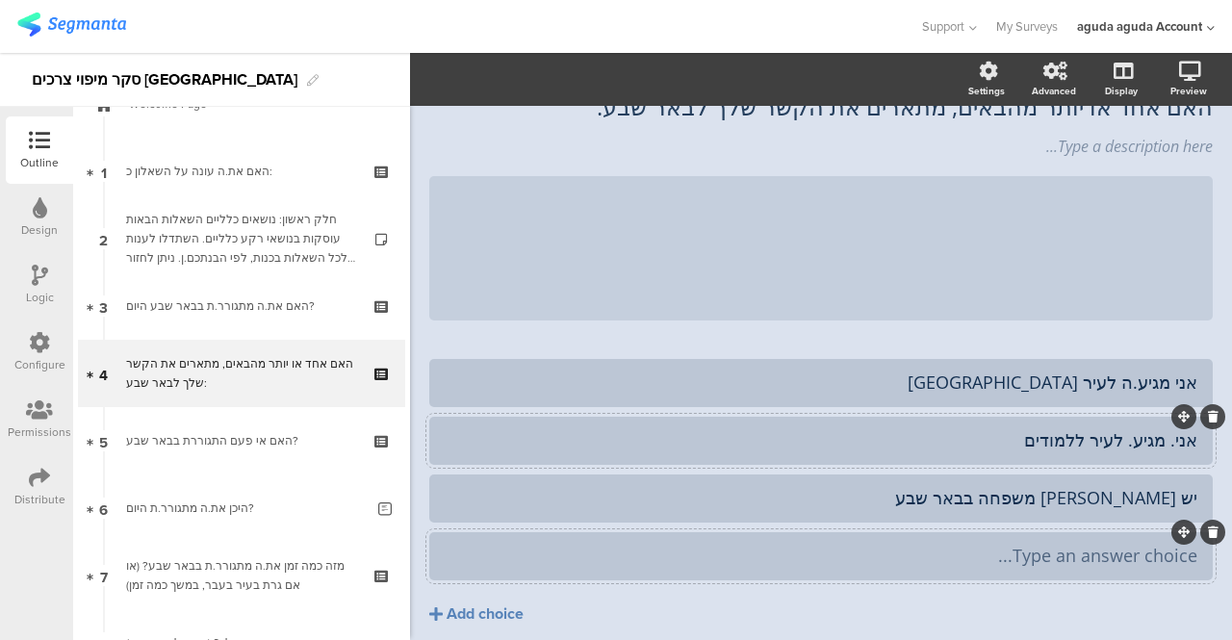
scroll to position [170, 0]
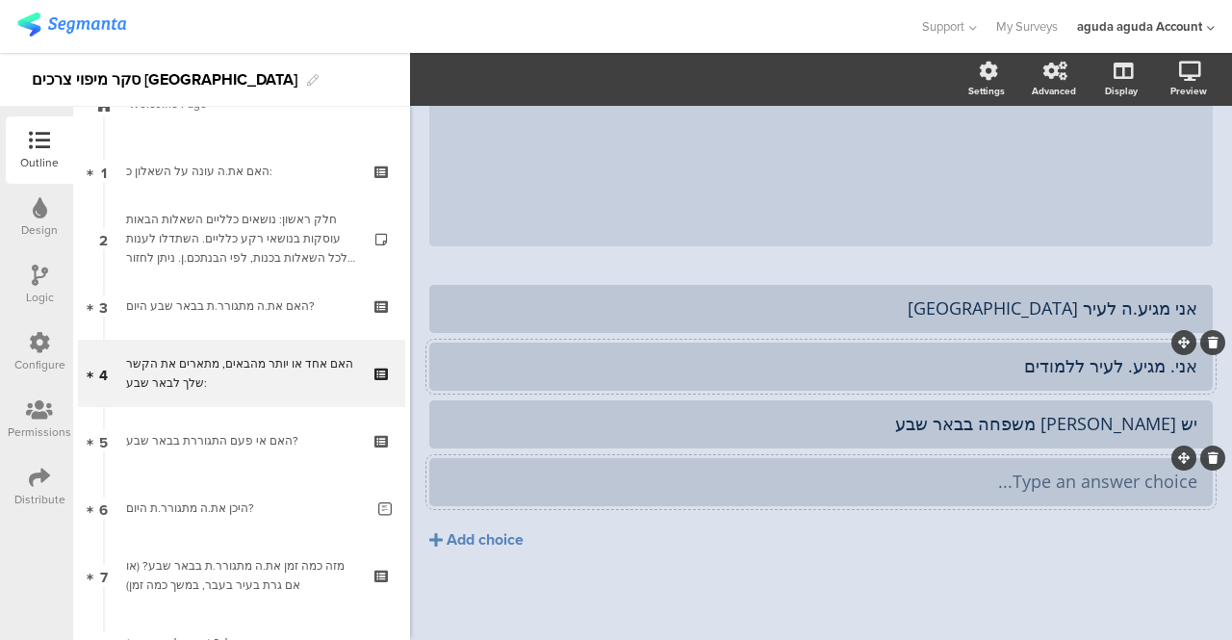
click at [967, 478] on div "Type an answer choice..." at bounding box center [821, 482] width 753 height 22
click at [465, 537] on div "Add choice" at bounding box center [485, 540] width 77 height 20
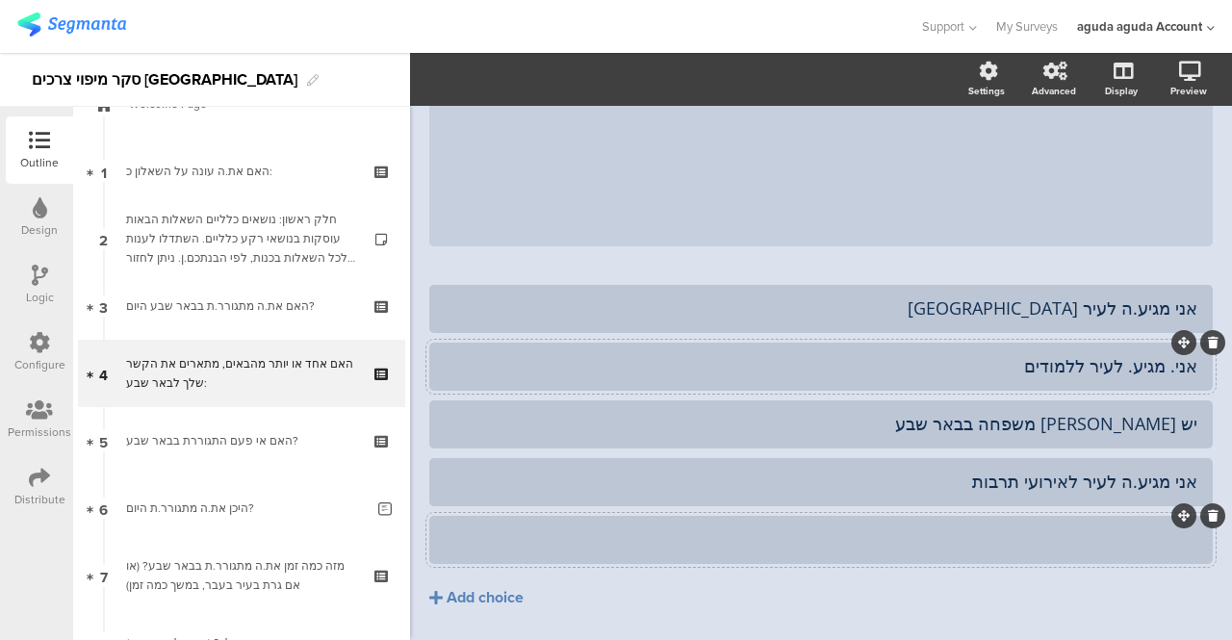
click at [634, 549] on div at bounding box center [821, 539] width 753 height 22
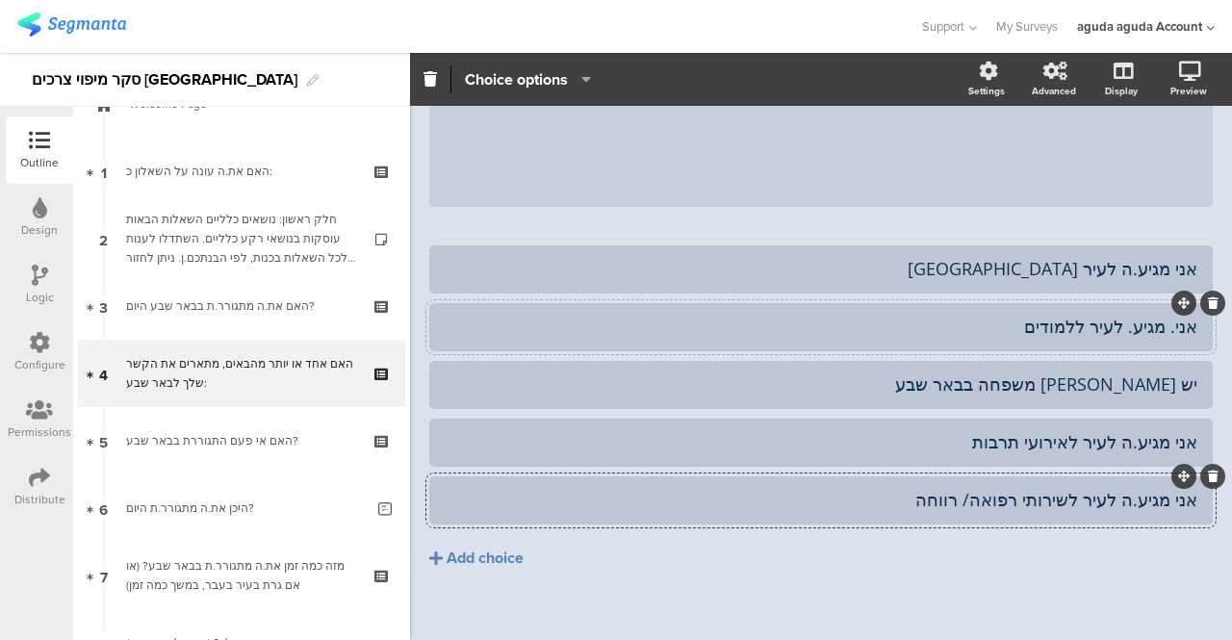
scroll to position [228, 0]
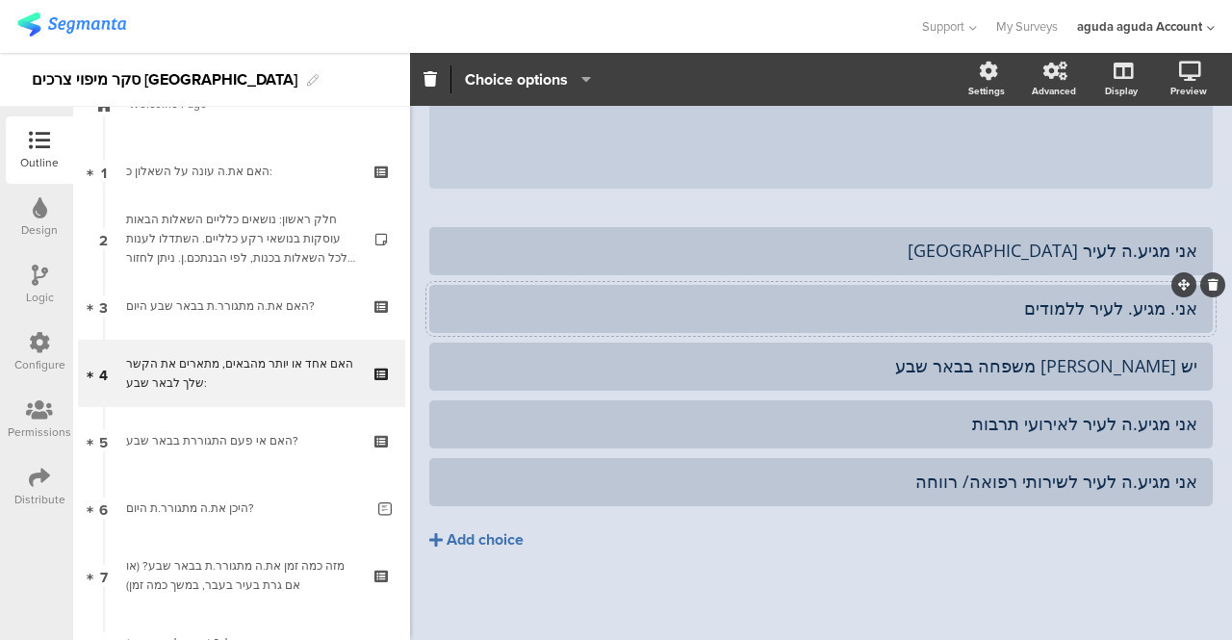
click at [466, 534] on div "Add choice" at bounding box center [485, 540] width 77 height 20
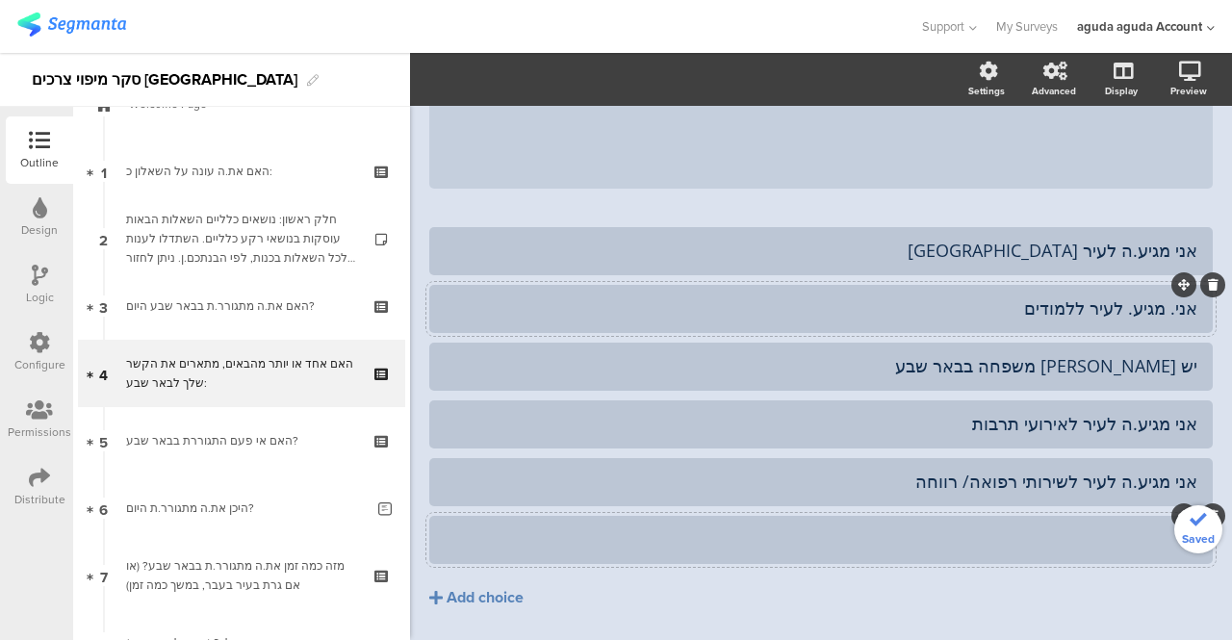
click at [629, 551] on div at bounding box center [821, 540] width 753 height 32
click at [1119, 534] on div "אחר" at bounding box center [821, 539] width 753 height 22
click at [585, 77] on icon "button" at bounding box center [581, 78] width 19 height 15
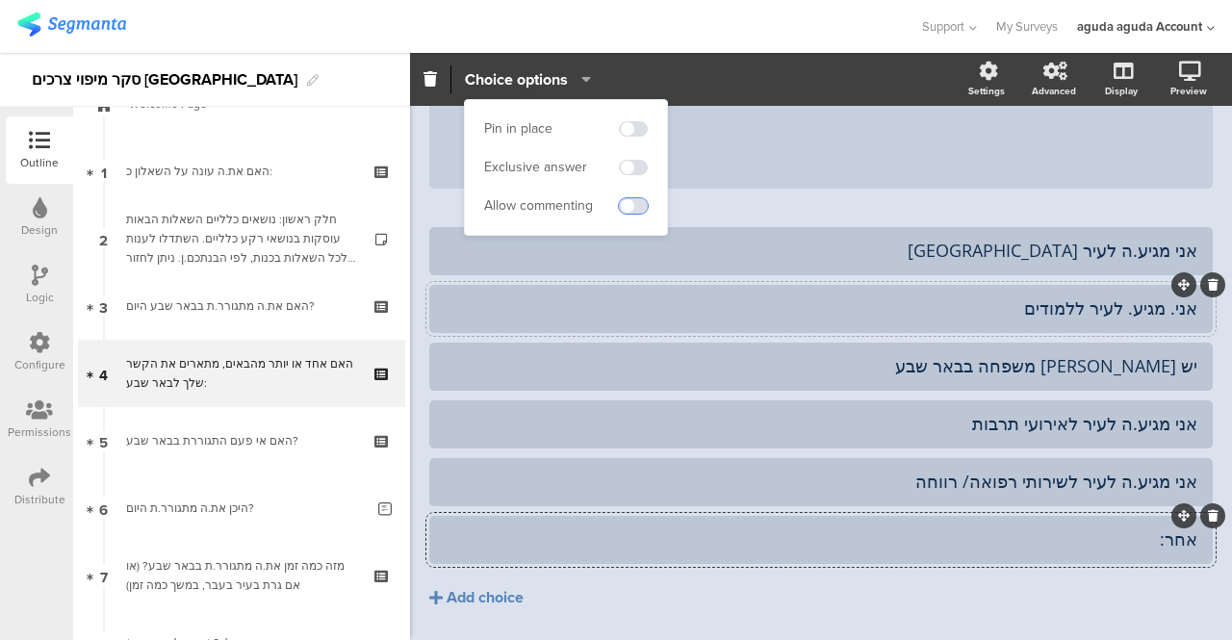
click at [630, 206] on span at bounding box center [633, 205] width 29 height 15
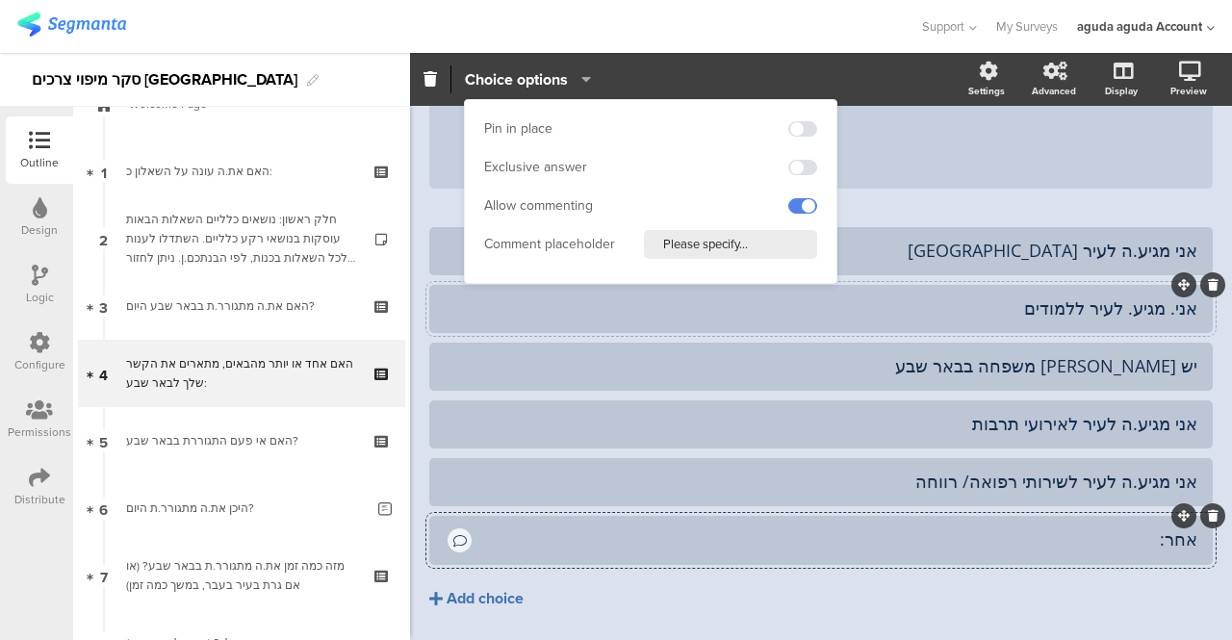
click at [948, 589] on button "Add choice" at bounding box center [820, 599] width 783 height 48
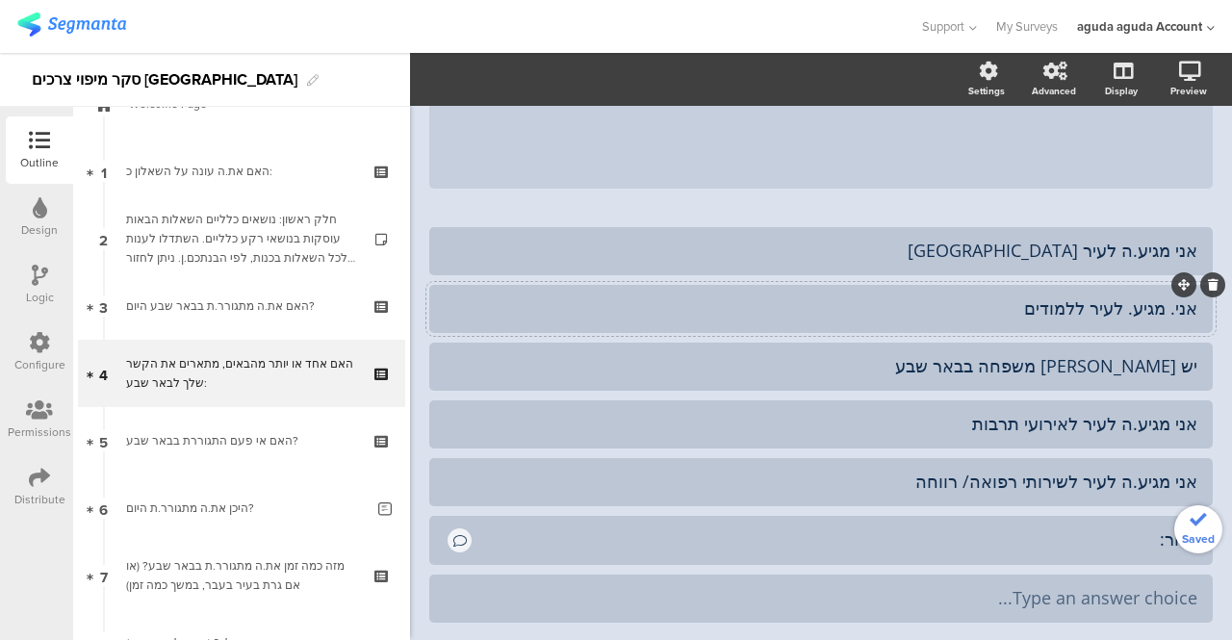
click at [948, 589] on div "Type an answer choice..." at bounding box center [821, 598] width 753 height 22
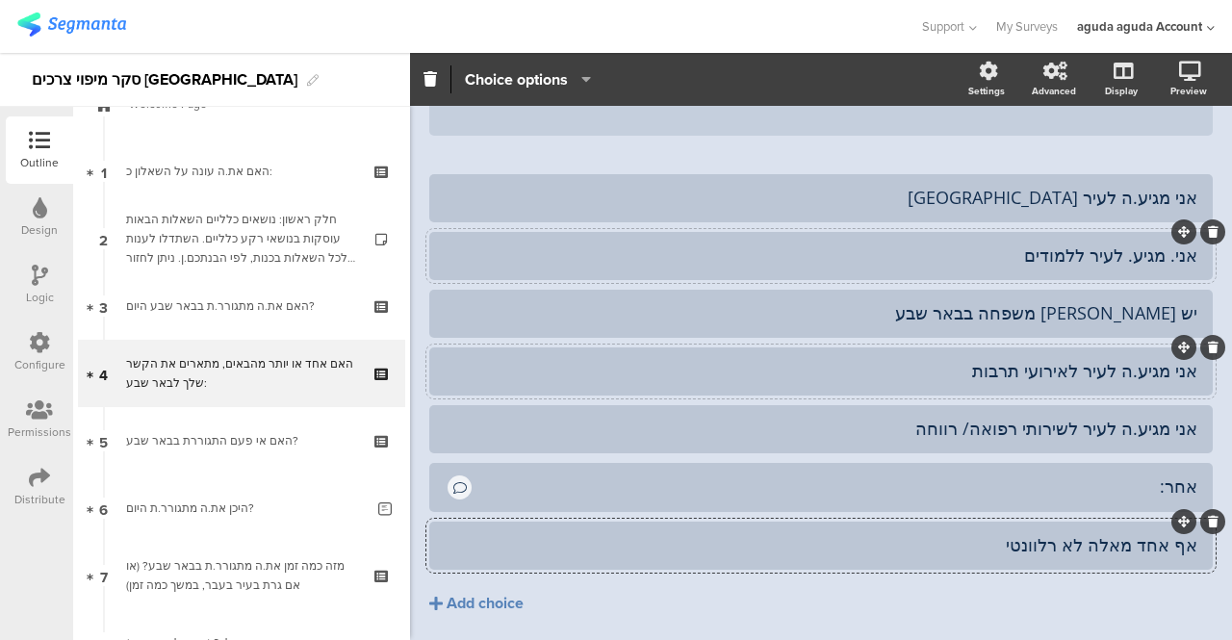
scroll to position [324, 0]
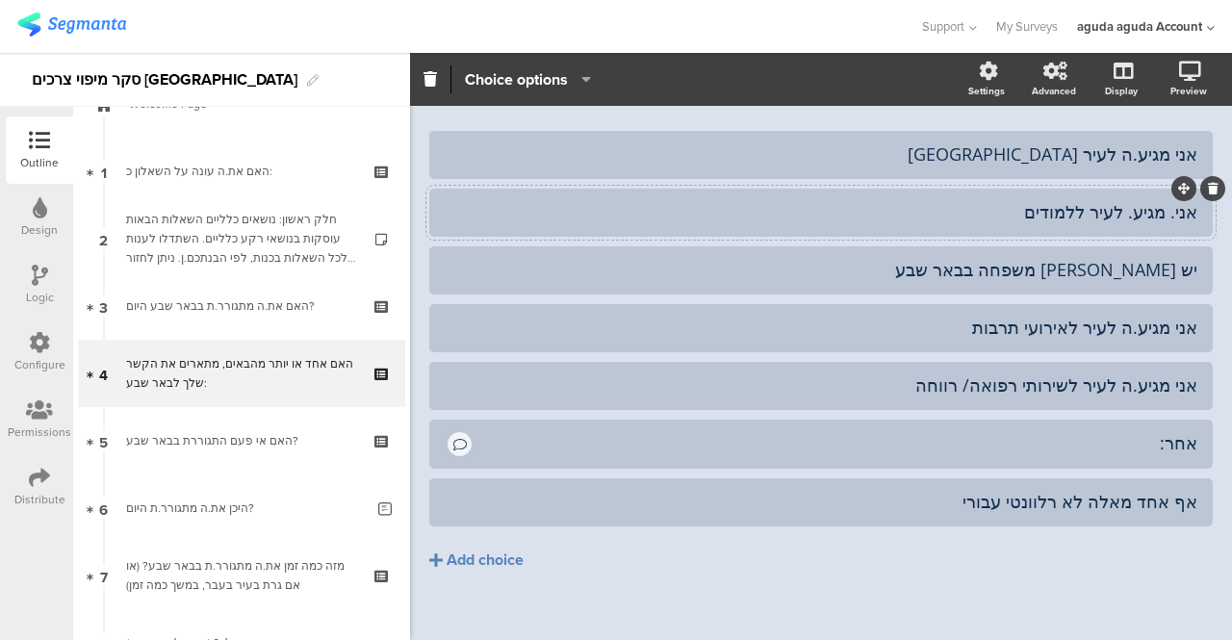
click at [40, 282] on icon at bounding box center [40, 275] width 16 height 21
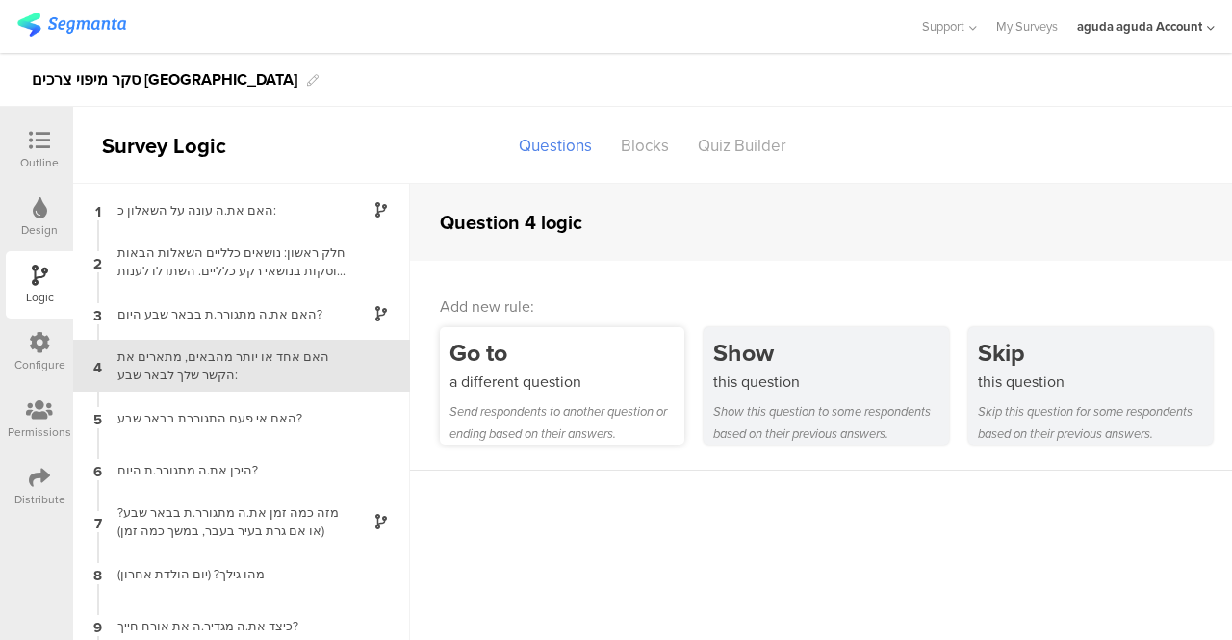
click at [491, 378] on div "a different question" at bounding box center [566, 382] width 235 height 22
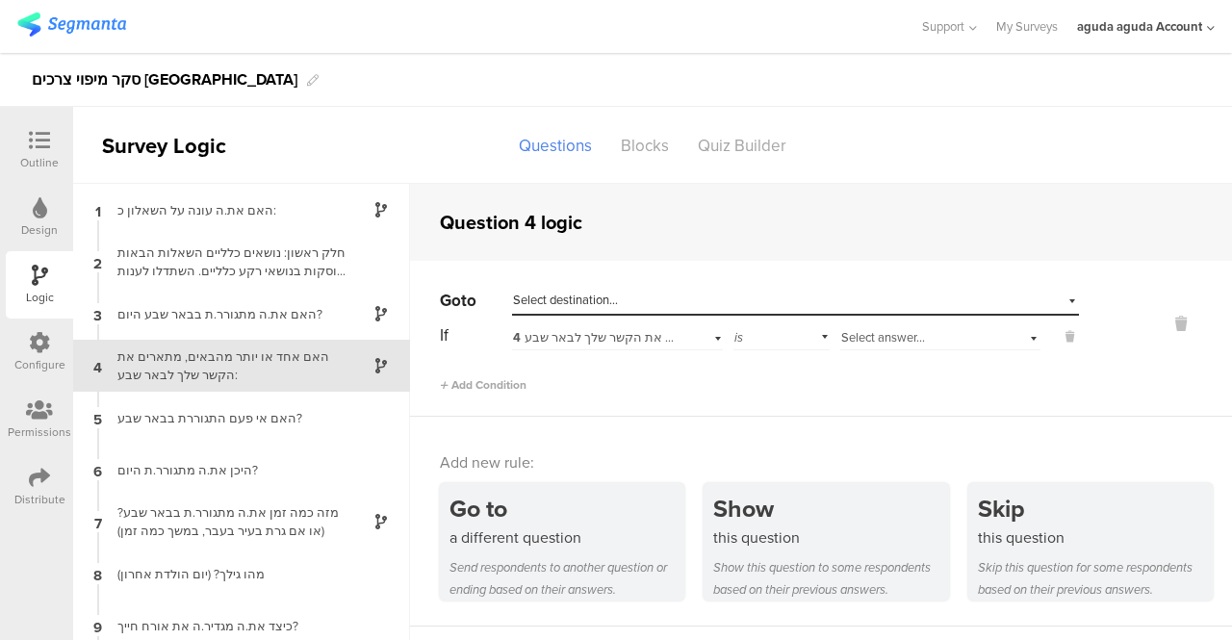
click at [1014, 339] on div "Select answer..." at bounding box center [940, 335] width 200 height 30
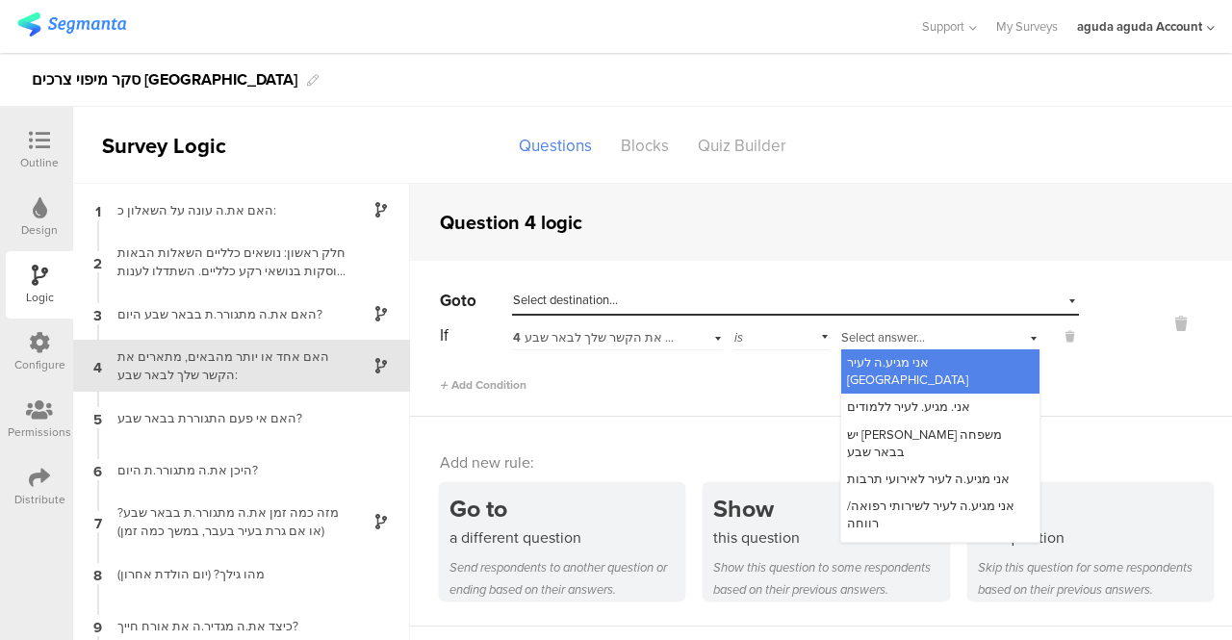
scroll to position [14, 0]
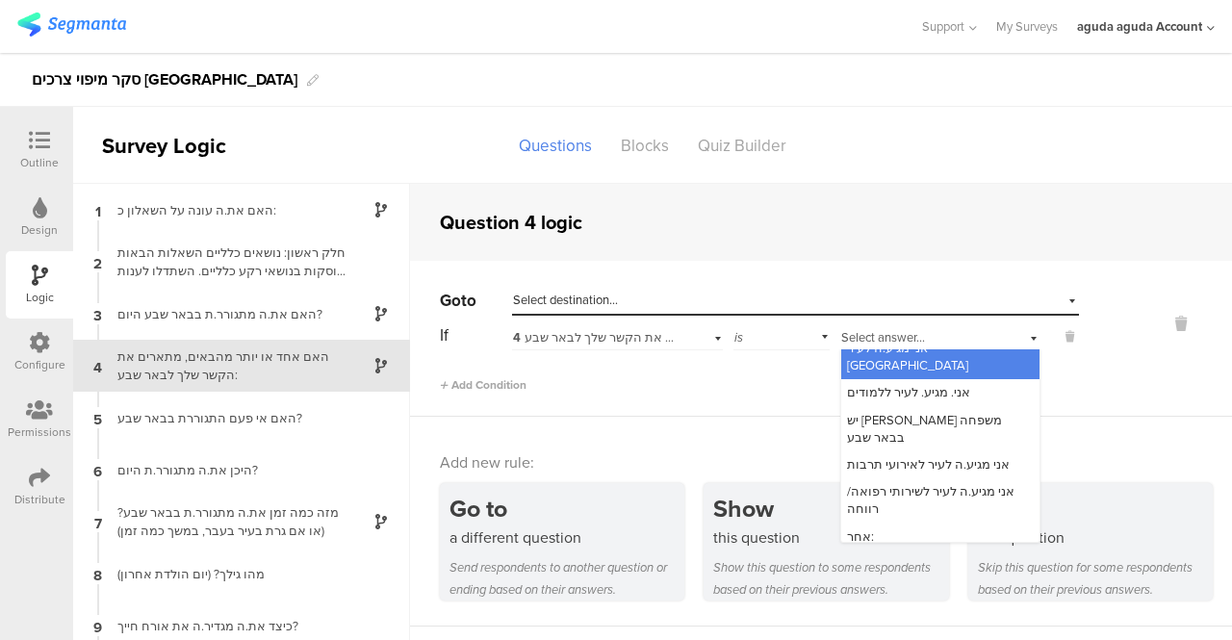
click at [918, 554] on span "אף אחד מאלה לא רלוונטי עבורי" at bounding box center [931, 563] width 168 height 18
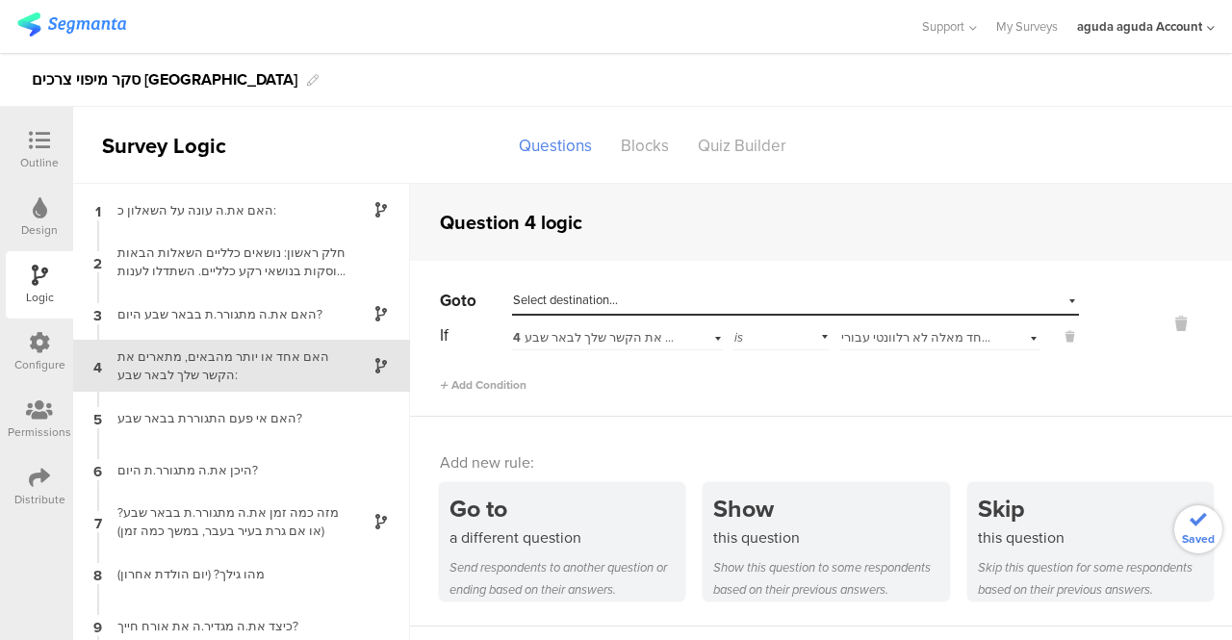
click at [538, 294] on span "Select destination..." at bounding box center [565, 300] width 105 height 18
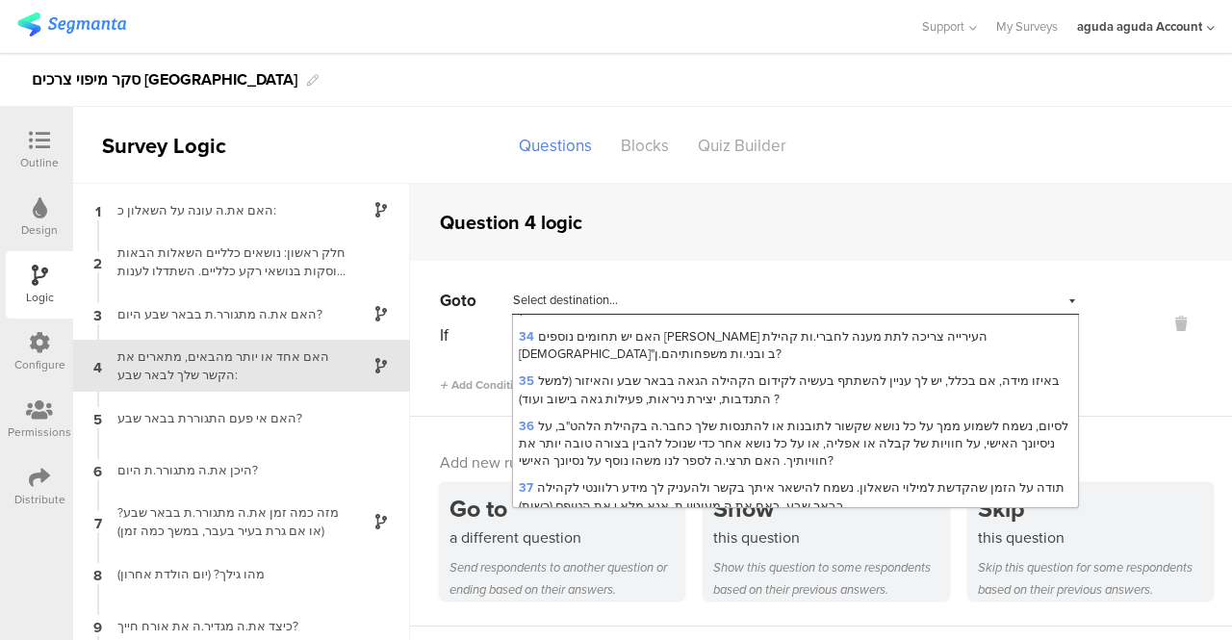
scroll to position [1694, 0]
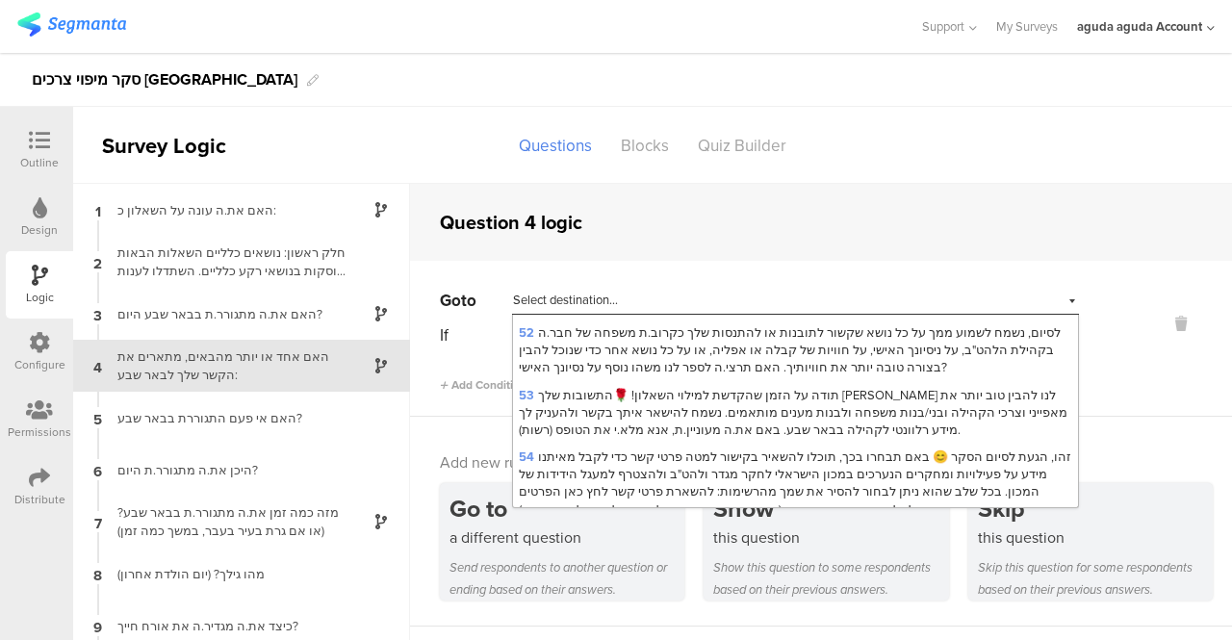
click at [578, 554] on span "לפונים לא רלוונטיים" at bounding box center [571, 563] width 104 height 18
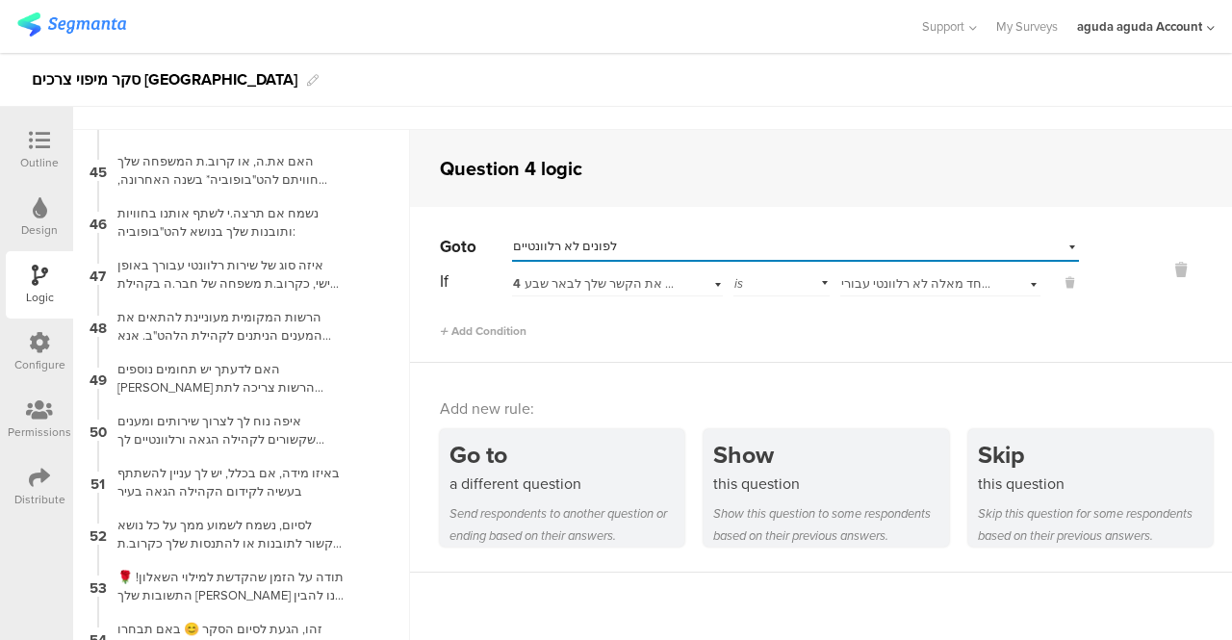
scroll to position [77, 0]
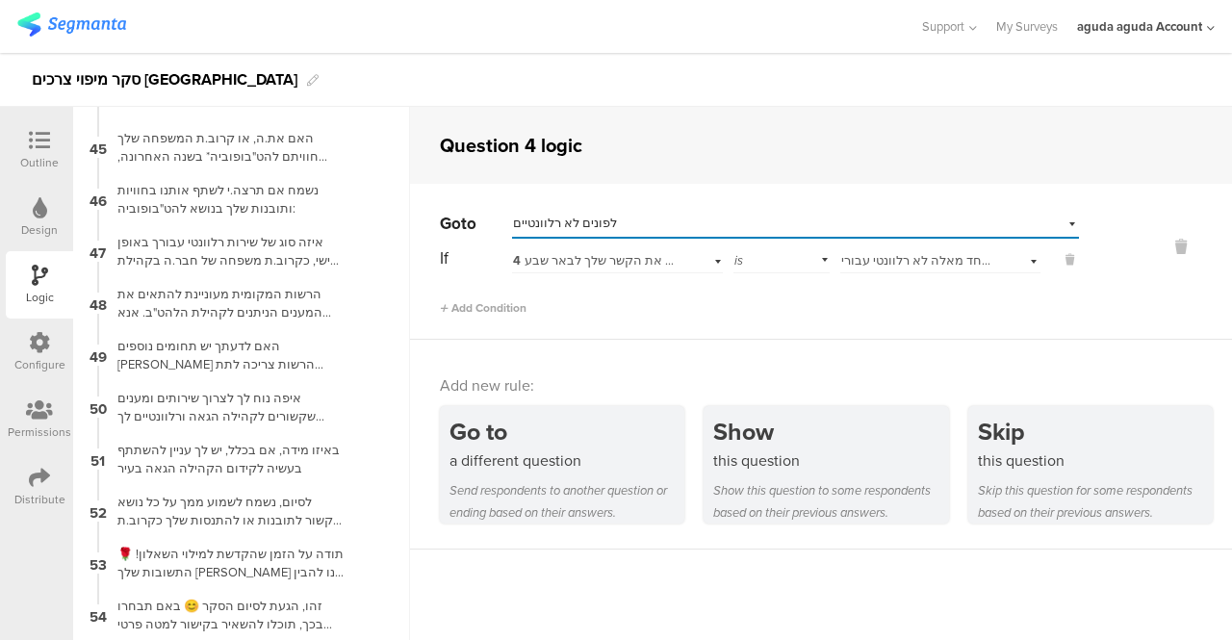
click at [38, 134] on icon at bounding box center [39, 140] width 21 height 21
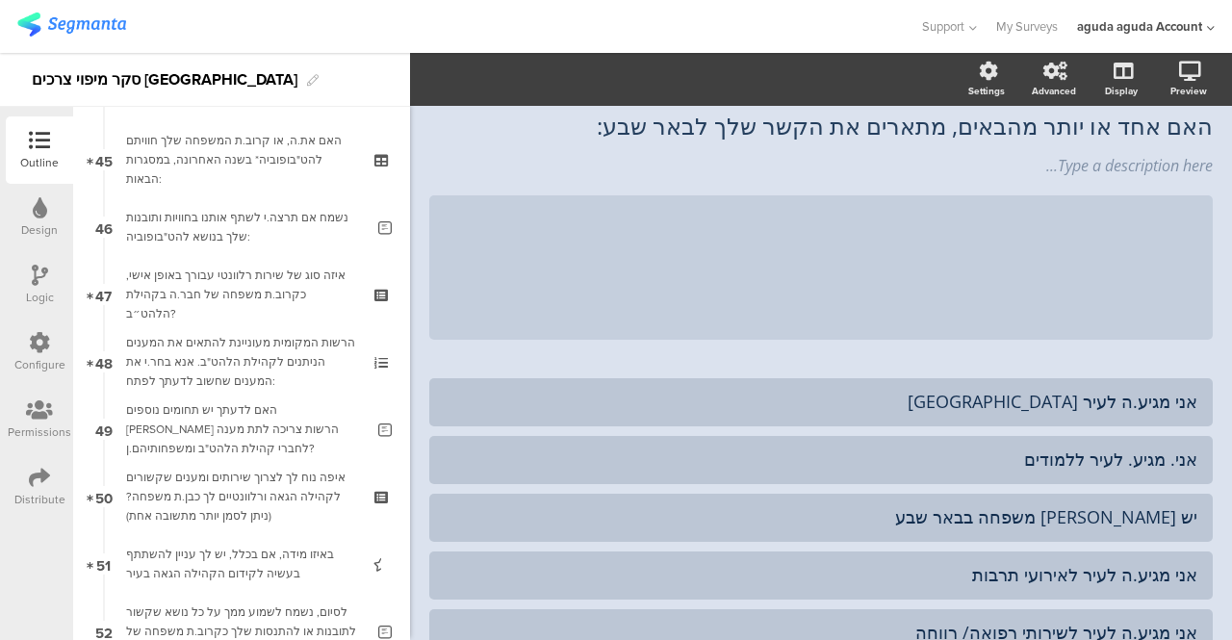
scroll to position [3426, 0]
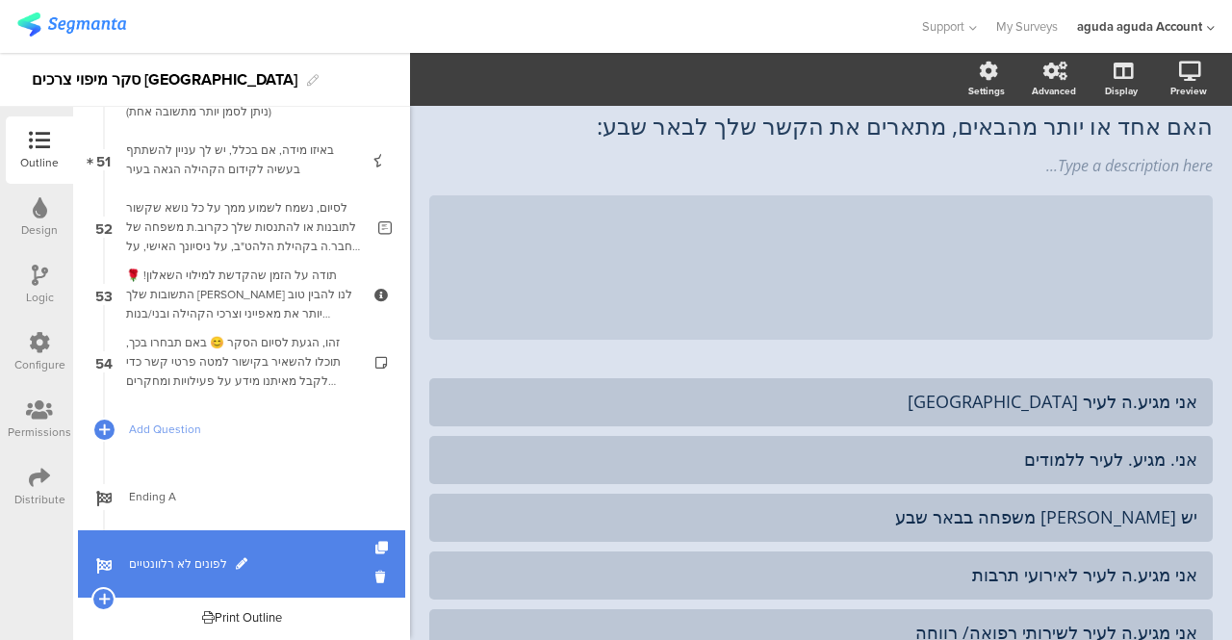
click at [186, 550] on link "לפונים לא רלוונטיים" at bounding box center [241, 563] width 327 height 67
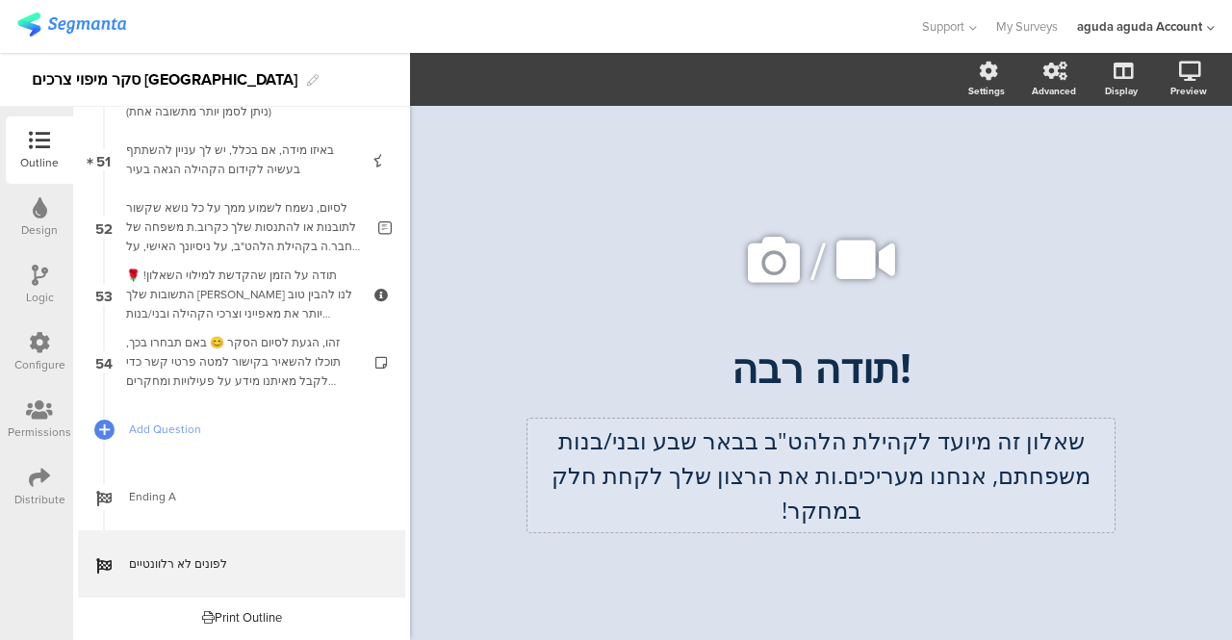
click at [663, 445] on div "שאלון זה מיועד לקהילת הלהט"ב בבאר שבע ובני/בנות משפחתם, אנחנו מעריכים.ות את הרצ…" at bounding box center [820, 476] width 587 height 114
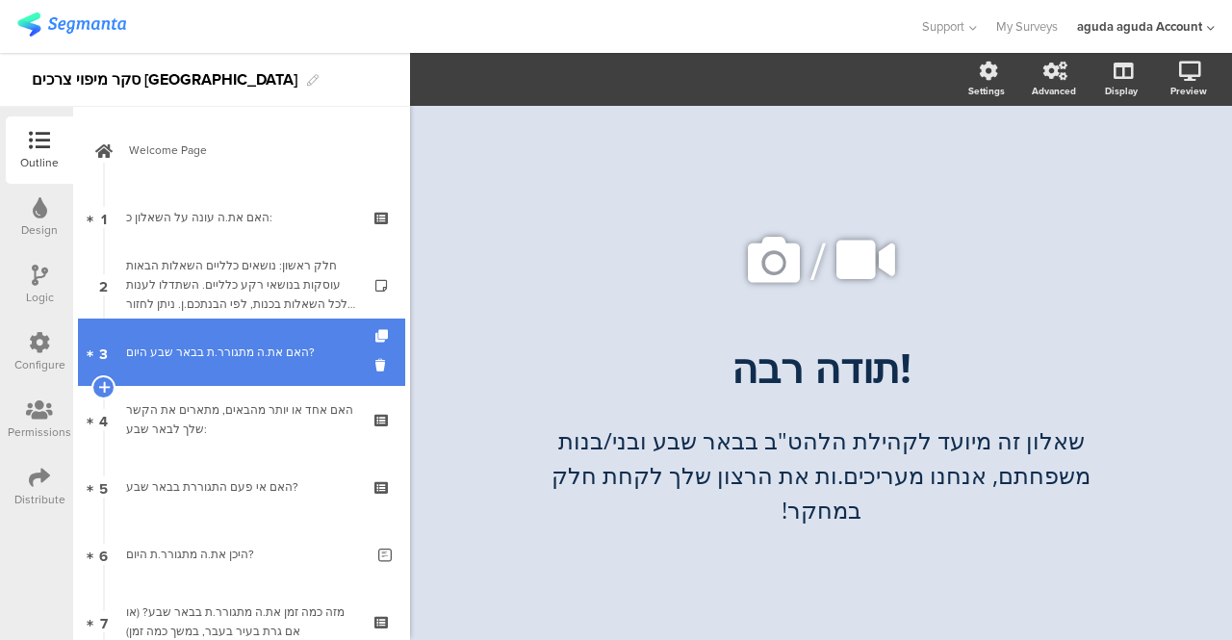
click at [239, 346] on div "האם את.ה מתגורר.ת בבאר שבע היום?" at bounding box center [241, 352] width 230 height 19
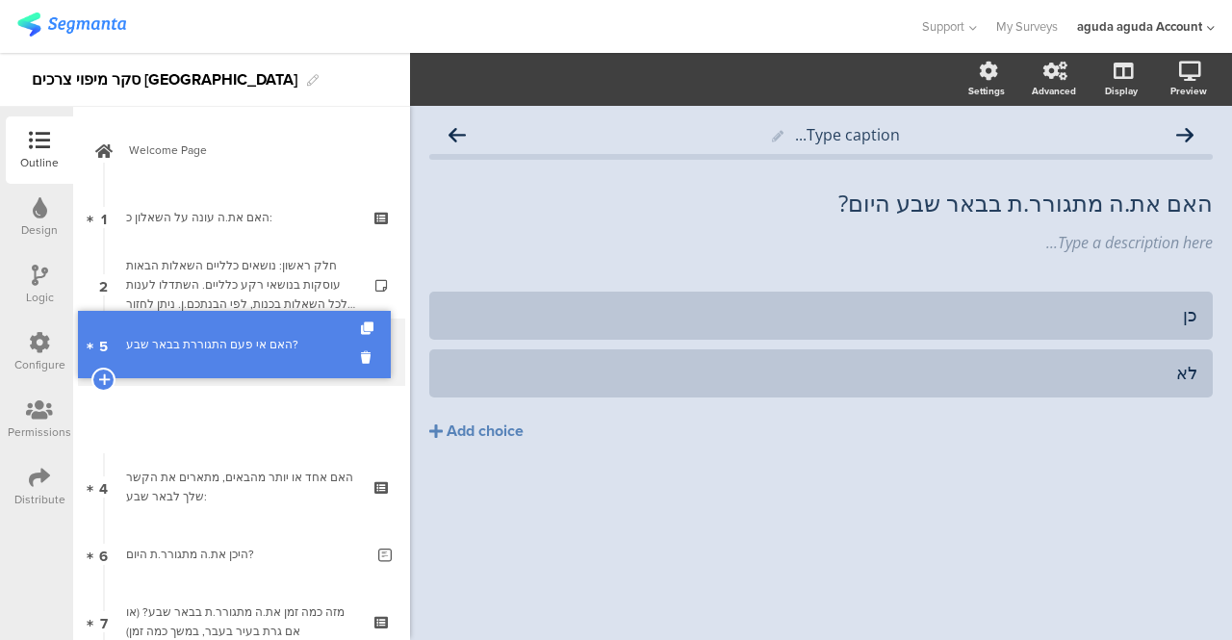
drag, startPoint x: 173, startPoint y: 496, endPoint x: 231, endPoint y: 353, distance: 153.7
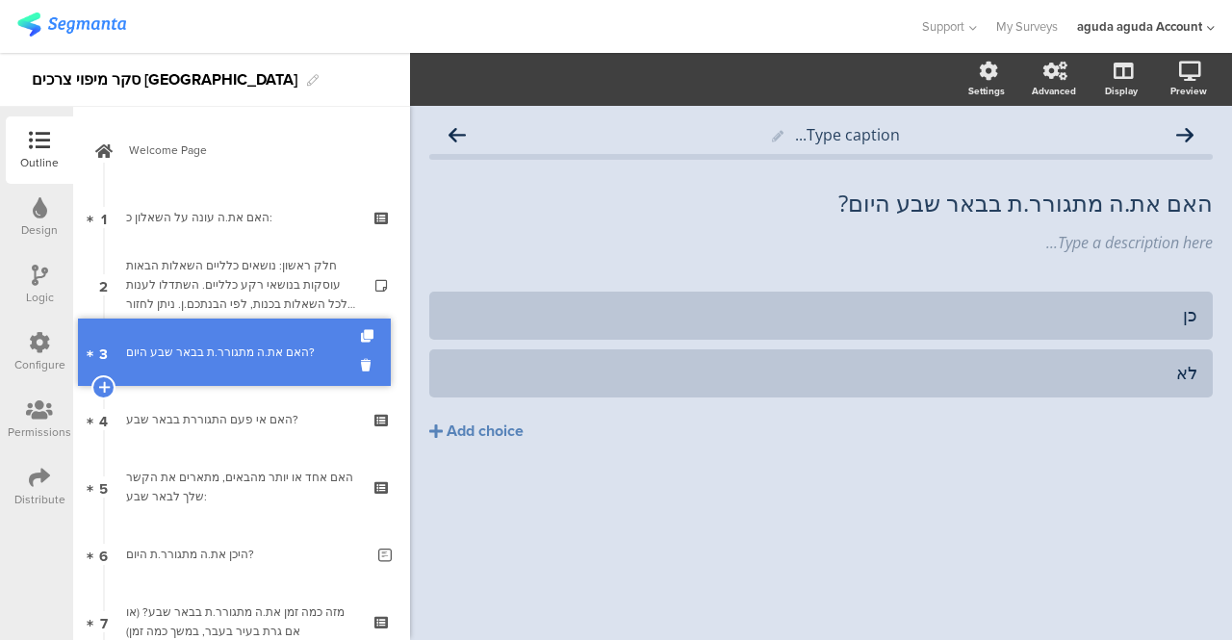
drag, startPoint x: 243, startPoint y: 348, endPoint x: 263, endPoint y: 348, distance: 20.2
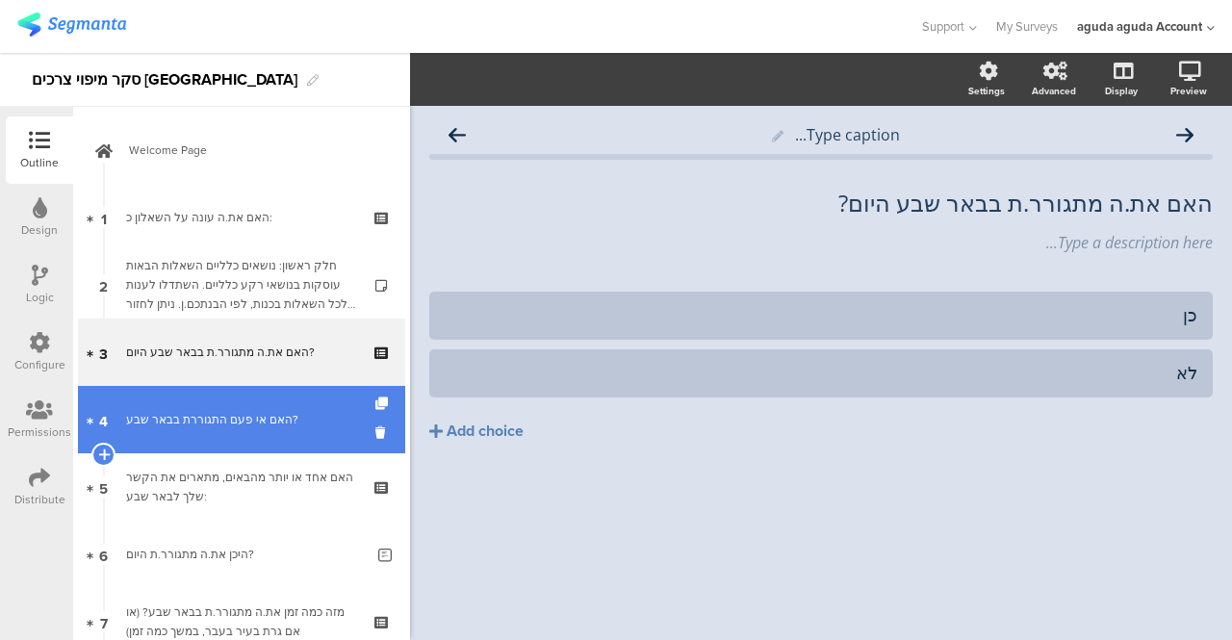
click at [160, 421] on div "האם אי פעם התגוררת בבאר שבע?" at bounding box center [241, 419] width 230 height 19
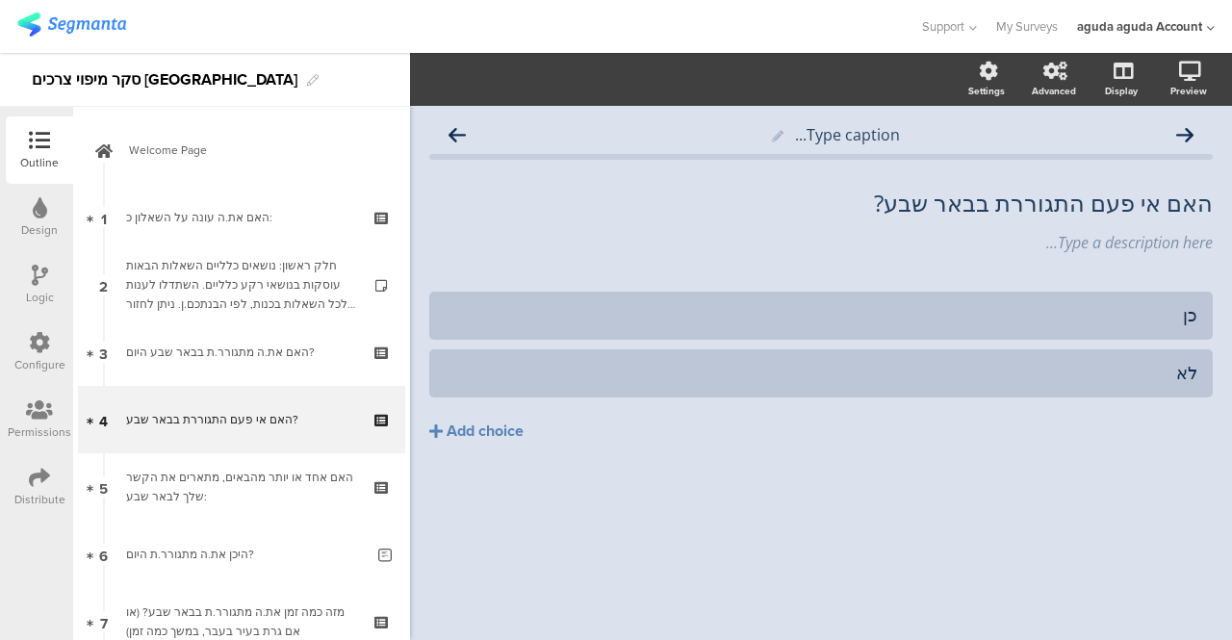
click at [44, 278] on icon at bounding box center [40, 275] width 16 height 21
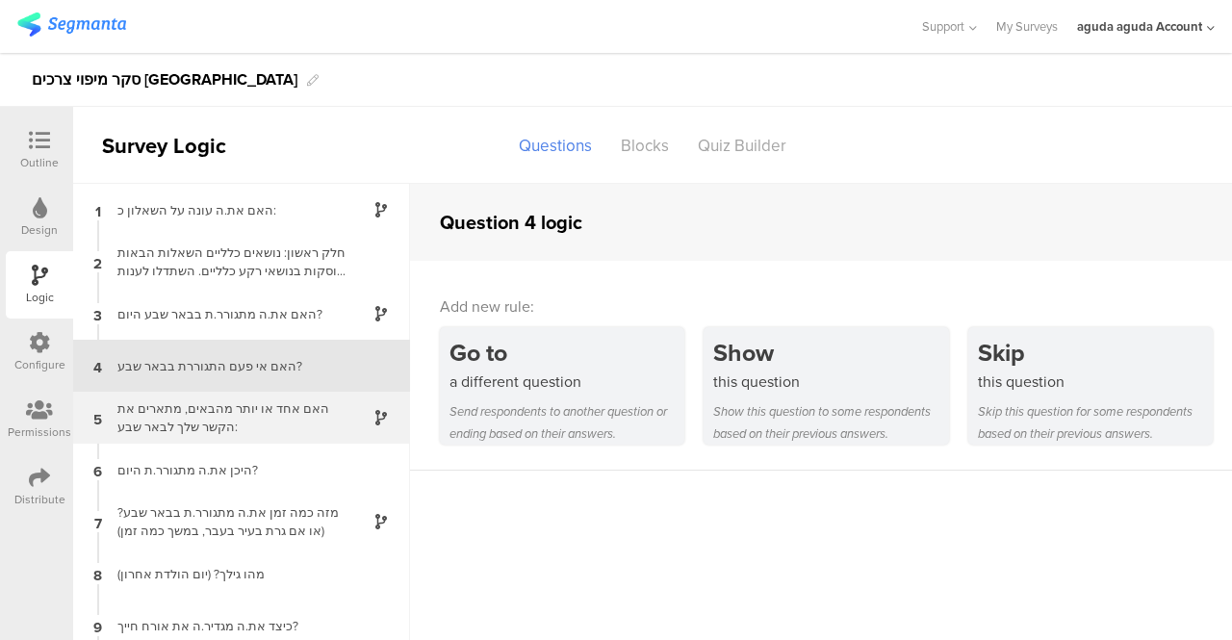
click at [169, 419] on div "האם אחד או יותר מהבאים, מתארים את הקשר שלך לבאר שבע:" at bounding box center [226, 417] width 241 height 37
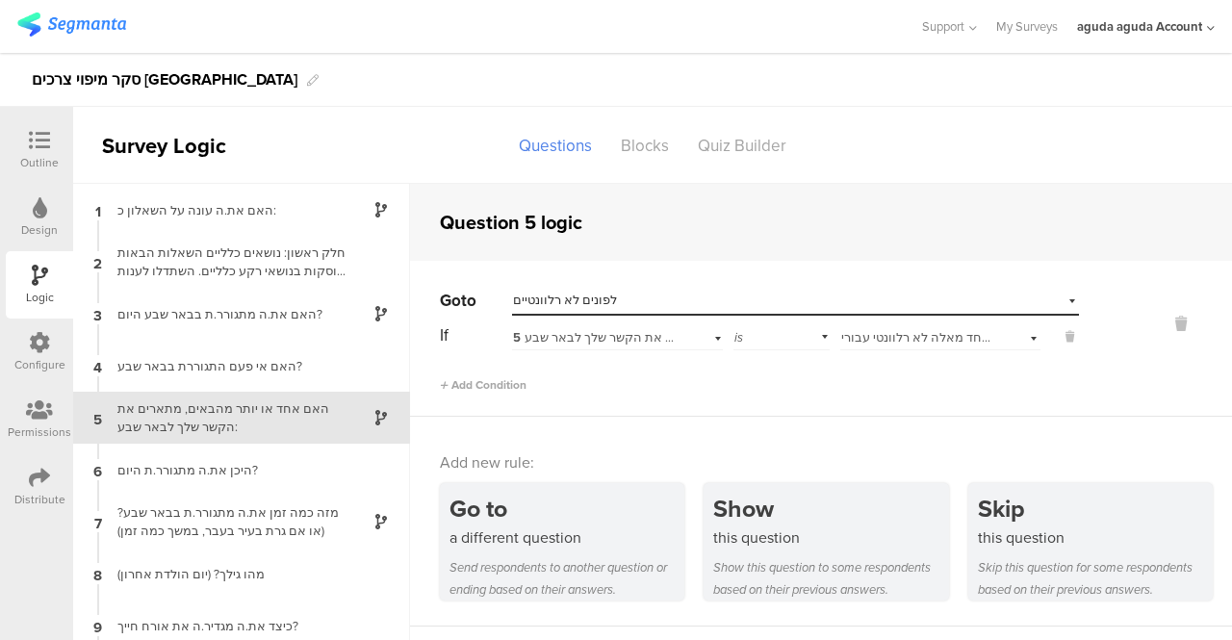
scroll to position [44, 0]
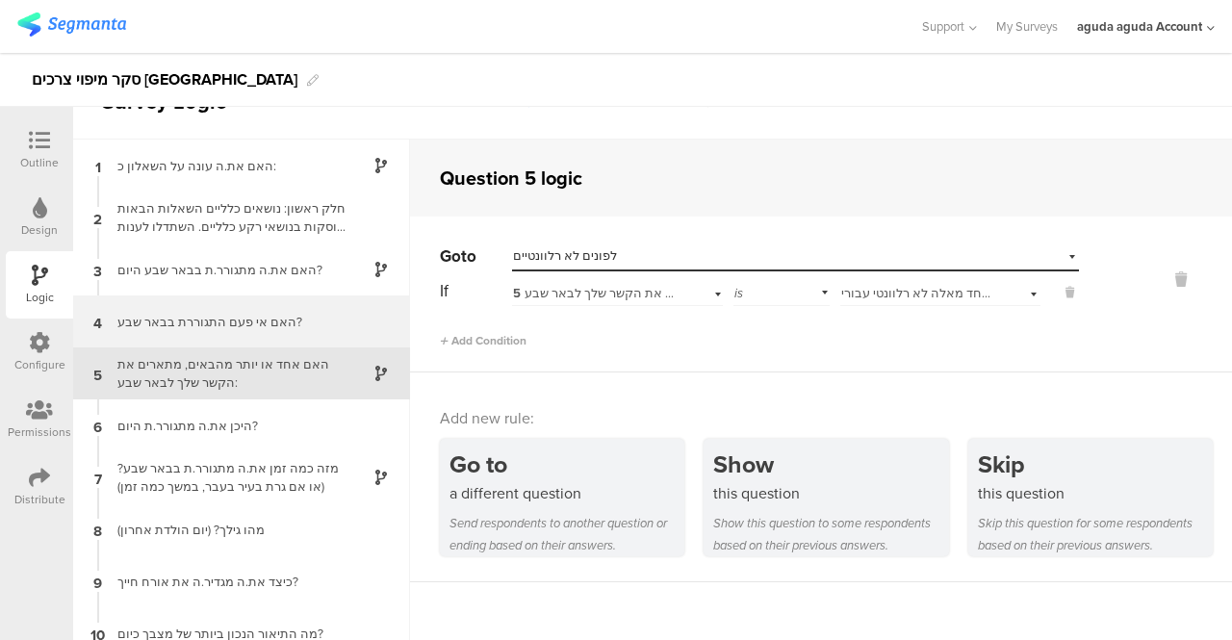
click at [208, 329] on div "האם אי פעם התגוררת בבאר שבע?" at bounding box center [226, 322] width 241 height 18
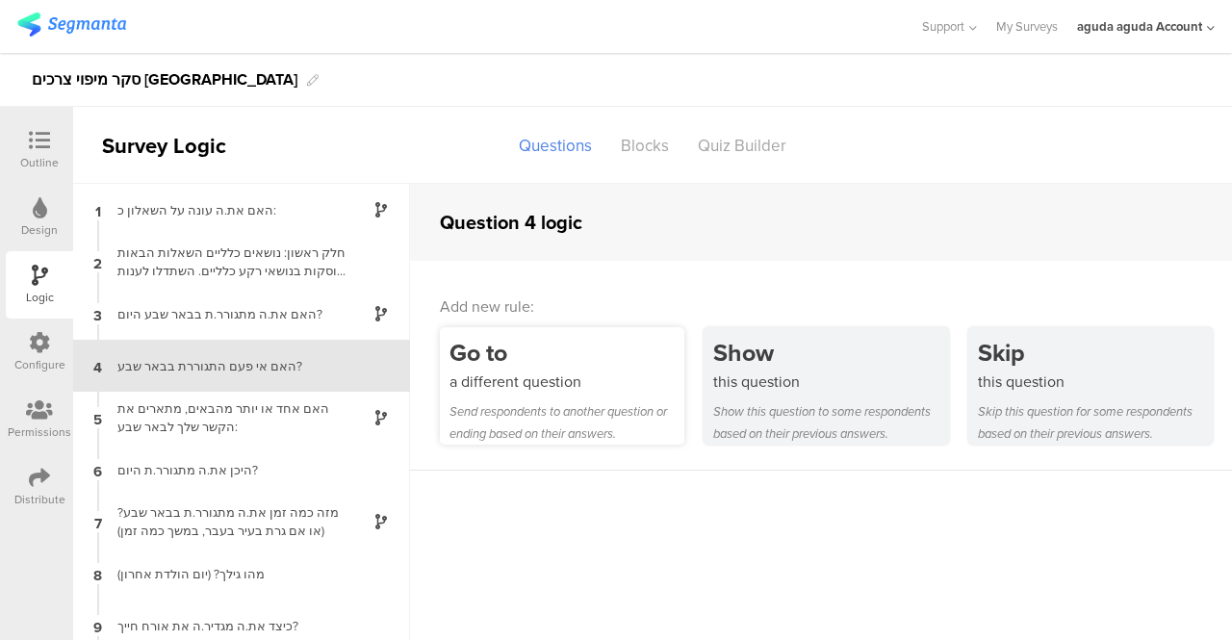
click at [504, 364] on div "Go to" at bounding box center [566, 353] width 235 height 36
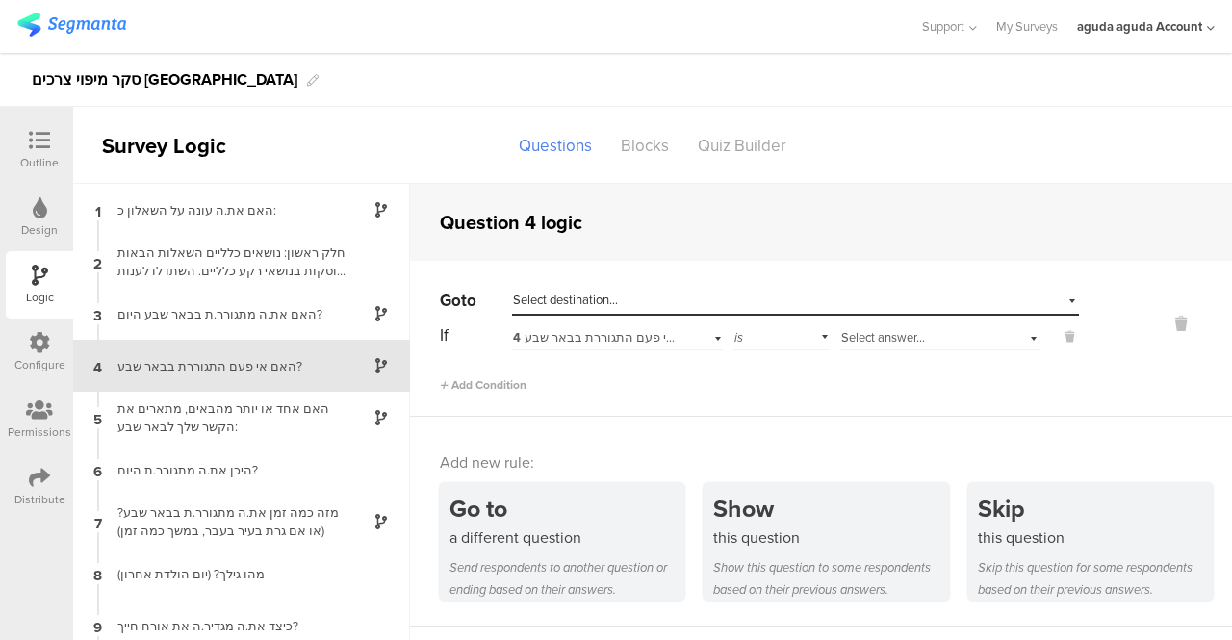
click at [1016, 341] on div "Select answer..." at bounding box center [940, 335] width 200 height 30
click at [979, 360] on div "כן" at bounding box center [940, 362] width 198 height 27
click at [1056, 300] on div "Select destination..." at bounding box center [795, 301] width 567 height 30
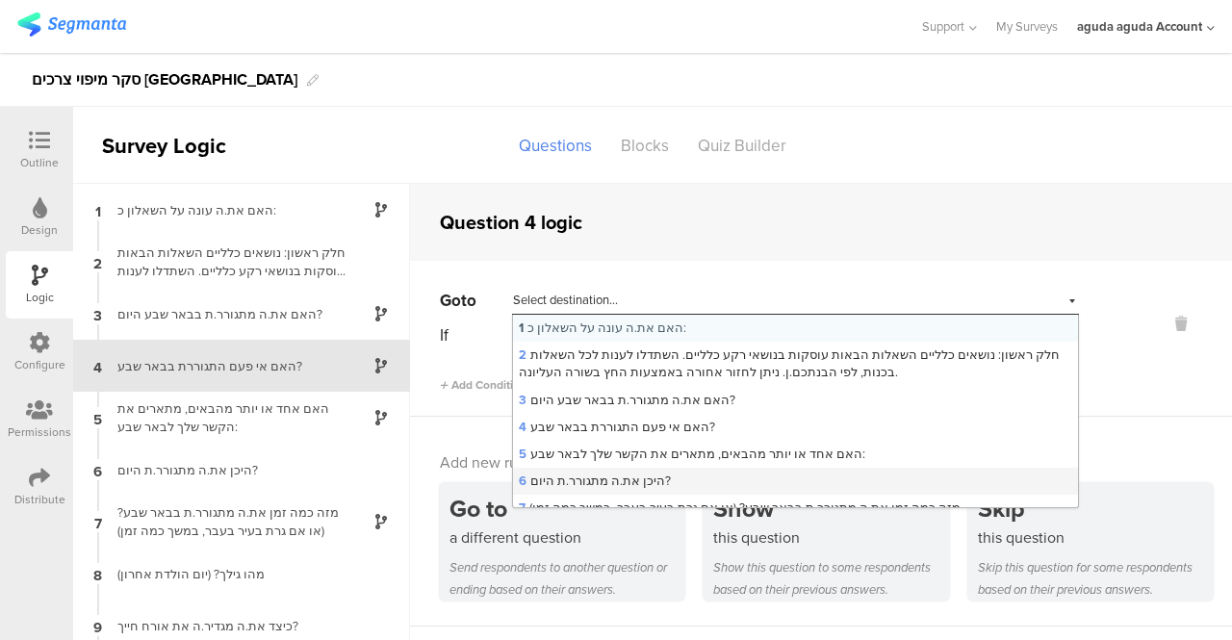
click at [630, 480] on span "6 היכן את.ה מתגורר.ת היום?" at bounding box center [595, 481] width 152 height 18
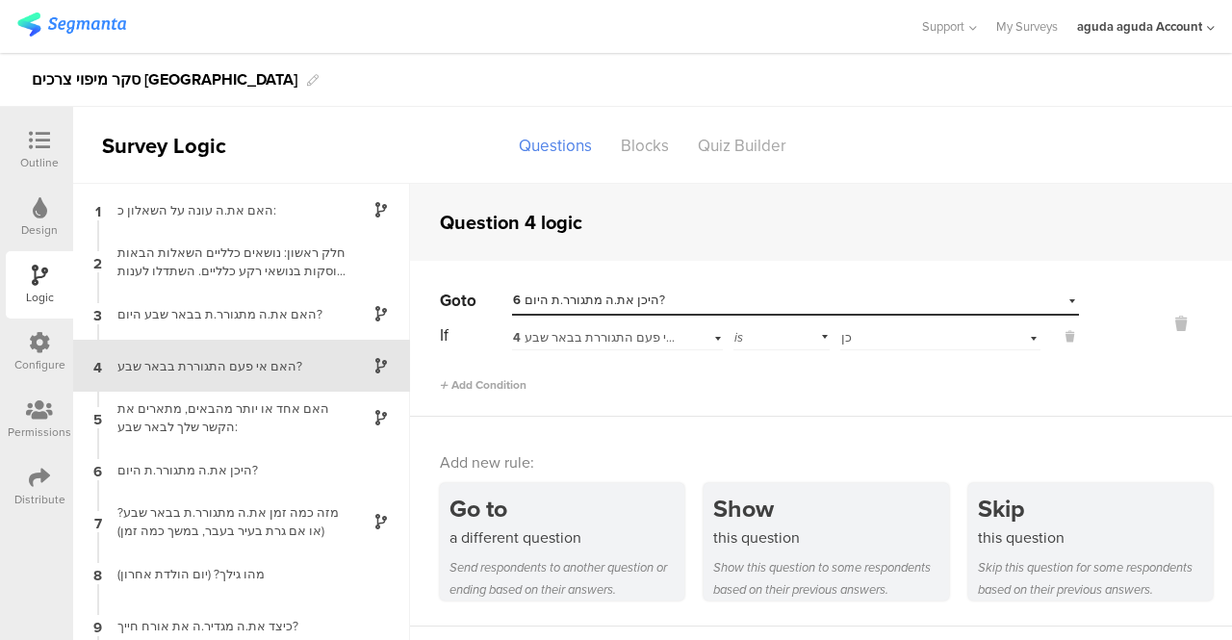
click at [32, 147] on icon at bounding box center [39, 140] width 21 height 21
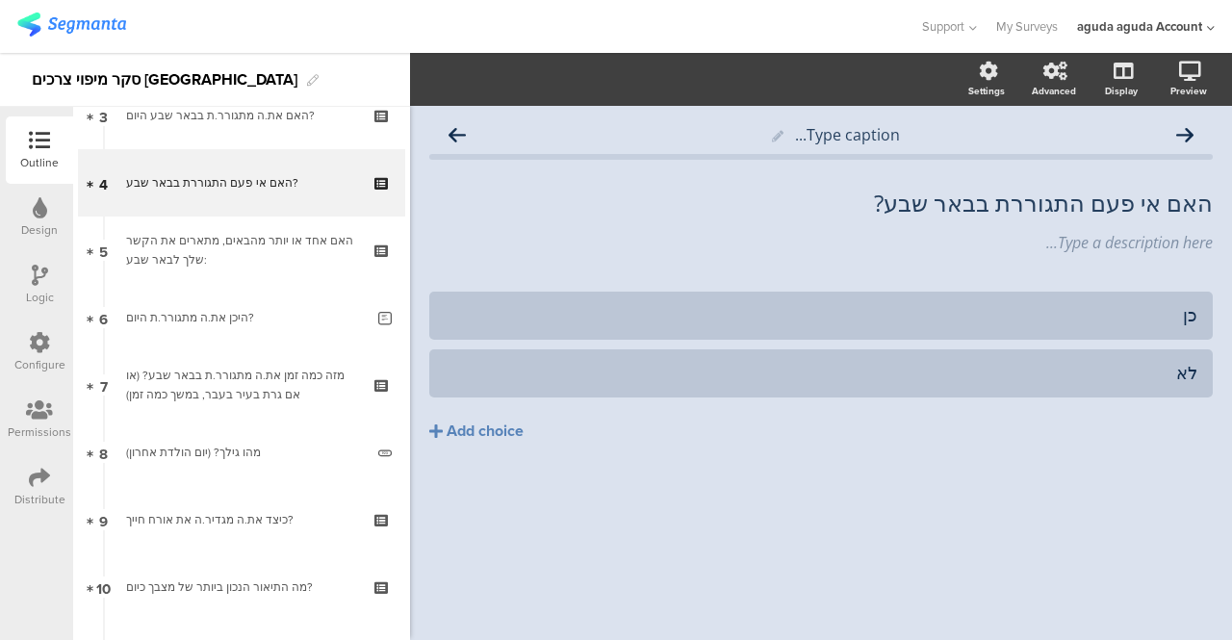
scroll to position [345, 0]
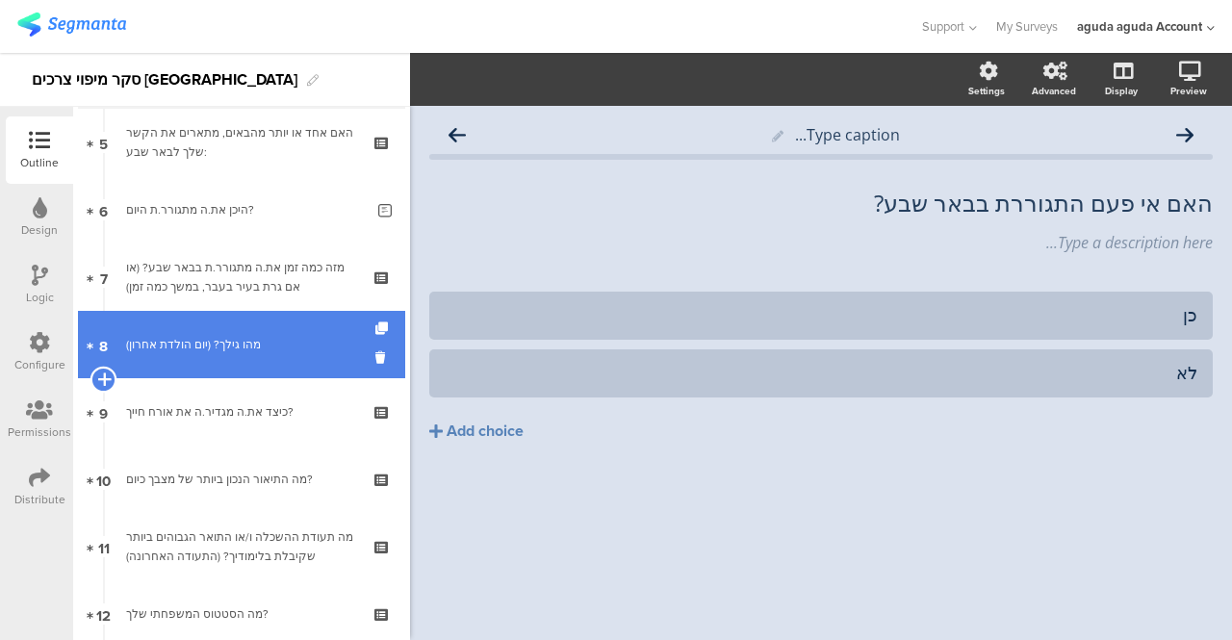
click at [106, 377] on icon at bounding box center [103, 379] width 13 height 17
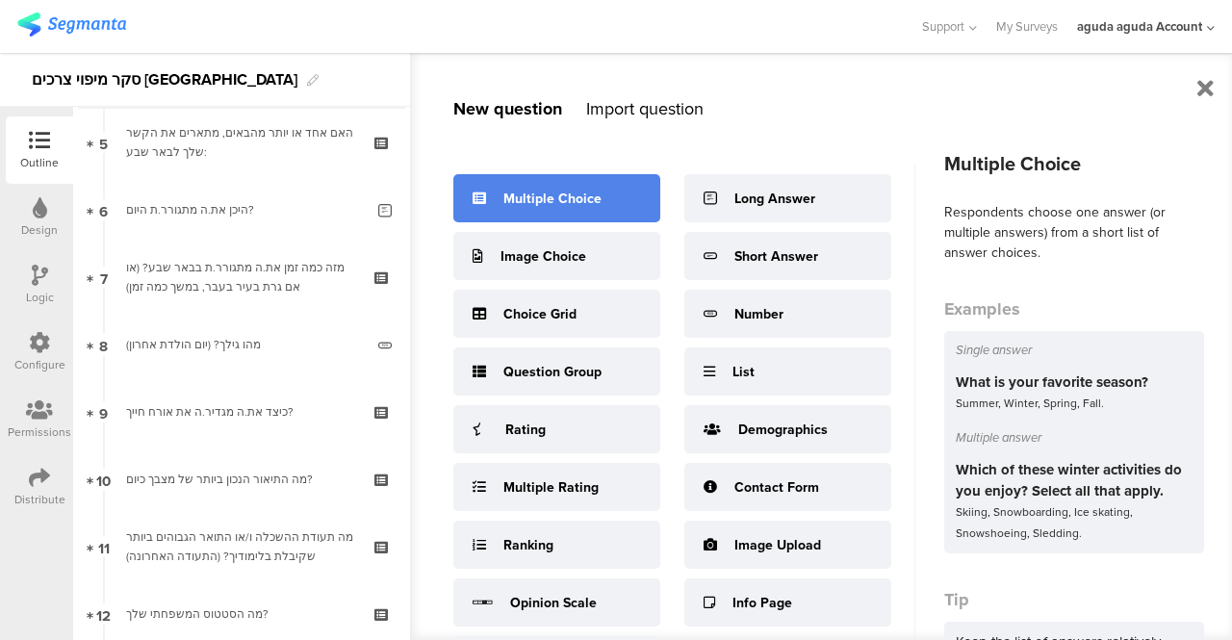
click at [548, 205] on div "Multiple Choice" at bounding box center [552, 199] width 98 height 20
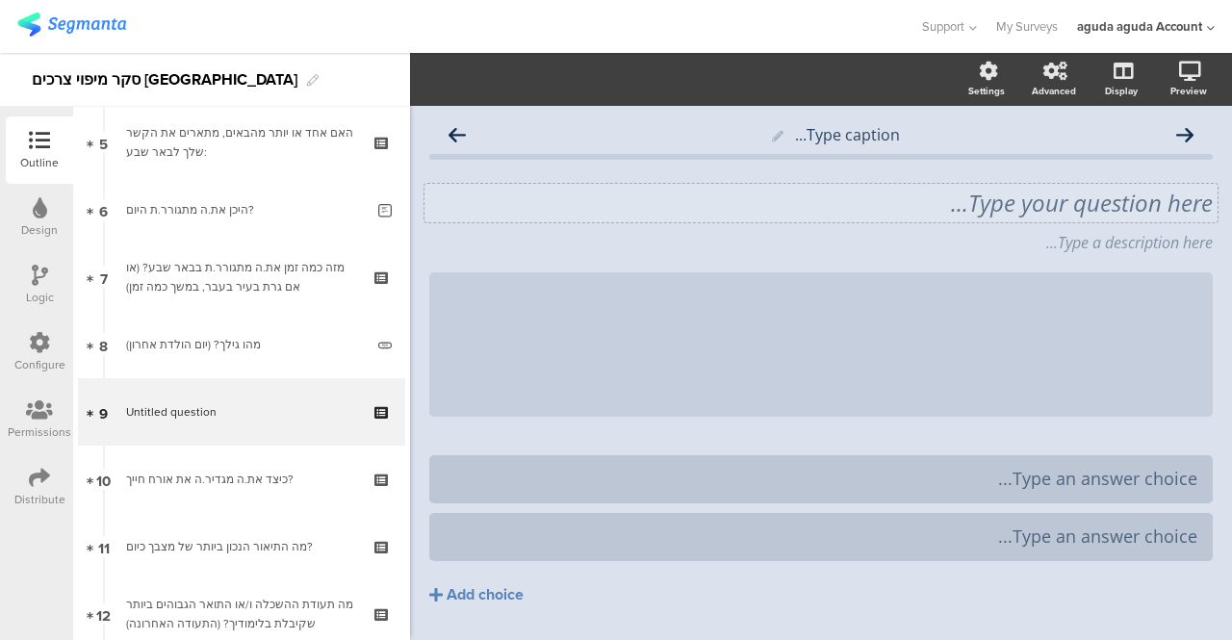
click at [908, 206] on div "Type your question here..." at bounding box center [820, 203] width 793 height 38
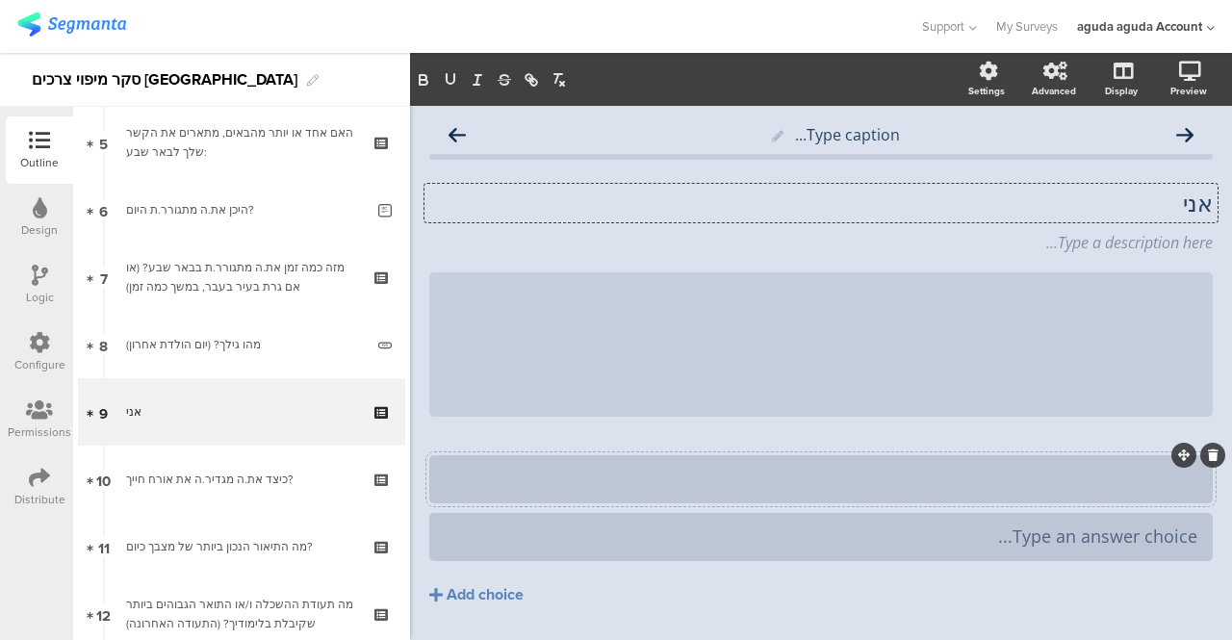
click at [937, 481] on div at bounding box center [821, 479] width 753 height 22
click at [1094, 203] on div "אני אני" at bounding box center [820, 203] width 793 height 38
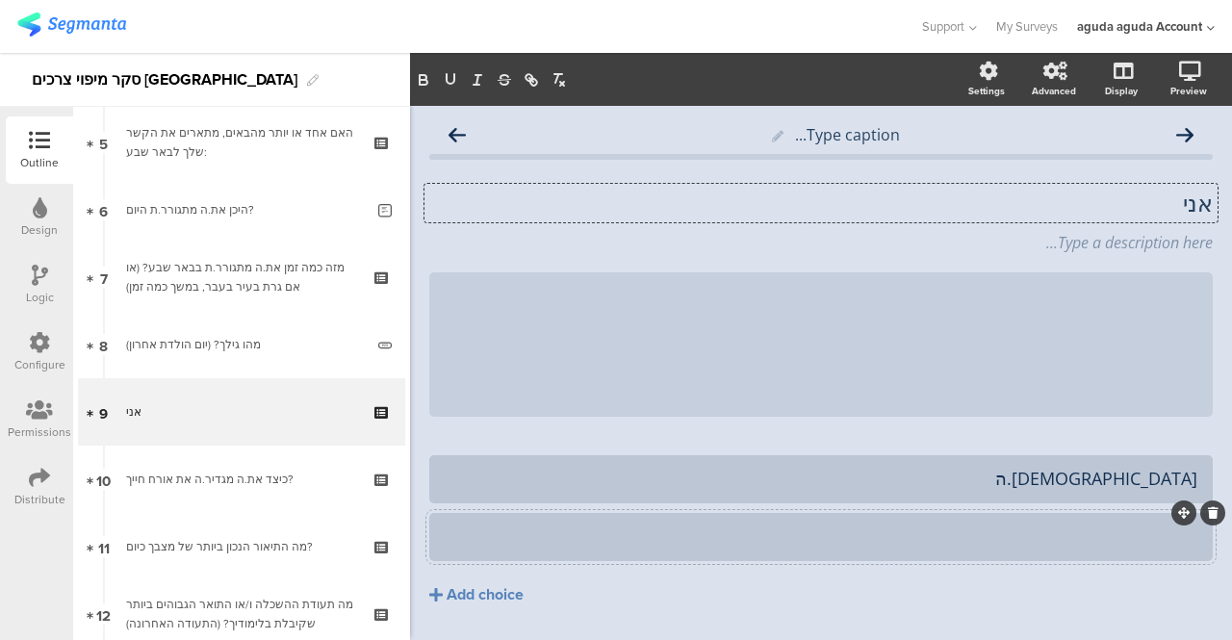
click at [1029, 549] on div at bounding box center [821, 537] width 753 height 32
click at [495, 596] on div "Add choice" at bounding box center [485, 595] width 77 height 20
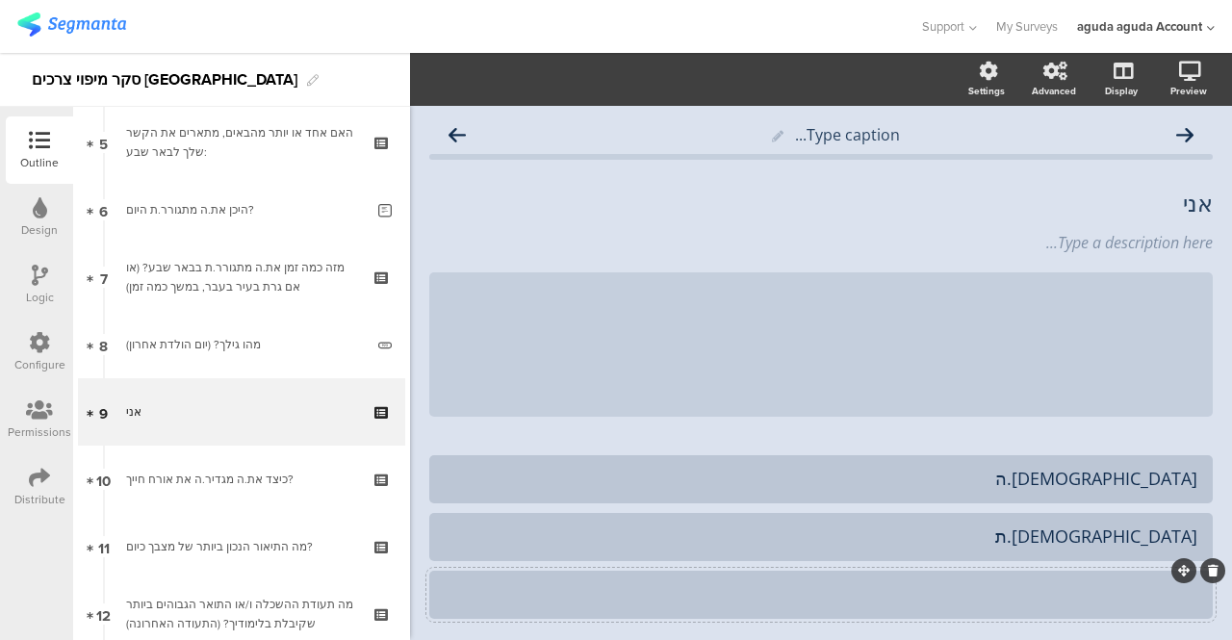
click at [614, 596] on div at bounding box center [821, 594] width 753 height 22
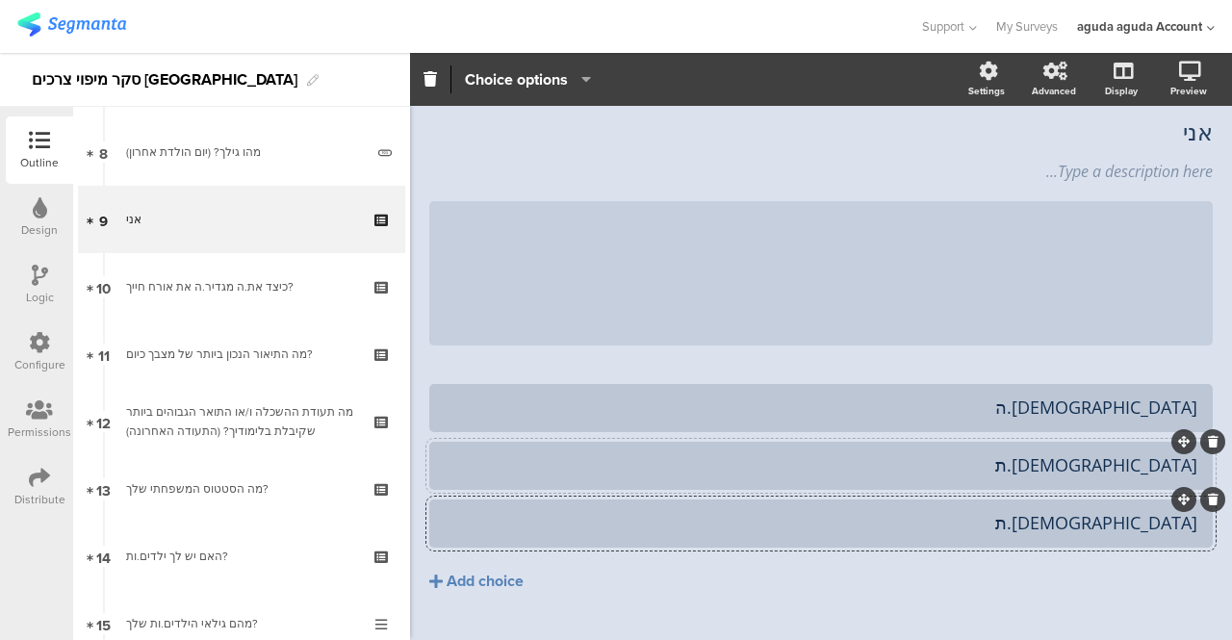
scroll to position [96, 0]
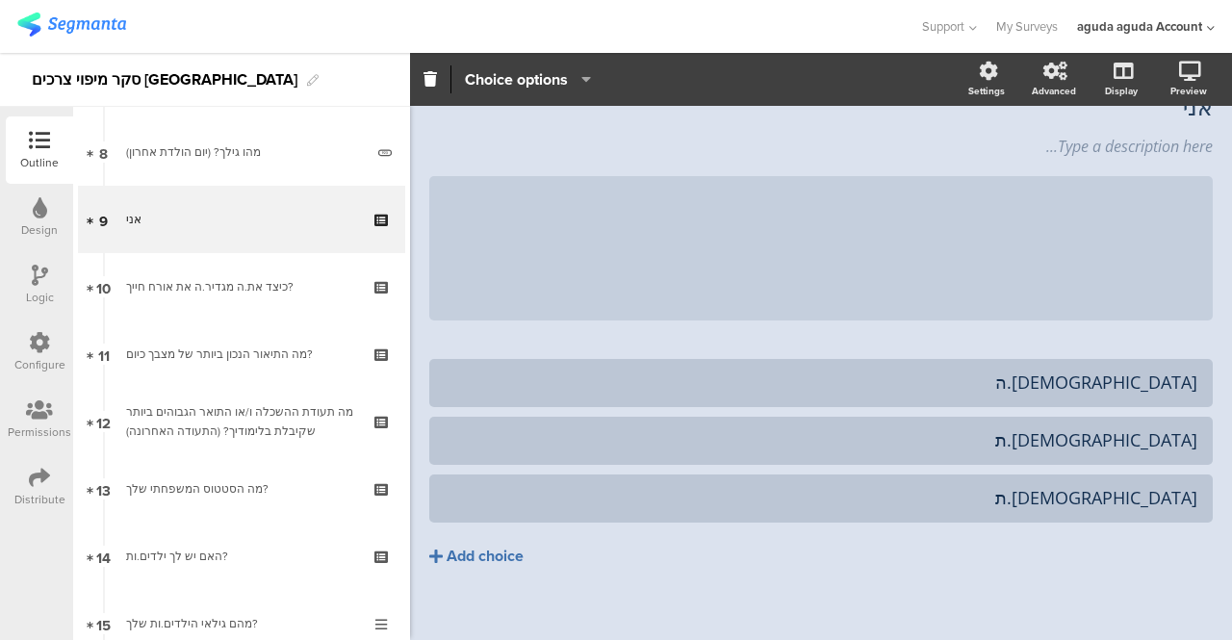
click at [493, 559] on div "Add choice" at bounding box center [485, 557] width 77 height 20
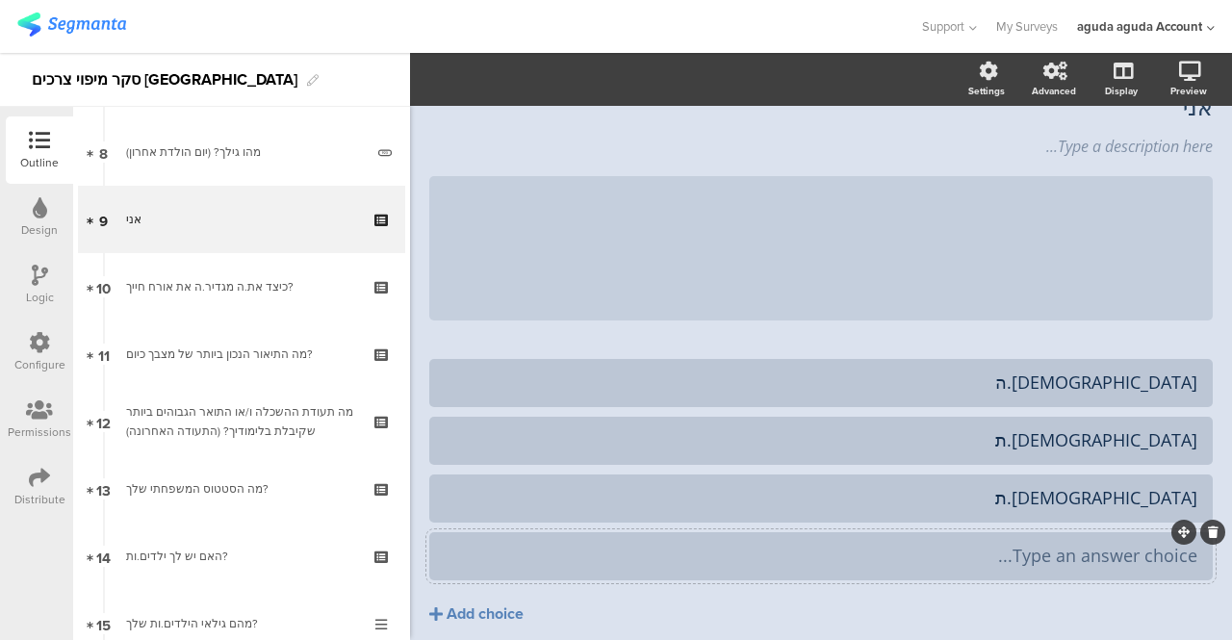
click at [654, 572] on div "Type an answer choice..." at bounding box center [821, 556] width 753 height 32
click at [471, 610] on div "Add choice" at bounding box center [485, 614] width 77 height 20
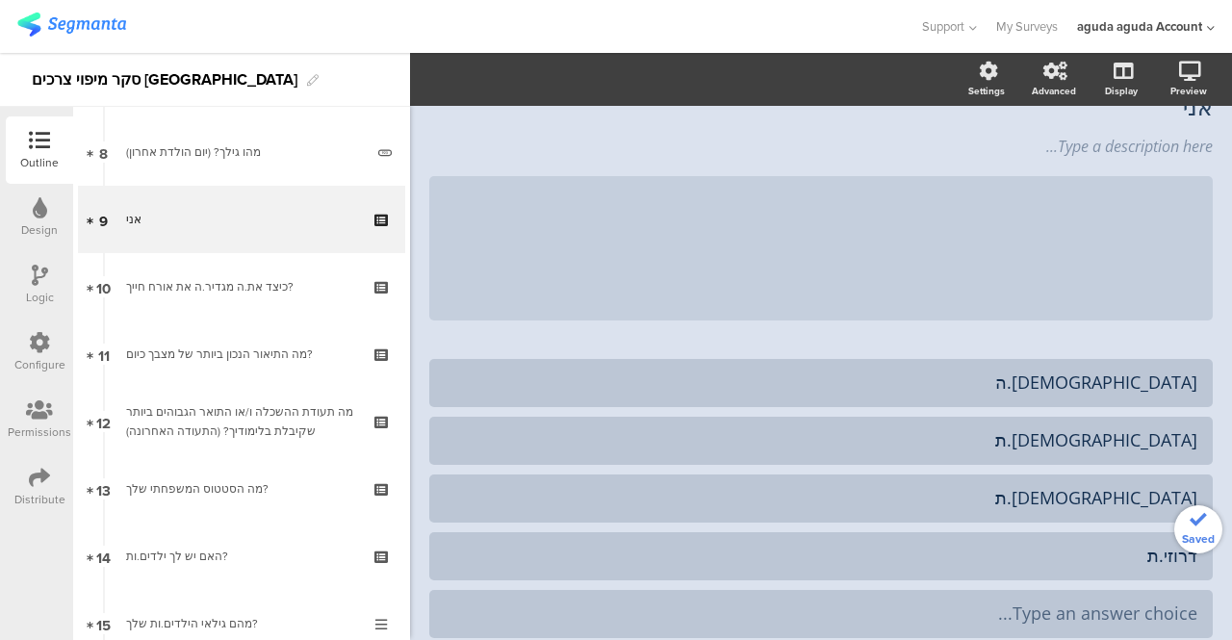
click at [471, 610] on div "Type an answer choice..." at bounding box center [821, 613] width 753 height 22
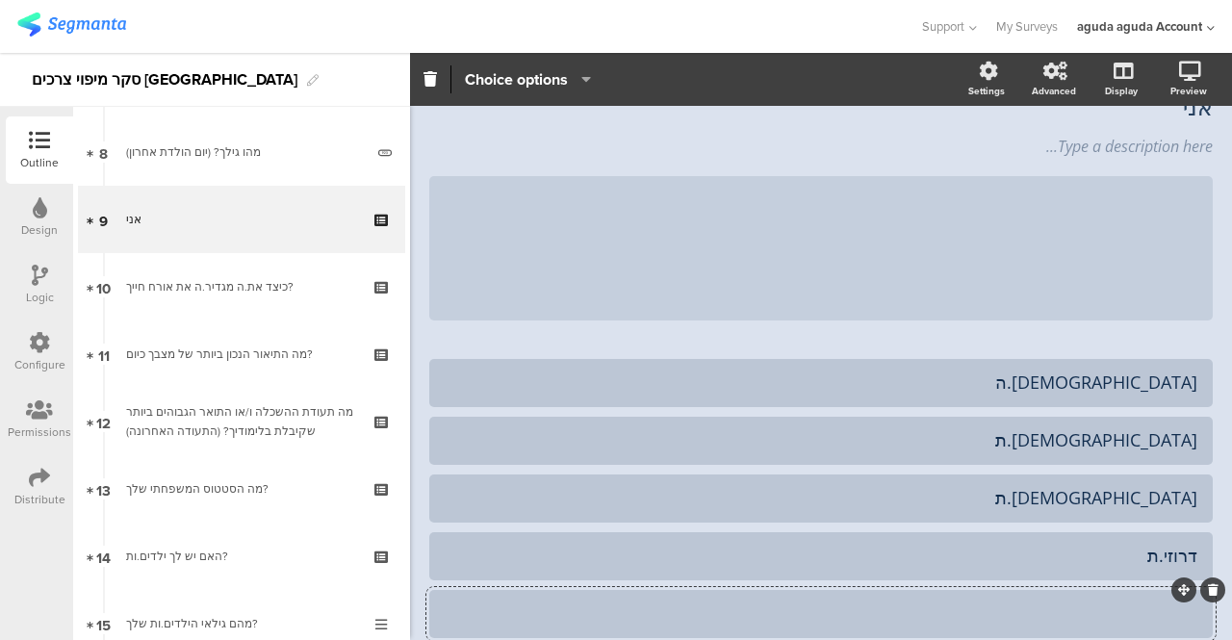
click at [576, 617] on div at bounding box center [821, 613] width 753 height 22
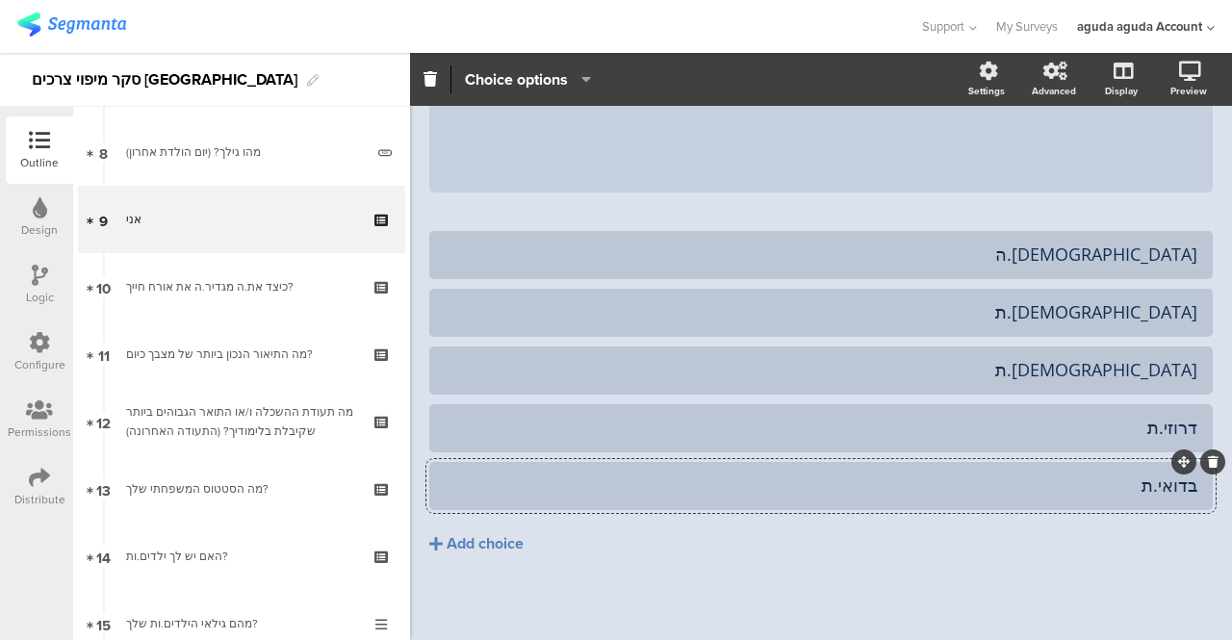
scroll to position [228, 0]
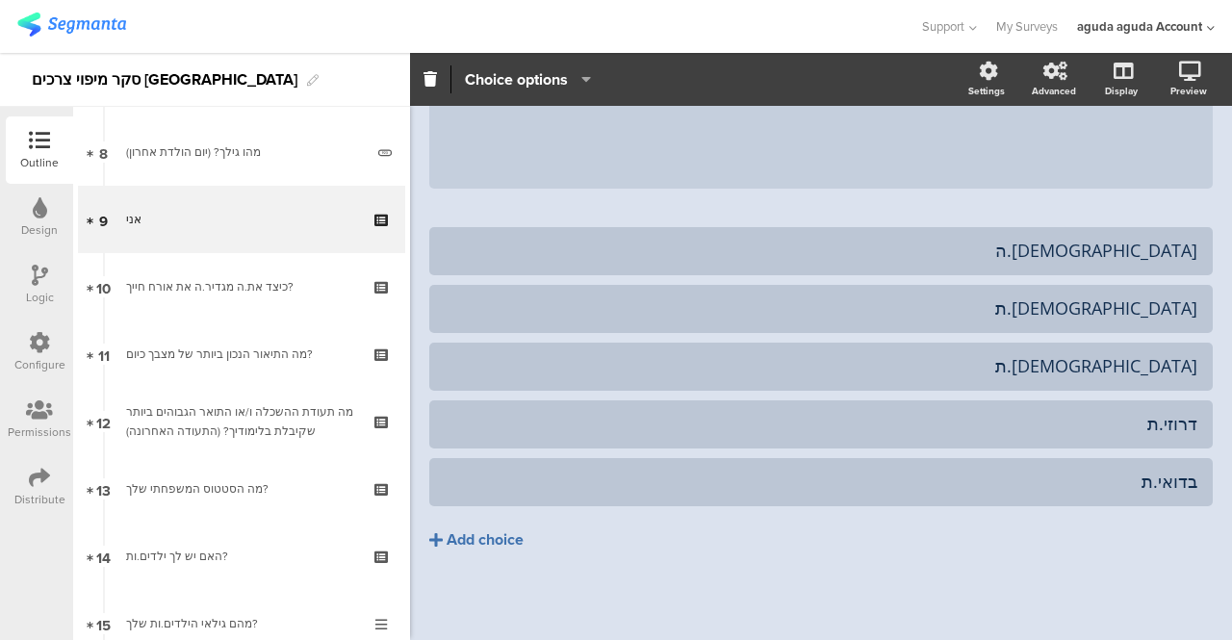
click at [472, 534] on div "Add choice" at bounding box center [485, 540] width 77 height 20
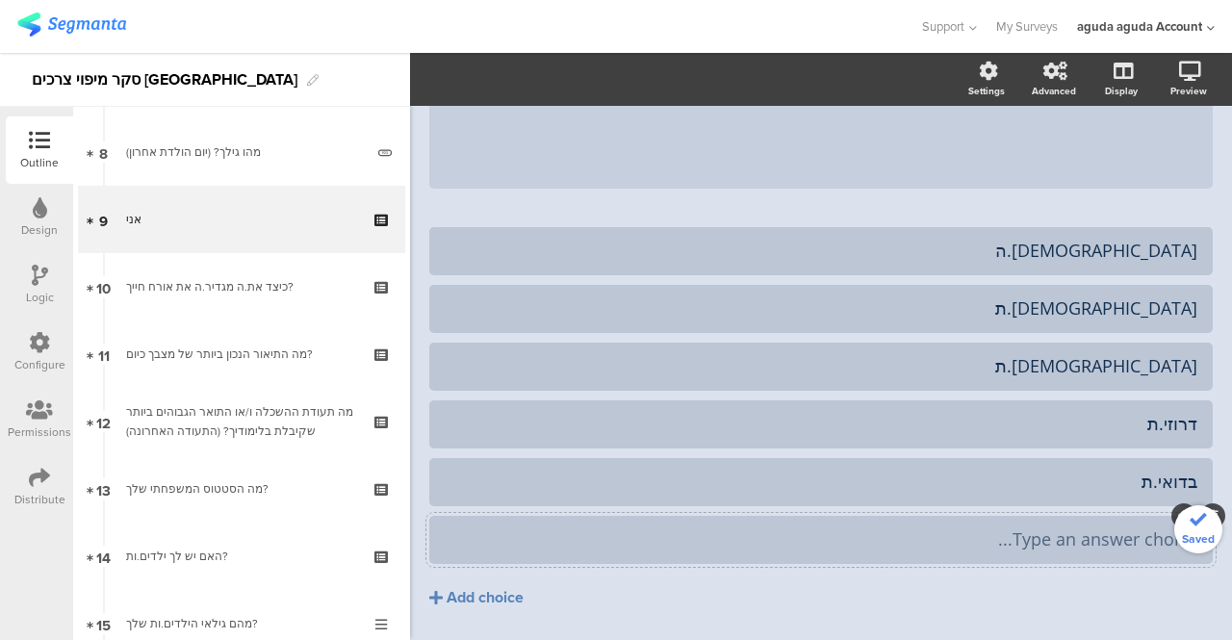
click at [645, 531] on div "Type an answer choice..." at bounding box center [821, 539] width 753 height 22
click at [755, 618] on button "Add choice" at bounding box center [820, 598] width 783 height 48
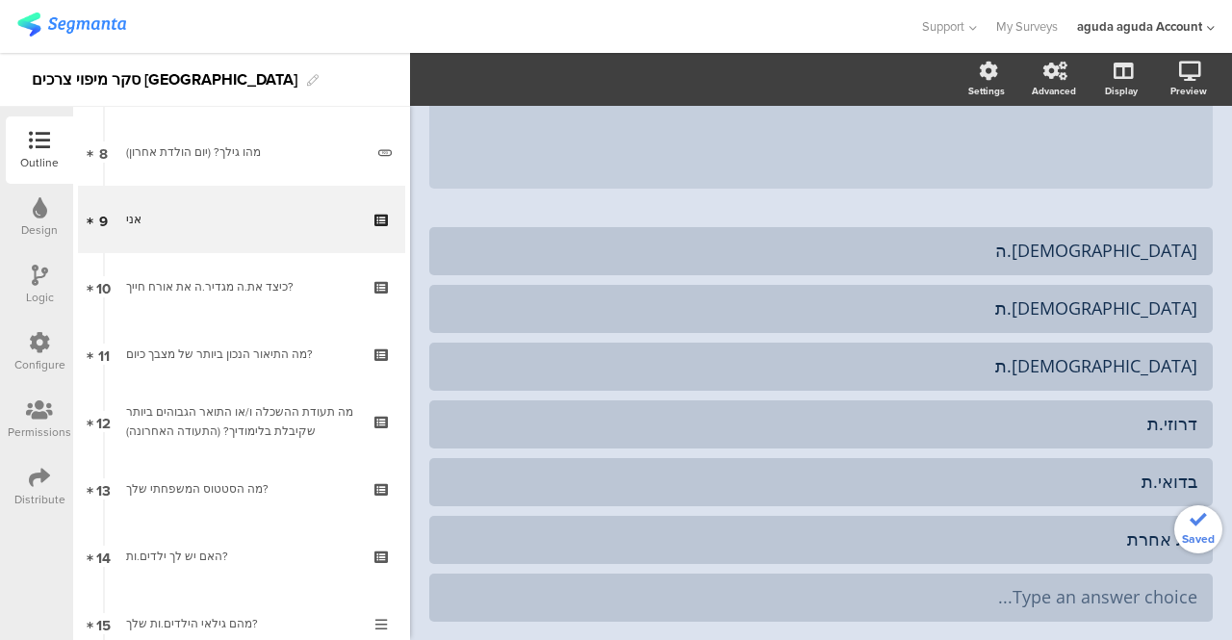
click at [506, 591] on div "Type an answer choice..." at bounding box center [821, 597] width 753 height 22
click at [1010, 594] on div "ללא דת" at bounding box center [821, 597] width 753 height 22
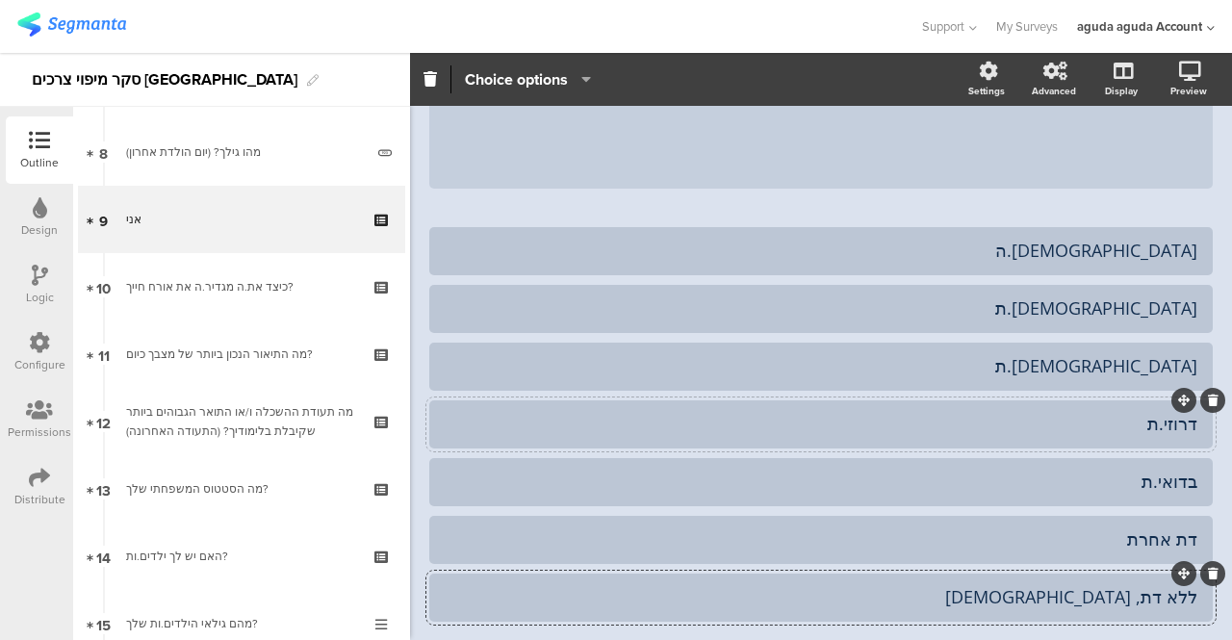
scroll to position [324, 0]
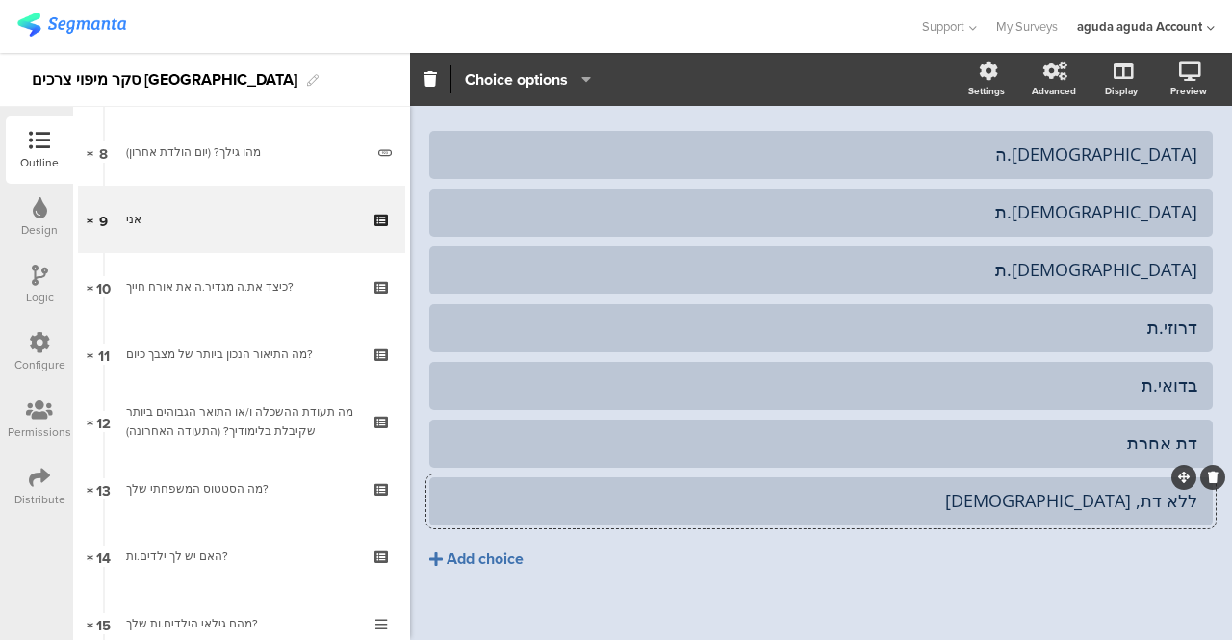
click at [601, 571] on button "Add choice" at bounding box center [820, 559] width 783 height 48
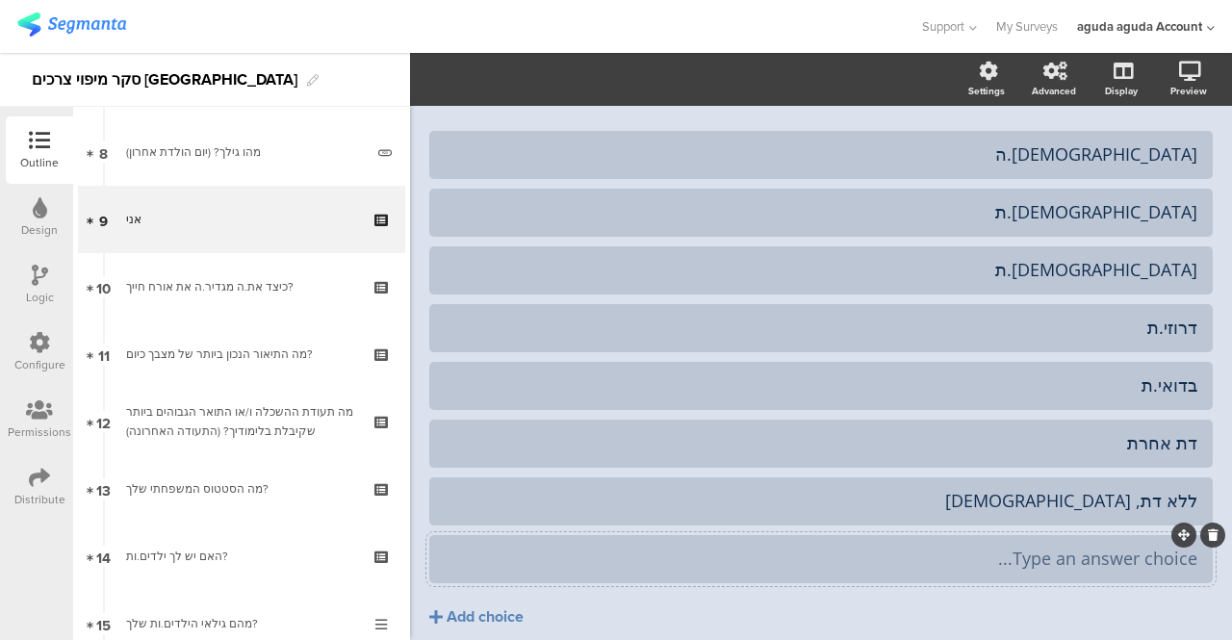
click at [1208, 537] on icon at bounding box center [1213, 535] width 11 height 12
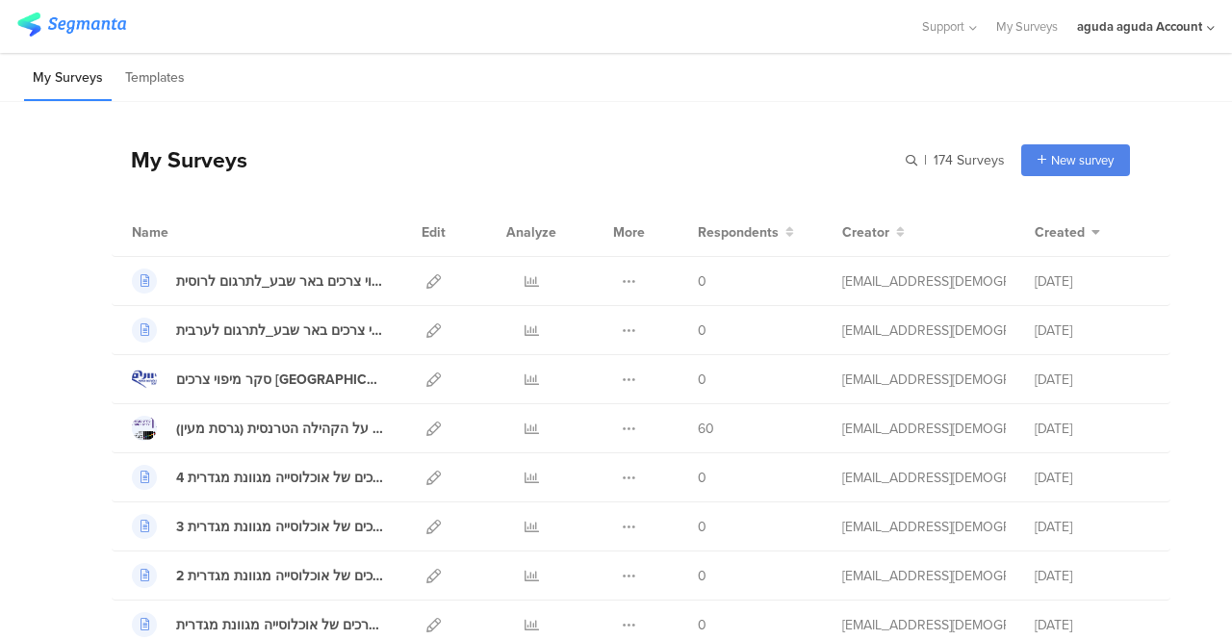
click at [1120, 32] on div "aguda aguda Account" at bounding box center [1139, 26] width 125 height 18
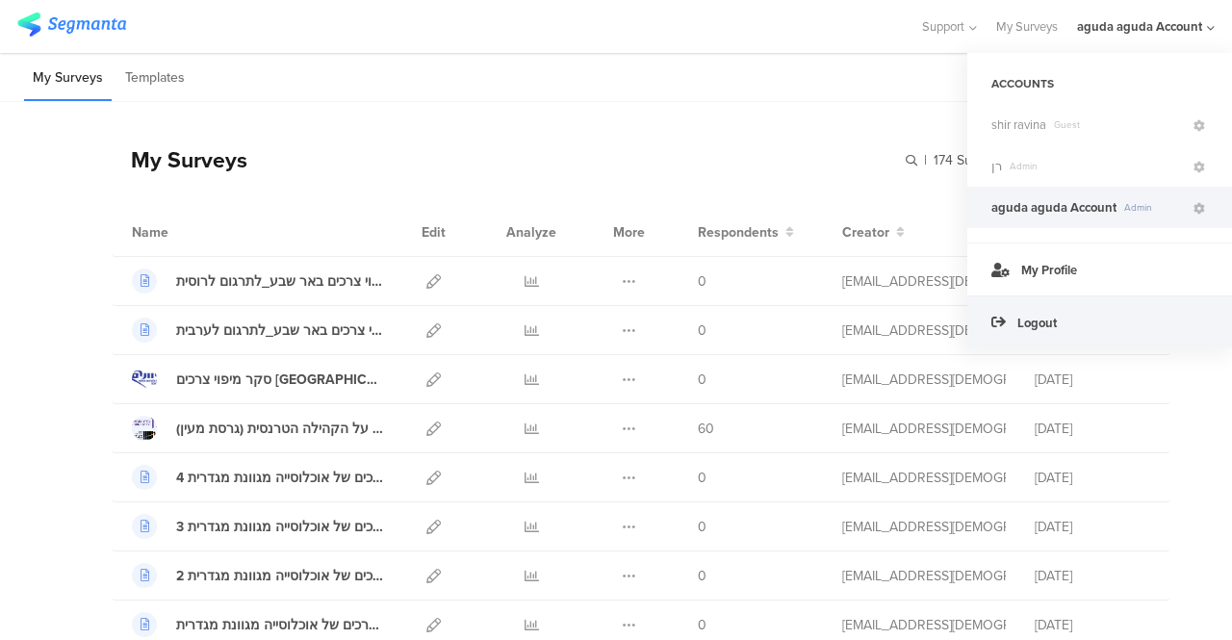
click at [1034, 319] on span "Logout" at bounding box center [1036, 323] width 39 height 18
